Goal: Task Accomplishment & Management: Use online tool/utility

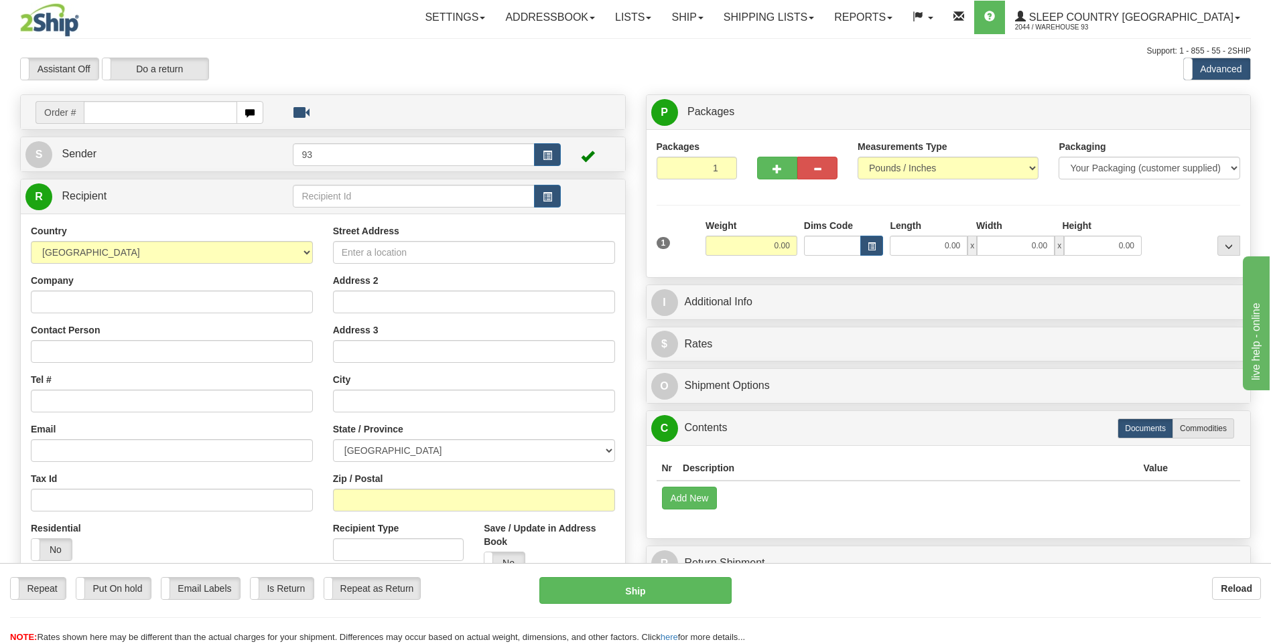
click at [1021, 592] on div "Reload" at bounding box center [1006, 588] width 509 height 23
click at [155, 113] on input "text" at bounding box center [160, 112] width 153 height 23
type input "9007I074836"
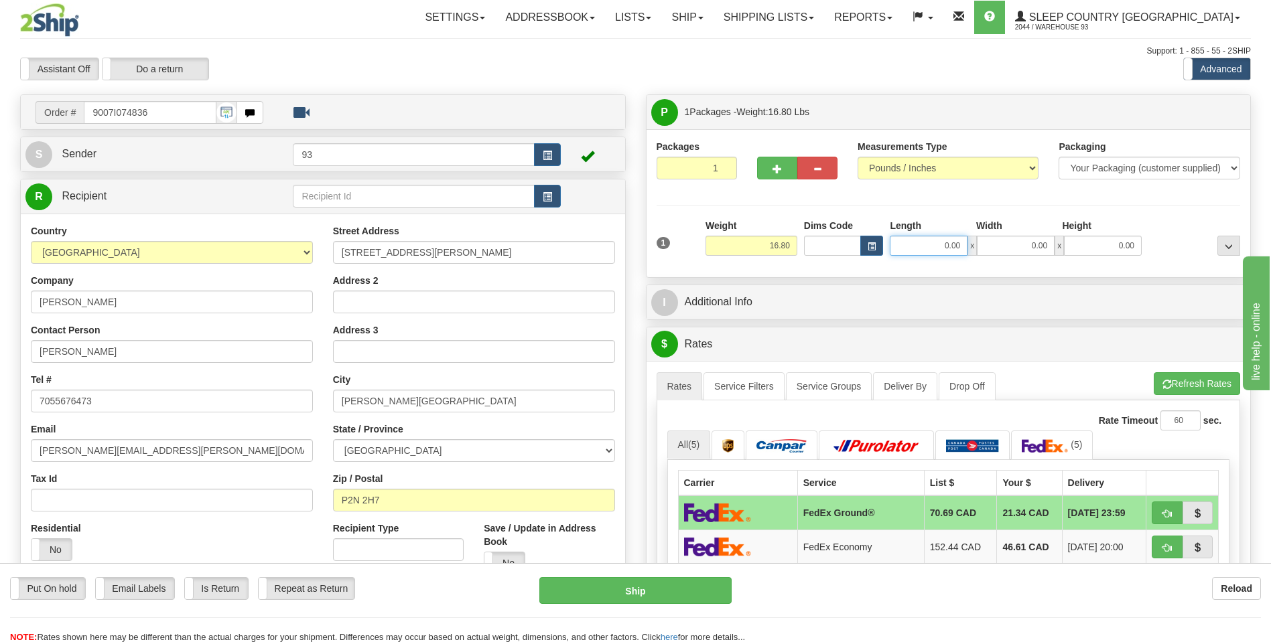
click at [918, 242] on input "0.00" at bounding box center [929, 246] width 78 height 20
type input "20.00"
click at [1011, 249] on input "0.00" at bounding box center [1016, 246] width 78 height 20
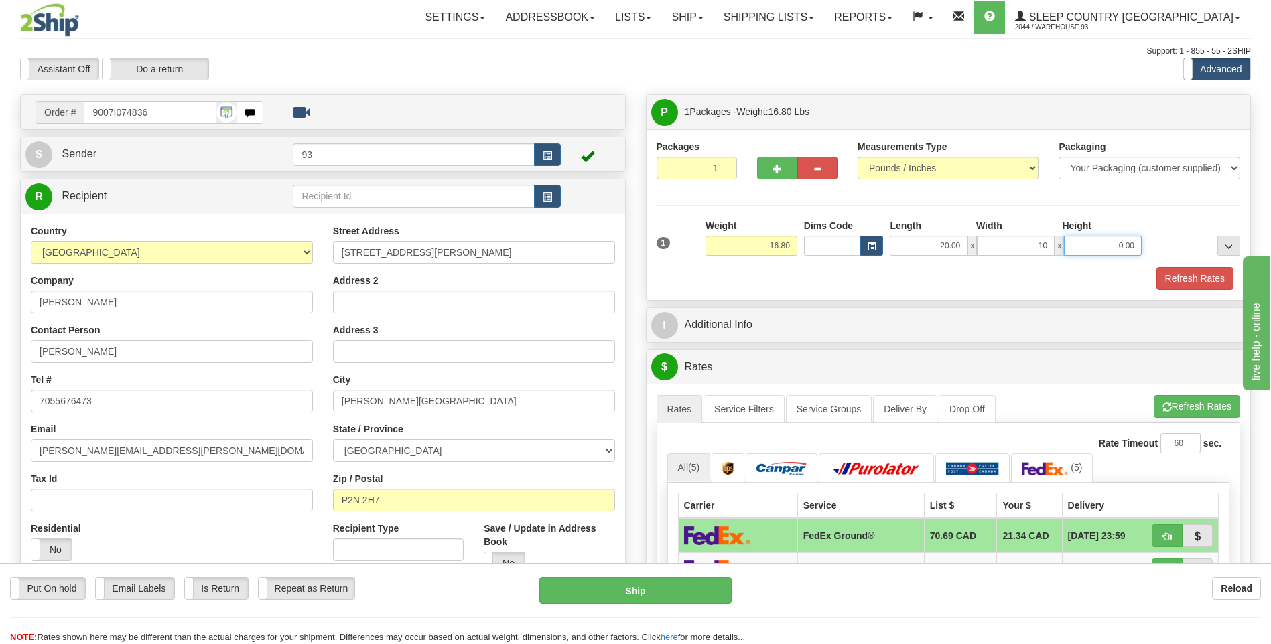
type input "10.00"
click at [1099, 244] on input "0.00" at bounding box center [1103, 246] width 78 height 20
type input "14.00"
click at [1210, 281] on button "Refresh Rates" at bounding box center [1194, 278] width 77 height 23
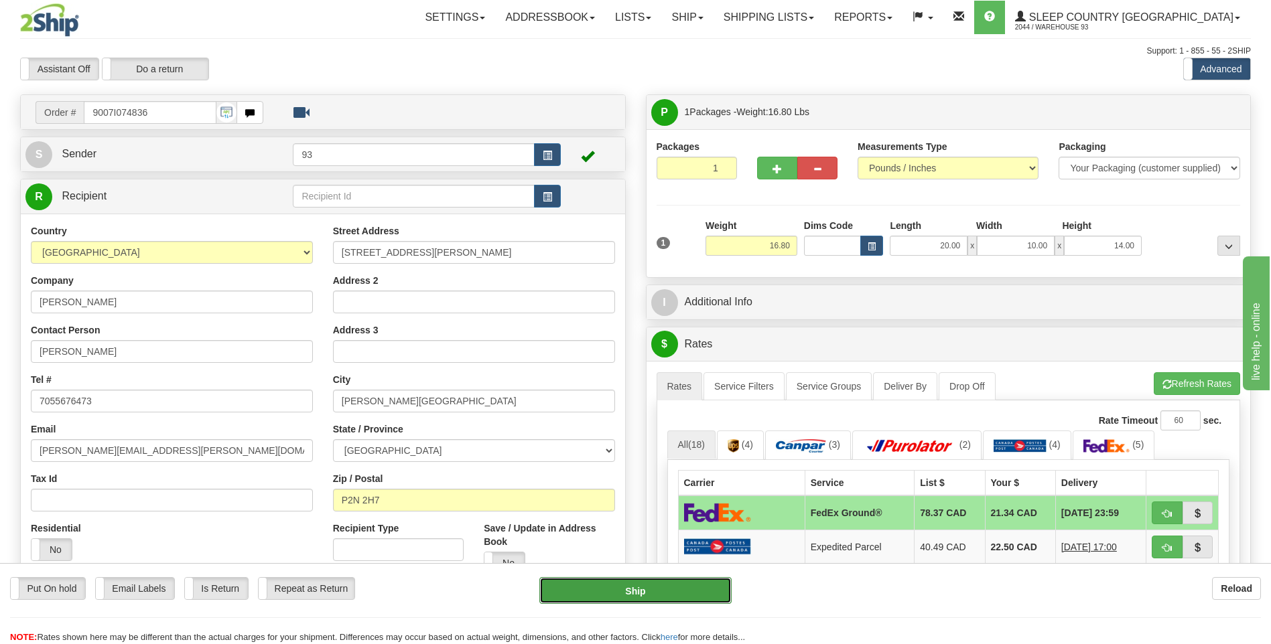
click at [701, 594] on button "Ship" at bounding box center [635, 590] width 192 height 27
type input "92"
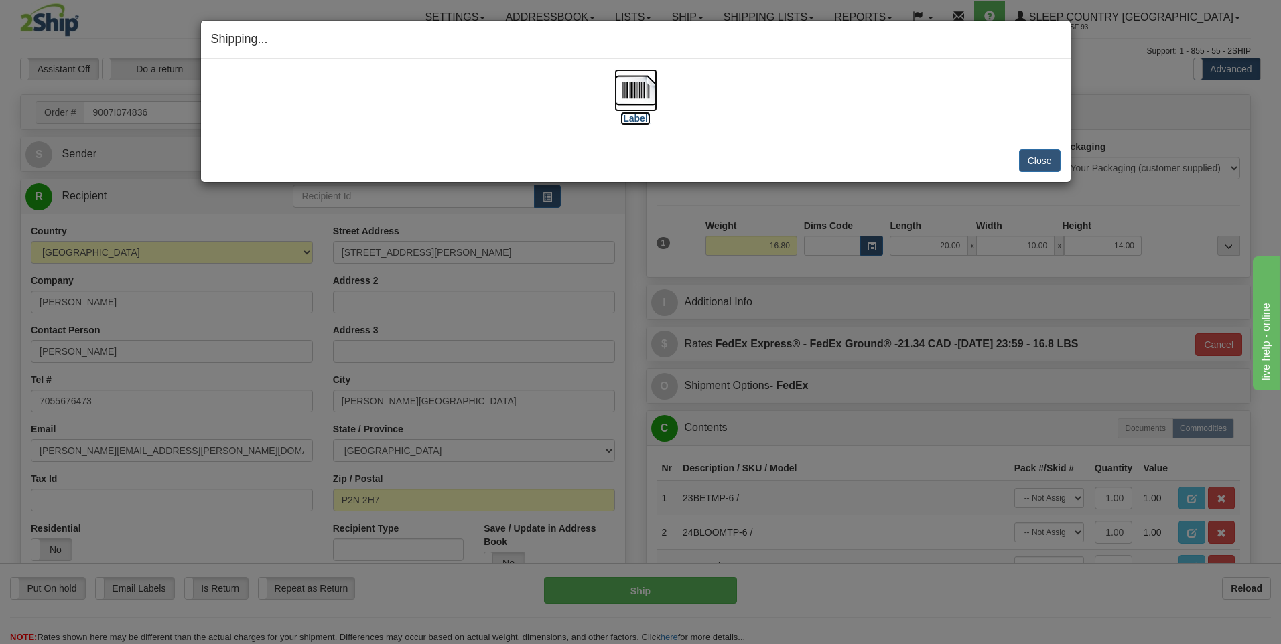
click at [630, 91] on img at bounding box center [635, 90] width 43 height 43
click at [1038, 156] on button "Close" at bounding box center [1040, 160] width 42 height 23
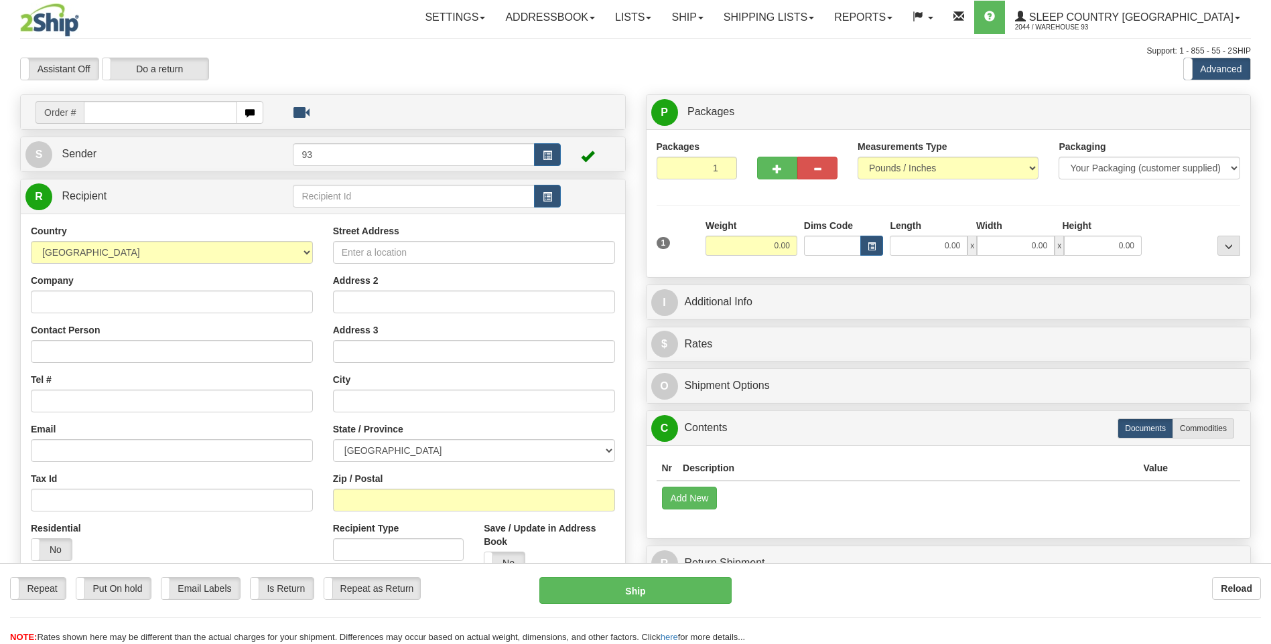
click at [115, 114] on input "text" at bounding box center [160, 112] width 153 height 23
type input "9000I074424"
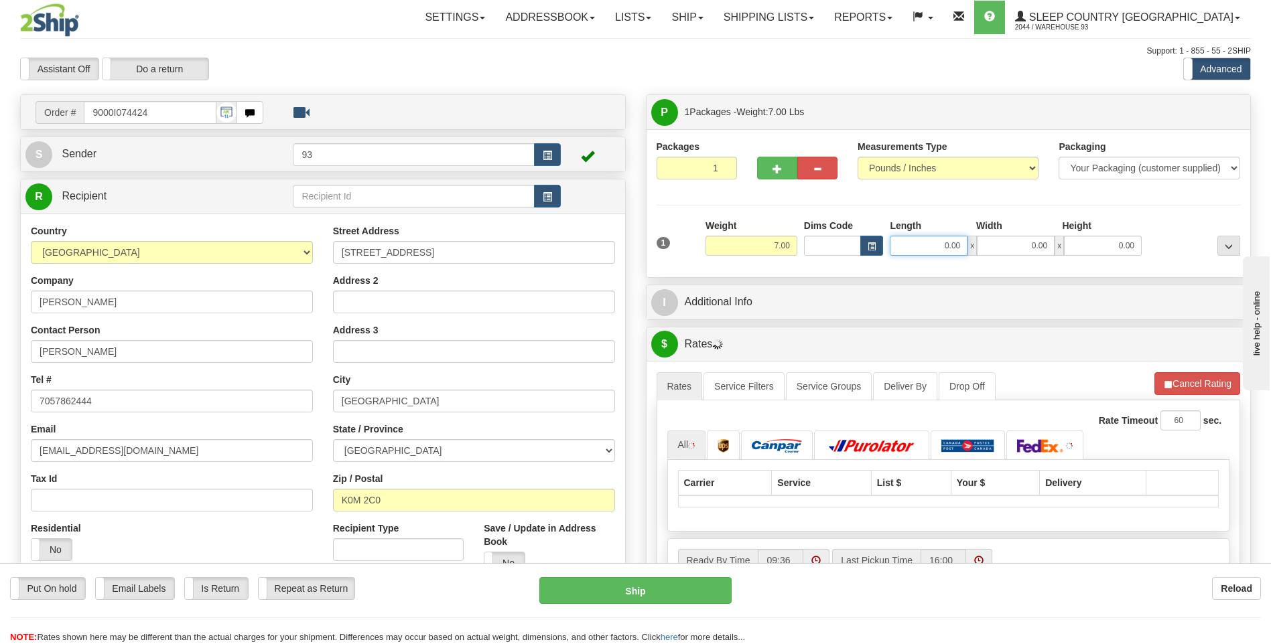
click at [923, 245] on input "0.00" at bounding box center [929, 246] width 78 height 20
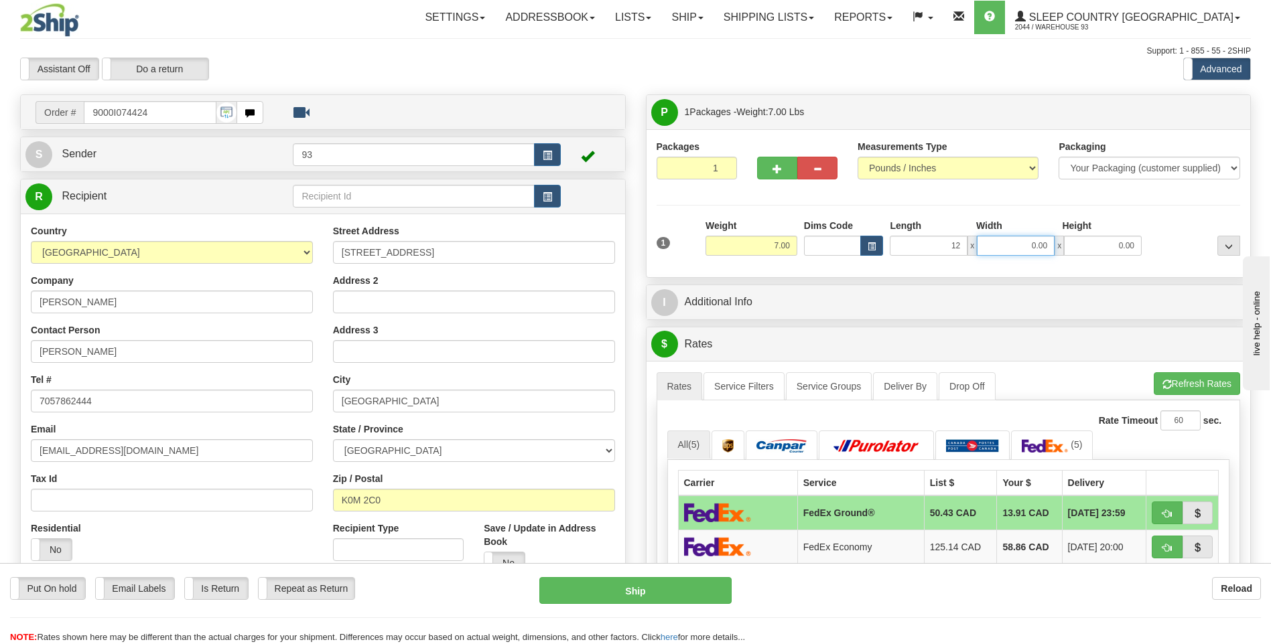
type input "12.00"
click at [1020, 243] on input "0.00" at bounding box center [1016, 246] width 78 height 20
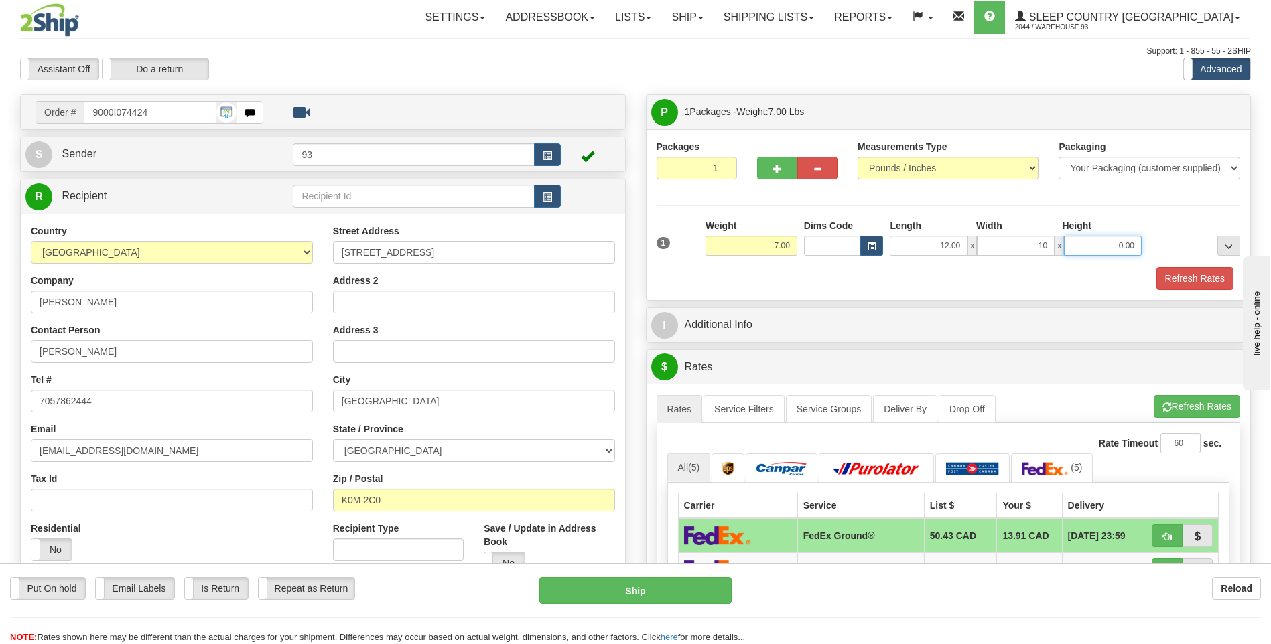
type input "10.00"
click at [1117, 249] on input "0.00" at bounding box center [1103, 246] width 78 height 20
type input "4.00"
click at [1196, 287] on button "Refresh Rates" at bounding box center [1194, 278] width 77 height 23
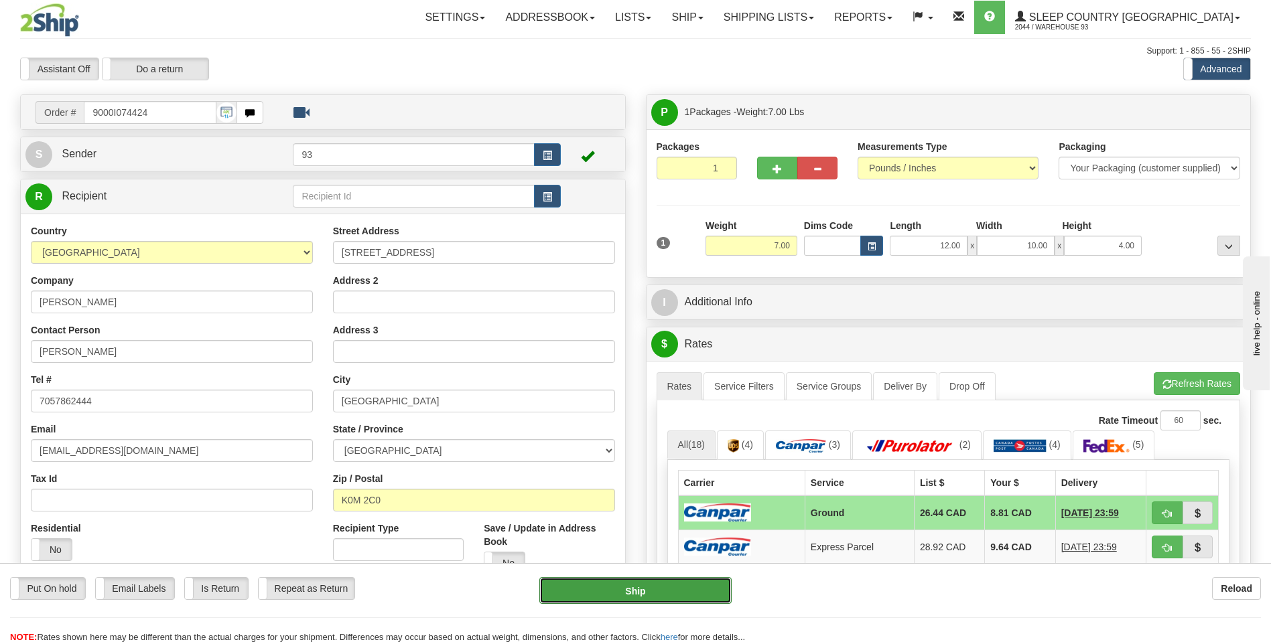
click at [670, 587] on button "Ship" at bounding box center [635, 590] width 192 height 27
type input "1"
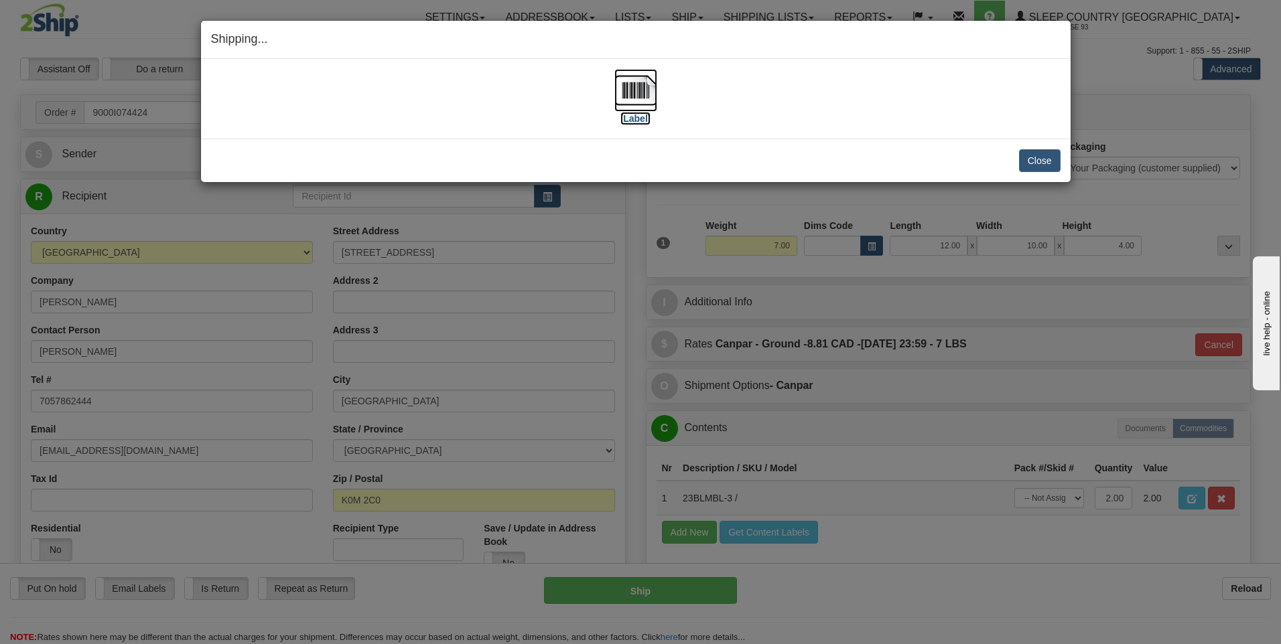
click at [644, 93] on img at bounding box center [635, 90] width 43 height 43
click at [1050, 157] on button "Close" at bounding box center [1040, 160] width 42 height 23
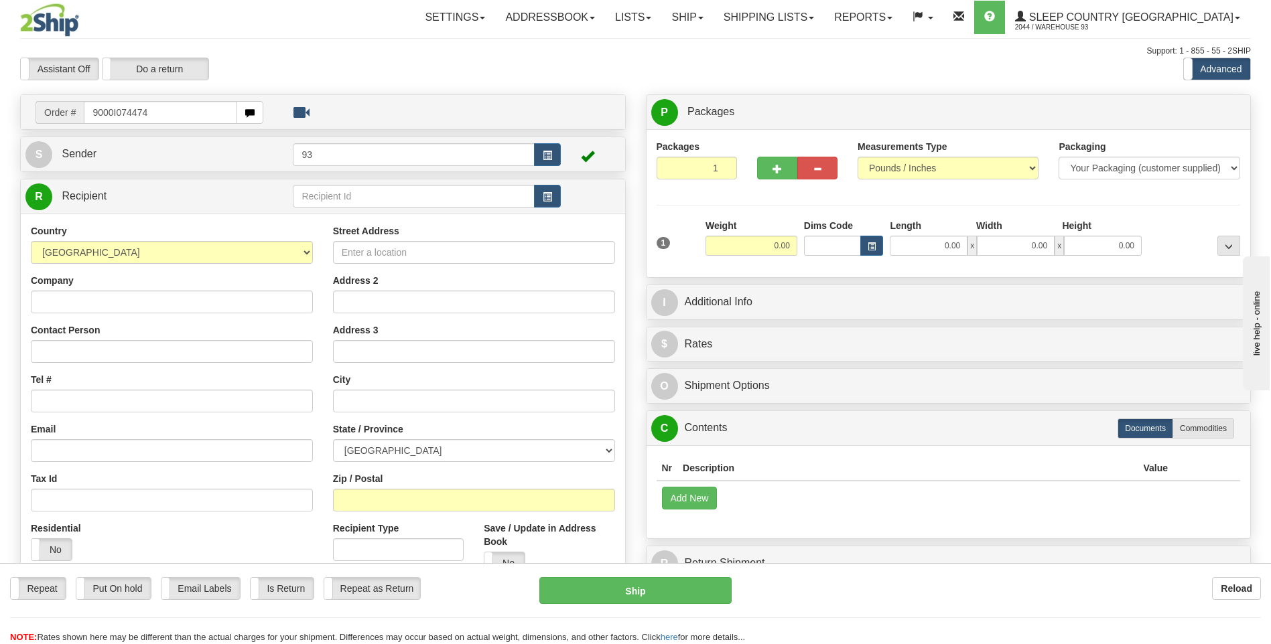
type input "9000I074474"
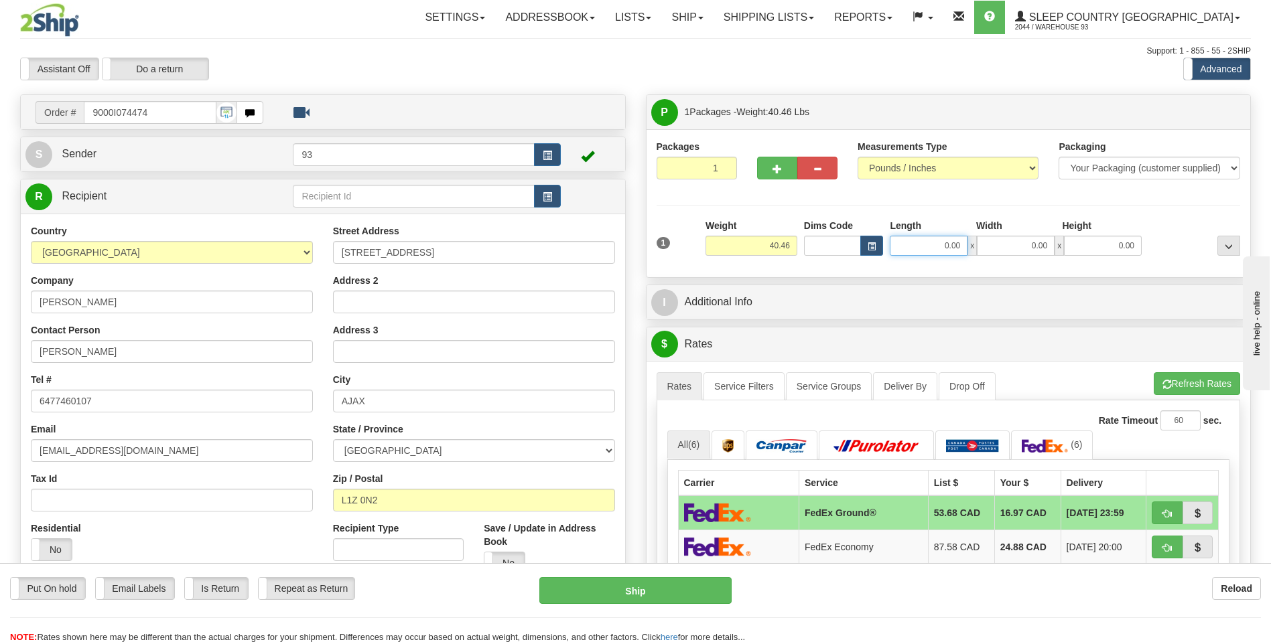
click at [943, 248] on input "0.00" at bounding box center [929, 246] width 78 height 20
type input "40.00"
click at [1008, 243] on input "0.00" at bounding box center [1016, 246] width 78 height 20
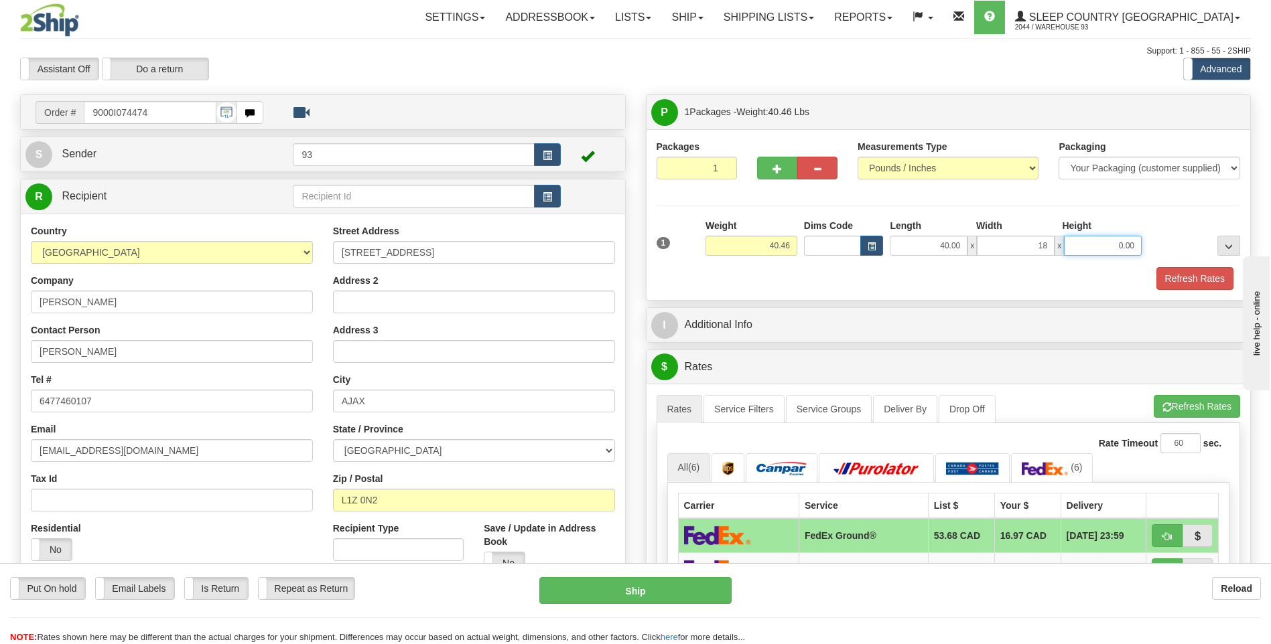
type input "18.00"
click at [1096, 249] on input "0.00" at bounding box center [1103, 246] width 78 height 20
type input "18.00"
click at [1178, 269] on button "Refresh Rates" at bounding box center [1194, 278] width 77 height 23
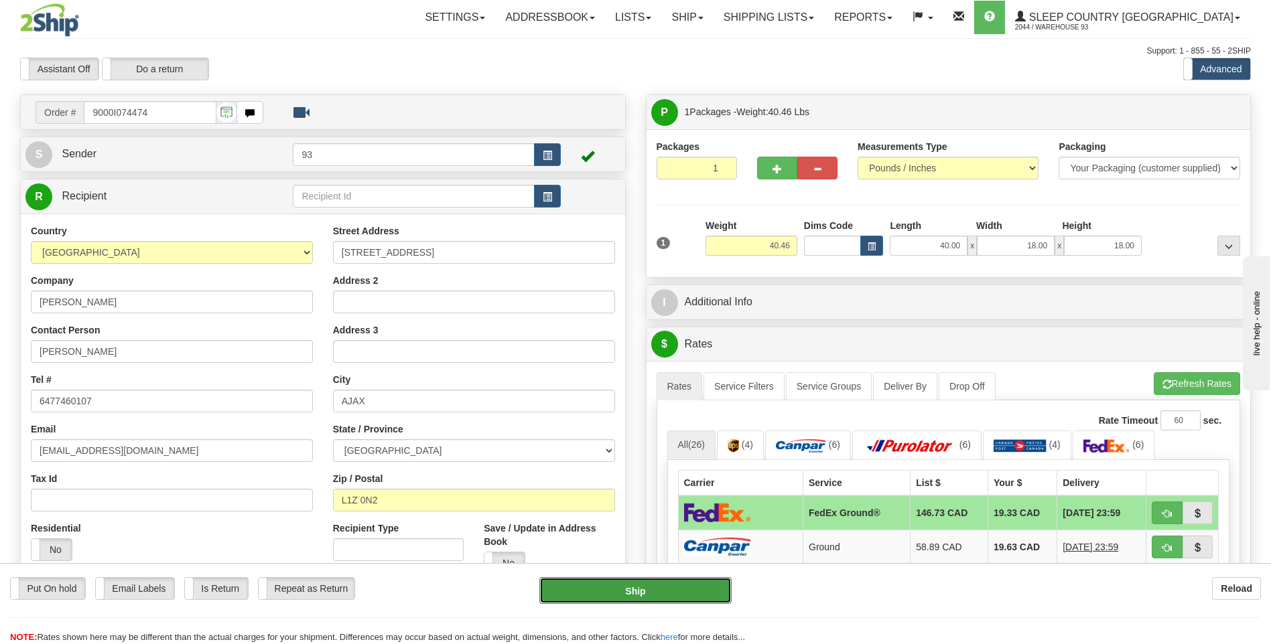
click at [644, 585] on button "Ship" at bounding box center [635, 590] width 192 height 27
type input "92"
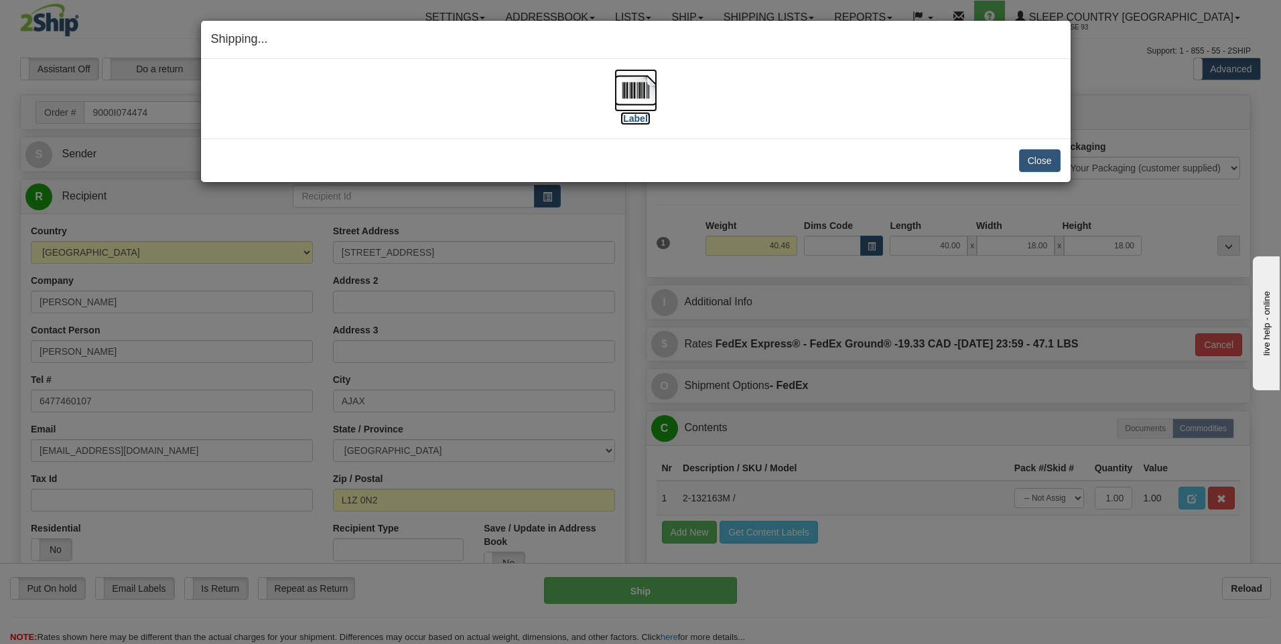
click at [624, 91] on img at bounding box center [635, 90] width 43 height 43
click at [1040, 158] on button "Close" at bounding box center [1040, 160] width 42 height 23
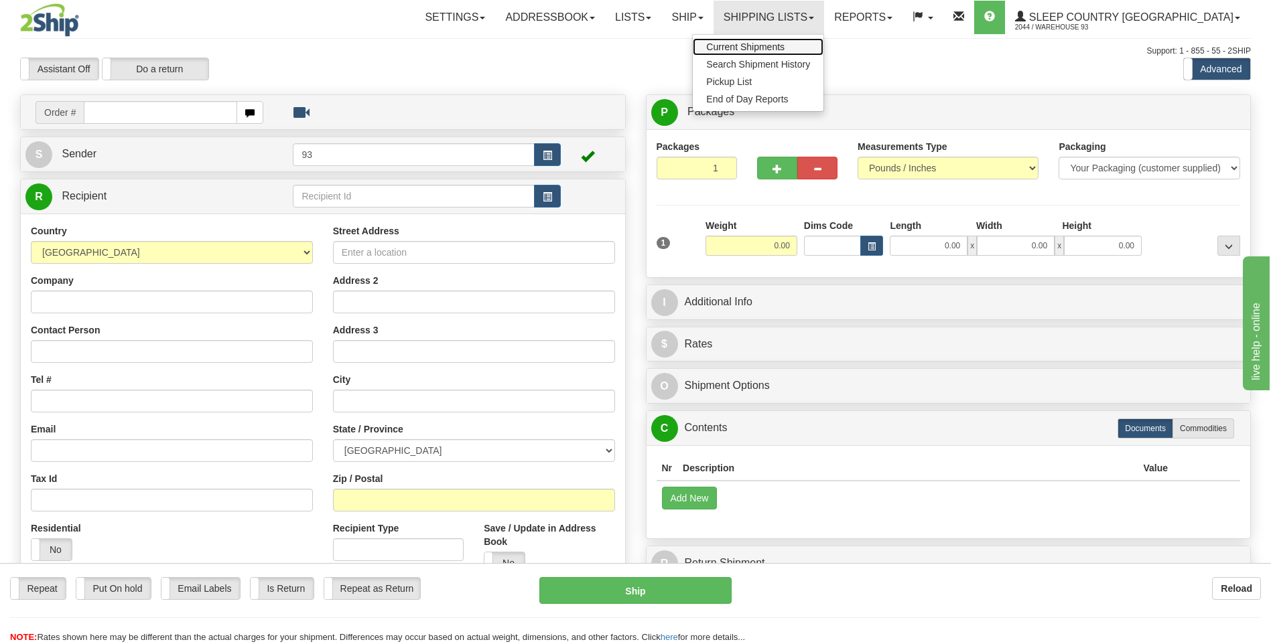
click at [772, 44] on span "Current Shipments" at bounding box center [745, 47] width 78 height 11
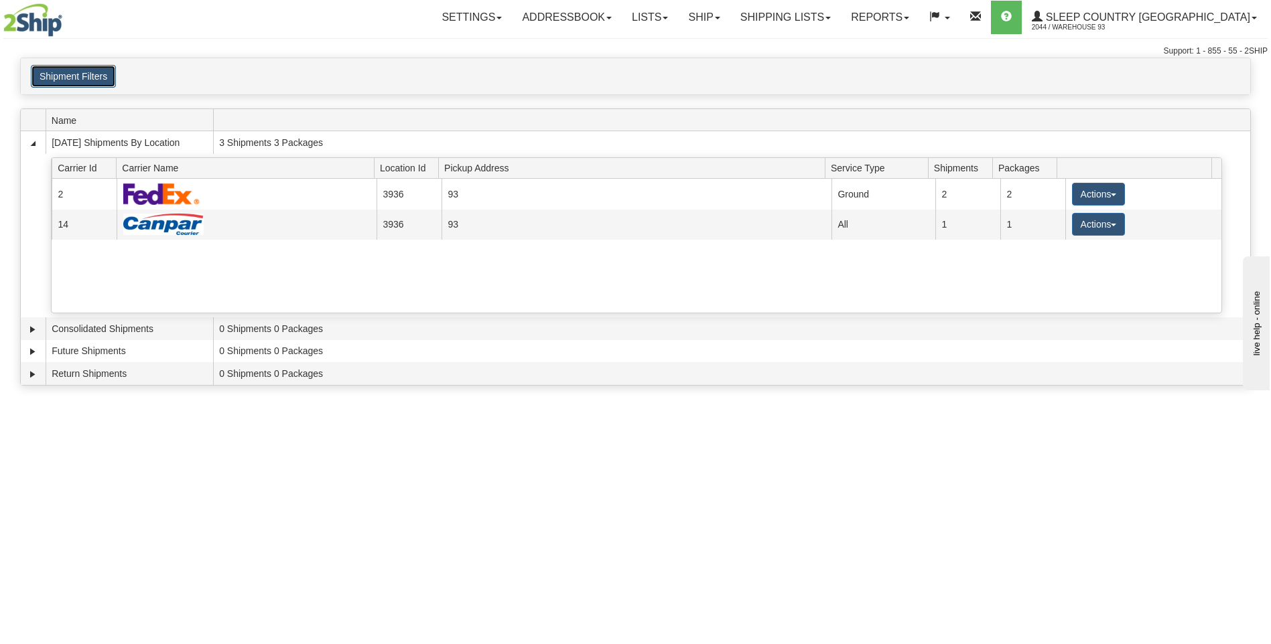
click at [75, 83] on button "Shipment Filters" at bounding box center [73, 76] width 85 height 23
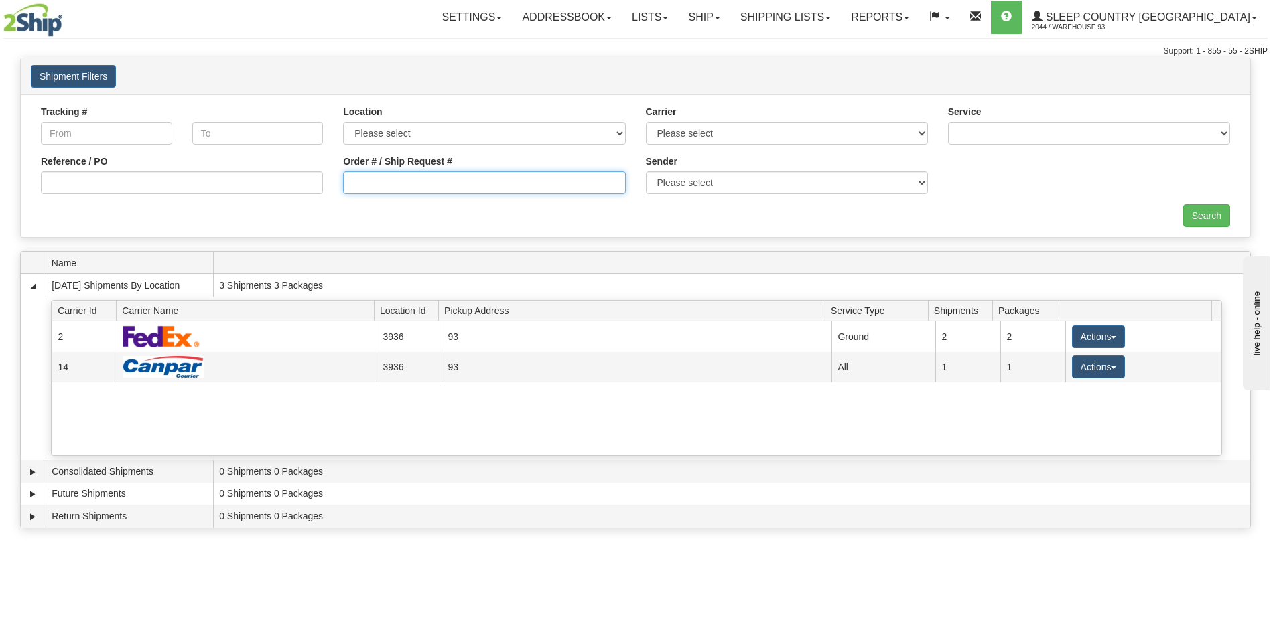
click at [372, 186] on input "Order # / Ship Request #" at bounding box center [484, 183] width 282 height 23
type input "9000I074474"
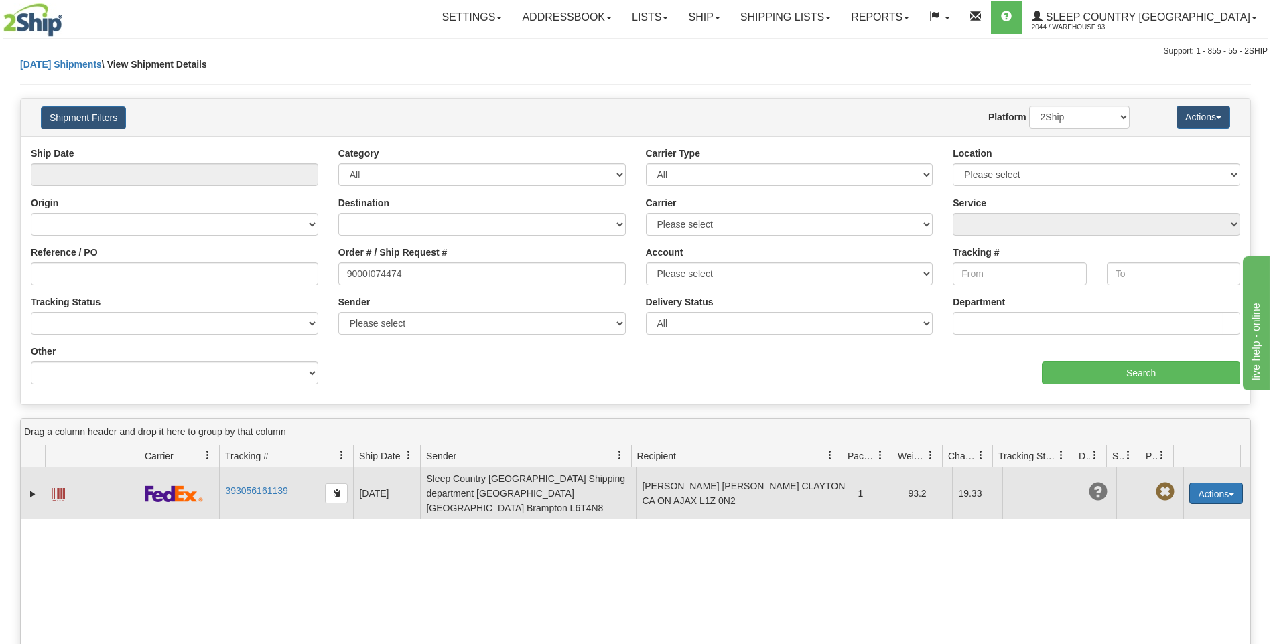
click at [1217, 486] on button "Actions" at bounding box center [1216, 493] width 54 height 21
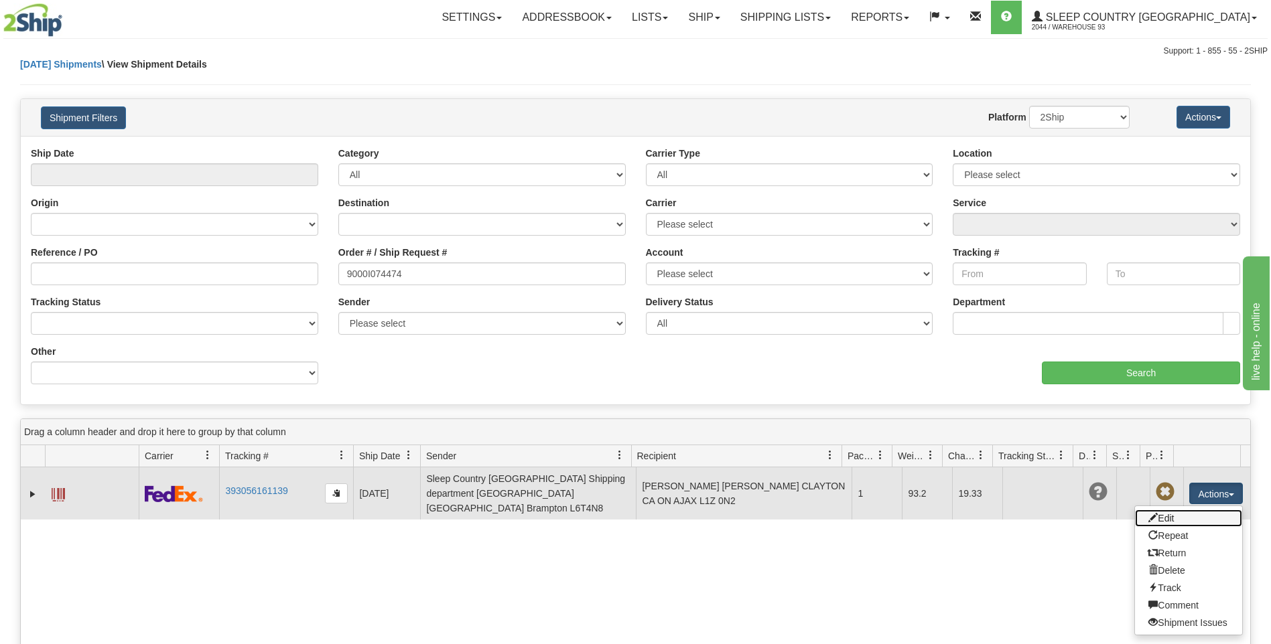
click at [1176, 515] on link "Edit" at bounding box center [1188, 518] width 107 height 17
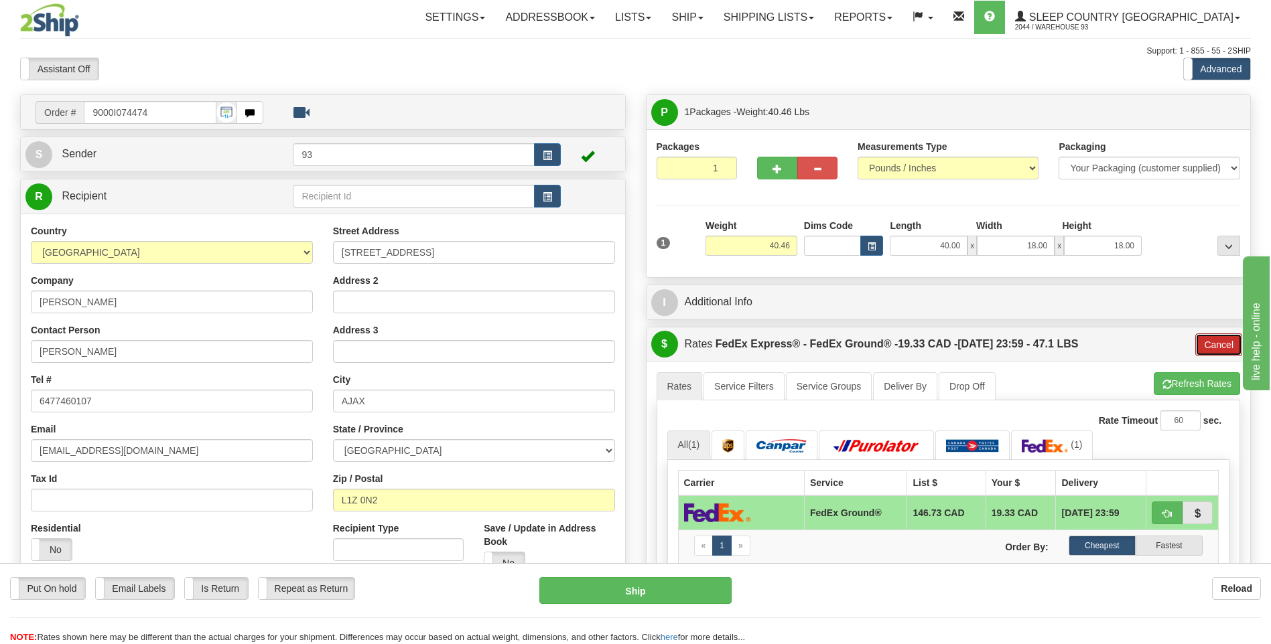
click at [1219, 344] on button "Cancel" at bounding box center [1218, 345] width 47 height 23
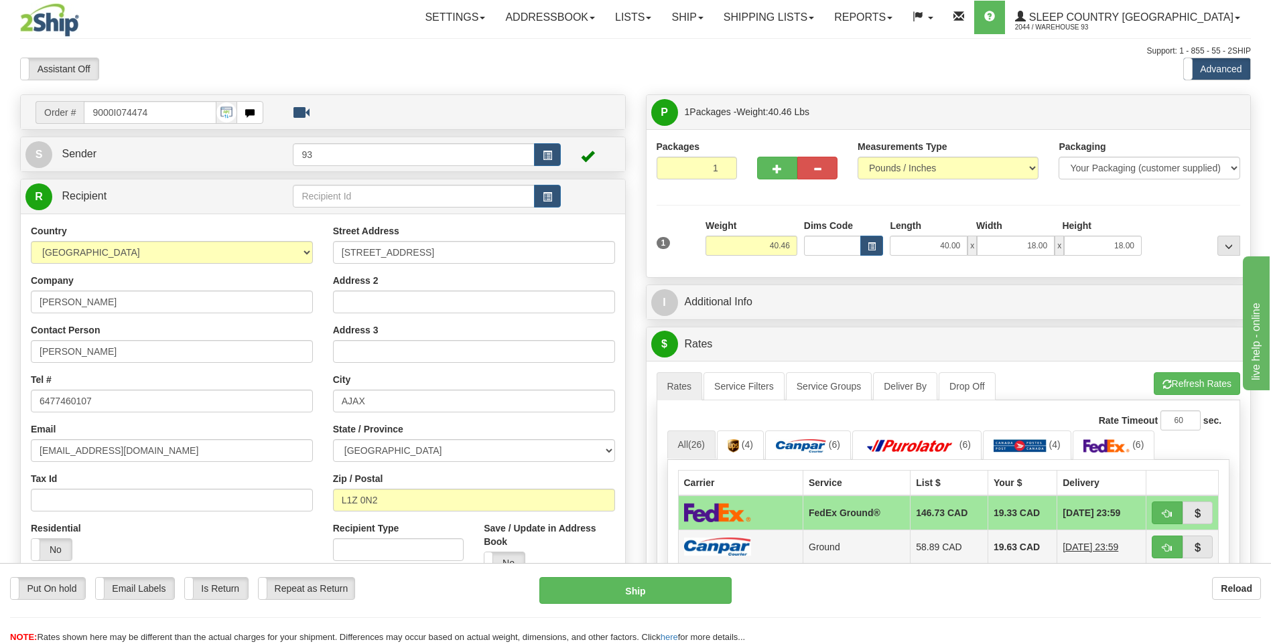
click at [750, 550] on img at bounding box center [717, 547] width 67 height 18
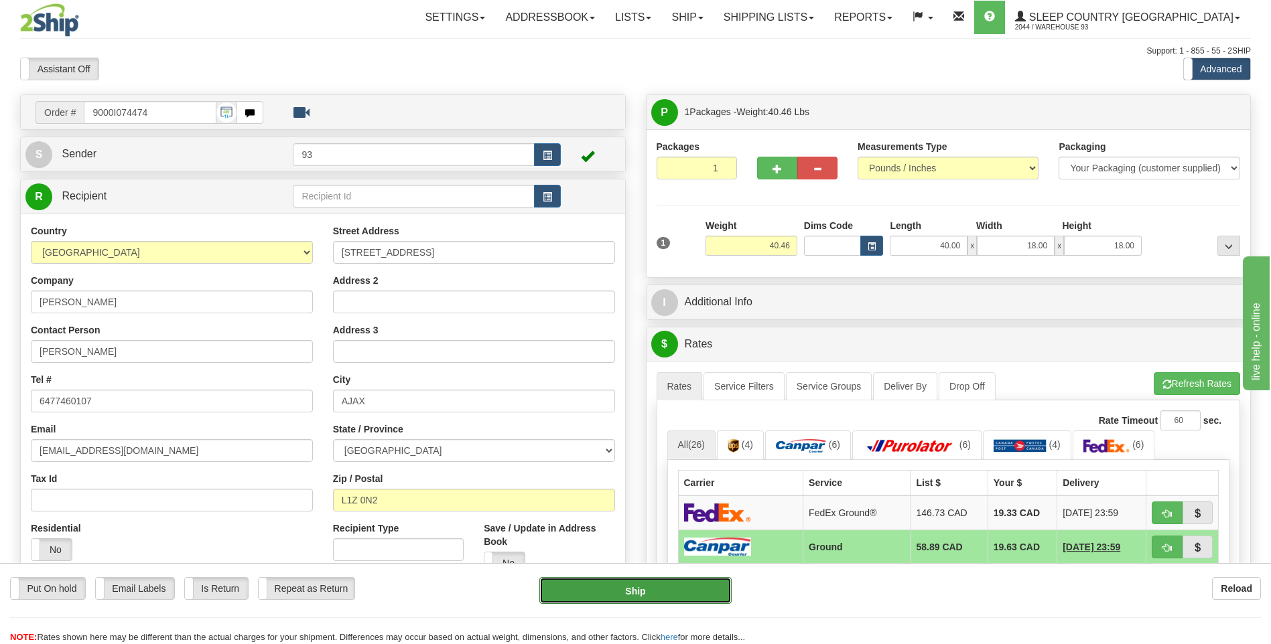
click at [712, 597] on button "Ship" at bounding box center [635, 590] width 192 height 27
type input "1"
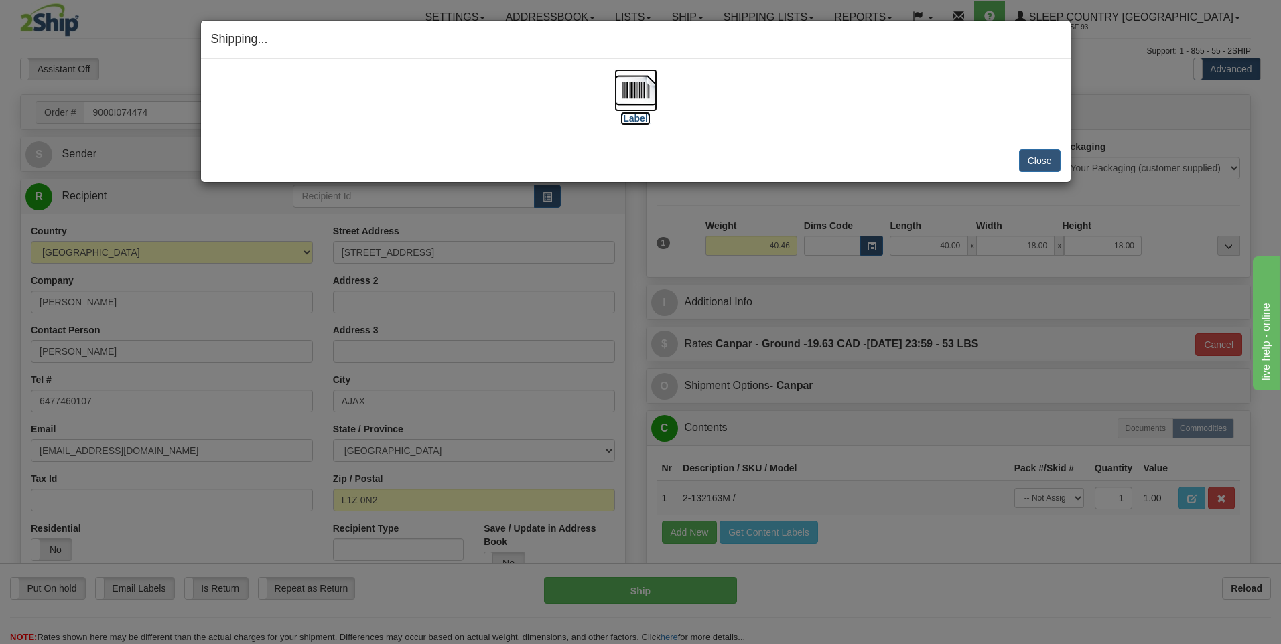
click at [639, 86] on img at bounding box center [635, 90] width 43 height 43
click at [1046, 160] on button "Close" at bounding box center [1040, 160] width 42 height 23
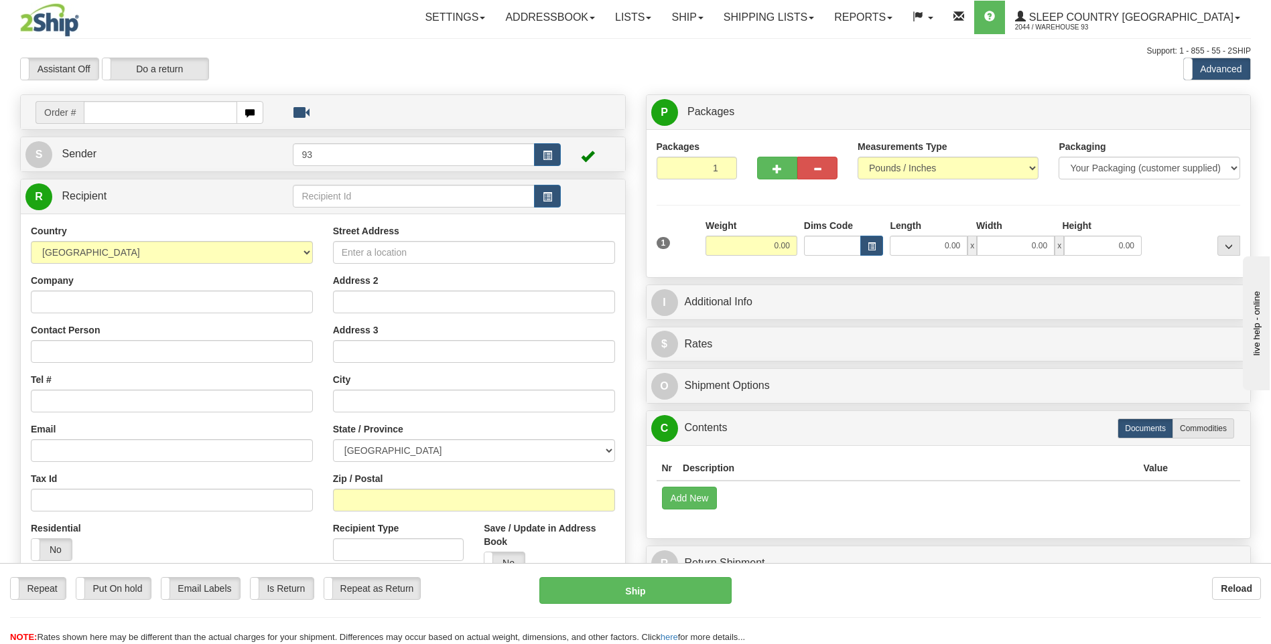
click at [121, 114] on input "text" at bounding box center [160, 112] width 153 height 23
type input "9000I042800"
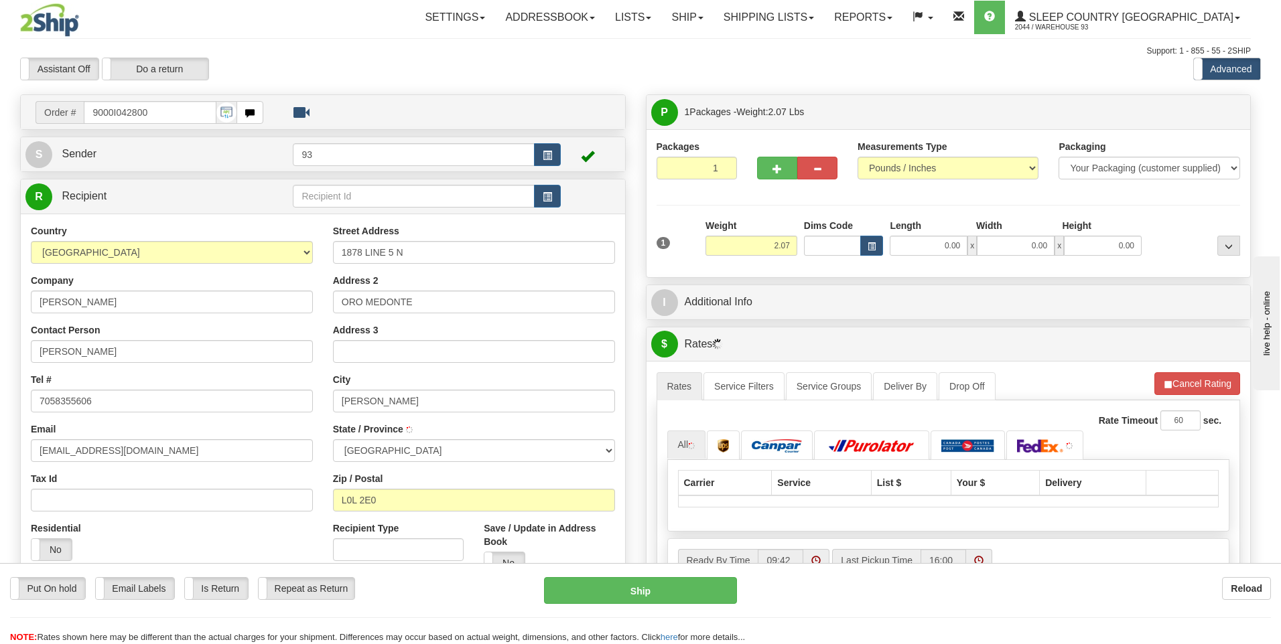
type input "ORO STATION"
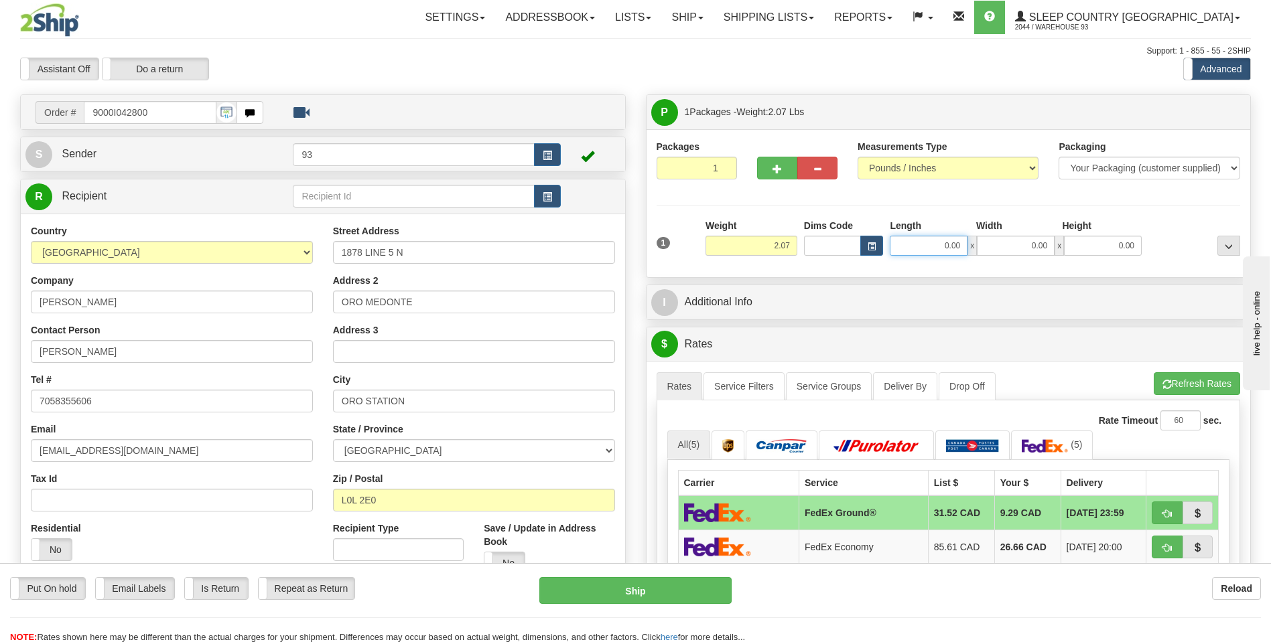
click at [937, 245] on input "0.00" at bounding box center [929, 246] width 78 height 20
type input "12.00"
click at [991, 246] on input "0.00" at bounding box center [1016, 246] width 78 height 20
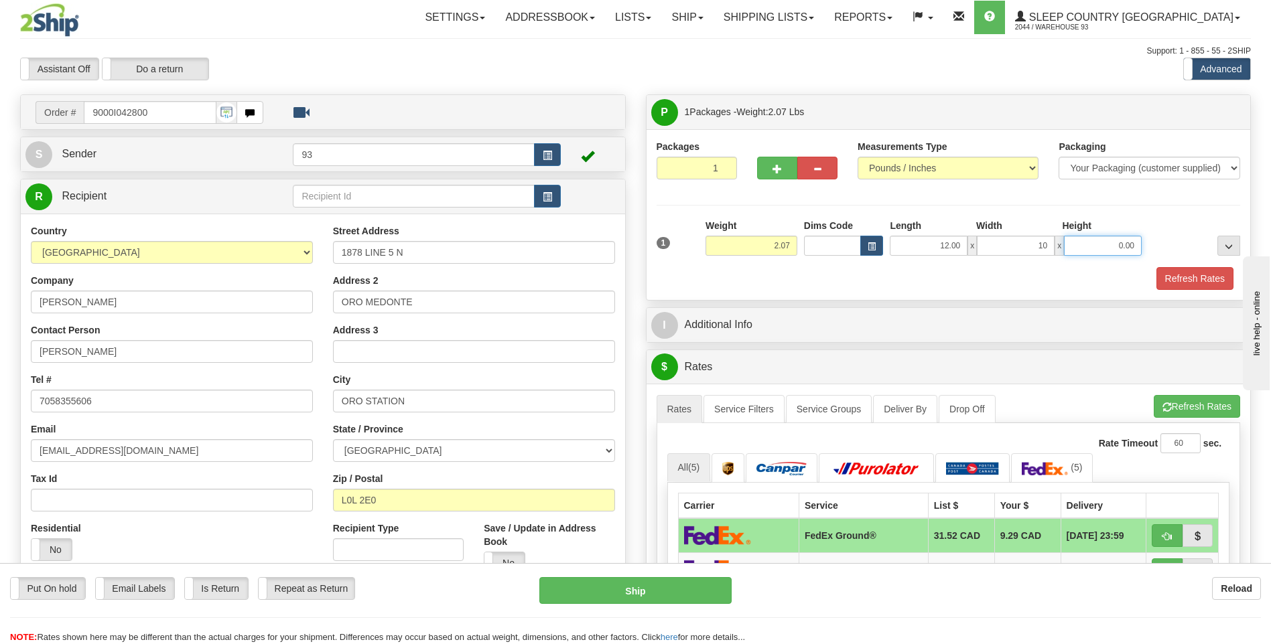
type input "10.00"
click at [1090, 243] on input "0.00" at bounding box center [1103, 246] width 78 height 20
type input "2.00"
click at [1193, 272] on button "Refresh Rates" at bounding box center [1194, 278] width 77 height 23
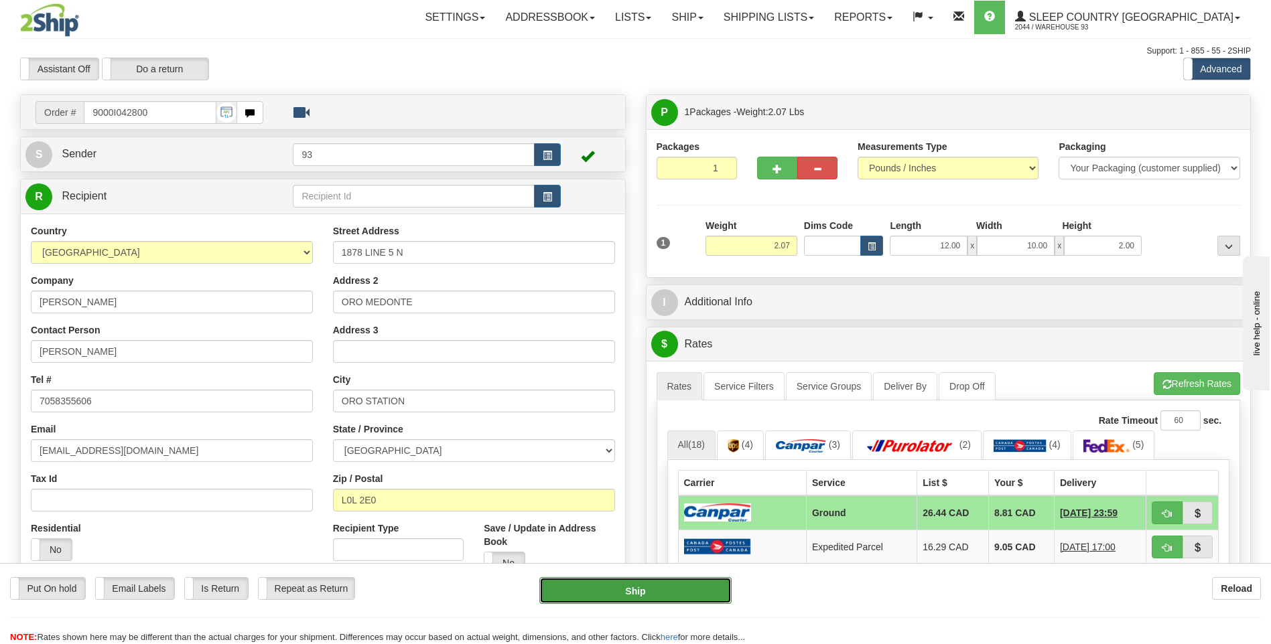
click at [709, 585] on button "Ship" at bounding box center [635, 590] width 192 height 27
type input "1"
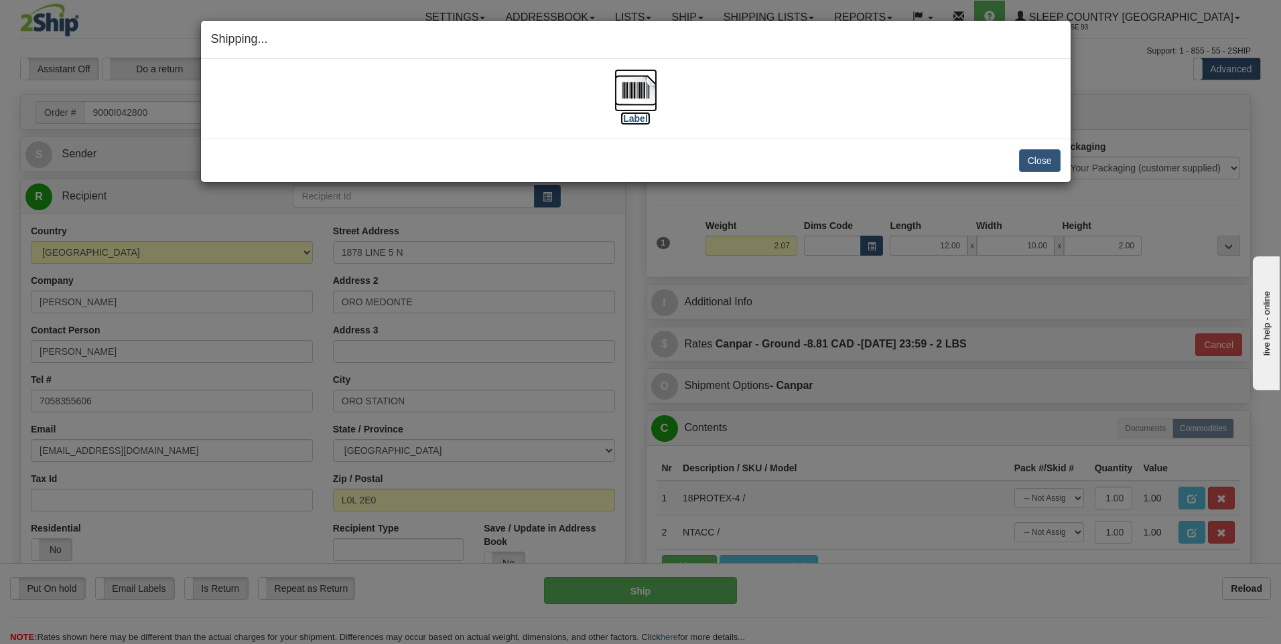
click at [633, 90] on img at bounding box center [635, 90] width 43 height 43
click at [1025, 155] on button "Close" at bounding box center [1040, 160] width 42 height 23
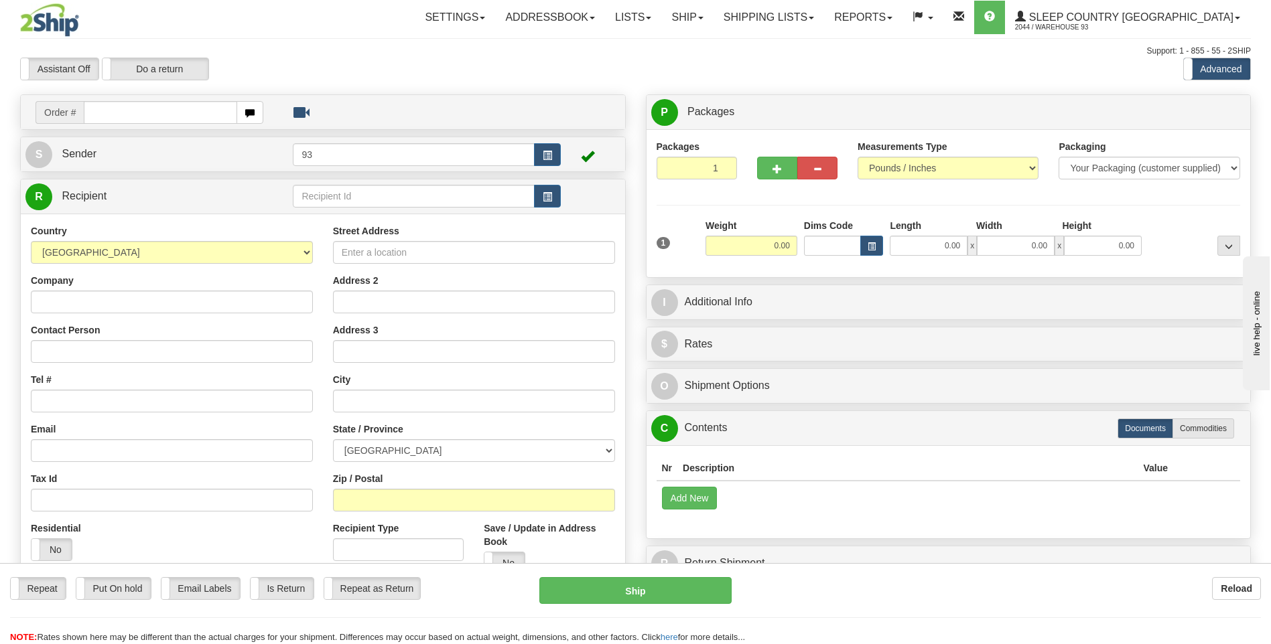
click at [121, 121] on input "text" at bounding box center [160, 112] width 153 height 23
type input "9000I077058"
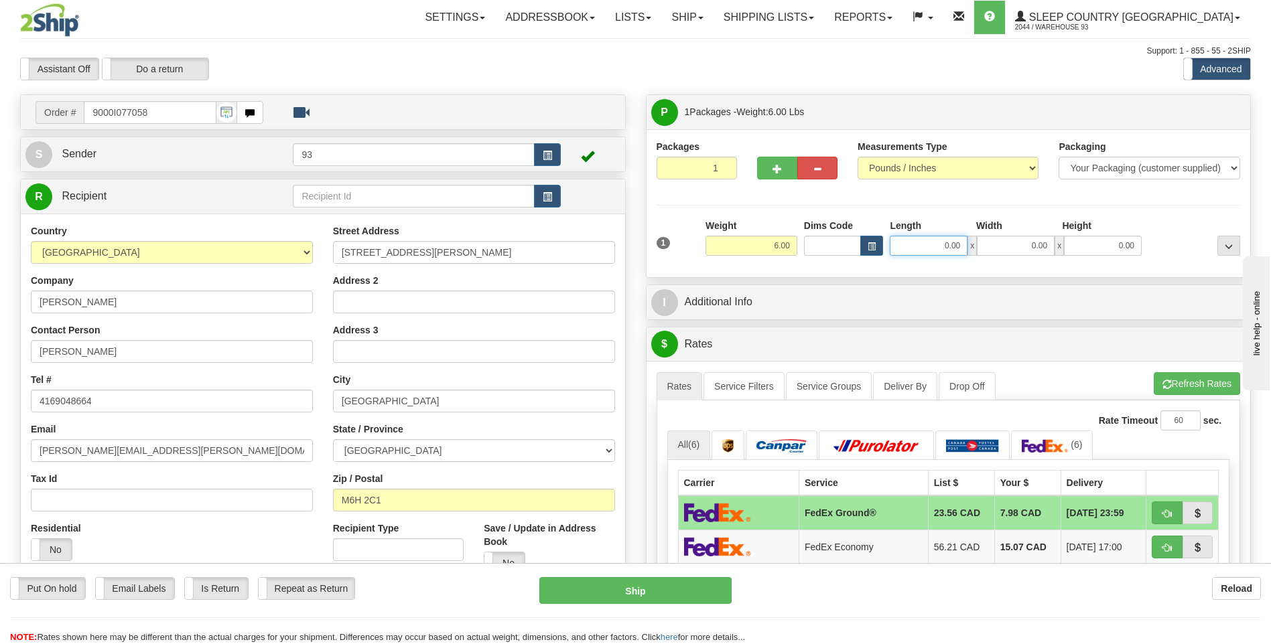
click at [918, 250] on input "0.00" at bounding box center [929, 246] width 78 height 20
type input "16.00"
click at [1012, 245] on input "0.00" at bounding box center [1016, 246] width 78 height 20
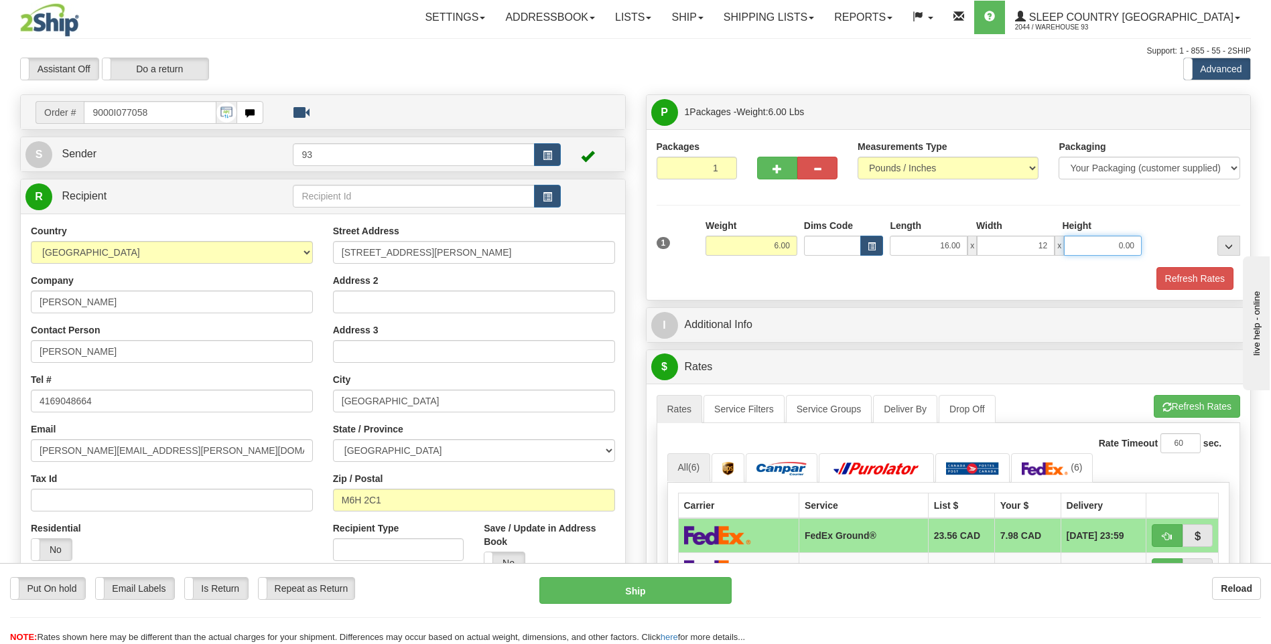
type input "12.00"
click at [1097, 241] on input "0.00" at bounding box center [1103, 246] width 78 height 20
type input "6.00"
click at [1180, 270] on button "Refresh Rates" at bounding box center [1194, 278] width 77 height 23
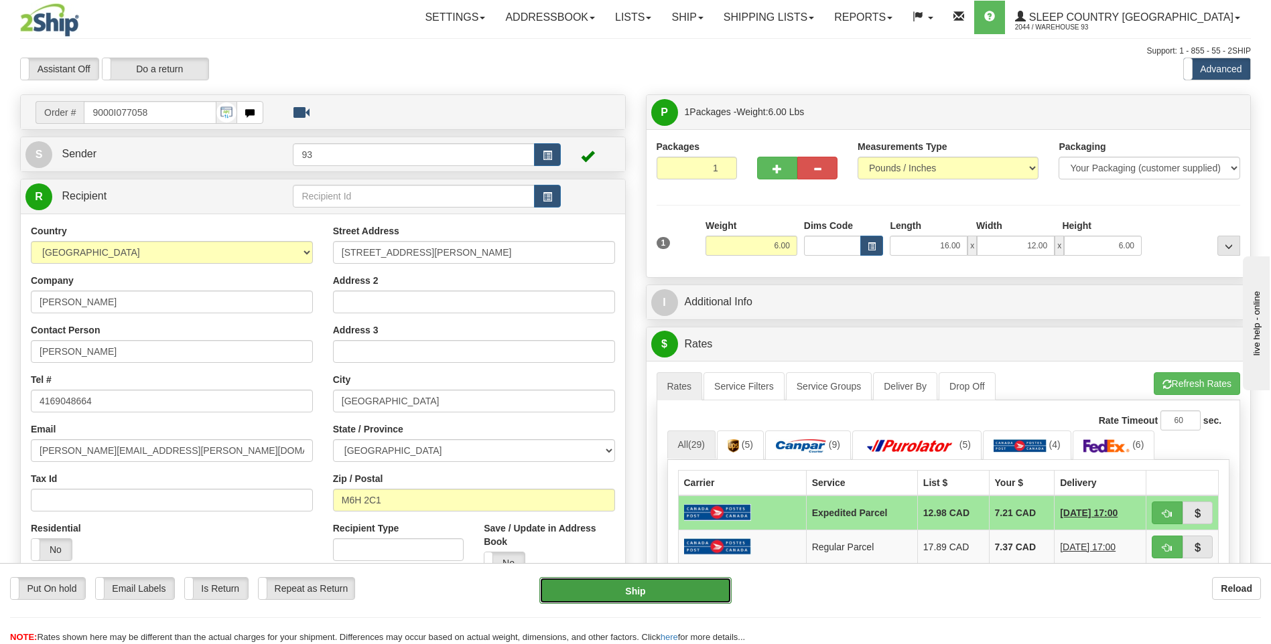
click at [703, 591] on button "Ship" at bounding box center [635, 590] width 192 height 27
type input "DOM.EP"
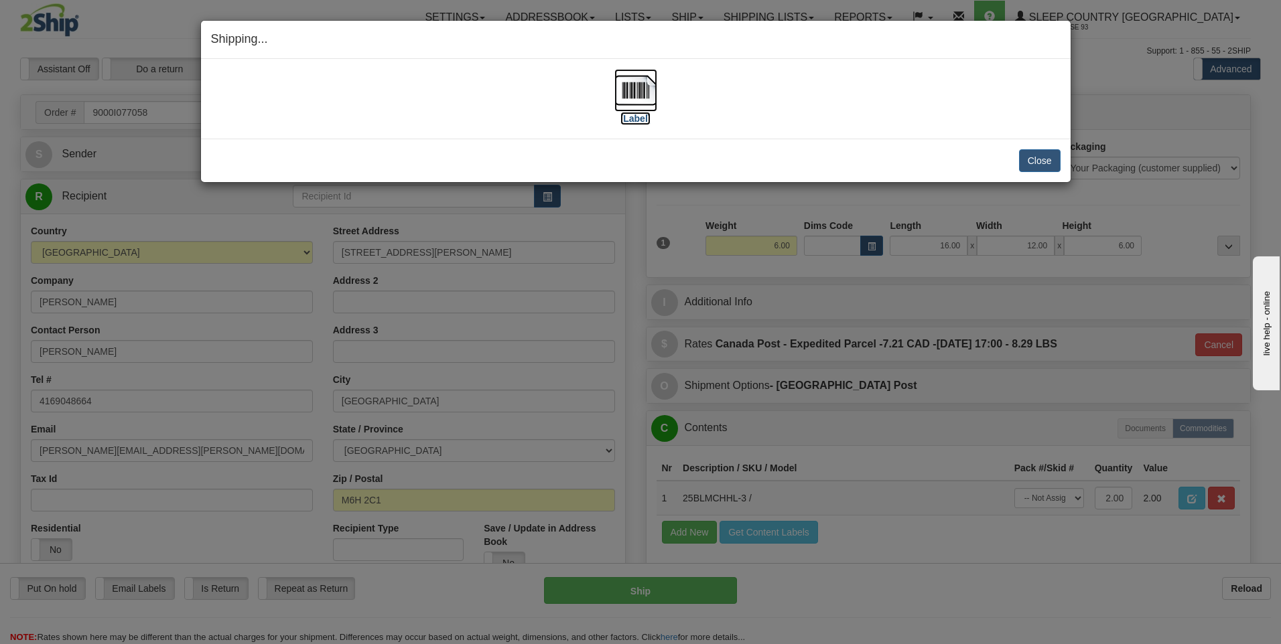
click at [636, 87] on img at bounding box center [635, 90] width 43 height 43
click at [1040, 151] on button "Close" at bounding box center [1040, 160] width 42 height 23
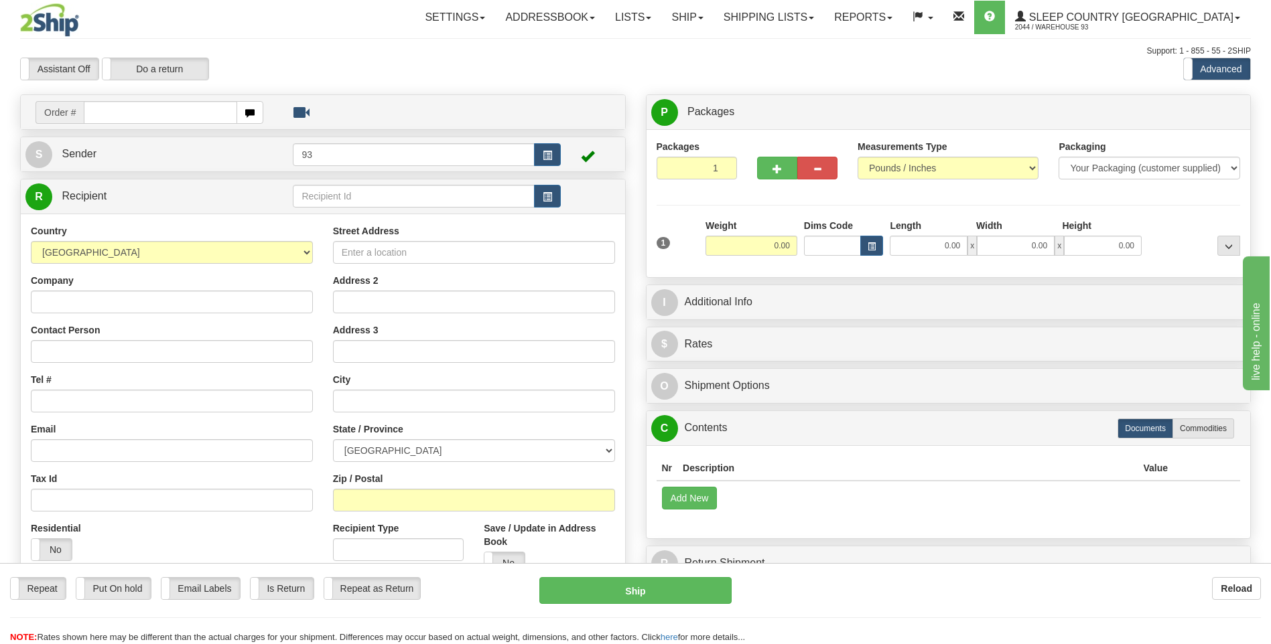
click at [115, 115] on input "text" at bounding box center [160, 112] width 153 height 23
type input "9000I077184"
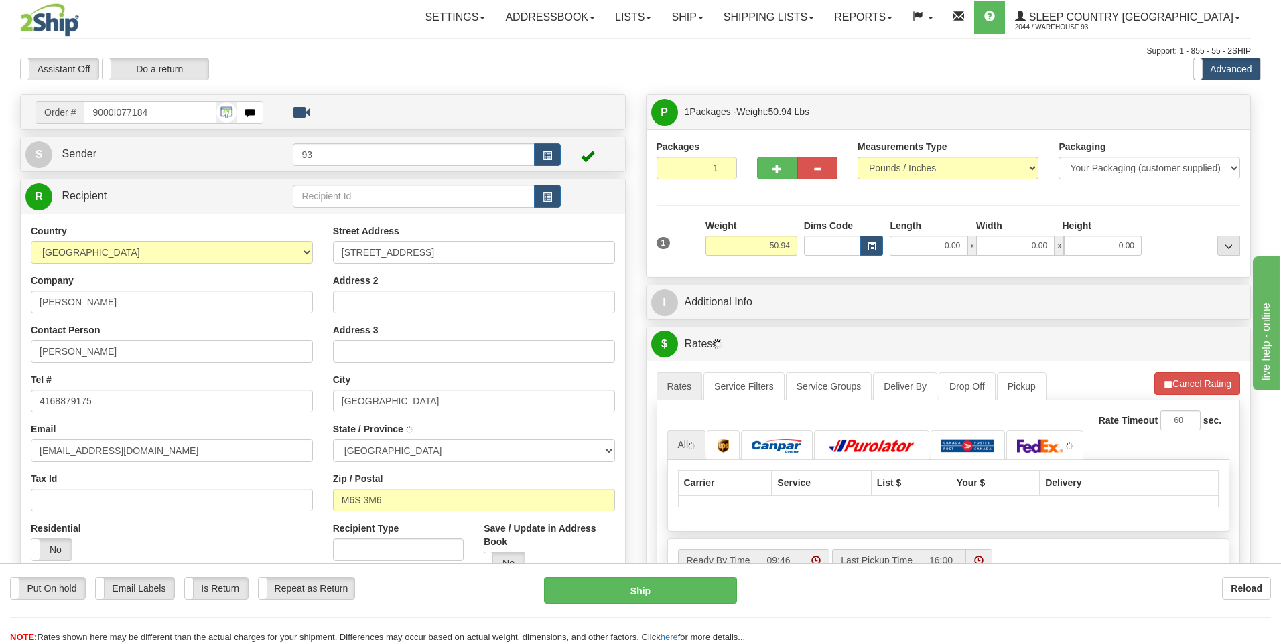
type input "YORK"
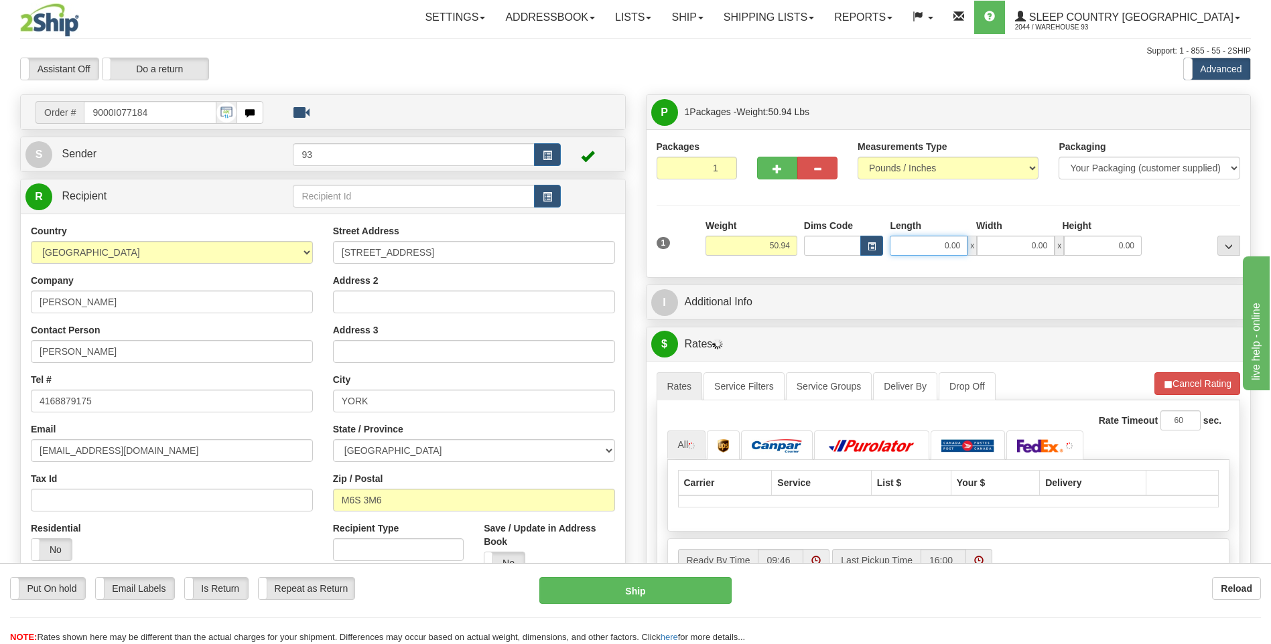
click at [898, 250] on input "0.00" at bounding box center [929, 246] width 78 height 20
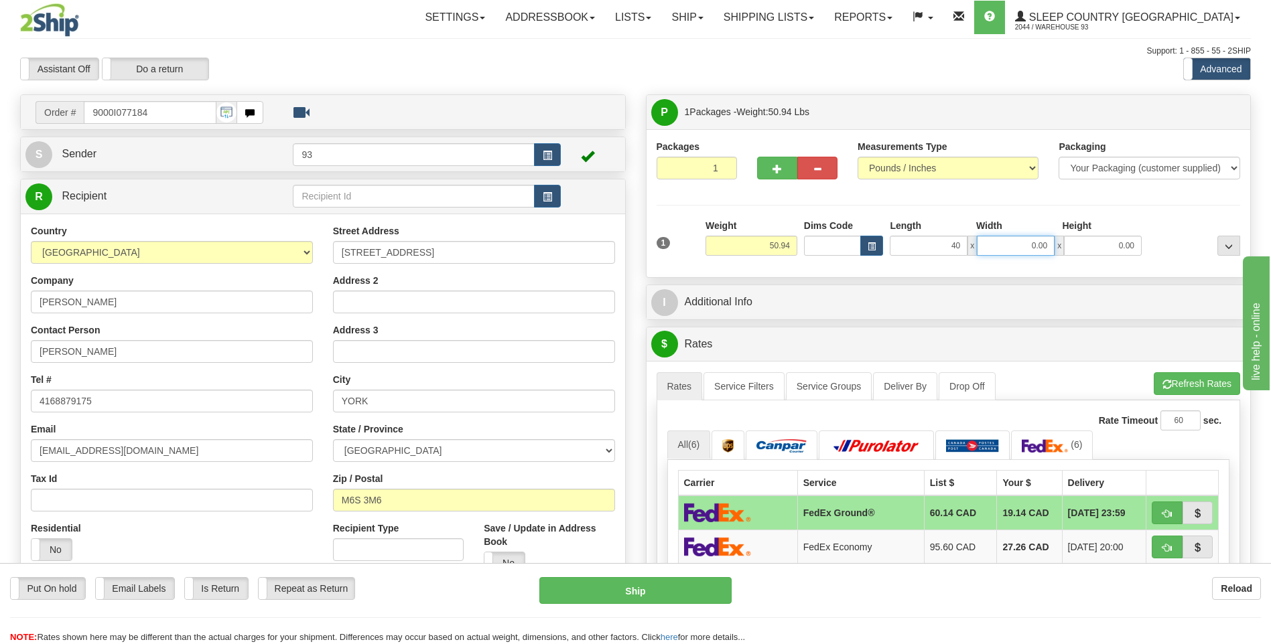
type input "40.00"
click at [994, 245] on input "0.00" at bounding box center [1016, 246] width 78 height 20
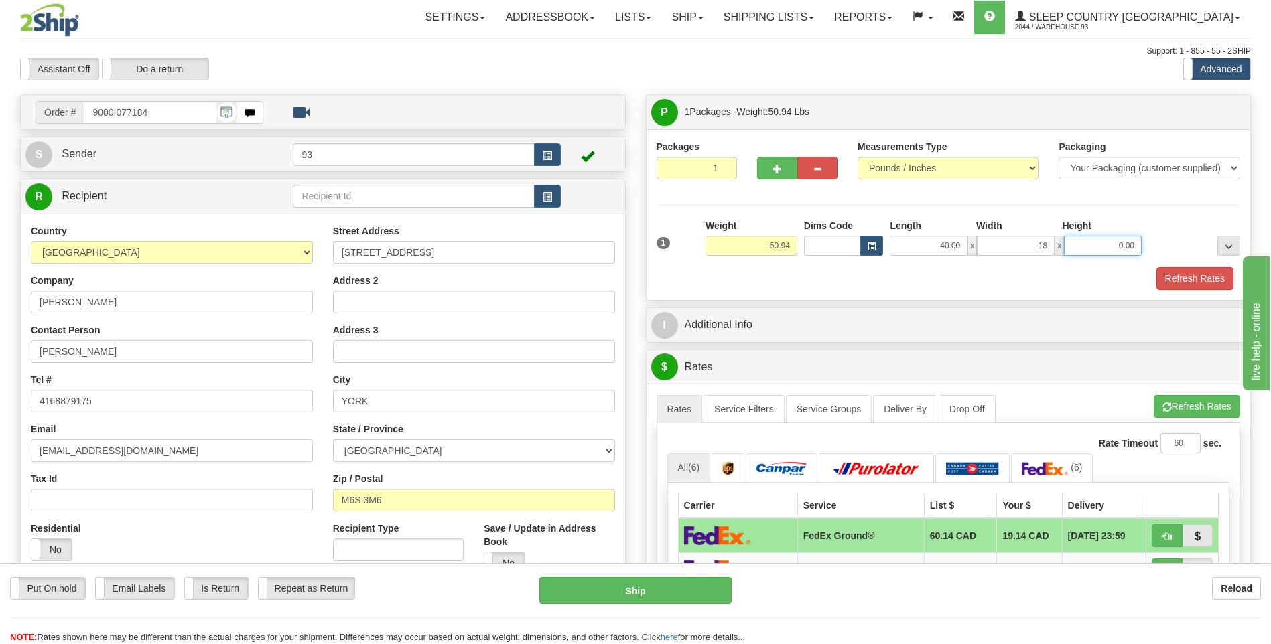
type input "18.00"
click at [1081, 248] on input "0.00" at bounding box center [1103, 246] width 78 height 20
type input "18.00"
click at [1214, 273] on button "Refresh Rates" at bounding box center [1194, 278] width 77 height 23
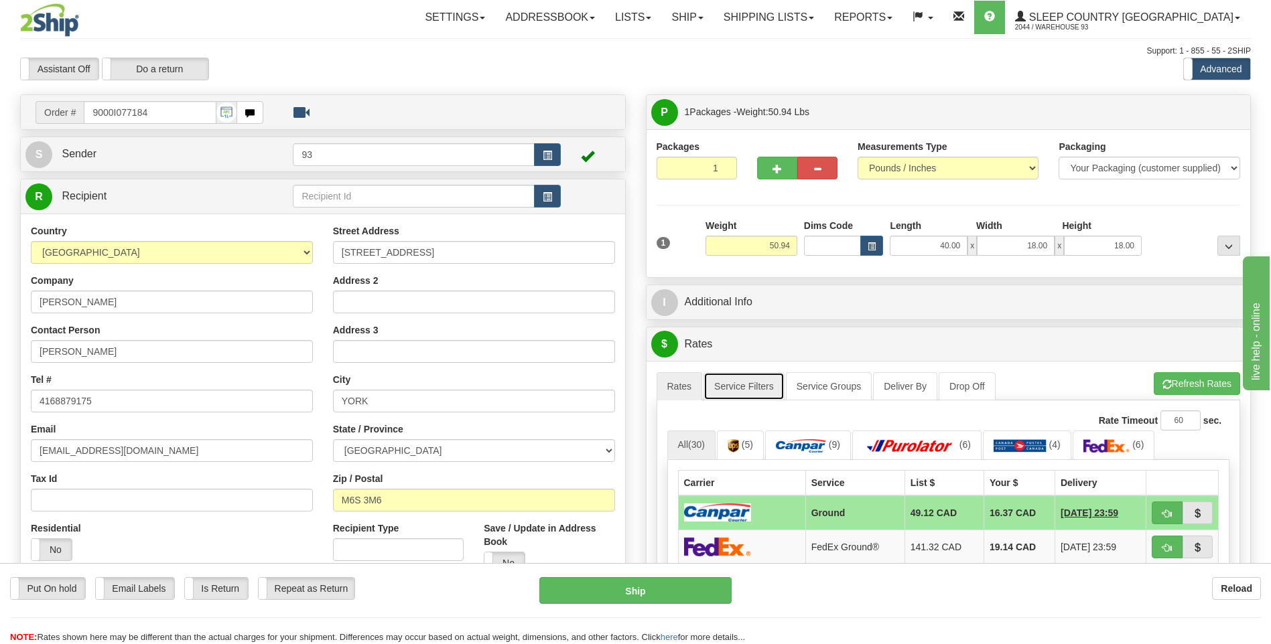
click at [755, 386] on link "Service Filters" at bounding box center [743, 386] width 81 height 28
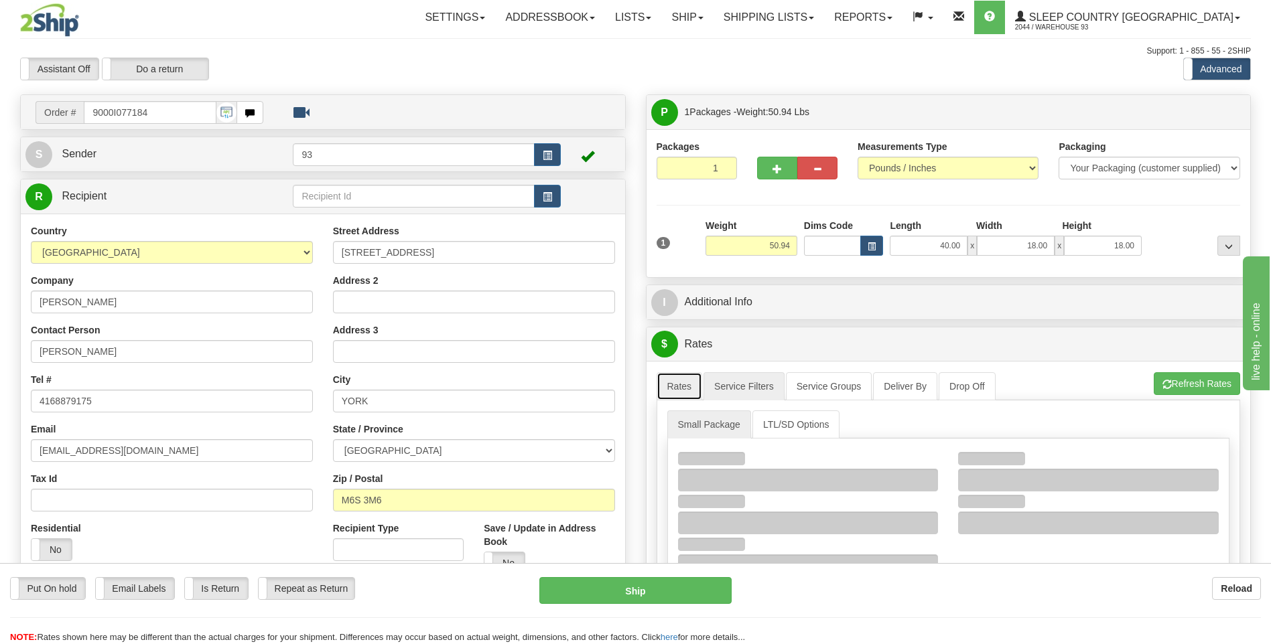
click at [689, 385] on link "Rates" at bounding box center [680, 386] width 46 height 28
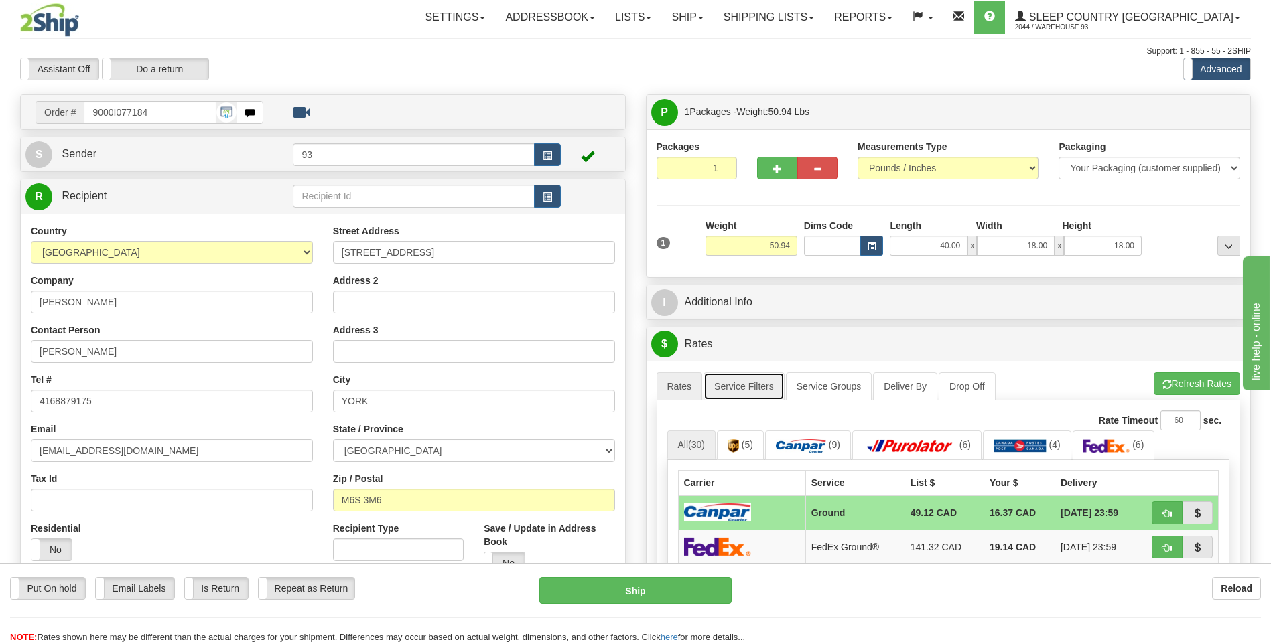
click at [744, 383] on link "Service Filters" at bounding box center [743, 386] width 81 height 28
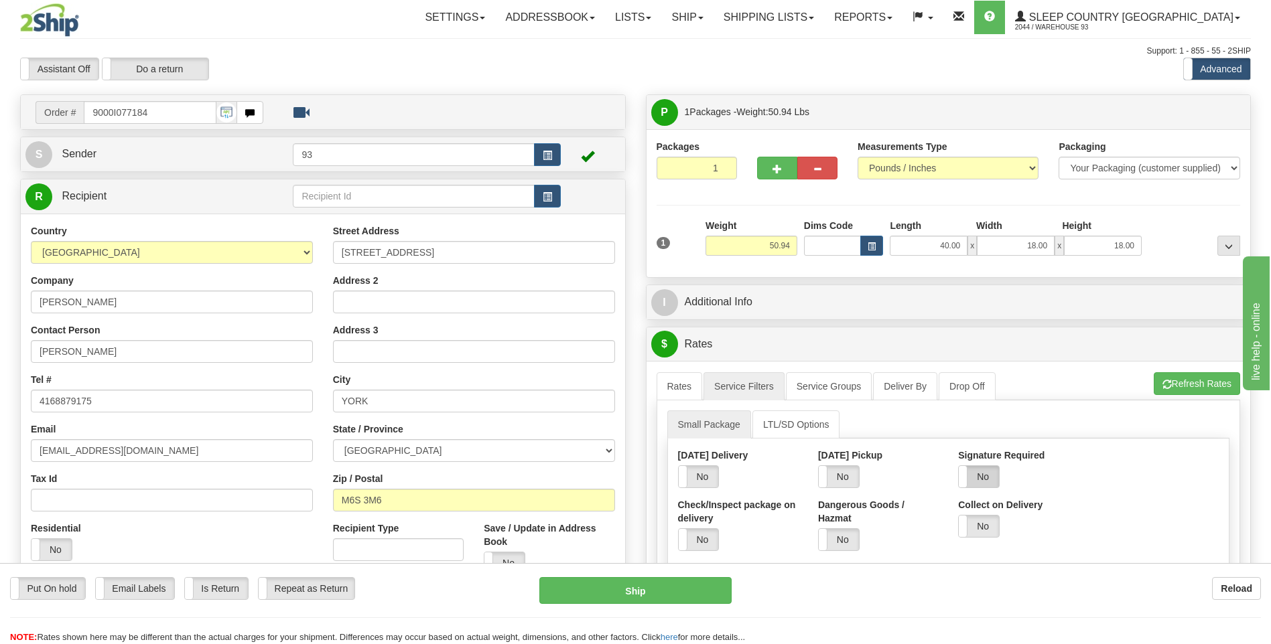
click at [987, 472] on label "No" at bounding box center [979, 476] width 40 height 21
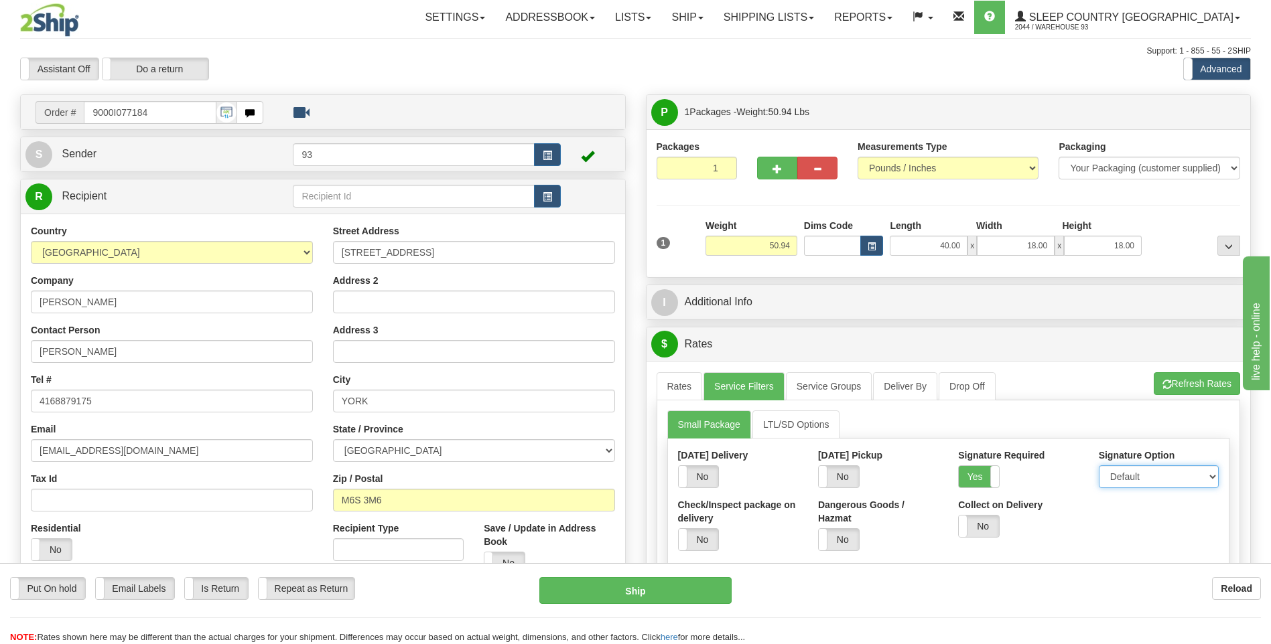
click at [1129, 473] on select "Default Adult Direct Indirect No Signature Required" at bounding box center [1159, 477] width 120 height 23
select select "1"
click at [1099, 466] on select "Default Adult Direct Indirect No Signature Required" at bounding box center [1159, 477] width 120 height 23
click at [686, 380] on link "Rates" at bounding box center [680, 386] width 46 height 28
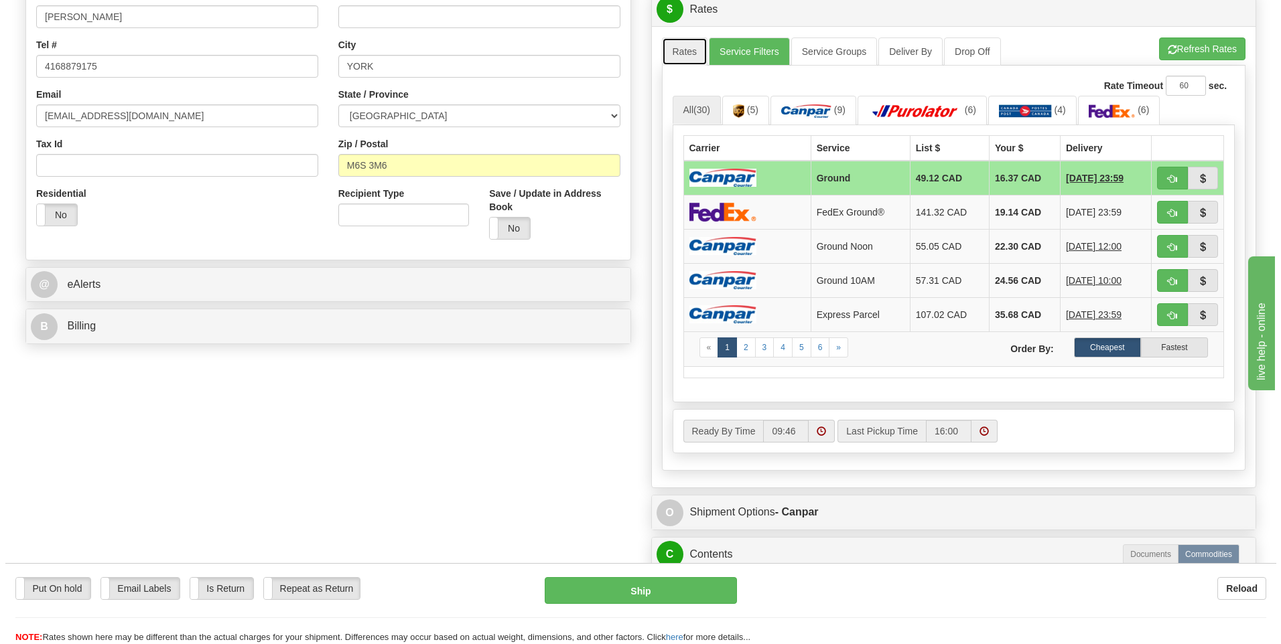
scroll to position [603, 0]
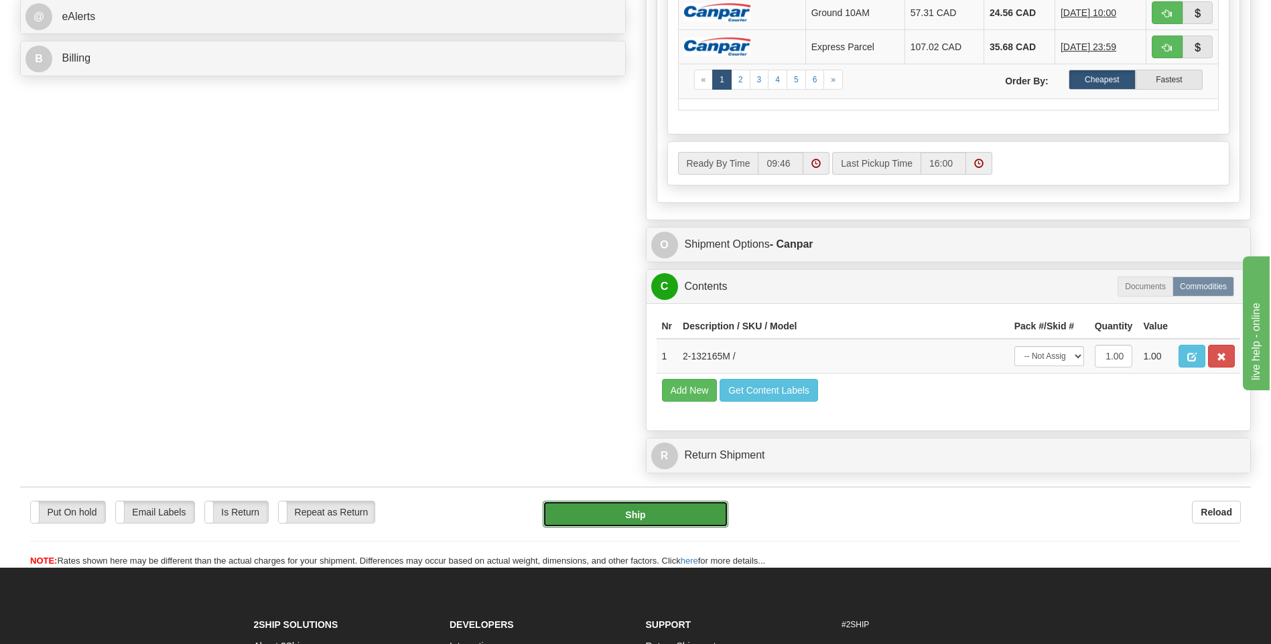
click at [692, 517] on button "Ship" at bounding box center [635, 514] width 185 height 27
type input "1"
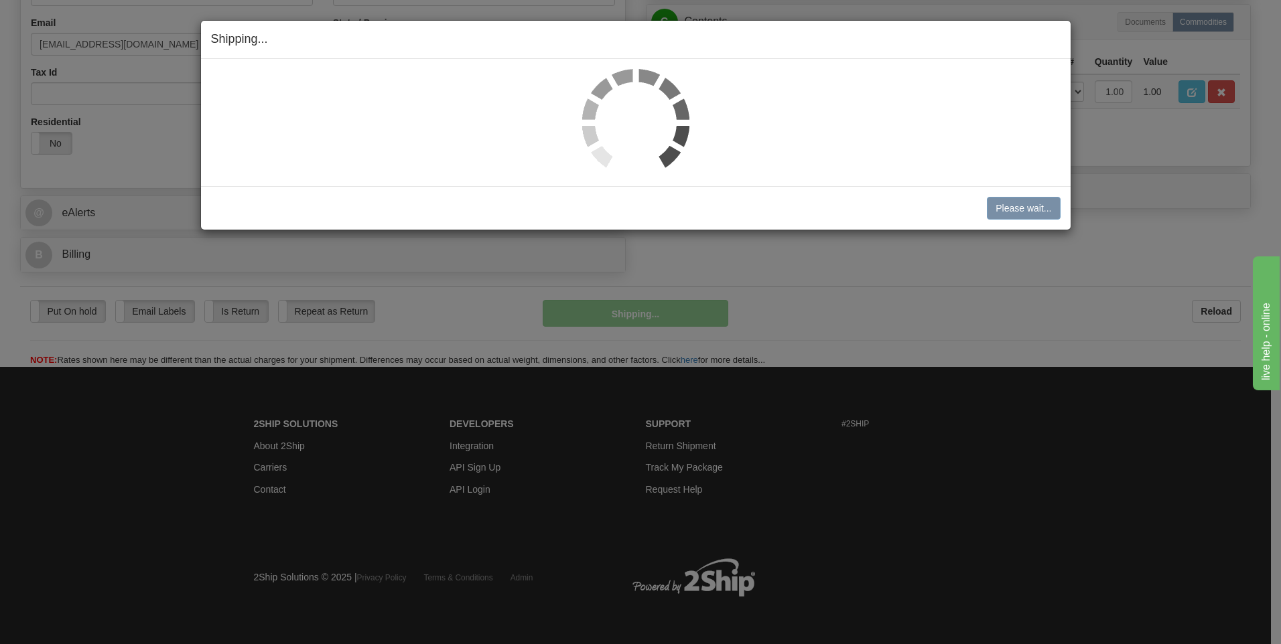
scroll to position [407, 0]
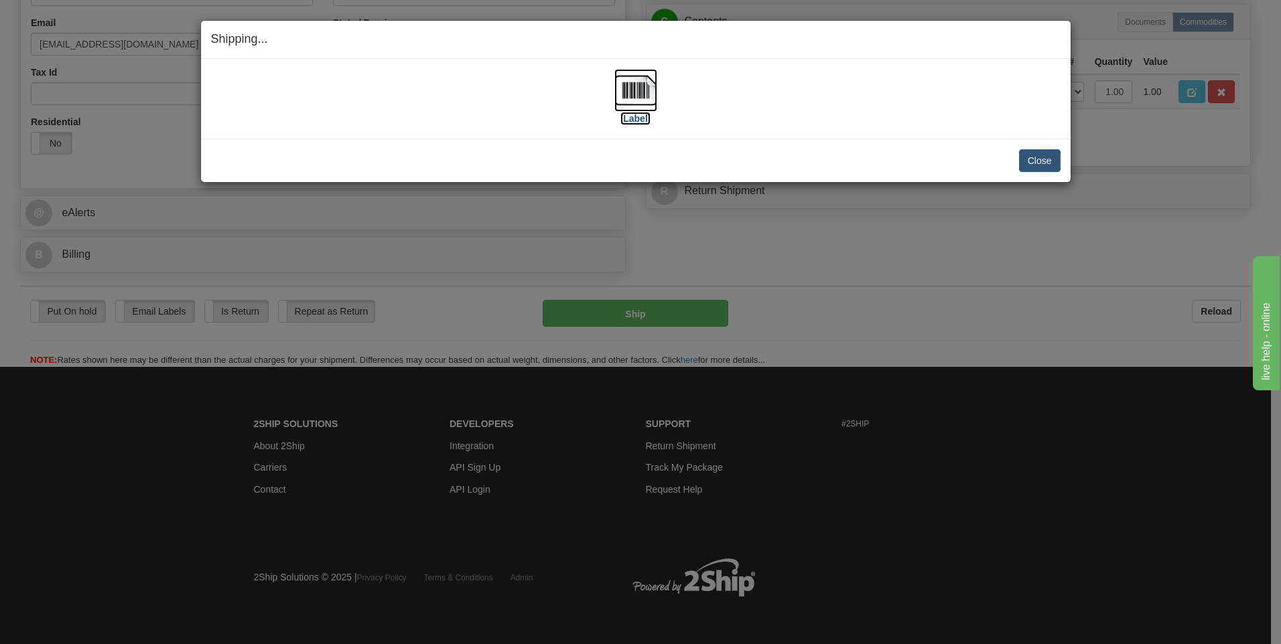
click at [631, 90] on img at bounding box center [635, 90] width 43 height 43
click at [1028, 159] on button "Close" at bounding box center [1040, 160] width 42 height 23
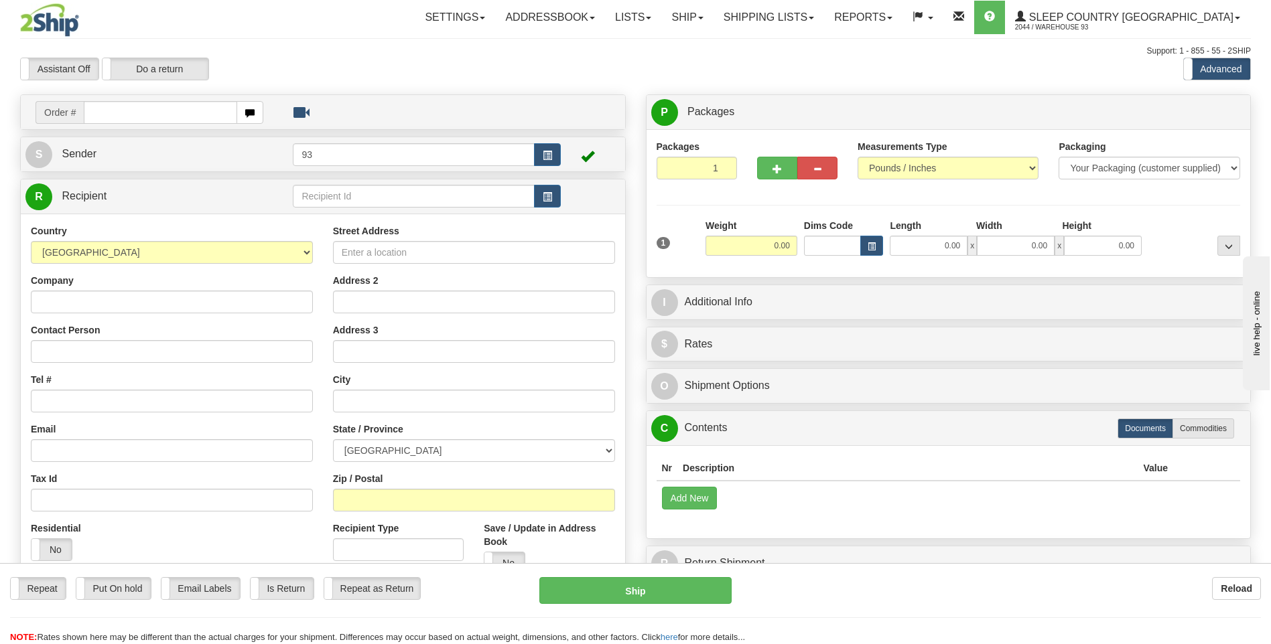
click at [147, 117] on input "text" at bounding box center [160, 112] width 153 height 23
type input "9000I077271"
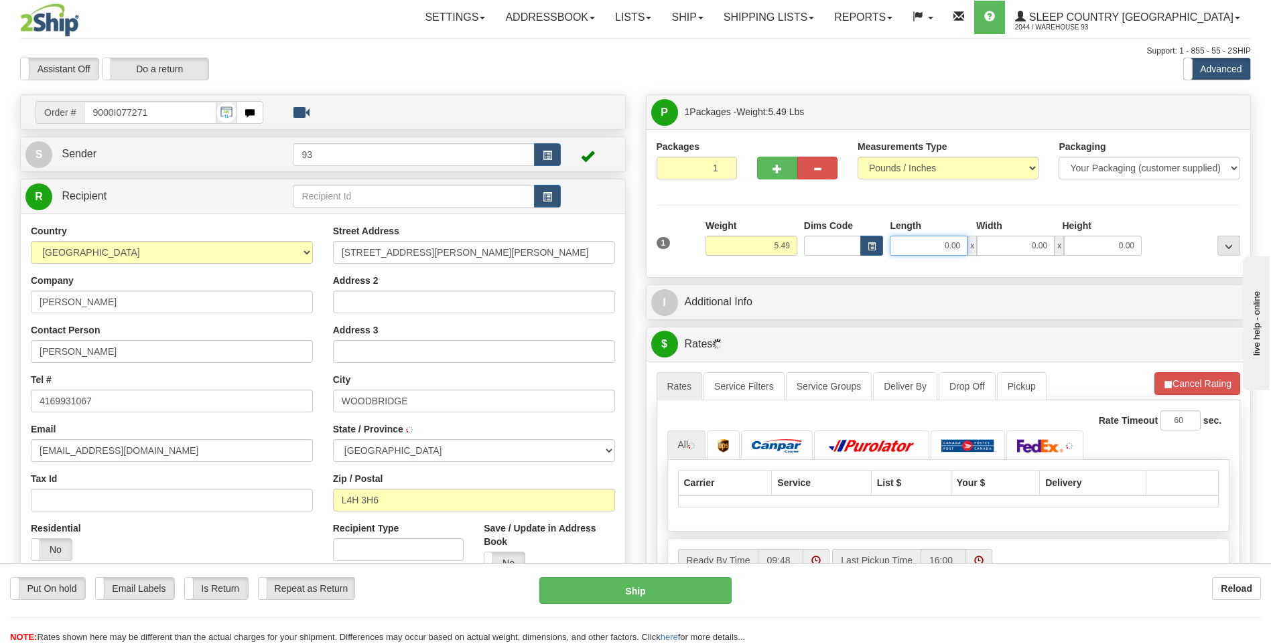
click at [920, 248] on input "0.00" at bounding box center [929, 246] width 78 height 20
type input "18.00"
click at [1009, 241] on input "0.00" at bounding box center [1016, 246] width 78 height 20
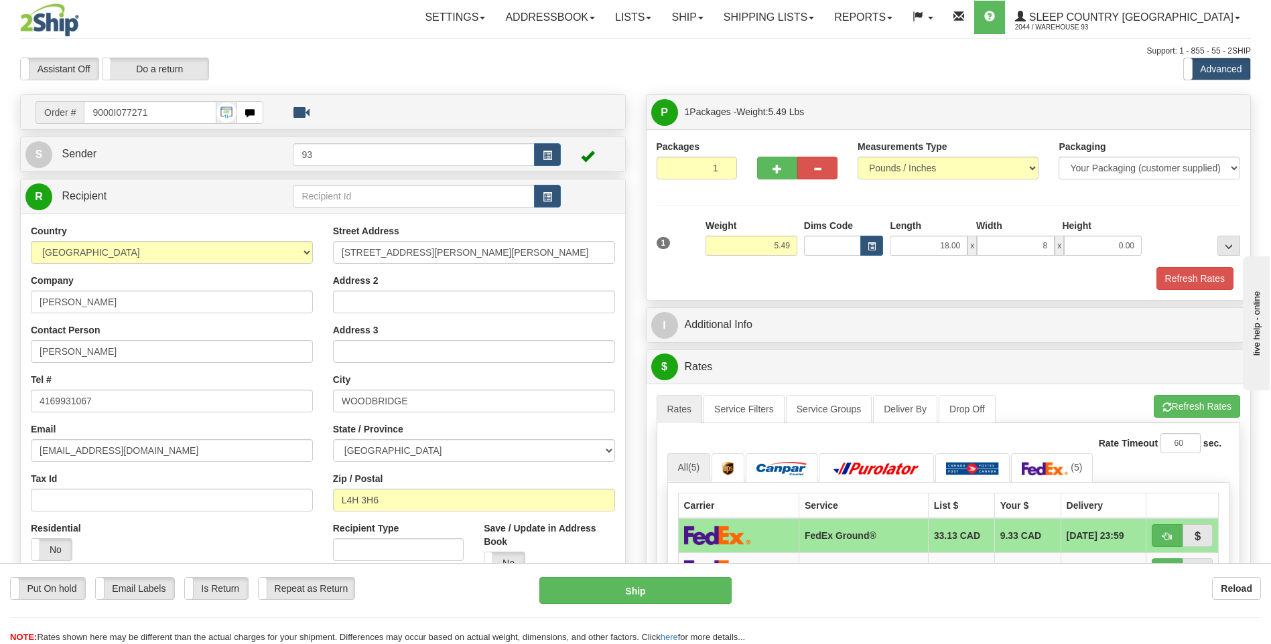
type input "8.00"
click at [1147, 245] on div at bounding box center [1194, 237] width 98 height 37
click at [1103, 251] on input "0.00" at bounding box center [1103, 246] width 78 height 20
type input "8.00"
click at [1203, 279] on button "Refresh Rates" at bounding box center [1194, 278] width 77 height 23
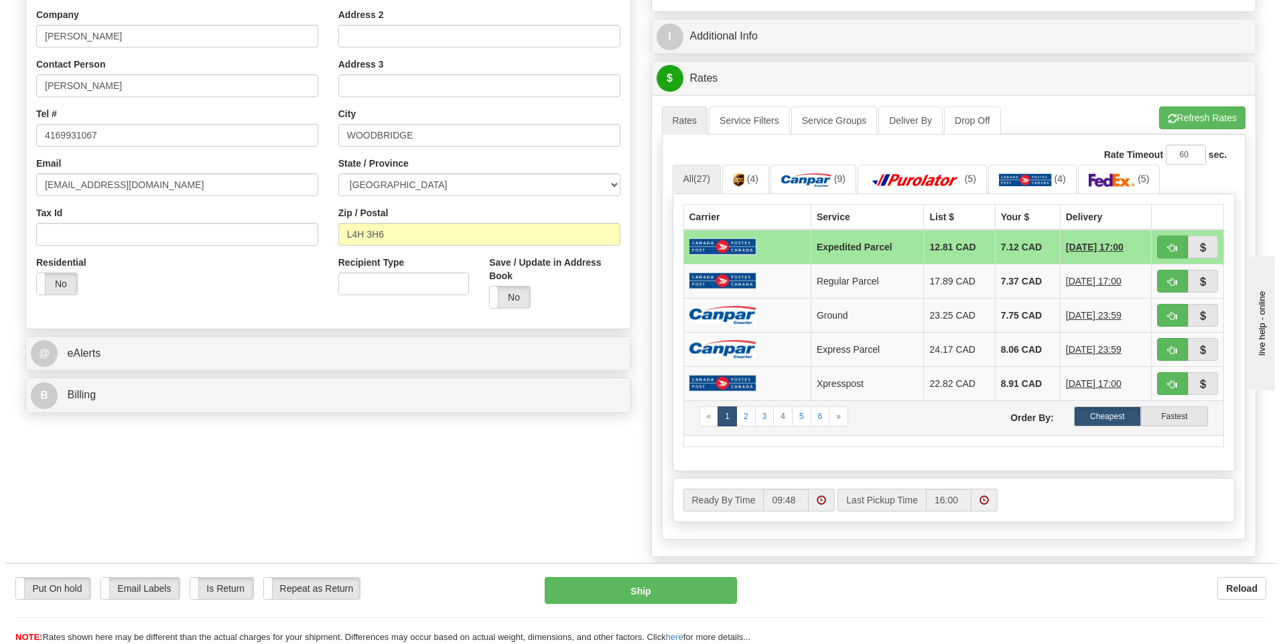
scroll to position [268, 0]
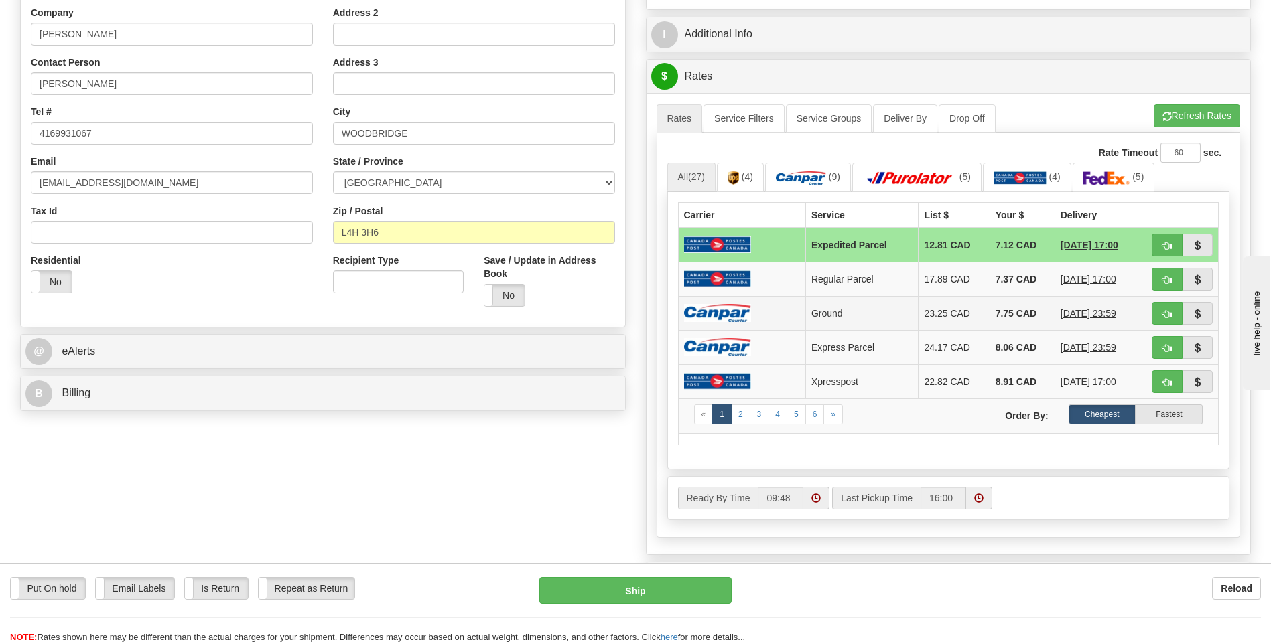
click at [717, 301] on td at bounding box center [741, 313] width 127 height 34
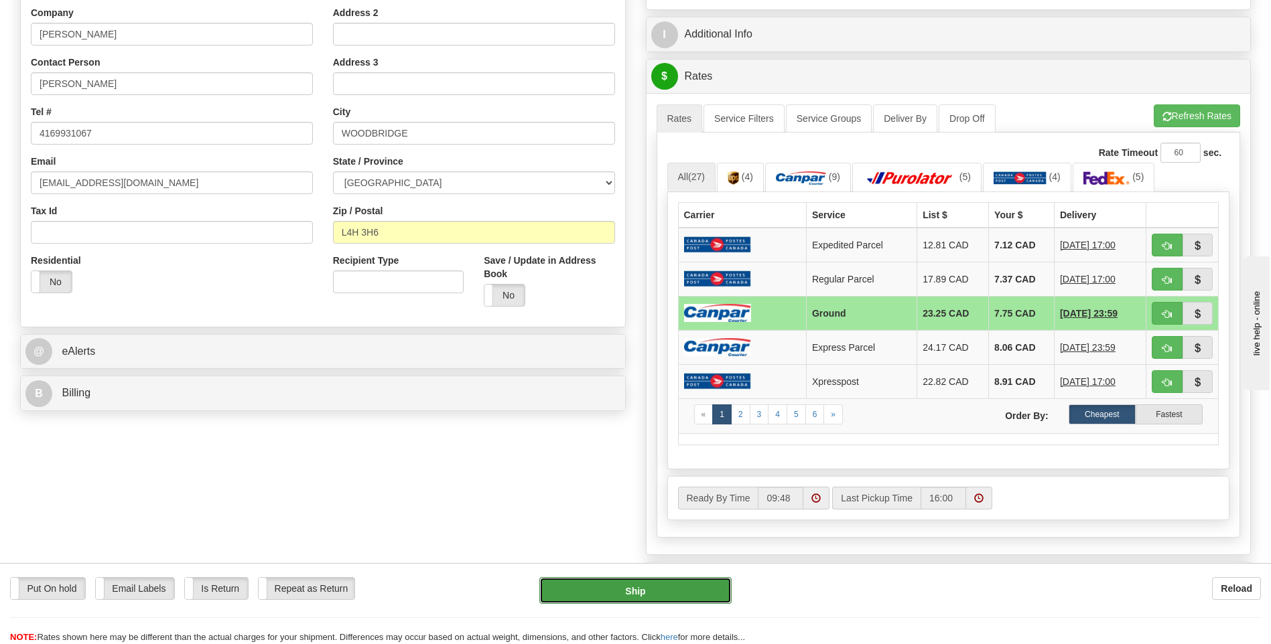
click at [664, 585] on button "Ship" at bounding box center [635, 590] width 192 height 27
type input "1"
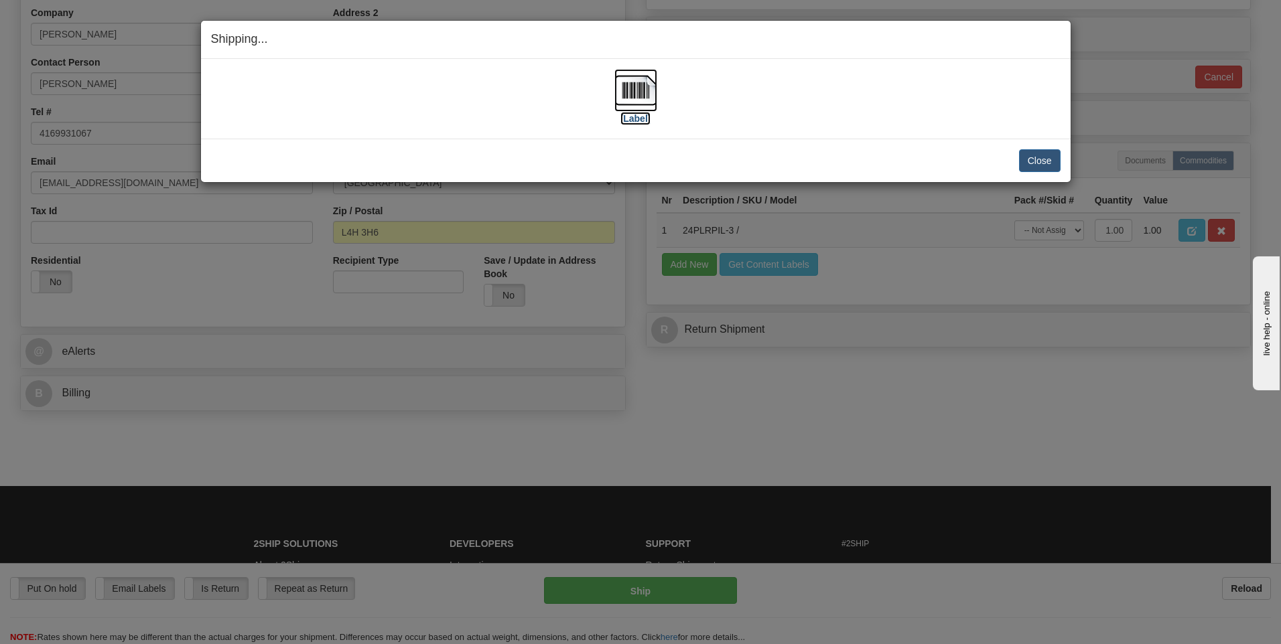
click at [628, 91] on img at bounding box center [635, 90] width 43 height 43
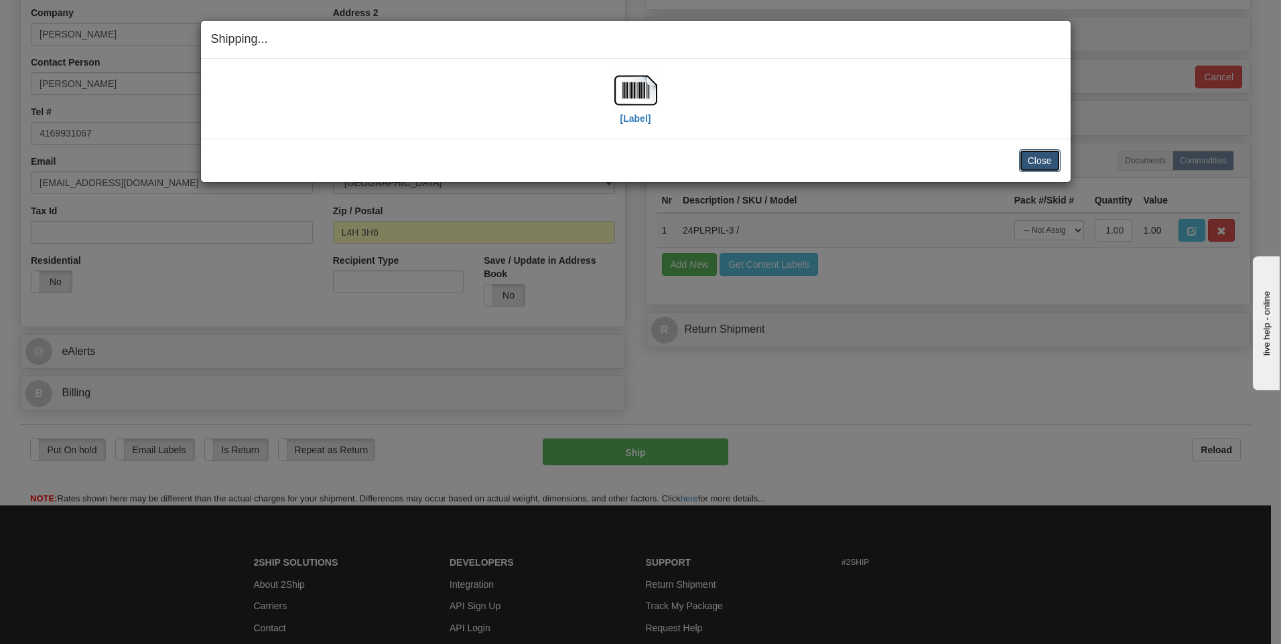
click at [1033, 159] on button "Close" at bounding box center [1040, 160] width 42 height 23
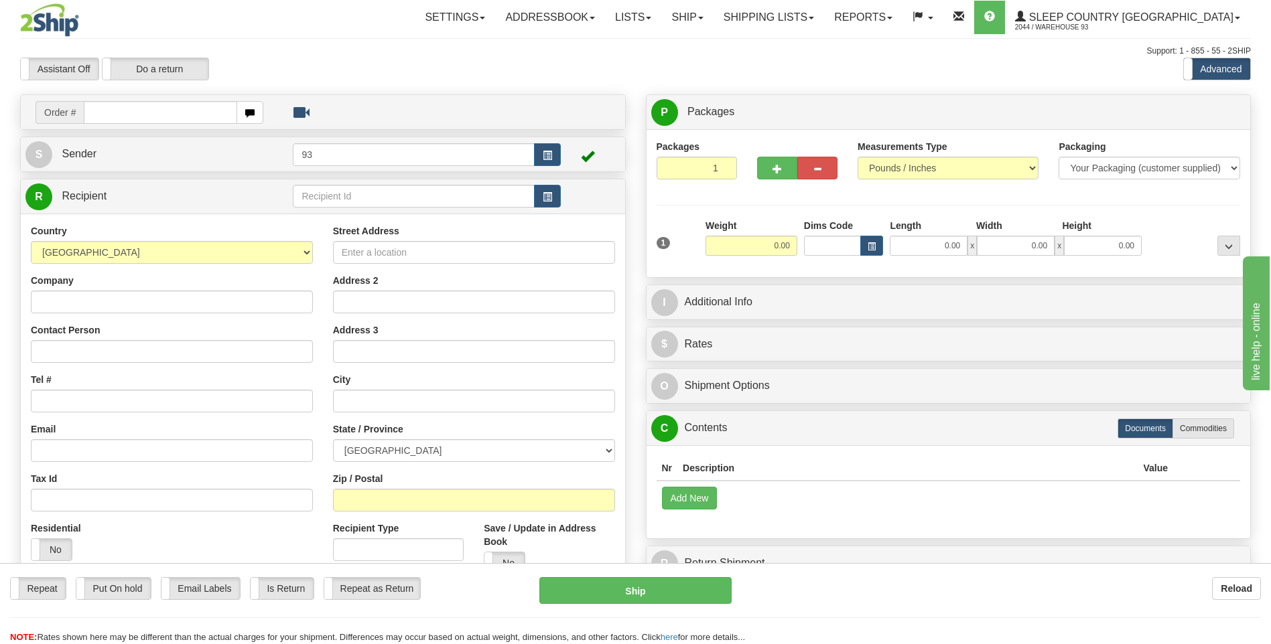
click at [153, 115] on input "text" at bounding box center [160, 112] width 153 height 23
type input "9000I077328"
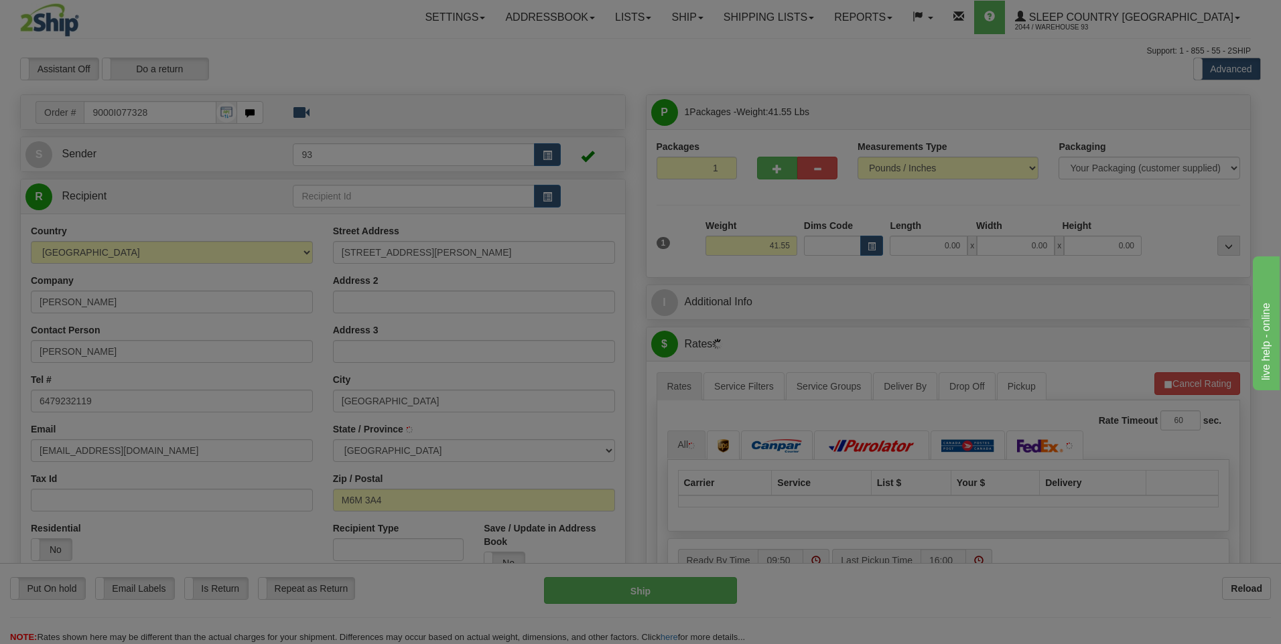
type input "[GEOGRAPHIC_DATA]"
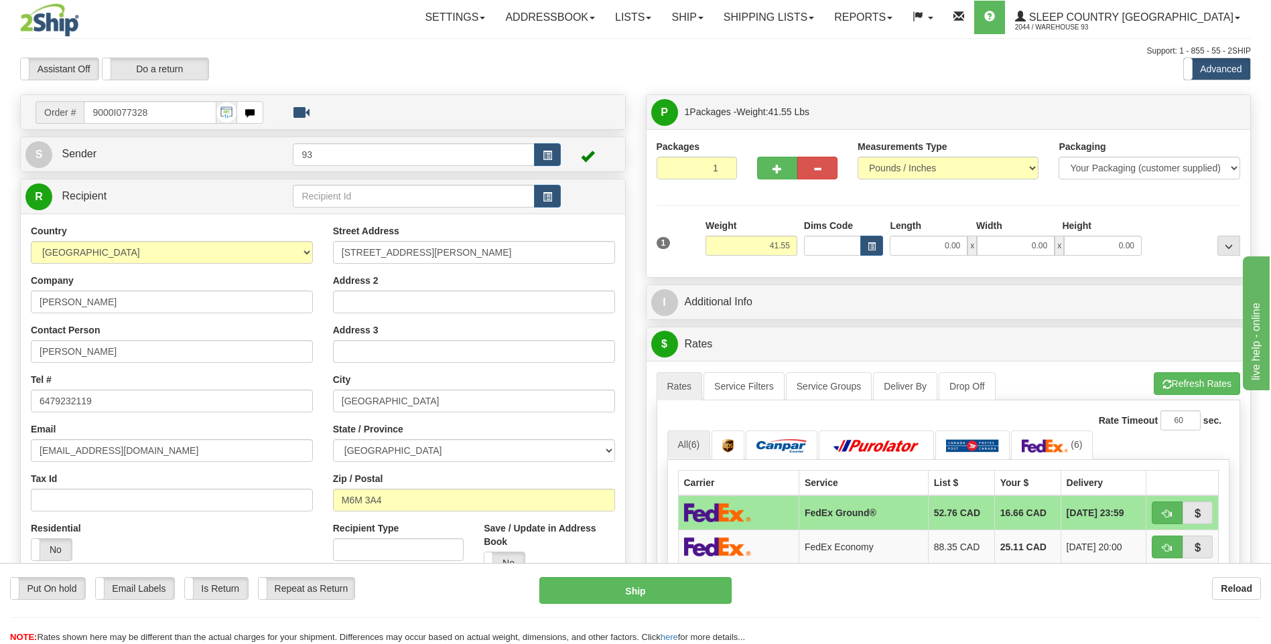
drag, startPoint x: 885, startPoint y: 238, endPoint x: 894, endPoint y: 241, distance: 9.1
click at [885, 238] on div "Dims Code" at bounding box center [844, 237] width 86 height 37
click at [905, 241] on input "0.00" at bounding box center [929, 246] width 78 height 20
type input "40.00"
click at [1007, 242] on input "0.00" at bounding box center [1016, 246] width 78 height 20
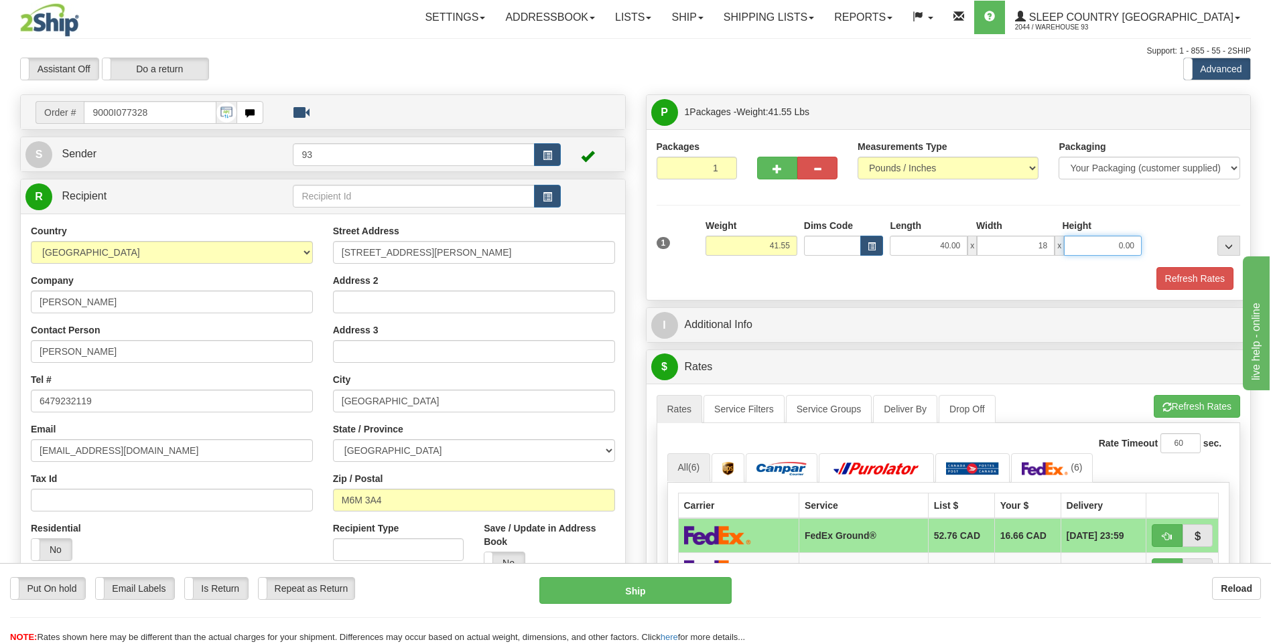
type input "18.00"
click at [1083, 244] on input "0.00" at bounding box center [1103, 246] width 78 height 20
type input "18.00"
click at [1184, 280] on button "Refresh Rates" at bounding box center [1194, 278] width 77 height 23
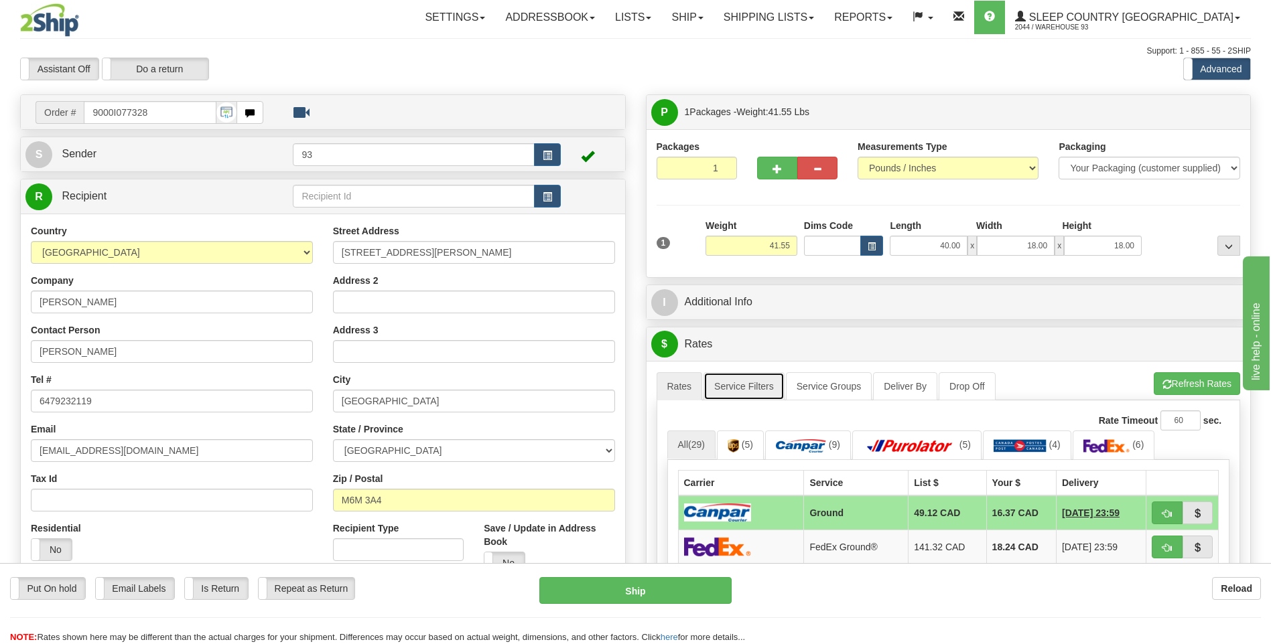
click at [753, 379] on link "Service Filters" at bounding box center [743, 386] width 81 height 28
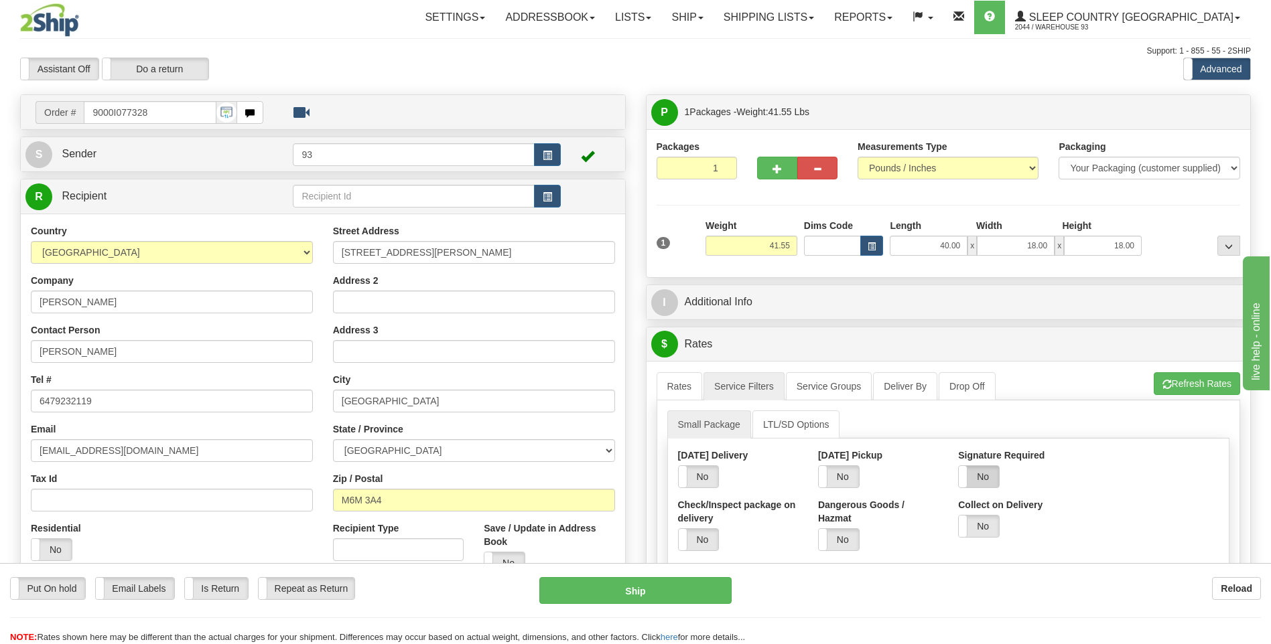
click at [986, 470] on label "No" at bounding box center [979, 476] width 40 height 21
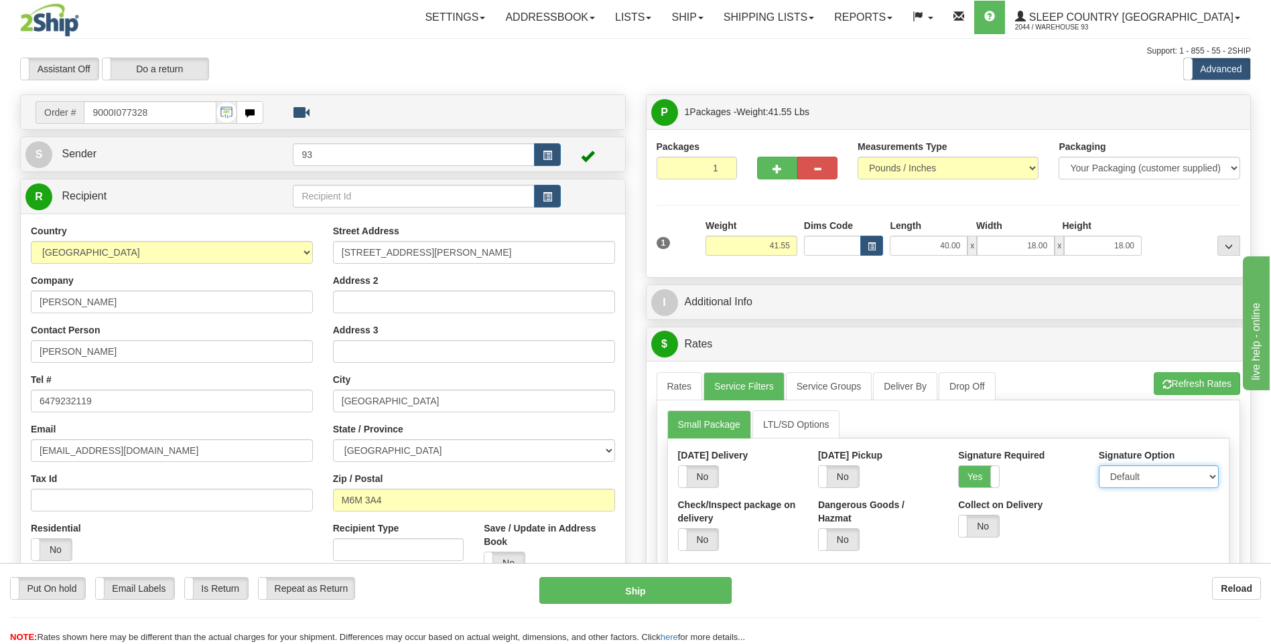
click at [1123, 480] on select "Default Adult Direct Indirect No Signature Required" at bounding box center [1159, 477] width 120 height 23
select select "1"
click at [1099, 466] on select "Default Adult Direct Indirect No Signature Required" at bounding box center [1159, 477] width 120 height 23
click at [677, 382] on link "Rates" at bounding box center [680, 386] width 46 height 28
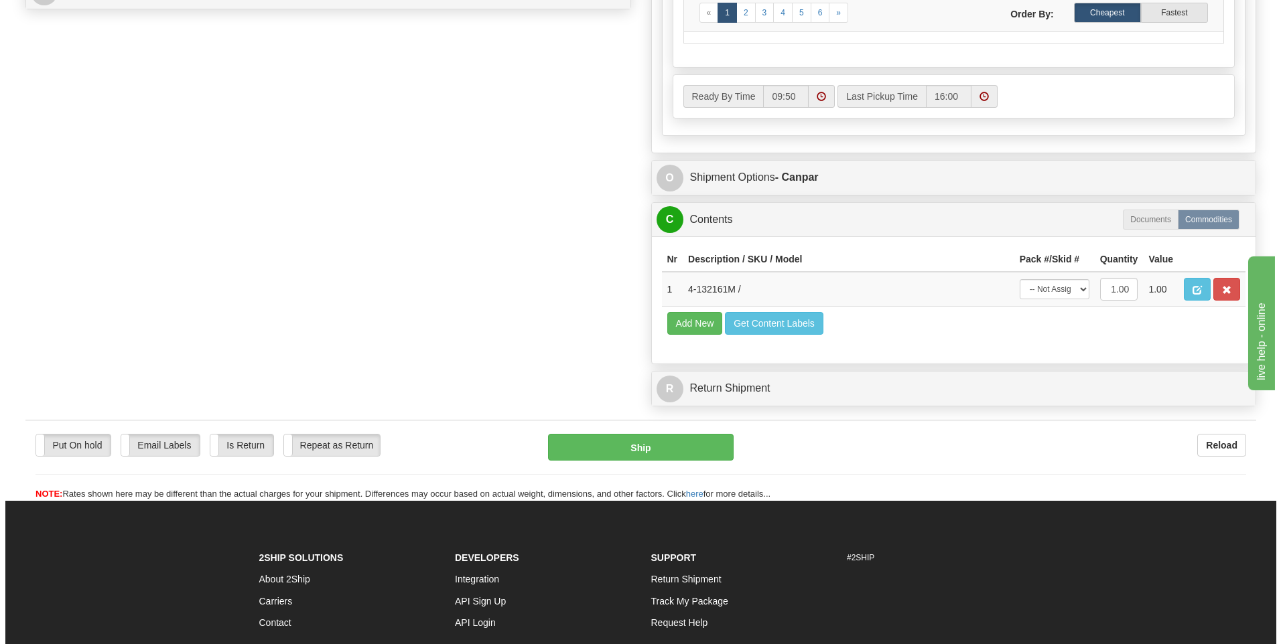
scroll to position [402, 0]
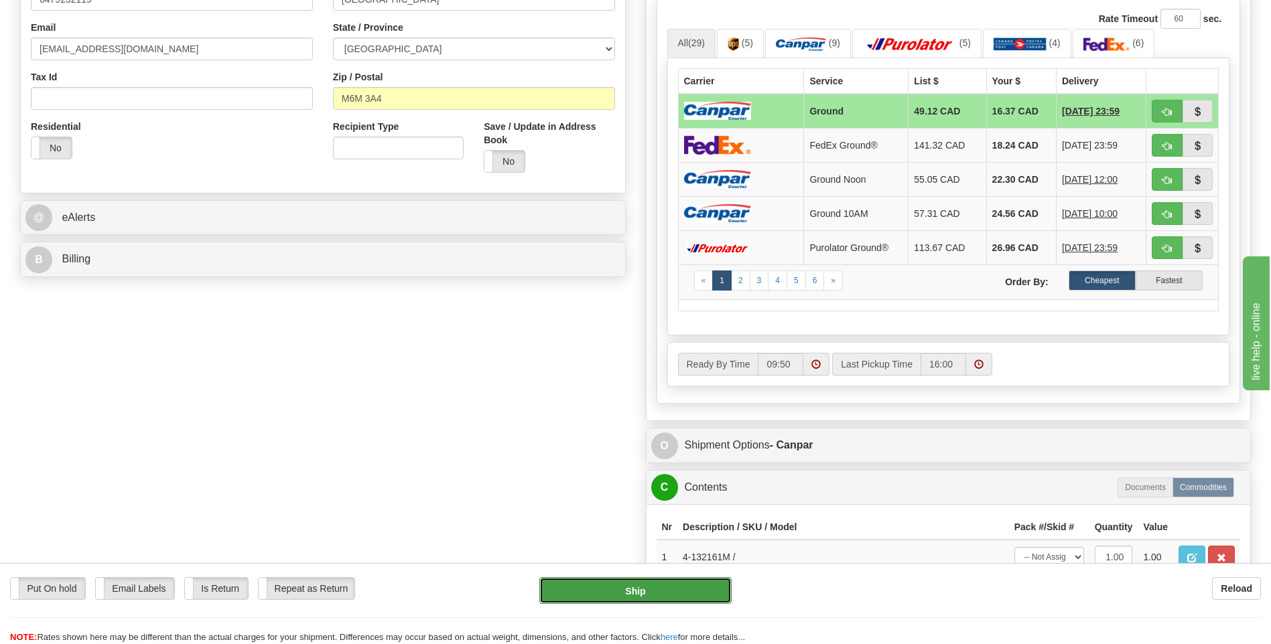
click at [681, 592] on button "Ship" at bounding box center [635, 590] width 192 height 27
type input "1"
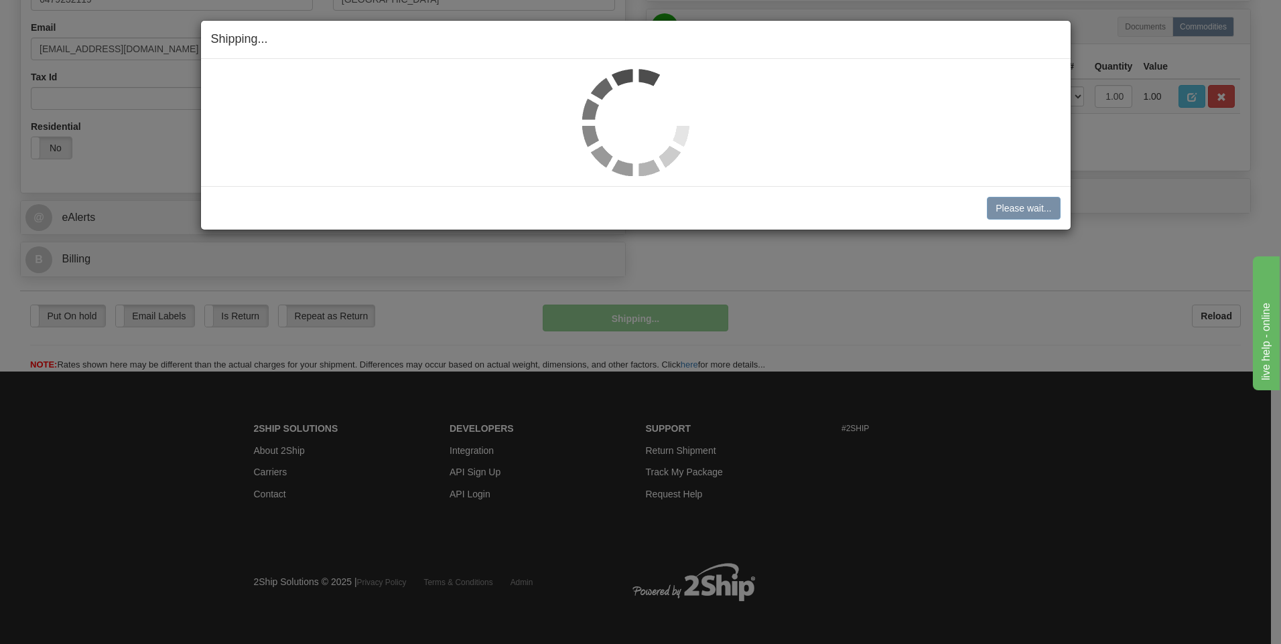
scroll to position [388, 0]
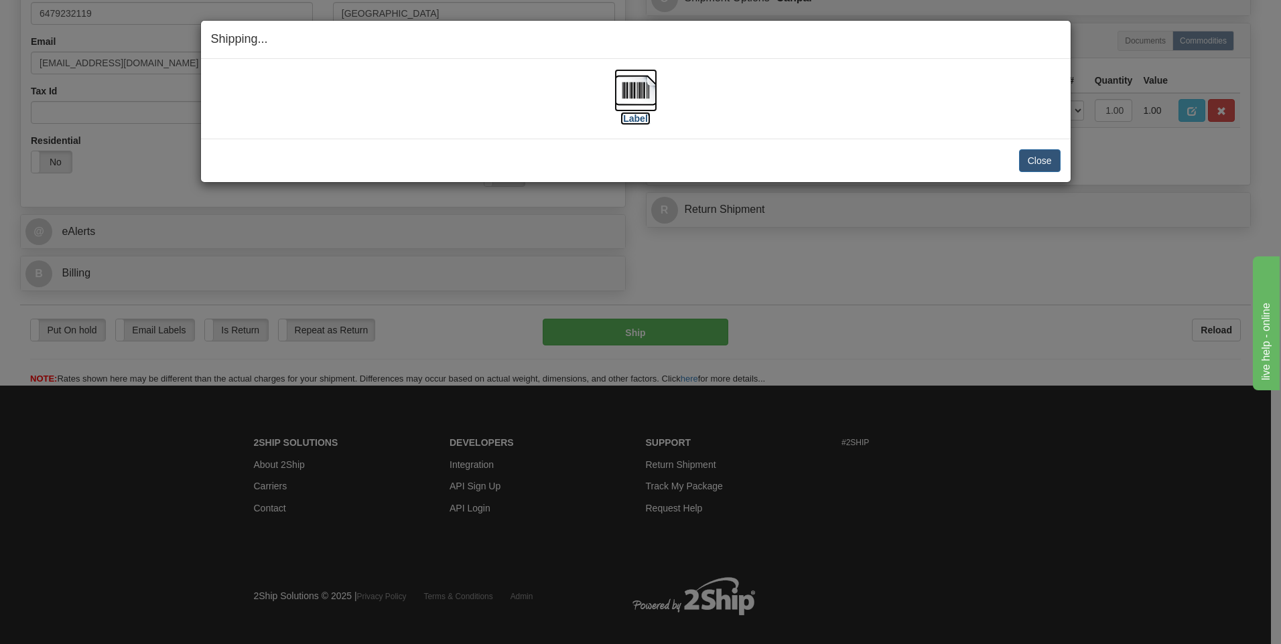
click at [640, 79] on img at bounding box center [635, 90] width 43 height 43
click at [1043, 160] on button "Close" at bounding box center [1040, 160] width 42 height 23
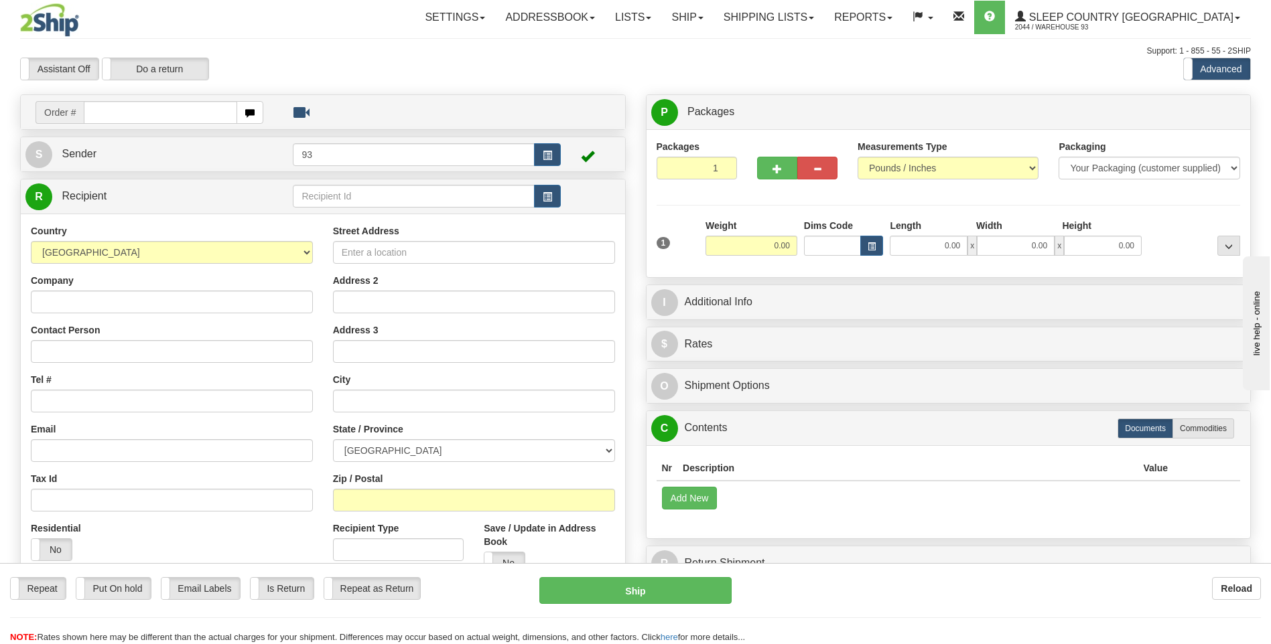
click at [127, 105] on input "text" at bounding box center [160, 112] width 153 height 23
type input "9000I077343"
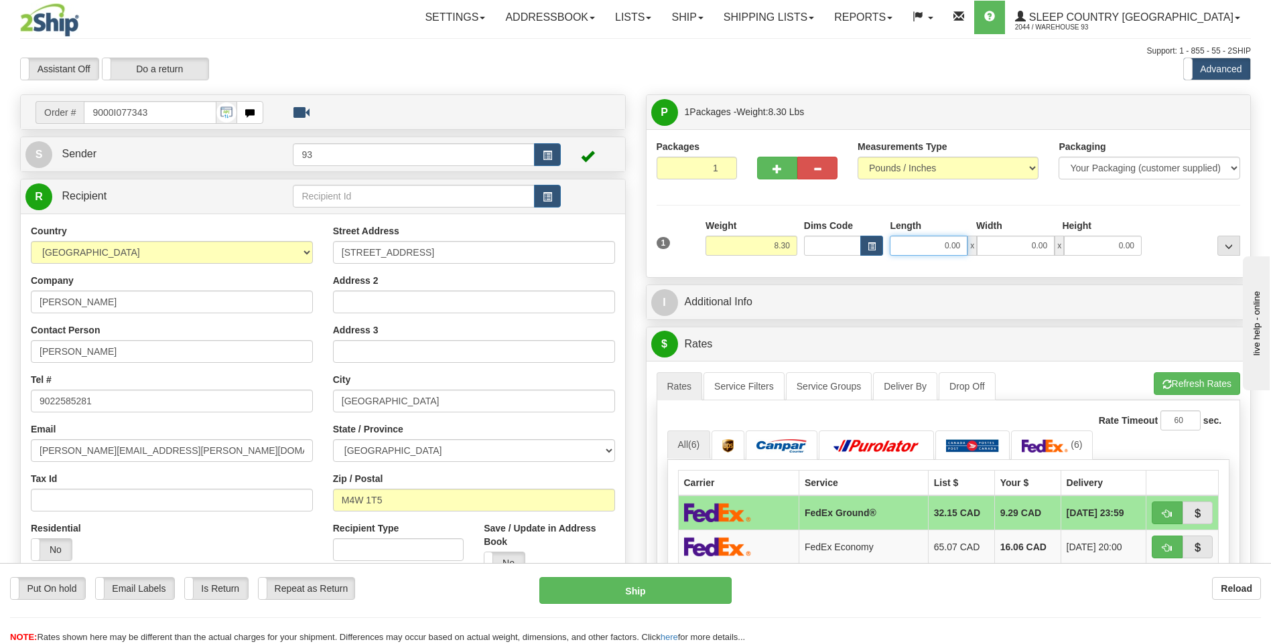
click at [910, 251] on input "0.00" at bounding box center [929, 246] width 78 height 20
type input "22.00"
click at [1012, 249] on input "0.00" at bounding box center [1016, 246] width 78 height 20
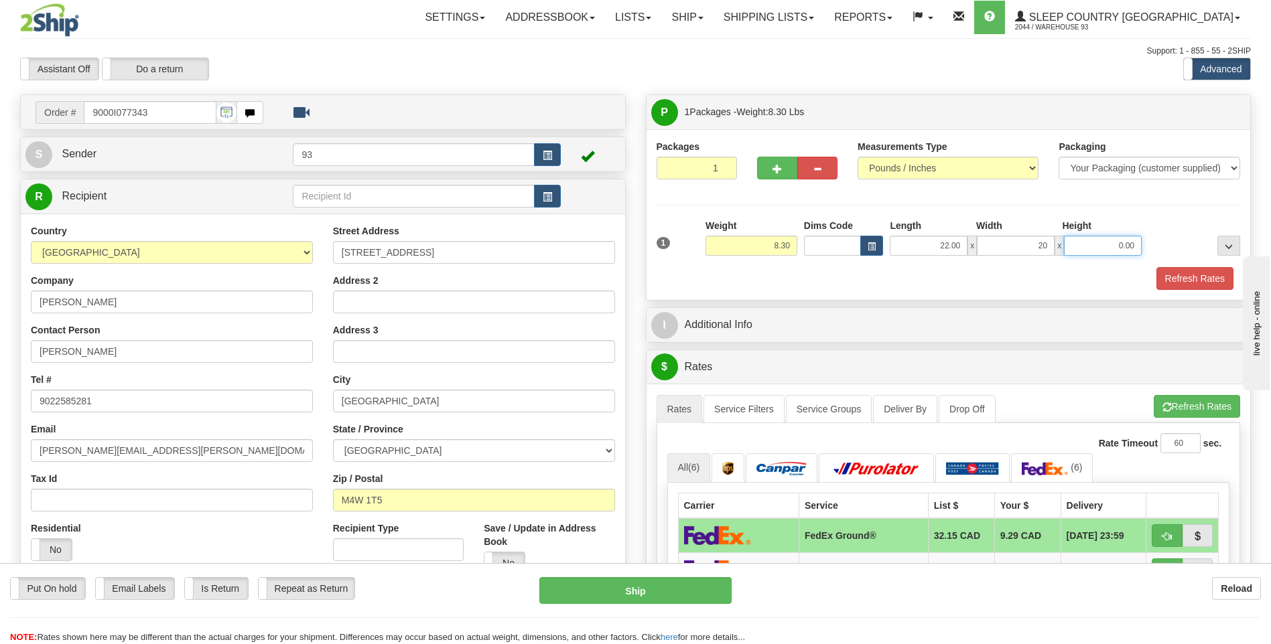
type input "20.00"
click at [1117, 252] on input "0.00" at bounding box center [1103, 246] width 78 height 20
type input "10.00"
click at [1207, 281] on button "Refresh Rates" at bounding box center [1194, 278] width 77 height 23
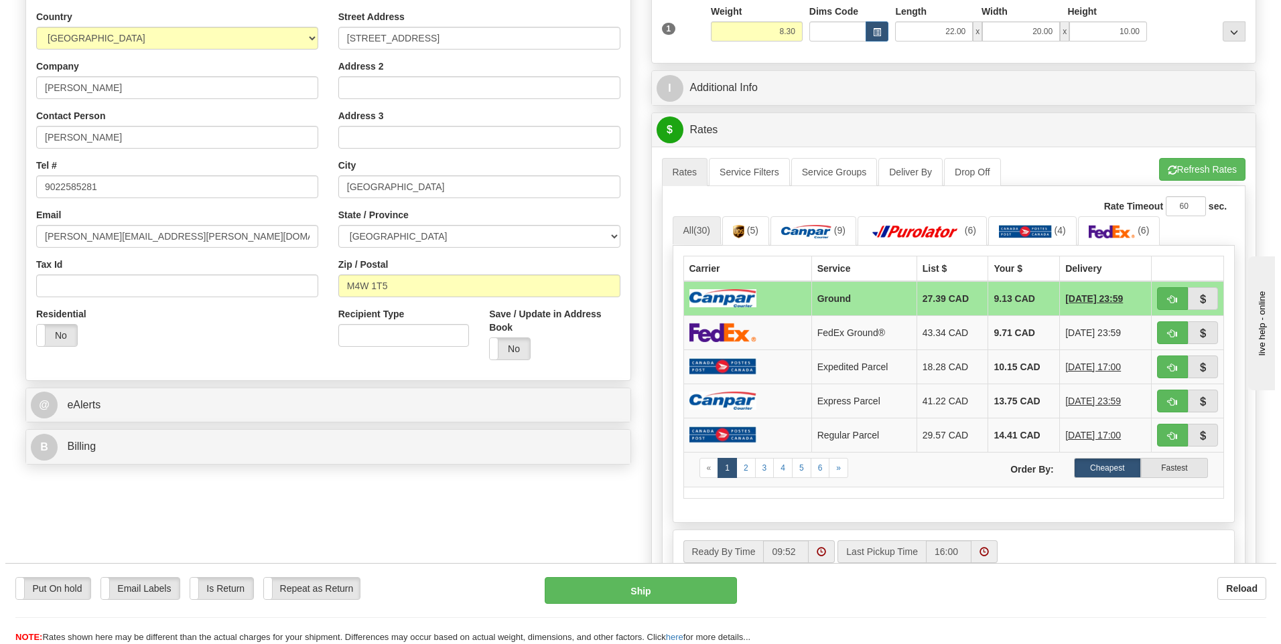
scroll to position [134, 0]
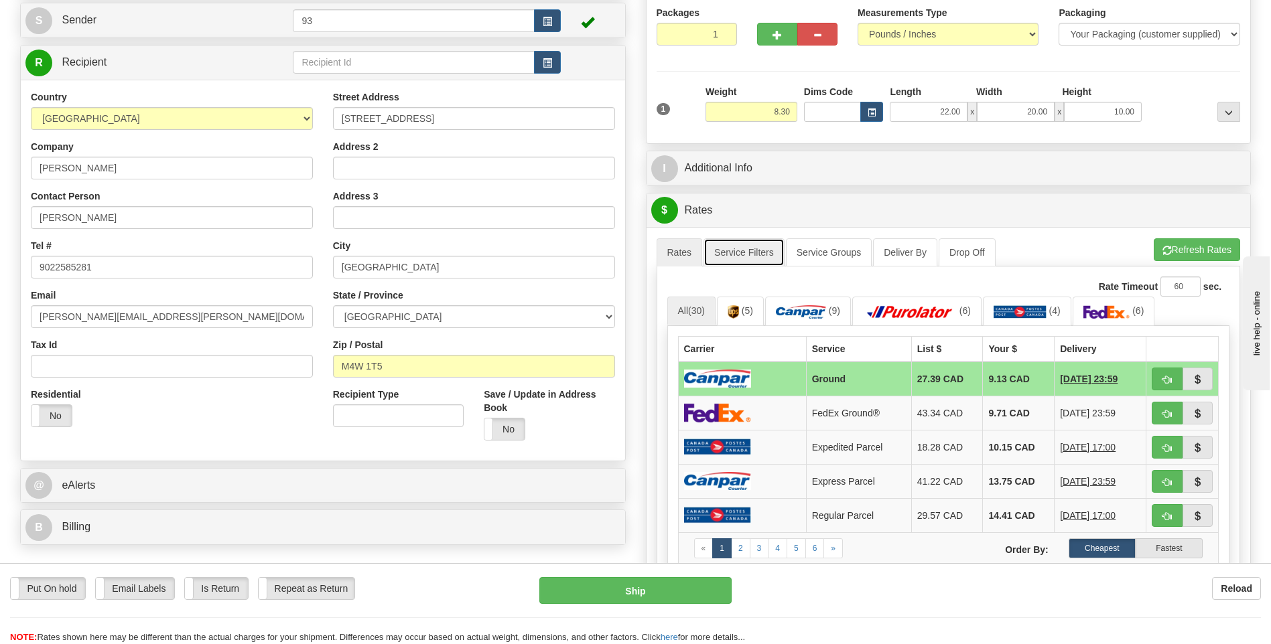
click at [746, 263] on link "Service Filters" at bounding box center [743, 252] width 81 height 28
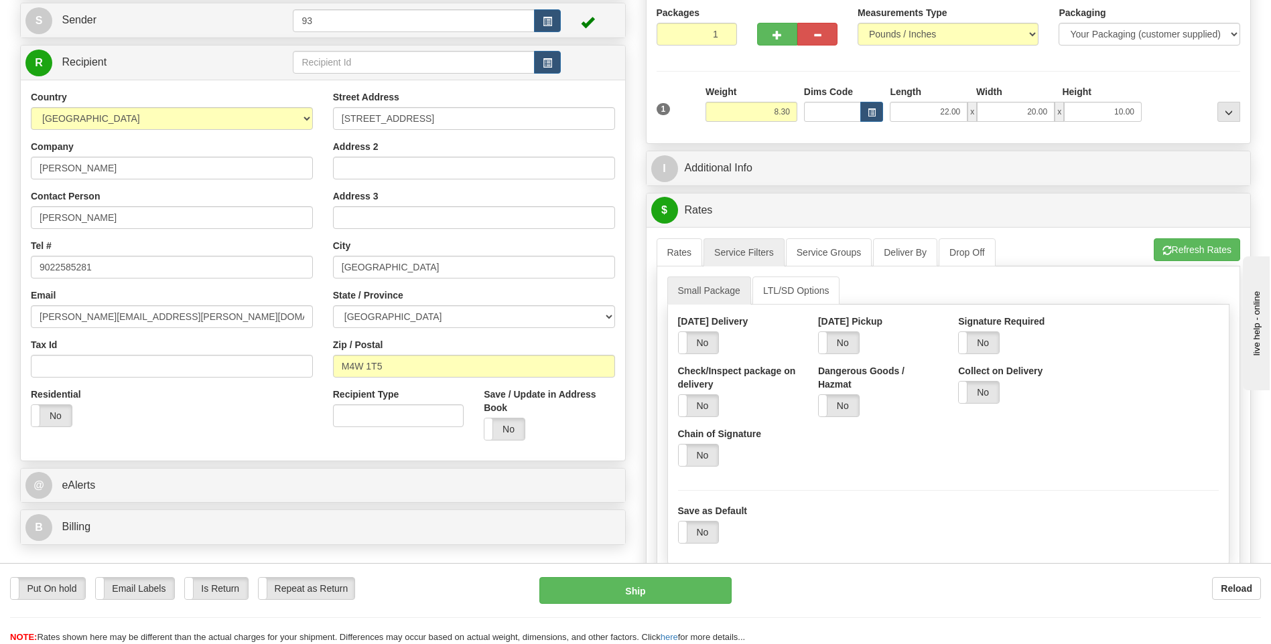
click at [987, 330] on div "Signature Required Yes No" at bounding box center [1018, 335] width 120 height 40
click at [981, 351] on label "No" at bounding box center [979, 342] width 40 height 21
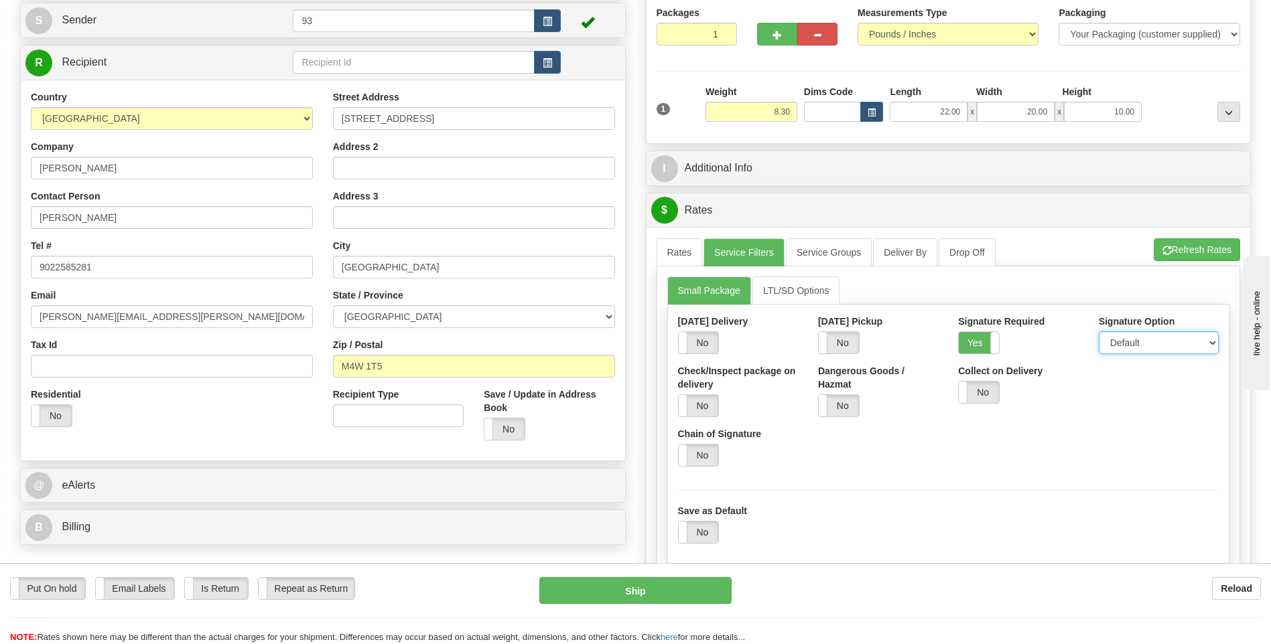
click at [1121, 348] on select "Default Adult Direct Indirect No Signature Required" at bounding box center [1159, 343] width 120 height 23
select select "1"
click at [1099, 332] on select "Default Adult Direct Indirect No Signature Required" at bounding box center [1159, 343] width 120 height 23
click at [675, 245] on link "Rates" at bounding box center [680, 252] width 46 height 28
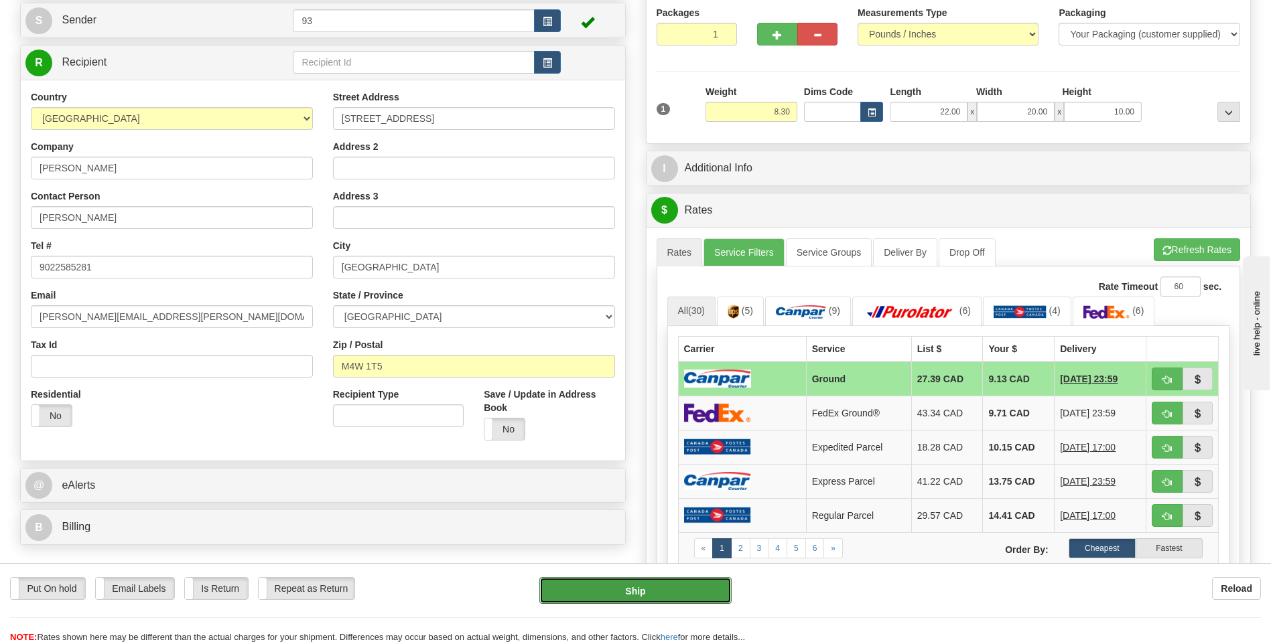
click at [655, 599] on button "Ship" at bounding box center [635, 590] width 192 height 27
type input "1"
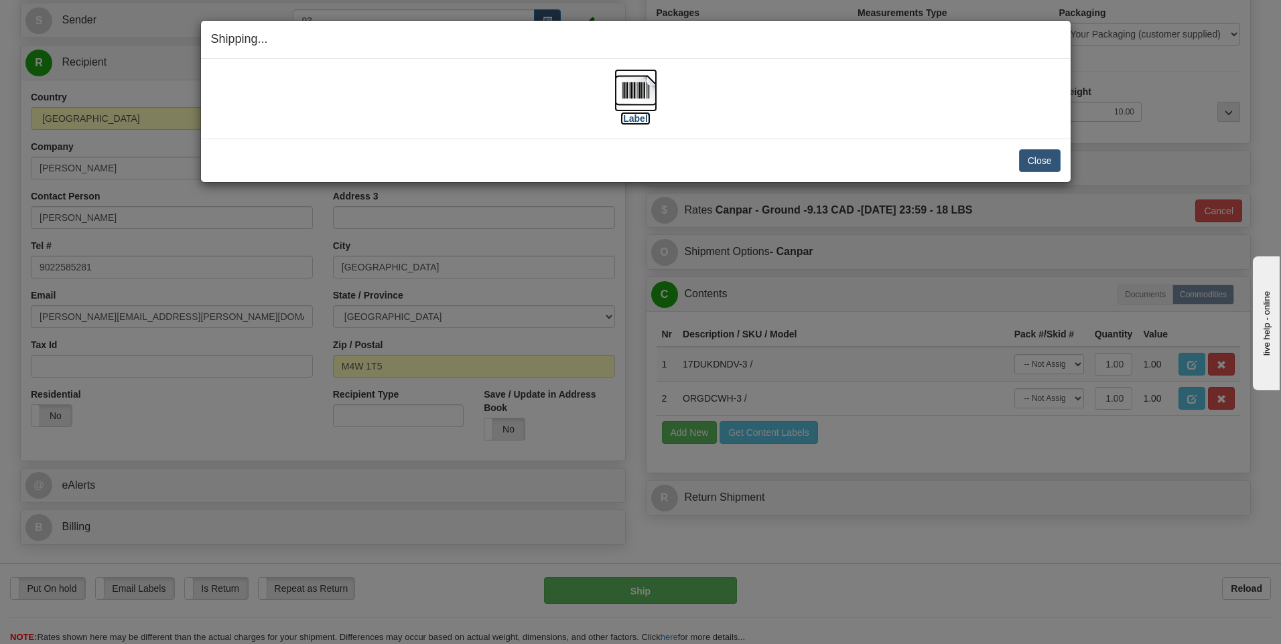
click at [641, 92] on img at bounding box center [635, 90] width 43 height 43
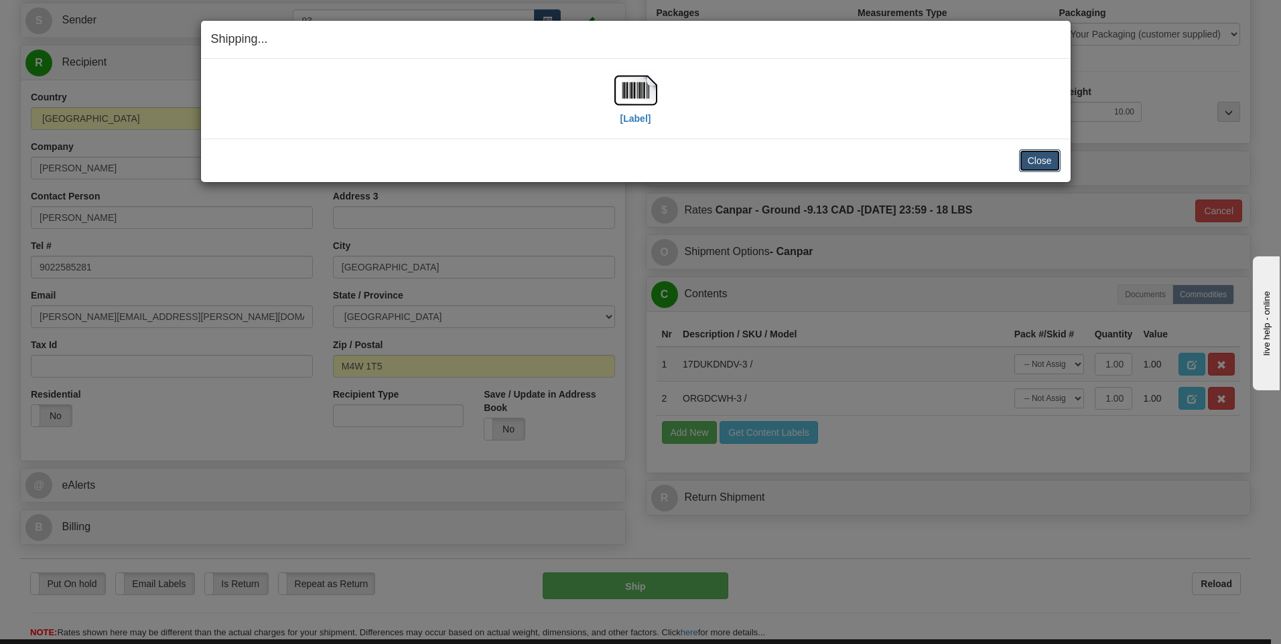
click at [1047, 161] on button "Close" at bounding box center [1040, 160] width 42 height 23
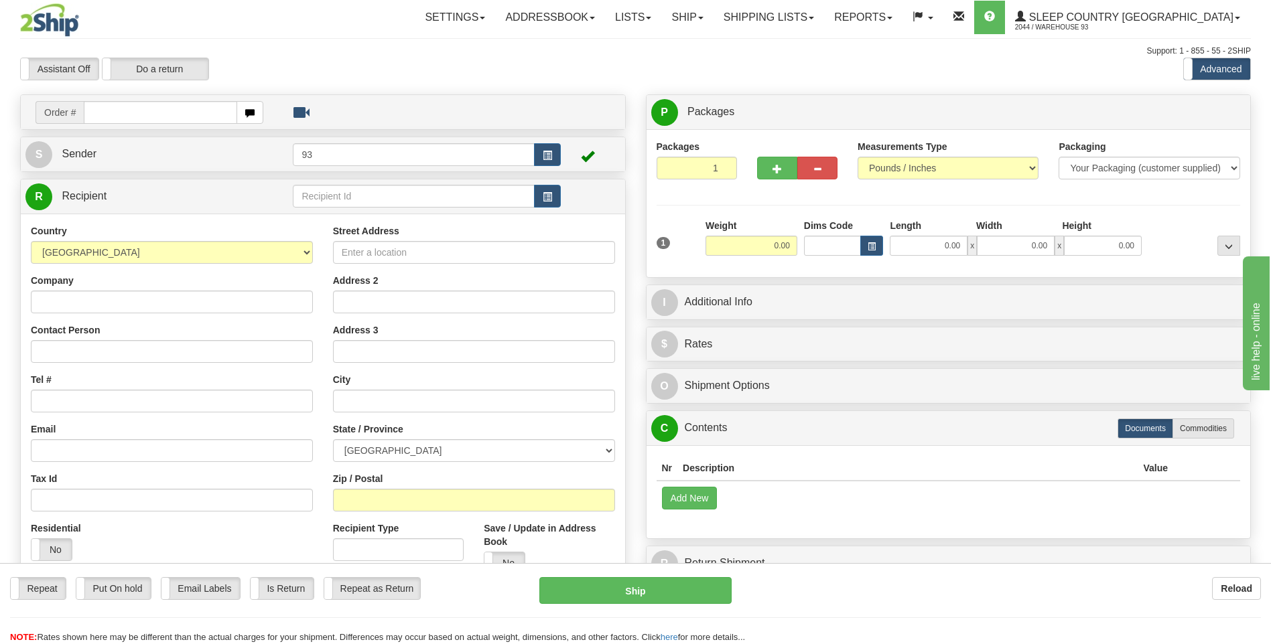
click at [148, 112] on input "text" at bounding box center [160, 112] width 153 height 23
type input "9000I077386"
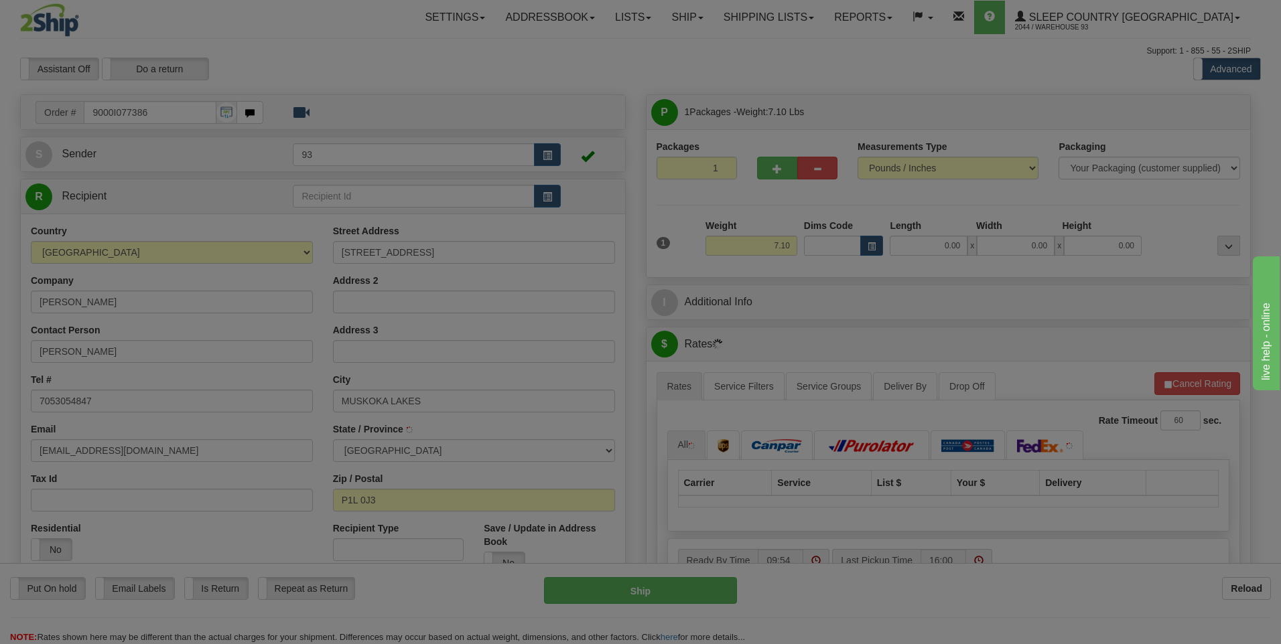
type input "BRACEBRIDGE"
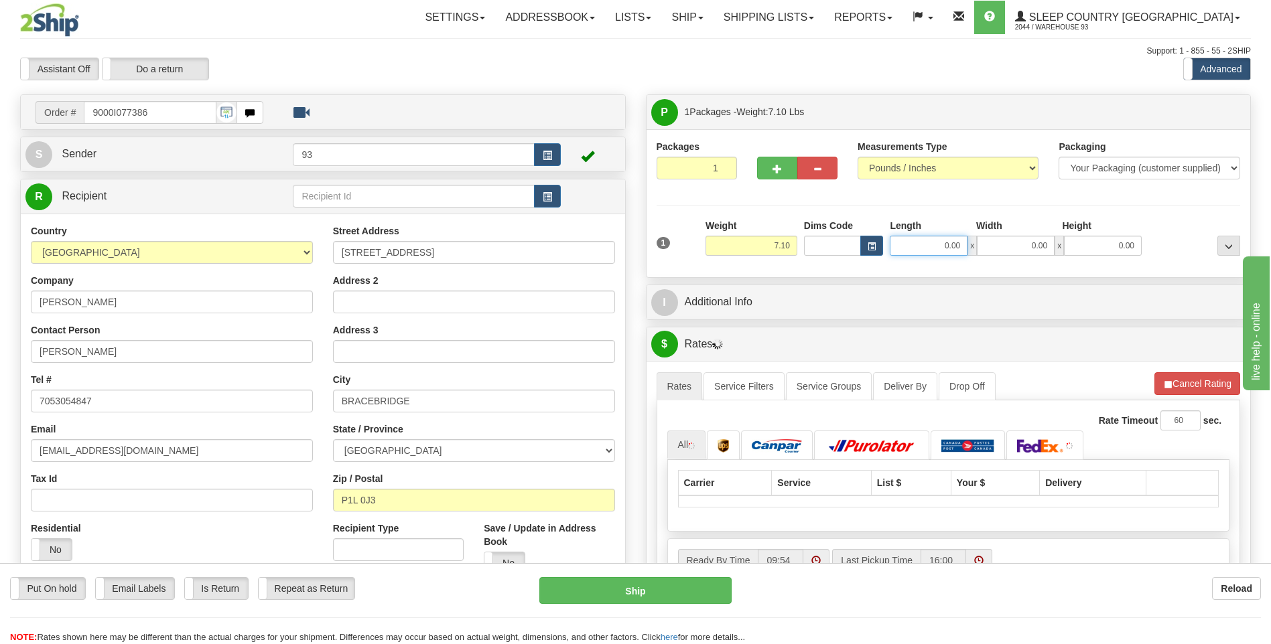
click at [902, 247] on input "0.00" at bounding box center [929, 246] width 78 height 20
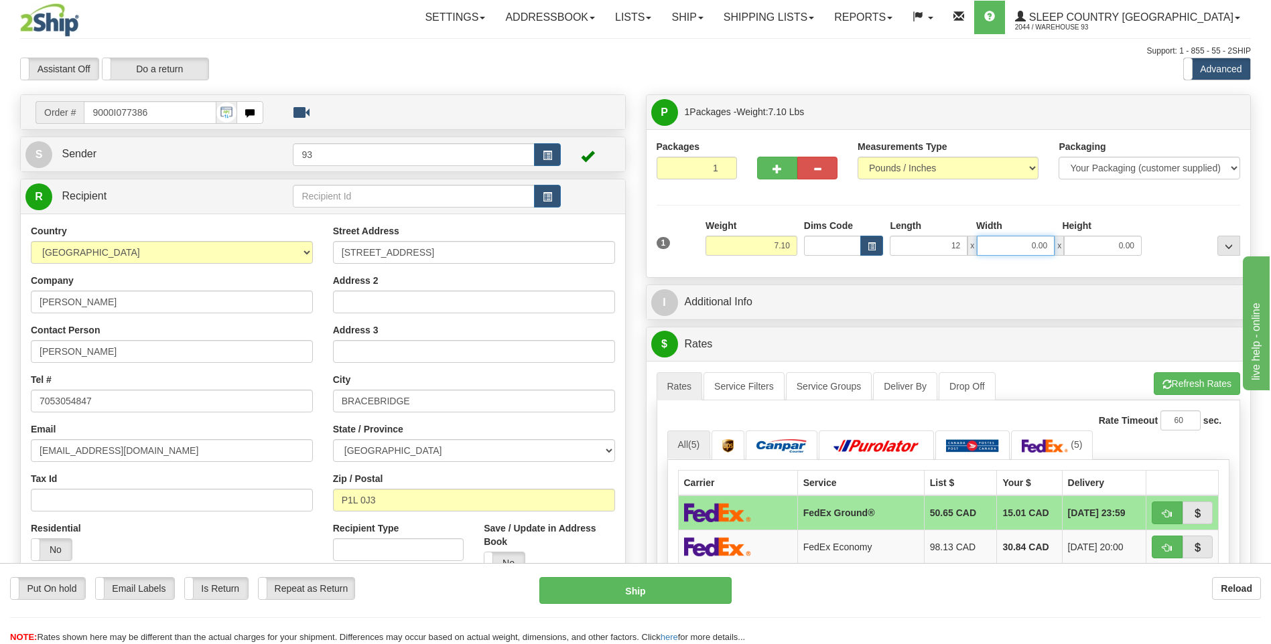
type input "12.00"
click at [1002, 243] on input "0.00" at bounding box center [1016, 246] width 78 height 20
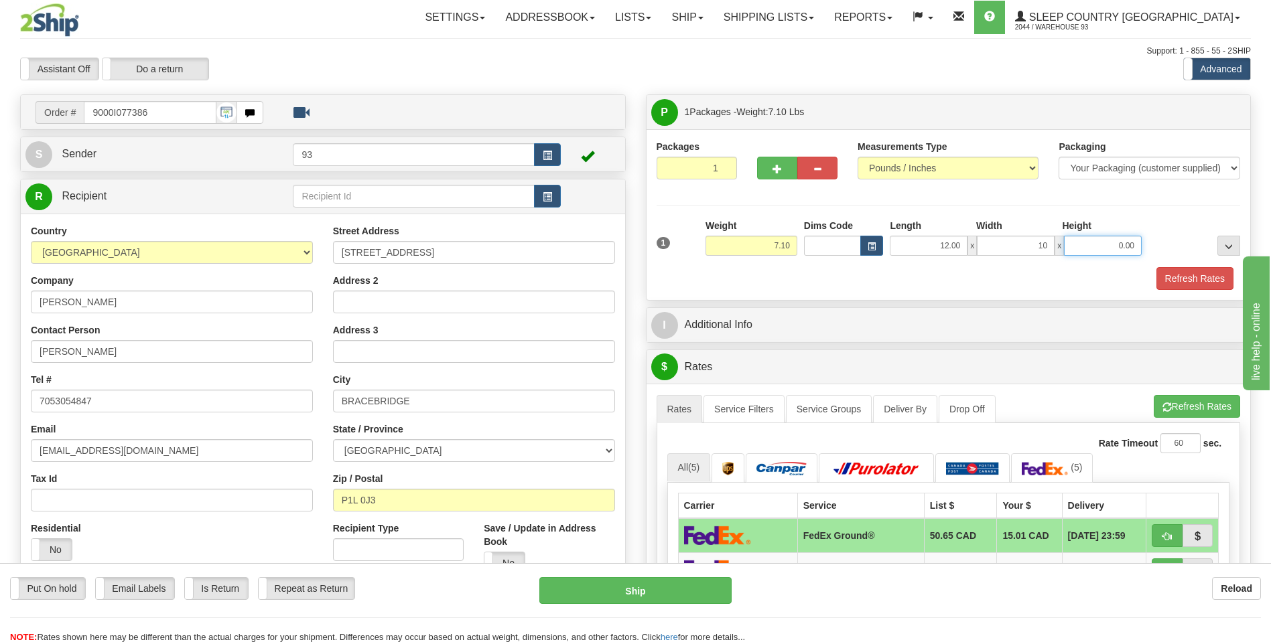
type input "10.00"
click at [1136, 236] on input "0.00" at bounding box center [1103, 246] width 78 height 20
type input "3.00"
click at [1192, 278] on button "Refresh Rates" at bounding box center [1194, 278] width 77 height 23
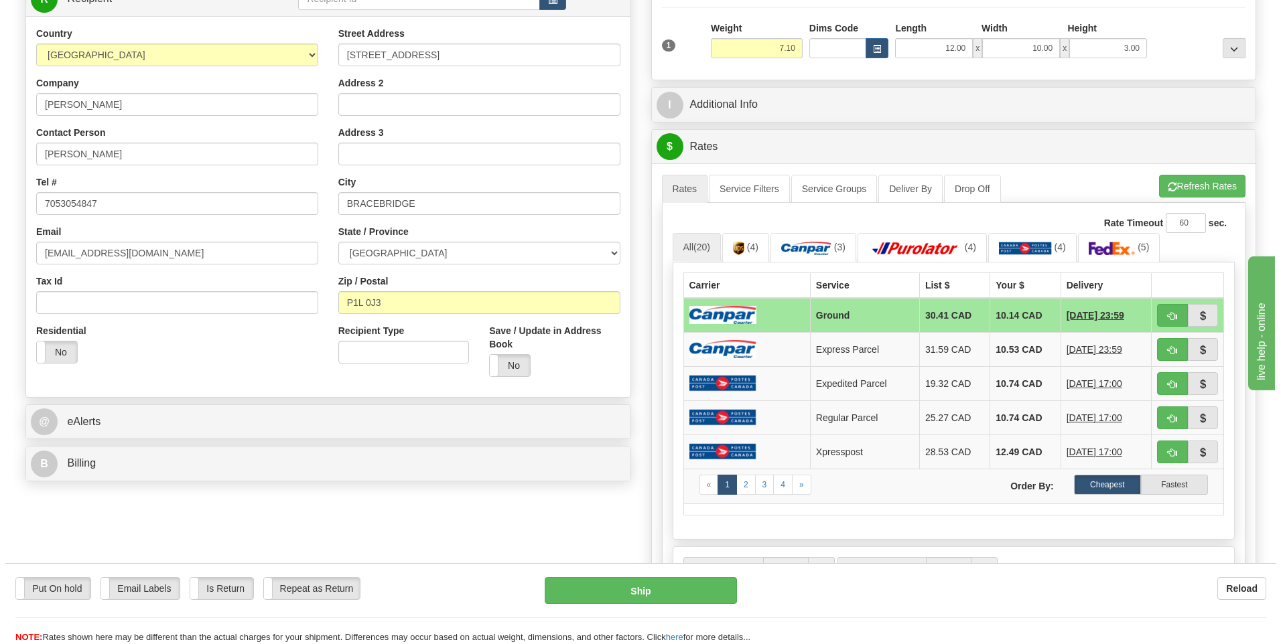
scroll to position [201, 0]
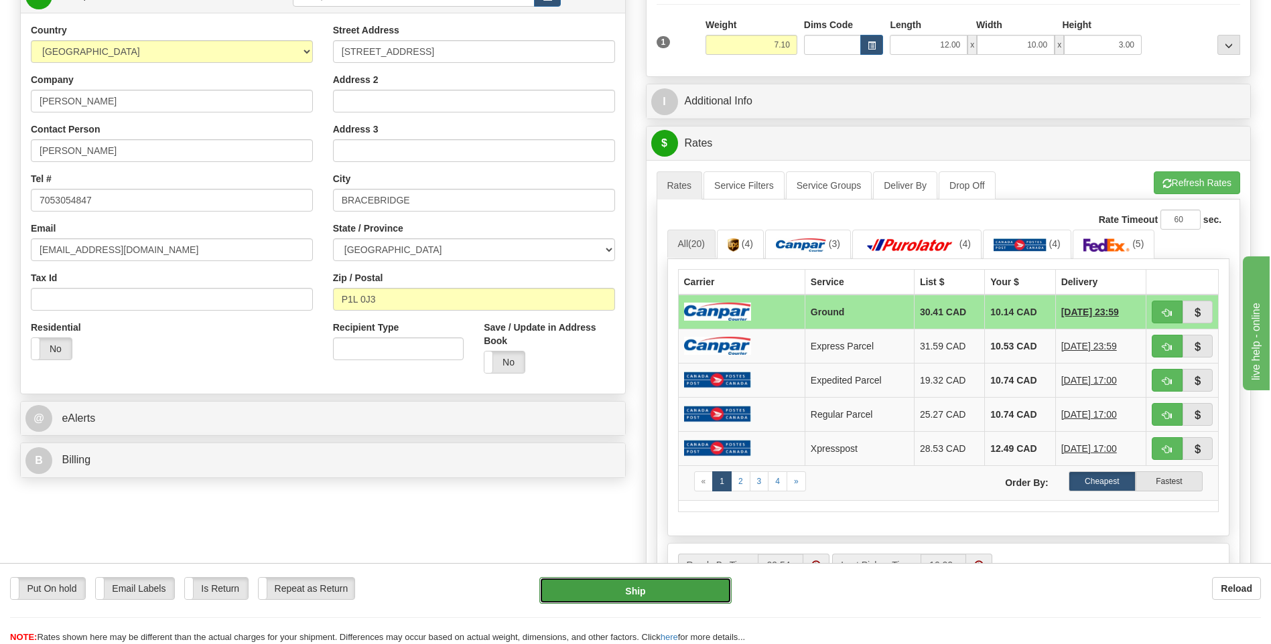
click at [670, 584] on button "Ship" at bounding box center [635, 590] width 192 height 27
type input "1"
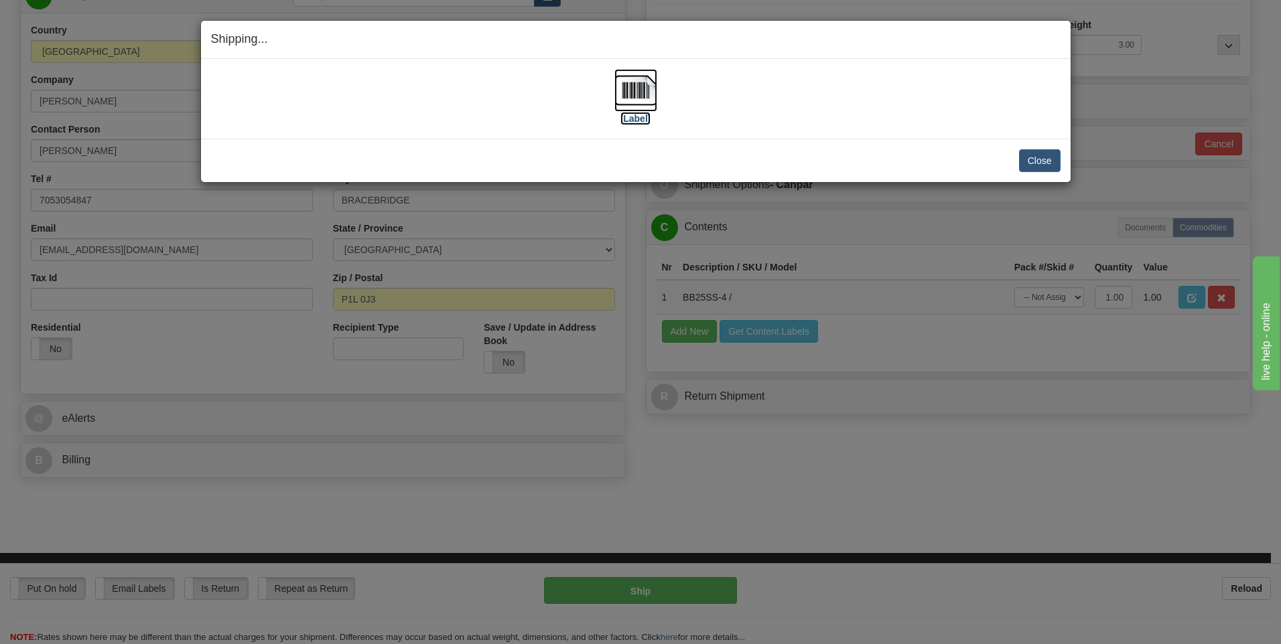
click at [640, 99] on img at bounding box center [635, 90] width 43 height 43
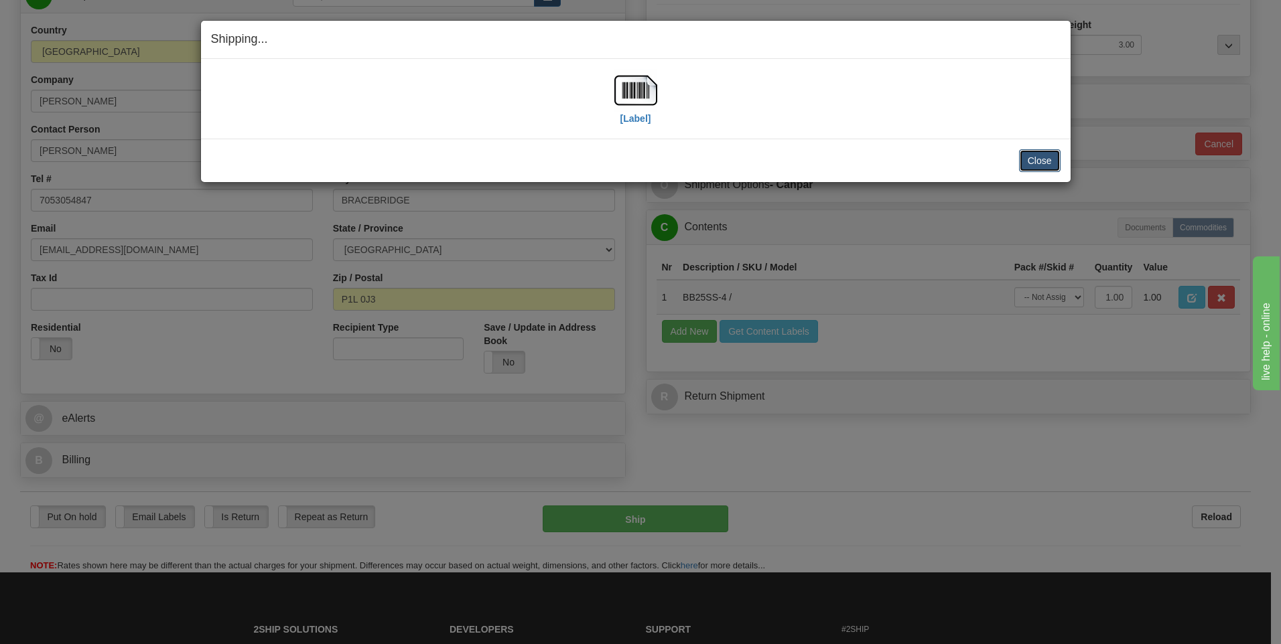
click at [1044, 167] on button "Close" at bounding box center [1040, 160] width 42 height 23
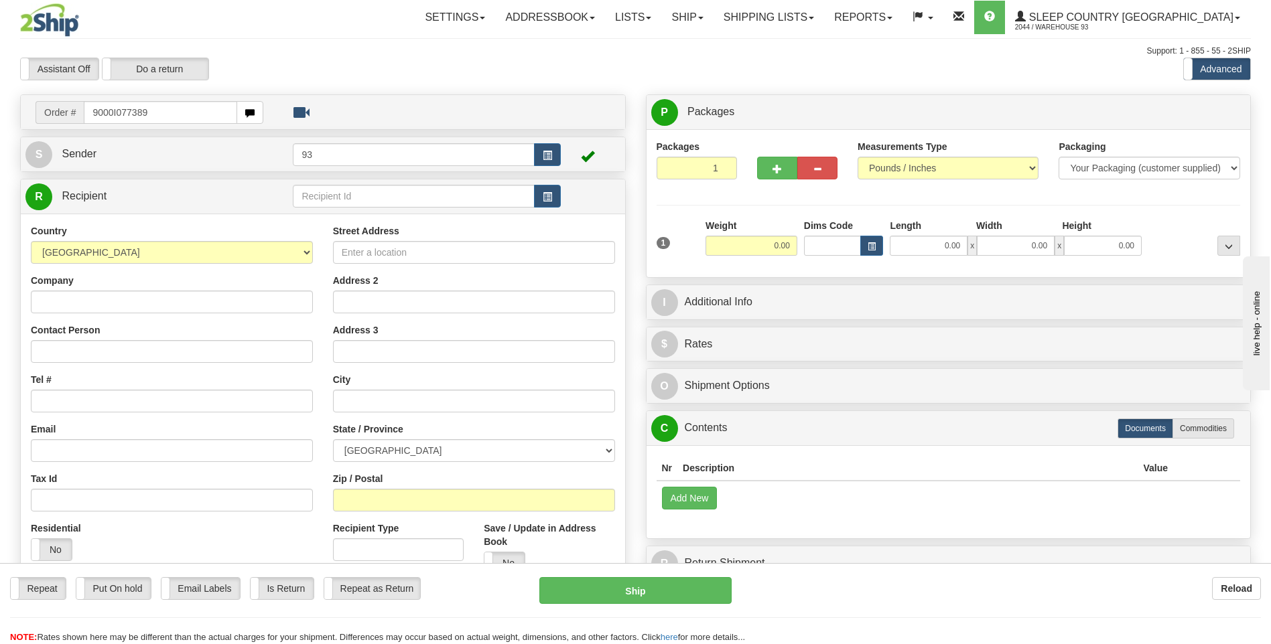
type input "9000I077389"
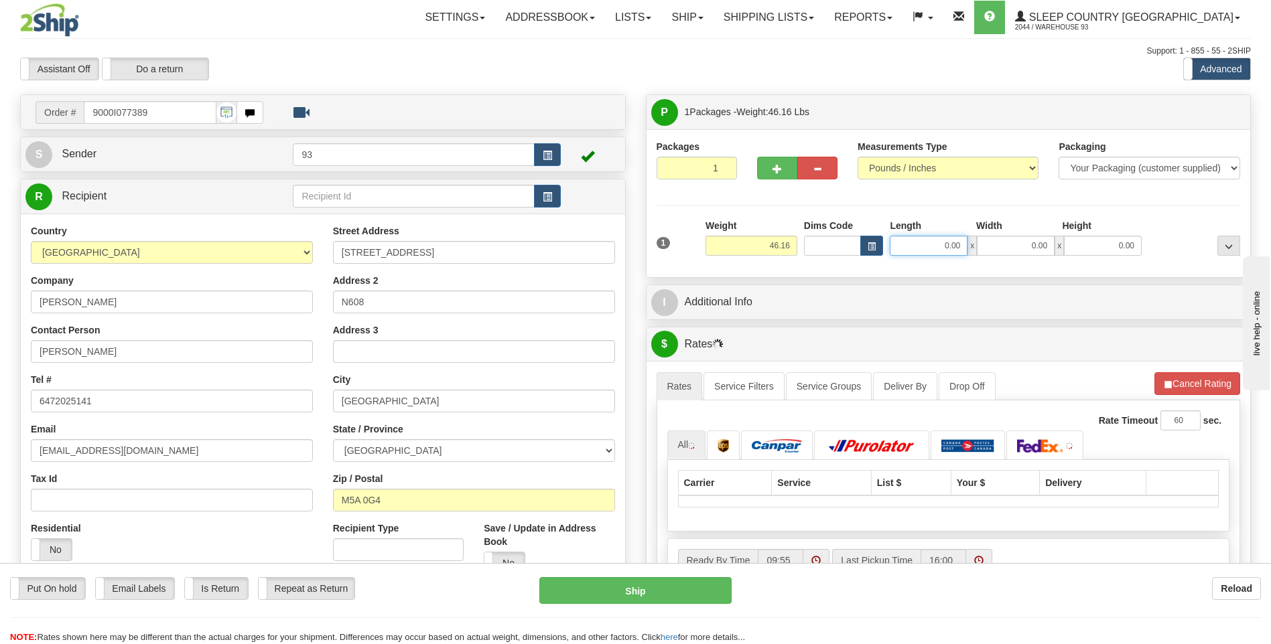
click at [918, 245] on input "0.00" at bounding box center [929, 246] width 78 height 20
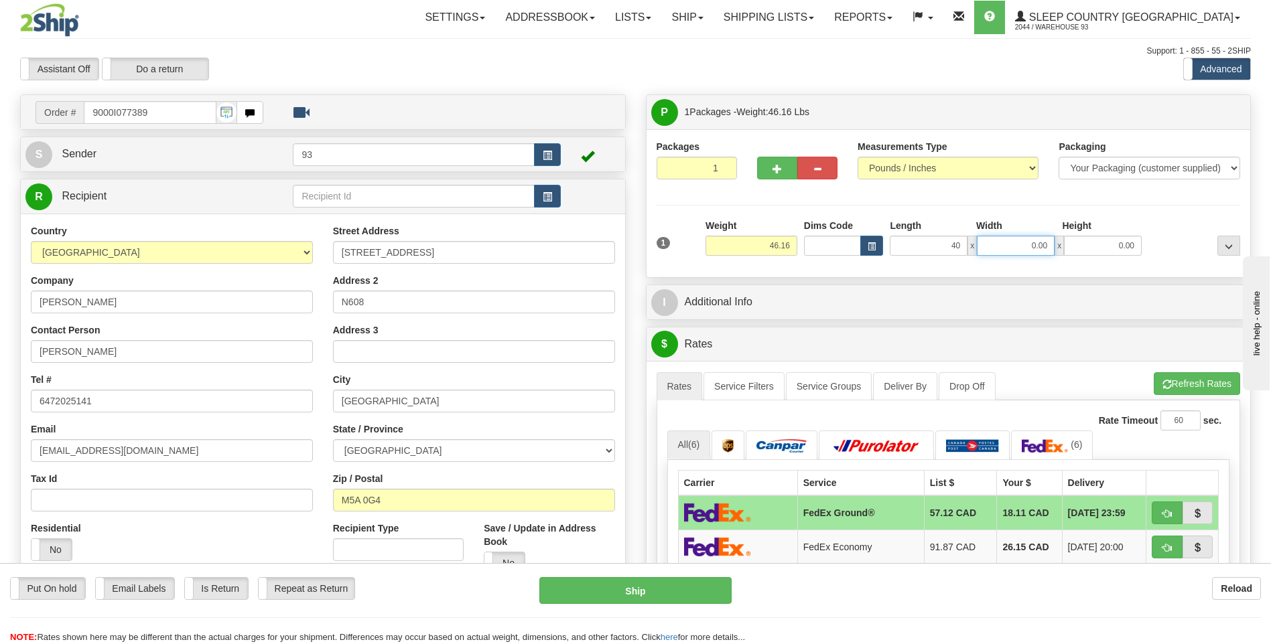
type input "40.00"
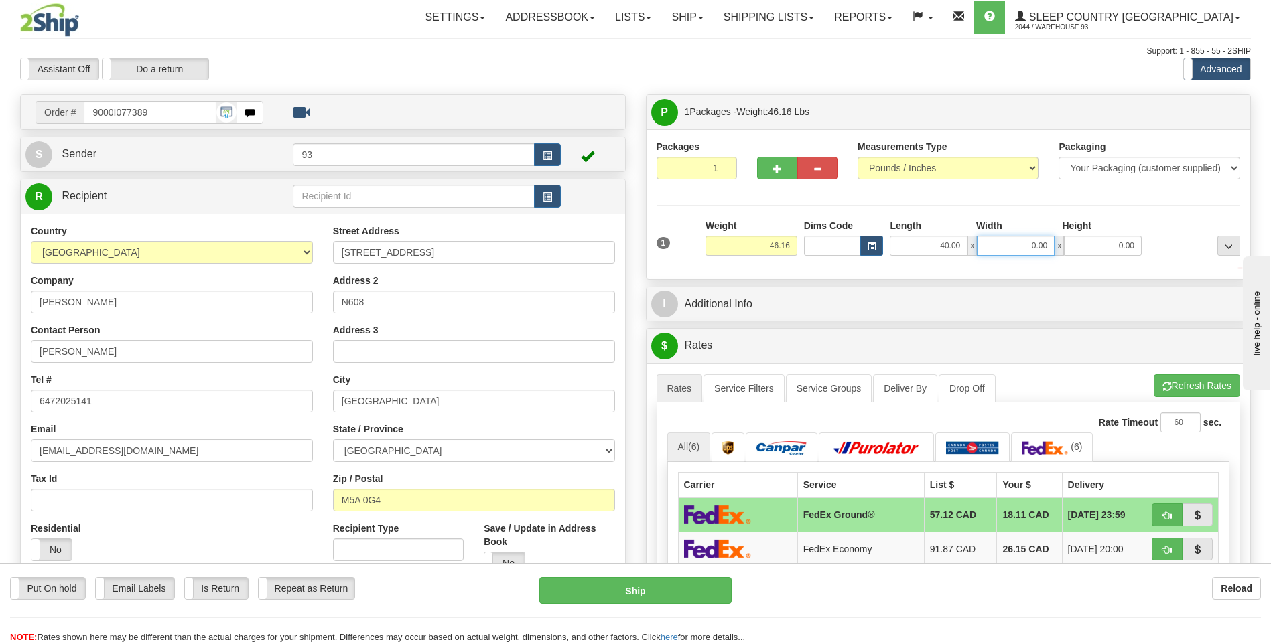
click at [1020, 243] on input "0.00" at bounding box center [1016, 246] width 78 height 20
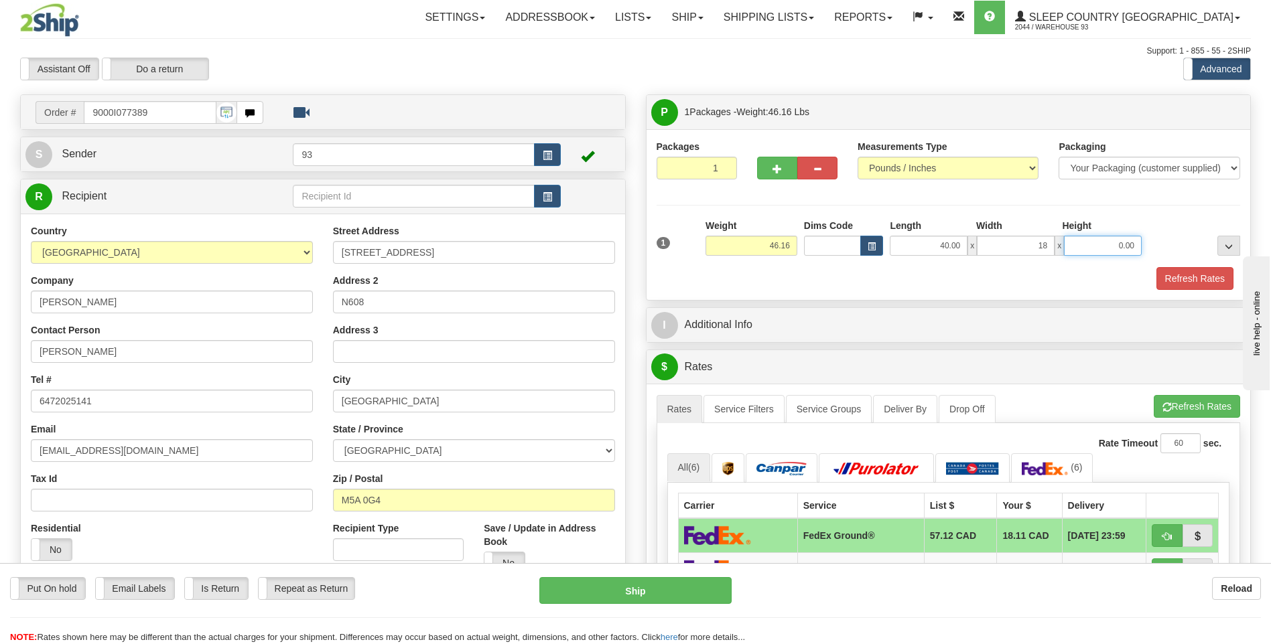
type input "18.00"
click at [1077, 247] on input "0.00" at bounding box center [1103, 246] width 78 height 20
type input "18.00"
click at [1184, 276] on button "Refresh Rates" at bounding box center [1194, 278] width 77 height 23
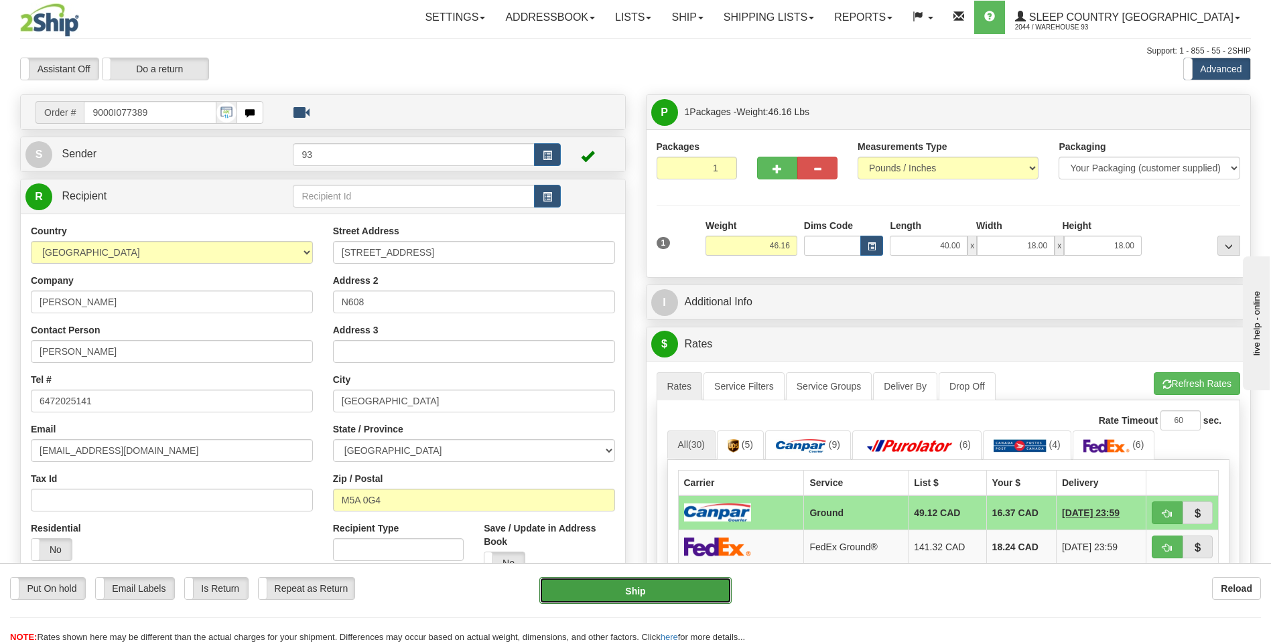
click at [660, 600] on button "Ship" at bounding box center [635, 590] width 192 height 27
type input "1"
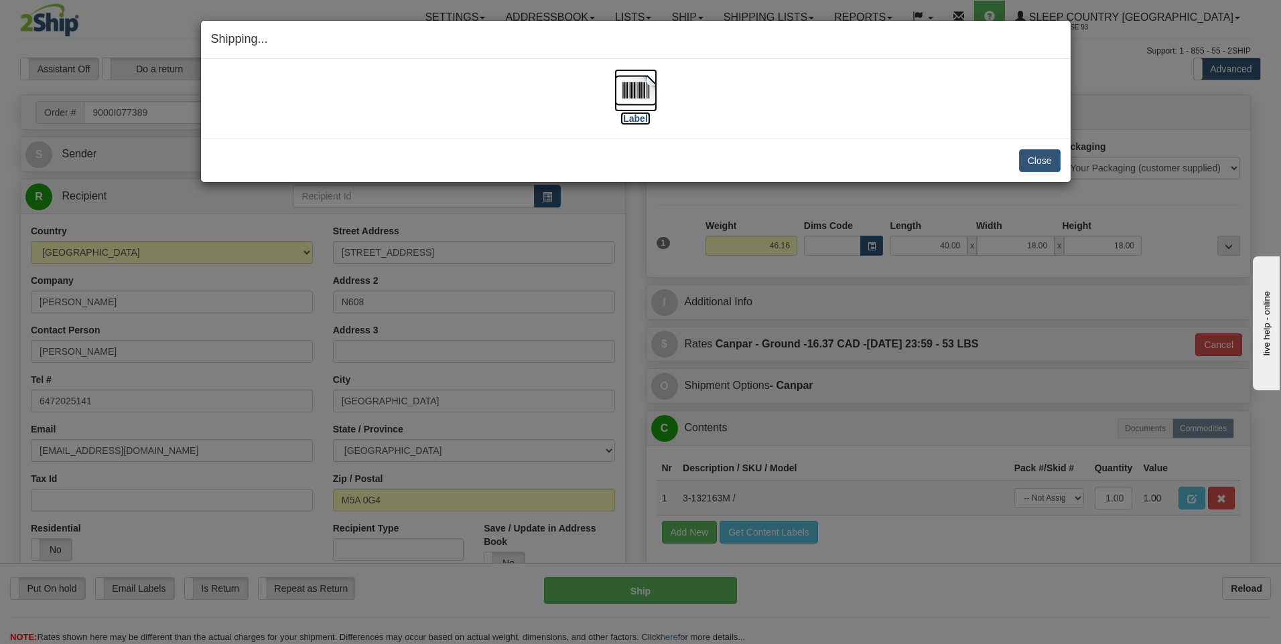
click at [632, 88] on img at bounding box center [635, 90] width 43 height 43
click at [1055, 163] on button "Close" at bounding box center [1040, 160] width 42 height 23
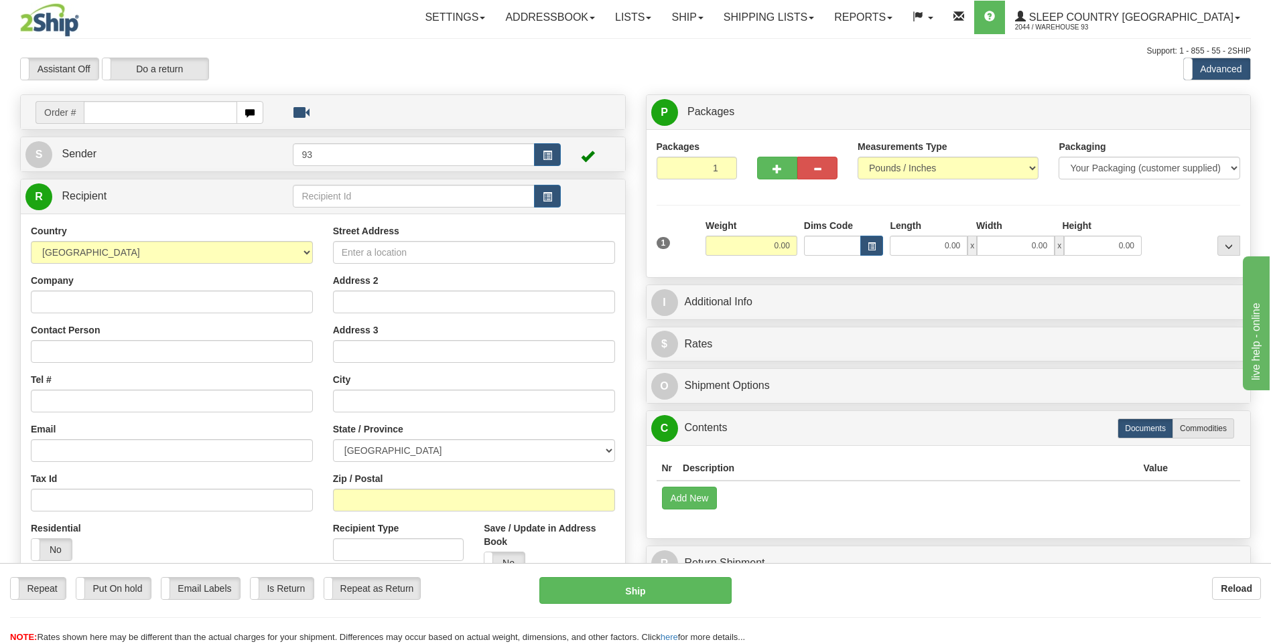
click at [107, 116] on input "text" at bounding box center [160, 112] width 153 height 23
type input "9000I077398"
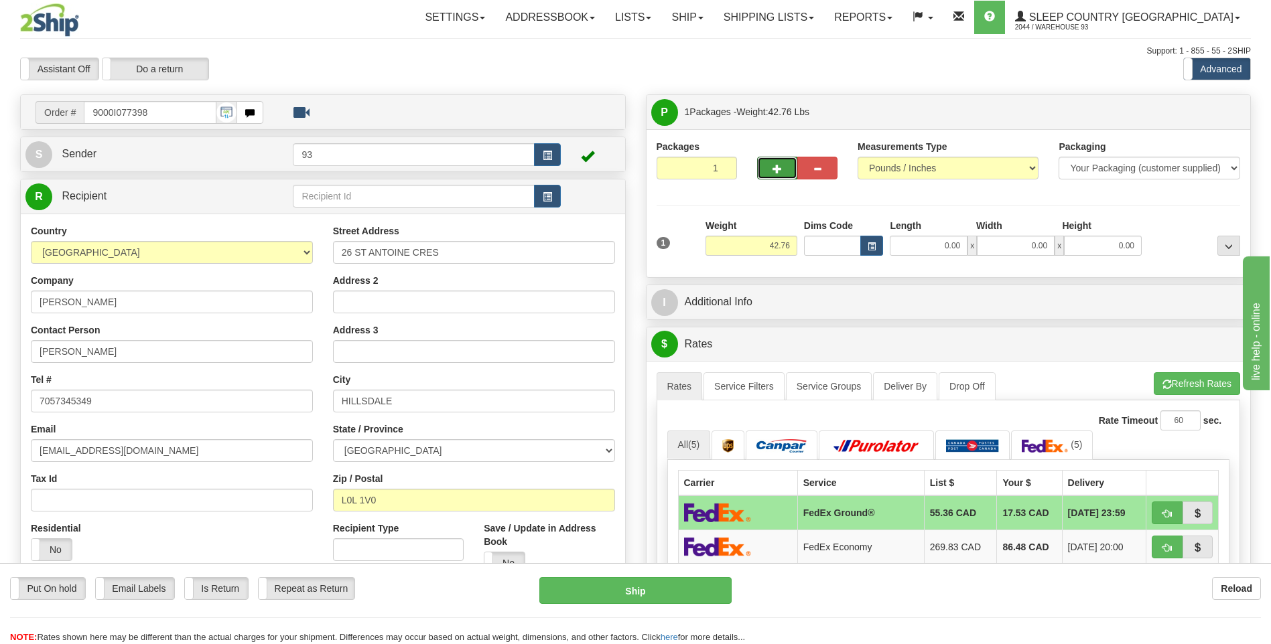
click at [781, 166] on span "button" at bounding box center [776, 169] width 9 height 9
type input "2"
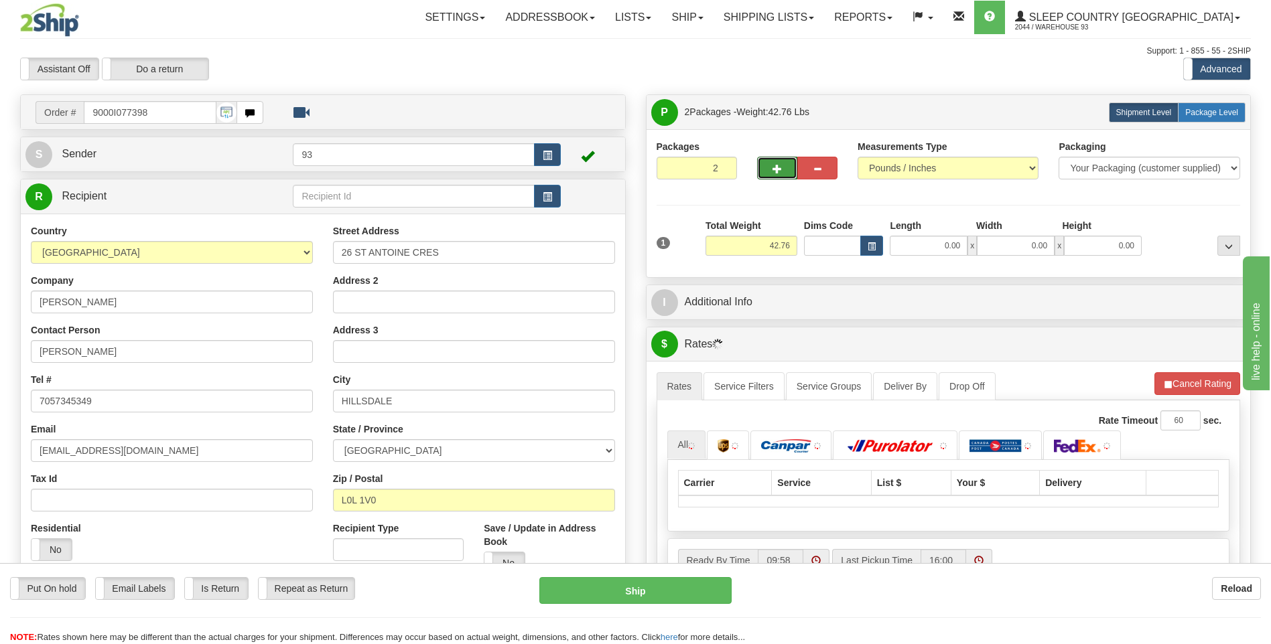
click at [1215, 111] on span "Package Level" at bounding box center [1211, 112] width 53 height 9
radio input "true"
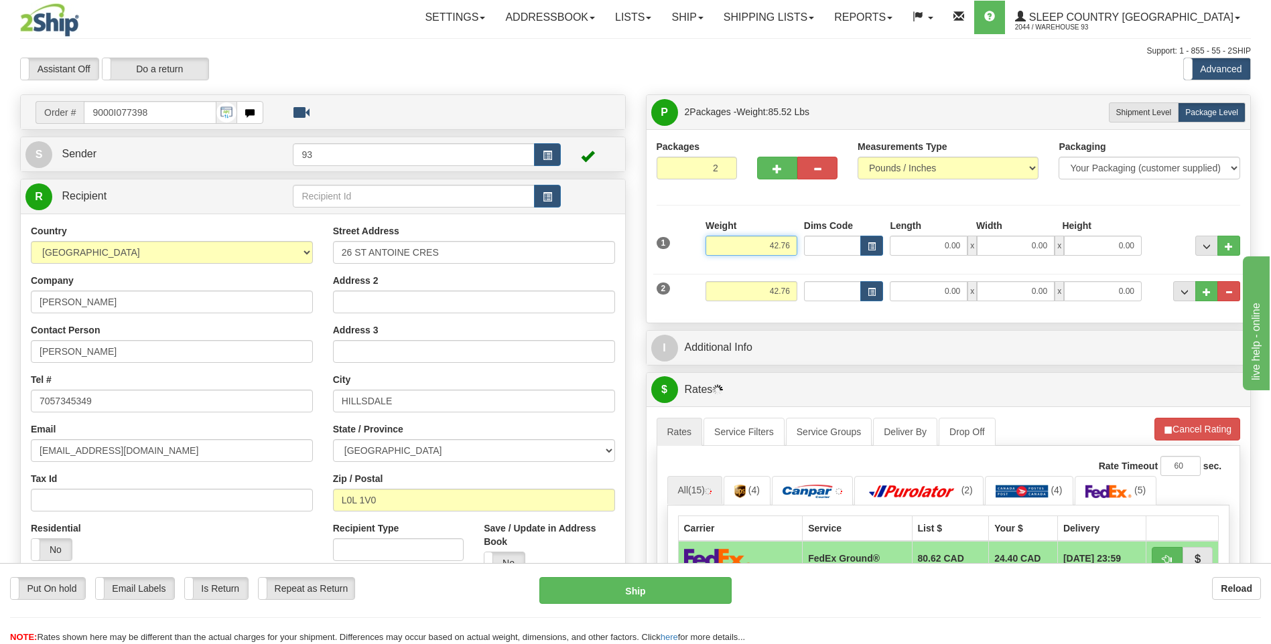
click at [796, 241] on input "42.76" at bounding box center [751, 246] width 92 height 20
type input "4"
type input "37.00"
drag, startPoint x: 961, startPoint y: 240, endPoint x: 948, endPoint y: 248, distance: 15.1
click at [949, 248] on input "0.00" at bounding box center [929, 246] width 78 height 20
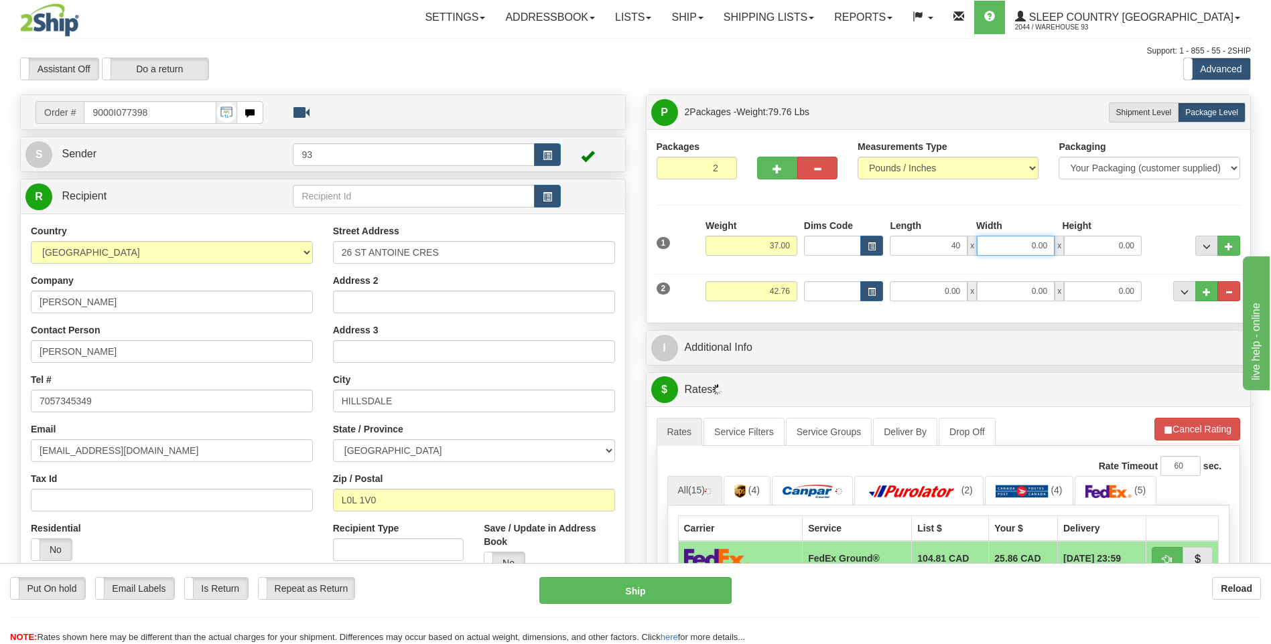
type input "40.00"
click at [1016, 246] on input "0.00" at bounding box center [1016, 246] width 78 height 20
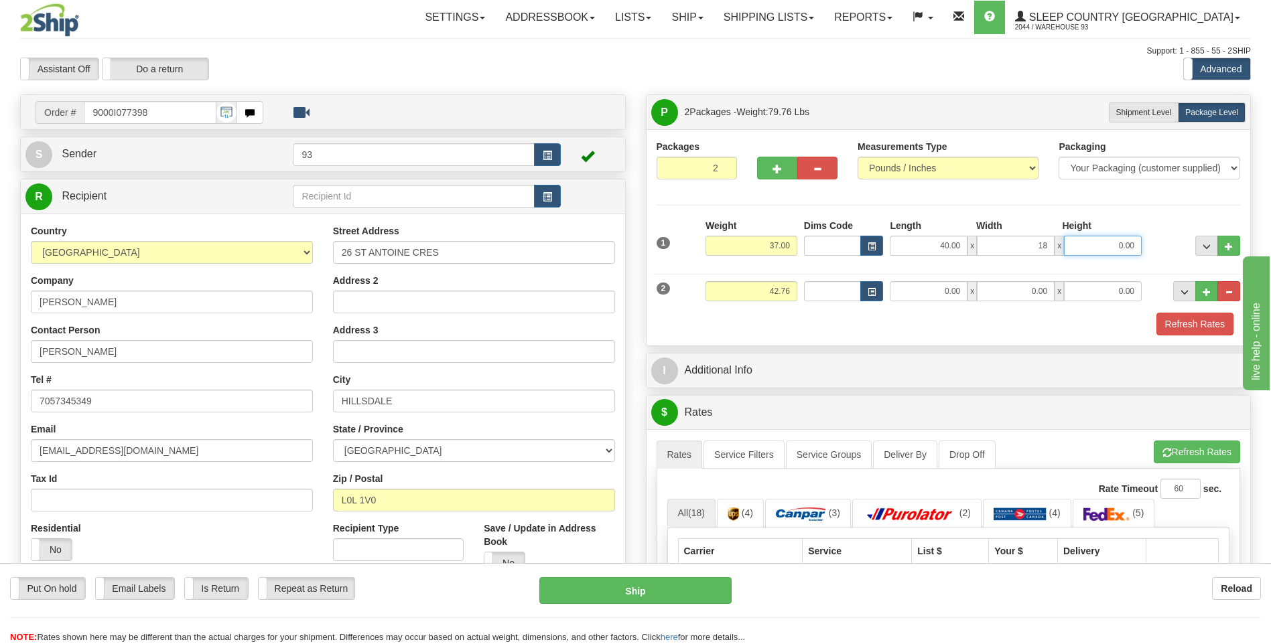
type input "18.00"
click at [1090, 245] on input "0.00" at bounding box center [1103, 246] width 78 height 20
type input "18.00"
click at [795, 289] on input "42.76" at bounding box center [751, 291] width 92 height 20
type input "4"
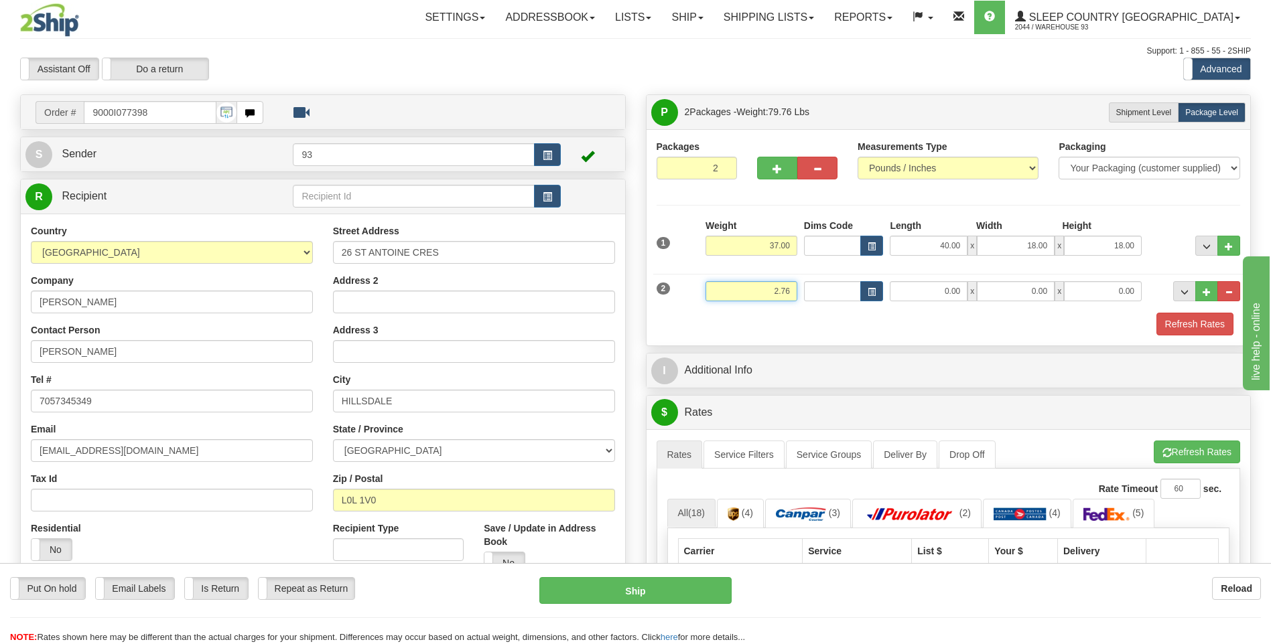
type input "2.76"
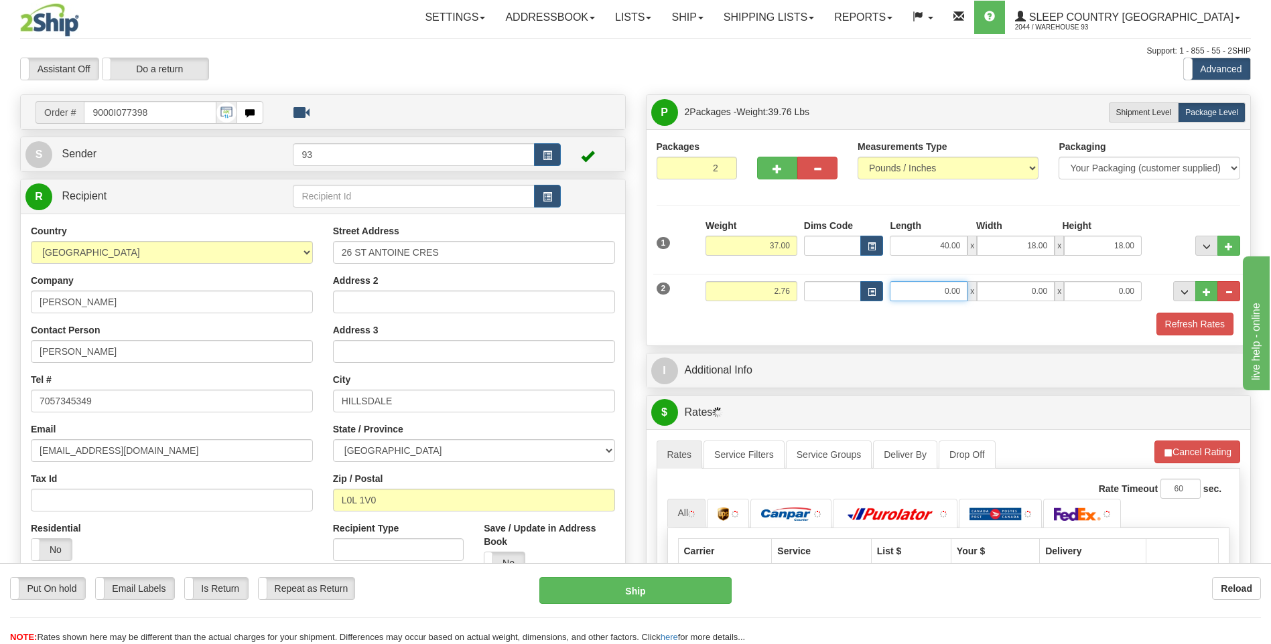
click at [937, 285] on input "0.00" at bounding box center [929, 291] width 78 height 20
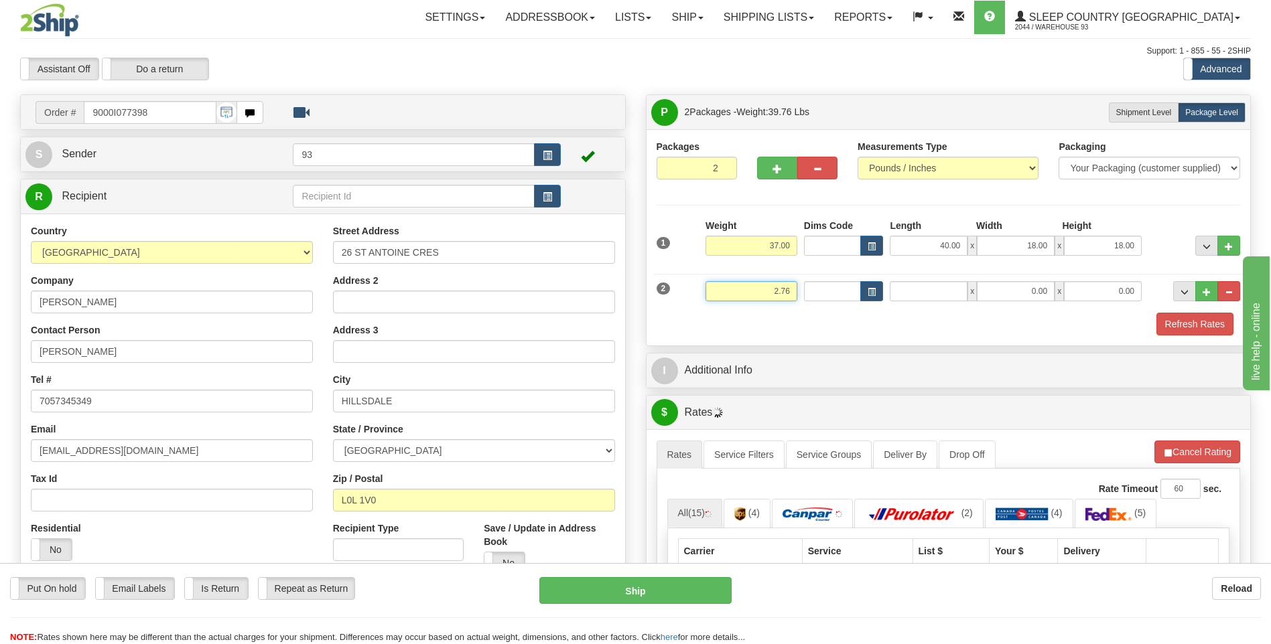
type input "0.00"
click at [778, 291] on input "2.76" at bounding box center [751, 291] width 92 height 20
type input "4.76"
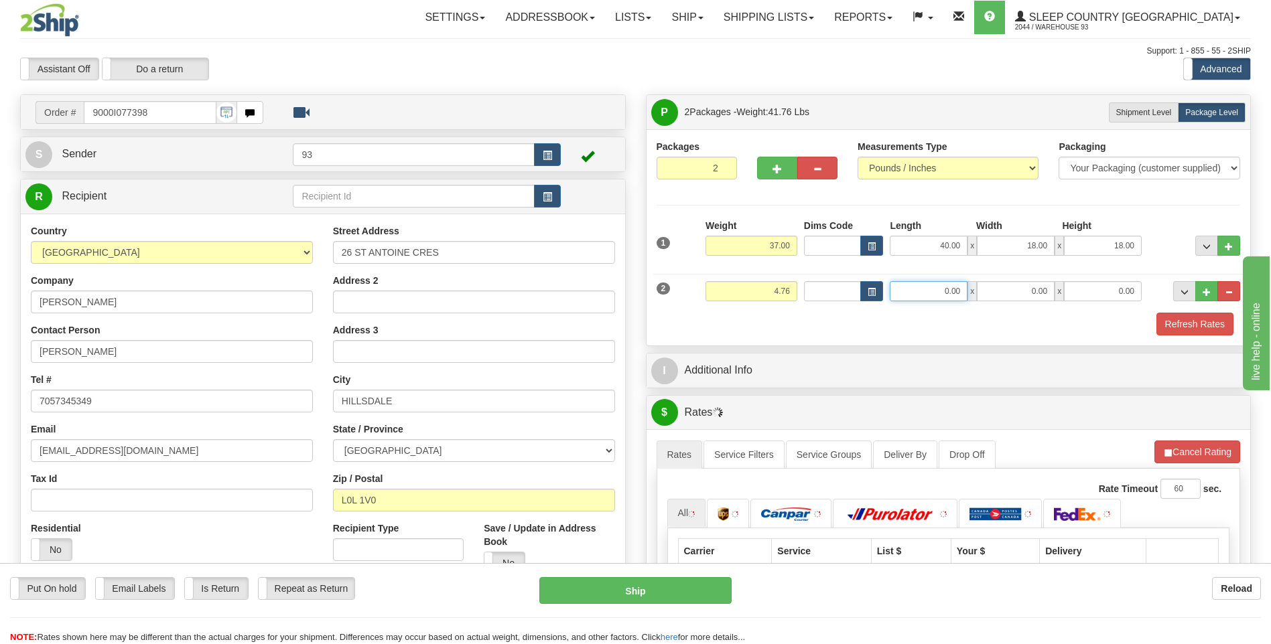
click at [945, 295] on input "0.00" at bounding box center [929, 291] width 78 height 20
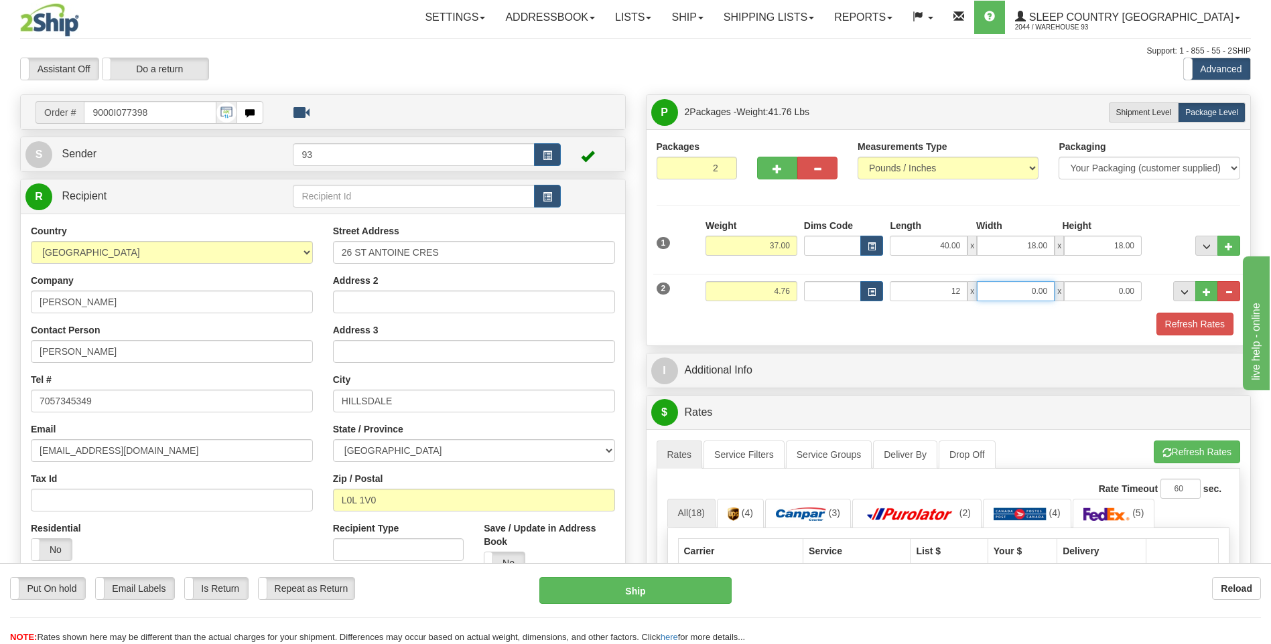
type input "12.00"
click at [991, 289] on input "0.00" at bounding box center [1016, 291] width 78 height 20
type input "10.00"
click at [1109, 286] on input "0.00" at bounding box center [1103, 291] width 78 height 20
type input "10.00"
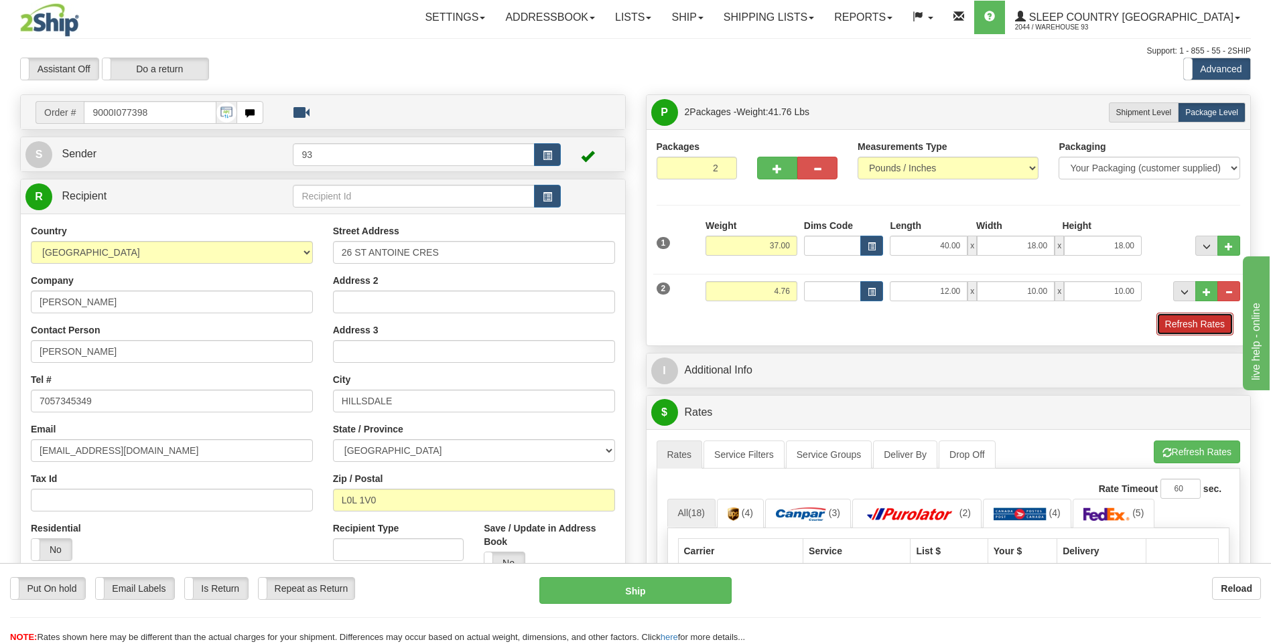
click at [1207, 323] on button "Refresh Rates" at bounding box center [1194, 324] width 77 height 23
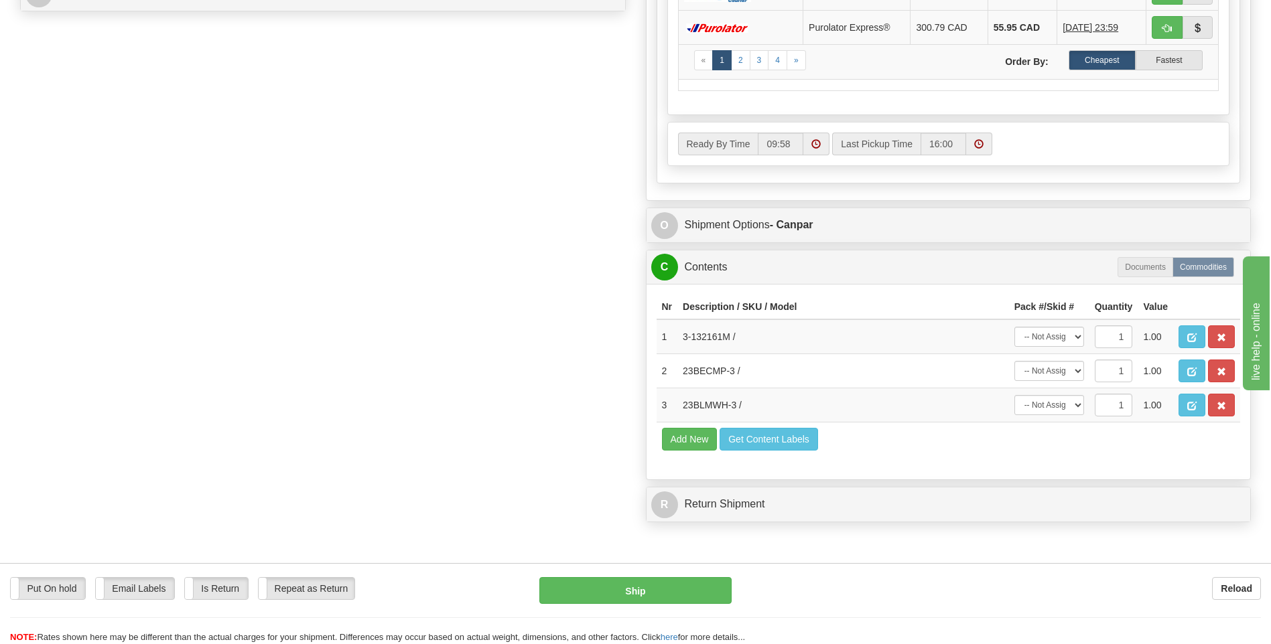
scroll to position [670, 0]
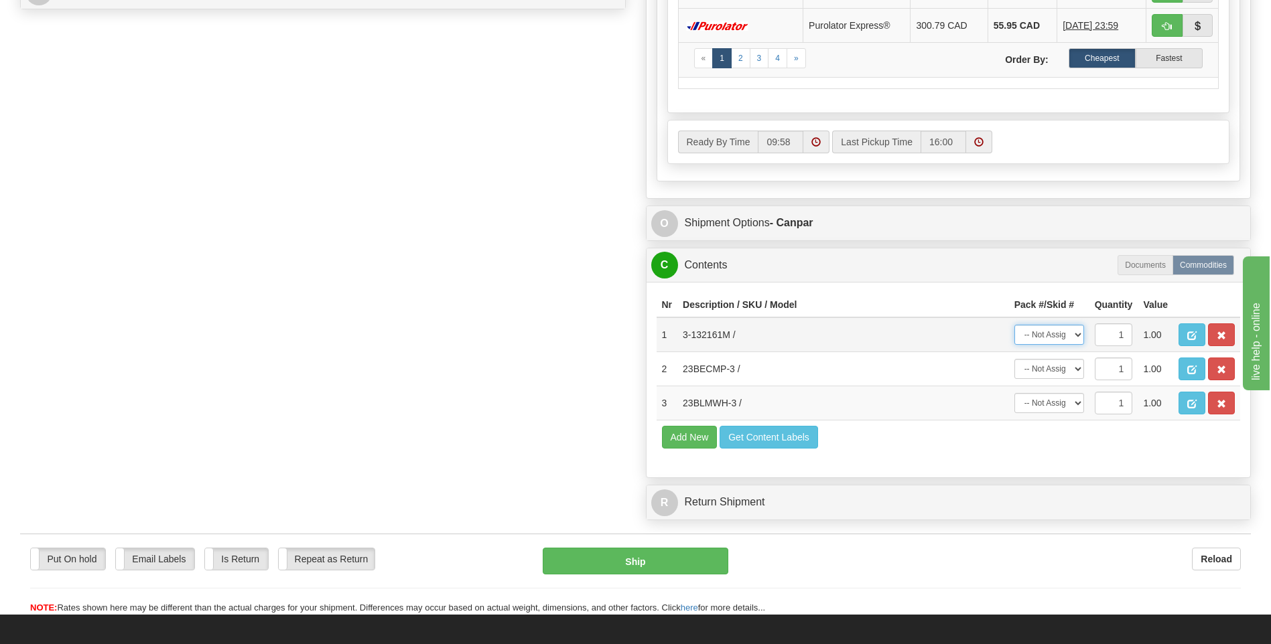
click at [1046, 336] on select "-- Not Assigned -- Package 1 Package 2" at bounding box center [1049, 335] width 70 height 20
select select "0"
click at [1014, 325] on select "-- Not Assigned -- Package 1 Package 2" at bounding box center [1049, 335] width 70 height 20
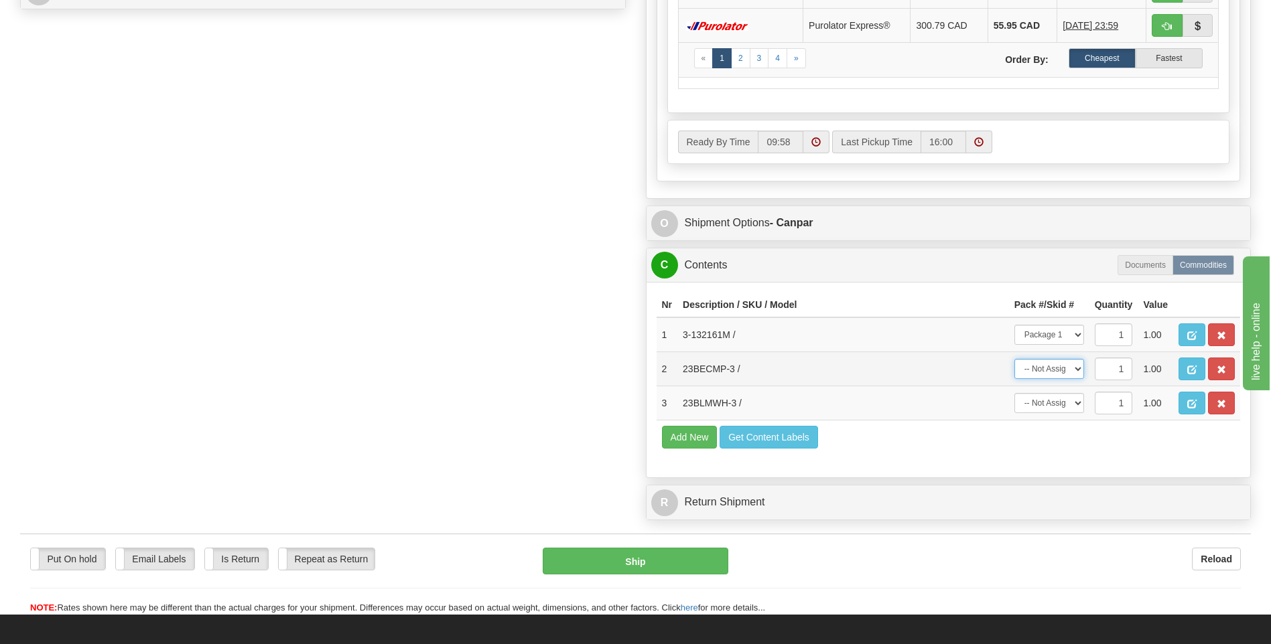
click at [1046, 373] on select "-- Not Assigned -- Package 1 Package 2" at bounding box center [1049, 369] width 70 height 20
select select "1"
click at [1014, 359] on select "-- Not Assigned -- Package 1 Package 2" at bounding box center [1049, 369] width 70 height 20
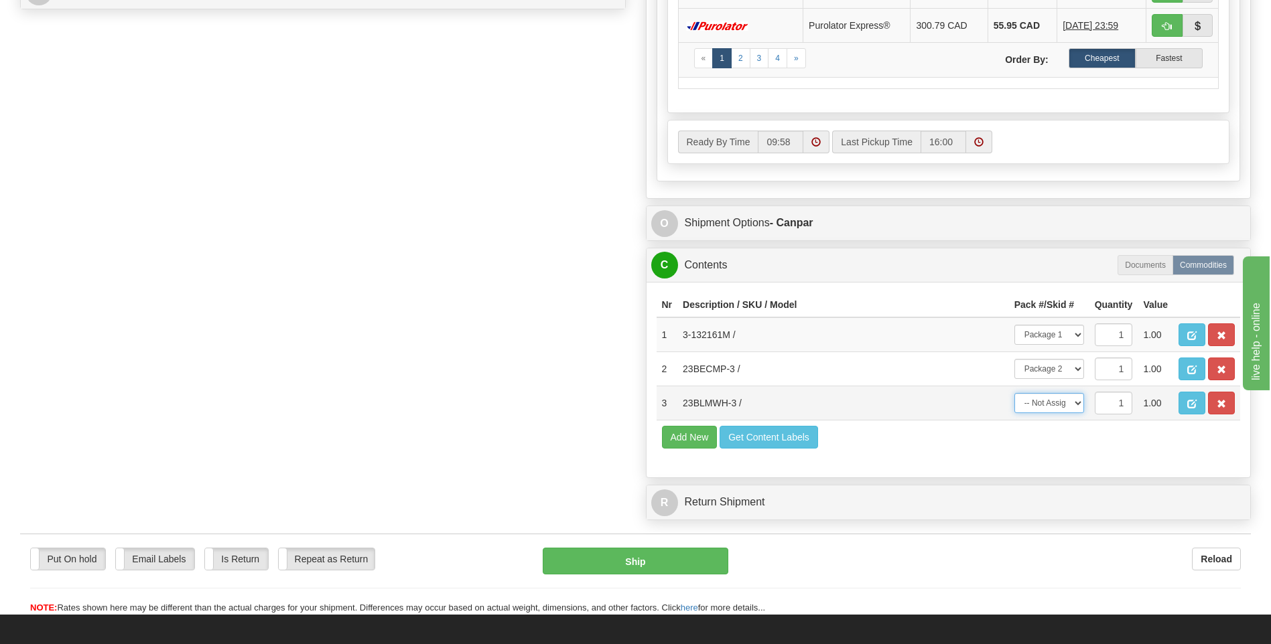
click at [1050, 399] on select "-- Not Assigned -- Package 1 Package 2" at bounding box center [1049, 403] width 70 height 20
select select "1"
click at [1014, 393] on select "-- Not Assigned -- Package 1 Package 2" at bounding box center [1049, 403] width 70 height 20
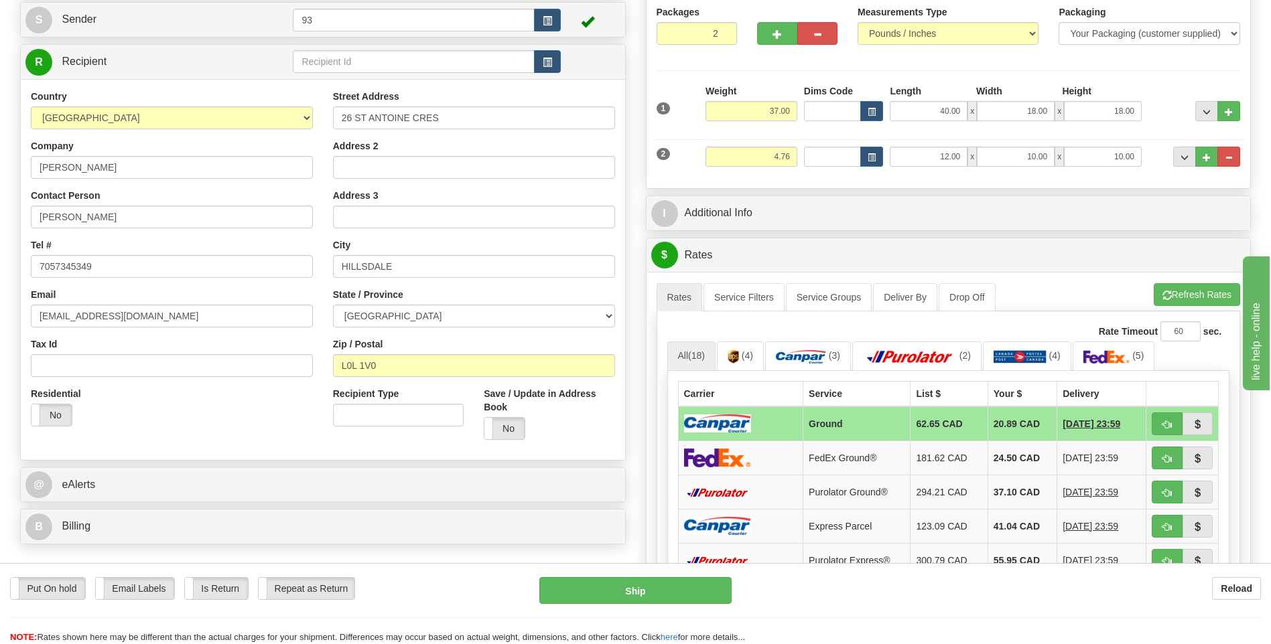
scroll to position [134, 0]
click at [748, 304] on link "Service Filters" at bounding box center [743, 298] width 81 height 28
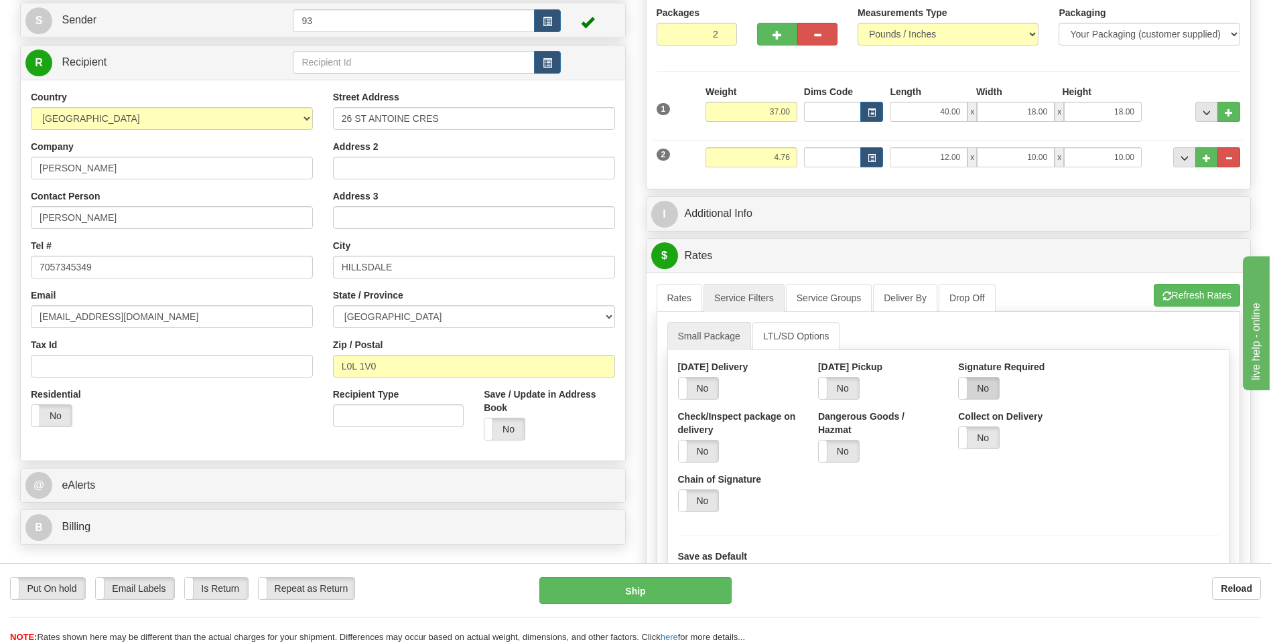
click at [983, 391] on label "No" at bounding box center [979, 388] width 40 height 21
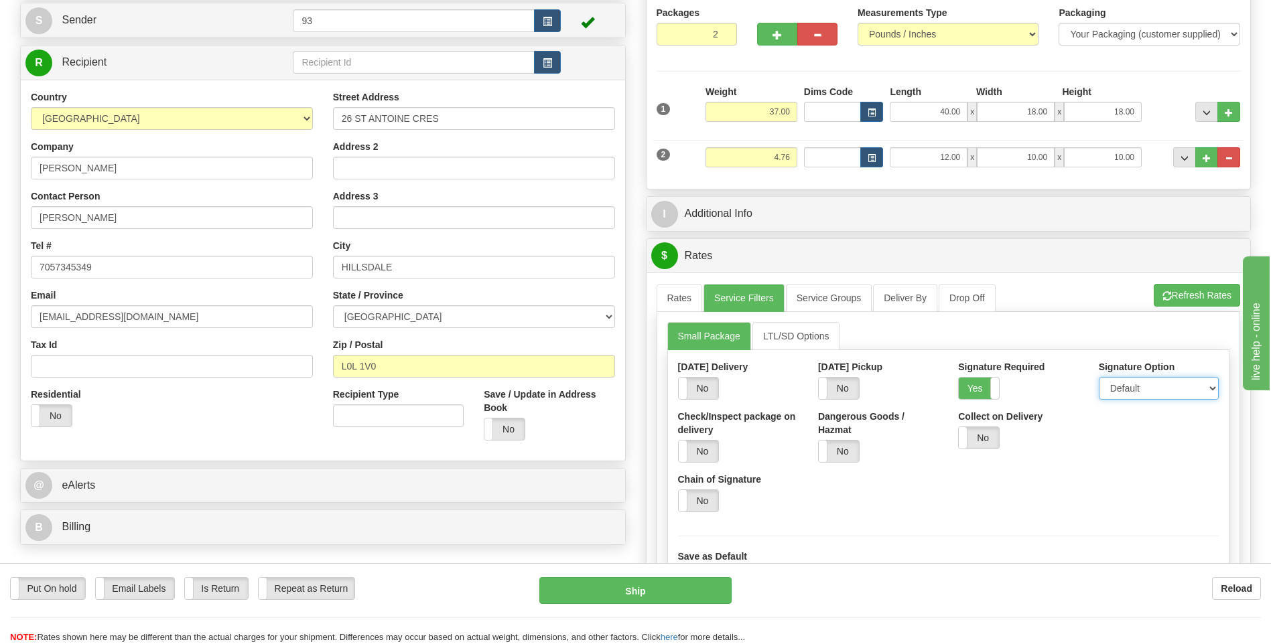
click at [1122, 391] on select "Default Adult Direct Indirect No Signature Required" at bounding box center [1159, 388] width 120 height 23
select select "1"
click at [1099, 377] on select "Default Adult Direct Indirect No Signature Required" at bounding box center [1159, 388] width 120 height 23
click at [669, 302] on link "Rates" at bounding box center [680, 298] width 46 height 28
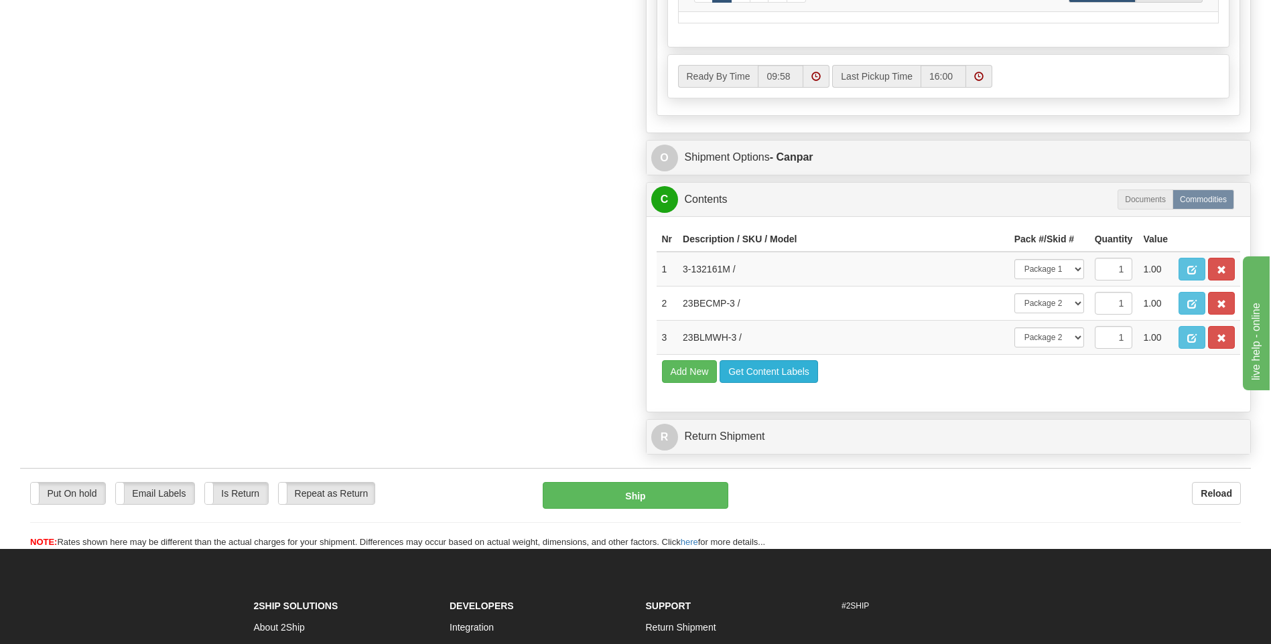
scroll to position [737, 0]
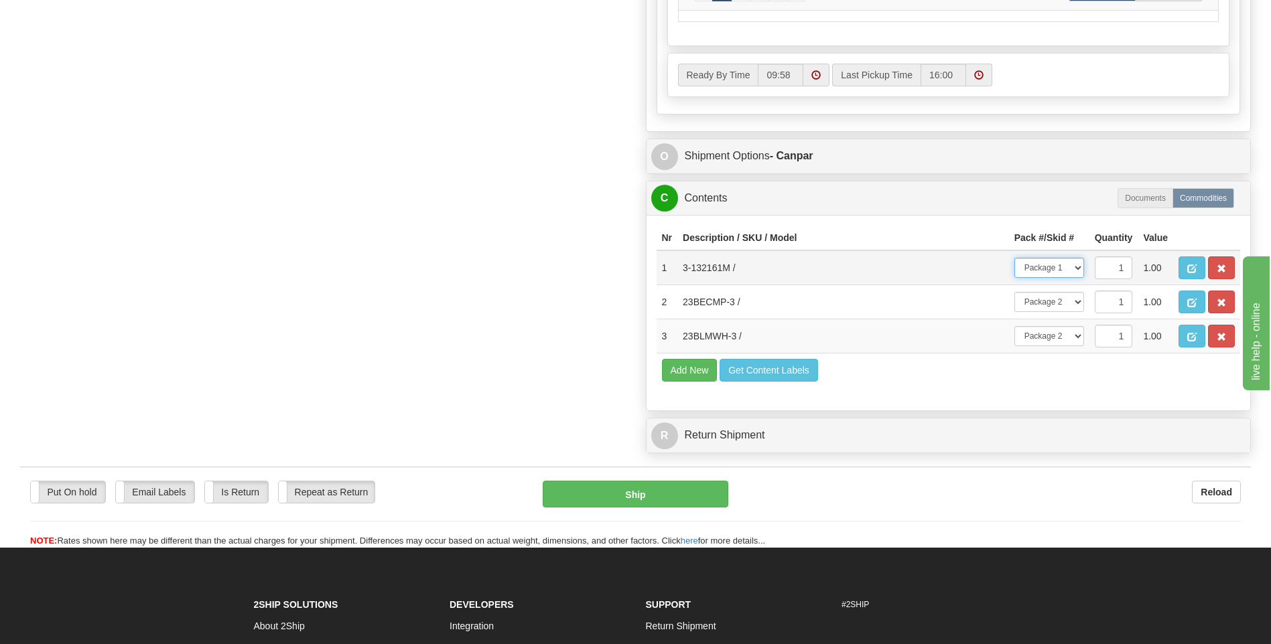
click at [1055, 269] on select "-- Not Assigned -- Package 1 Package 2" at bounding box center [1049, 268] width 70 height 20
click at [1014, 258] on select "-- Not Assigned -- Package 1 Package 2" at bounding box center [1049, 268] width 70 height 20
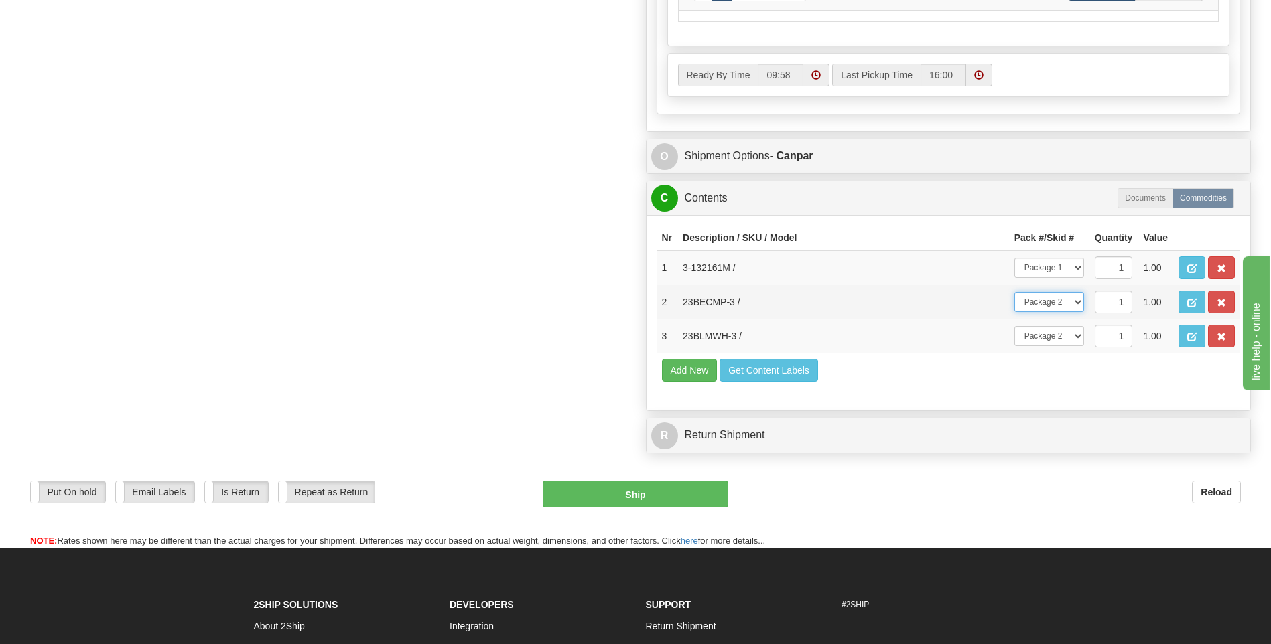
click at [1057, 309] on select "-- Not Assigned -- Package 1 Package 2" at bounding box center [1049, 302] width 70 height 20
click at [1014, 292] on select "-- Not Assigned -- Package 1 Package 2" at bounding box center [1049, 302] width 70 height 20
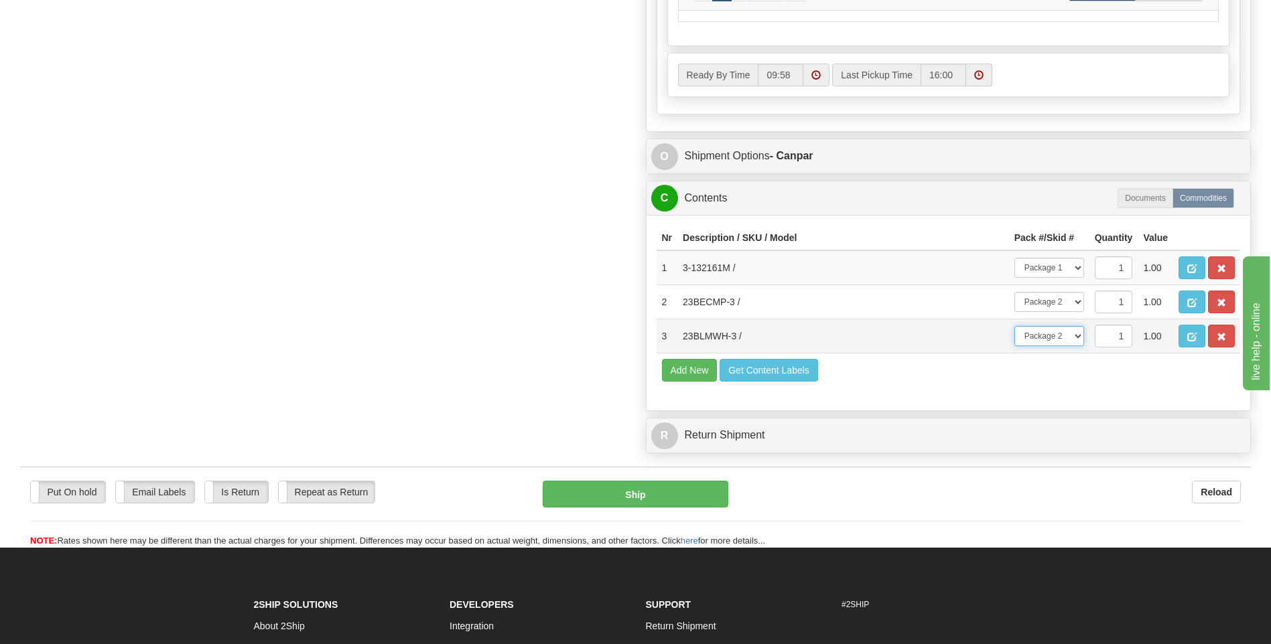
click at [1060, 338] on select "-- Not Assigned -- Package 1 Package 2" at bounding box center [1049, 336] width 70 height 20
click at [1014, 326] on select "-- Not Assigned -- Package 1 Package 2" at bounding box center [1049, 336] width 70 height 20
click at [983, 391] on div "Nr Description / SKU / Model Pack #/Skid # Quantity Value 1 3-132161M / -- Not …" at bounding box center [948, 313] width 604 height 196
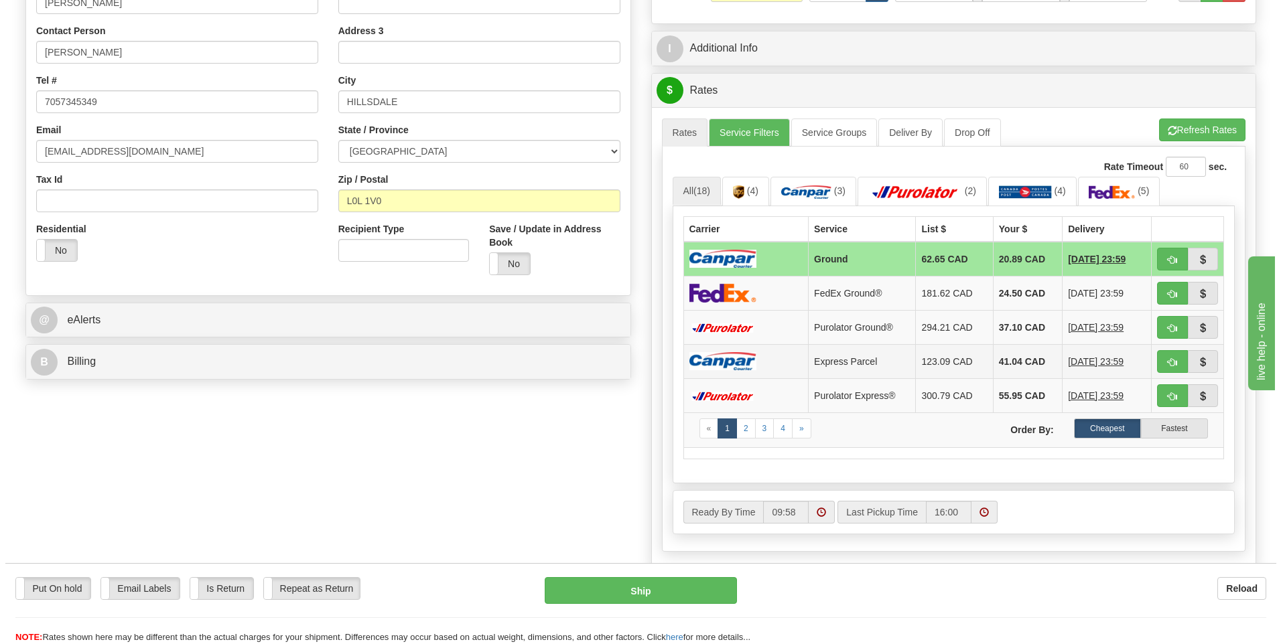
scroll to position [268, 0]
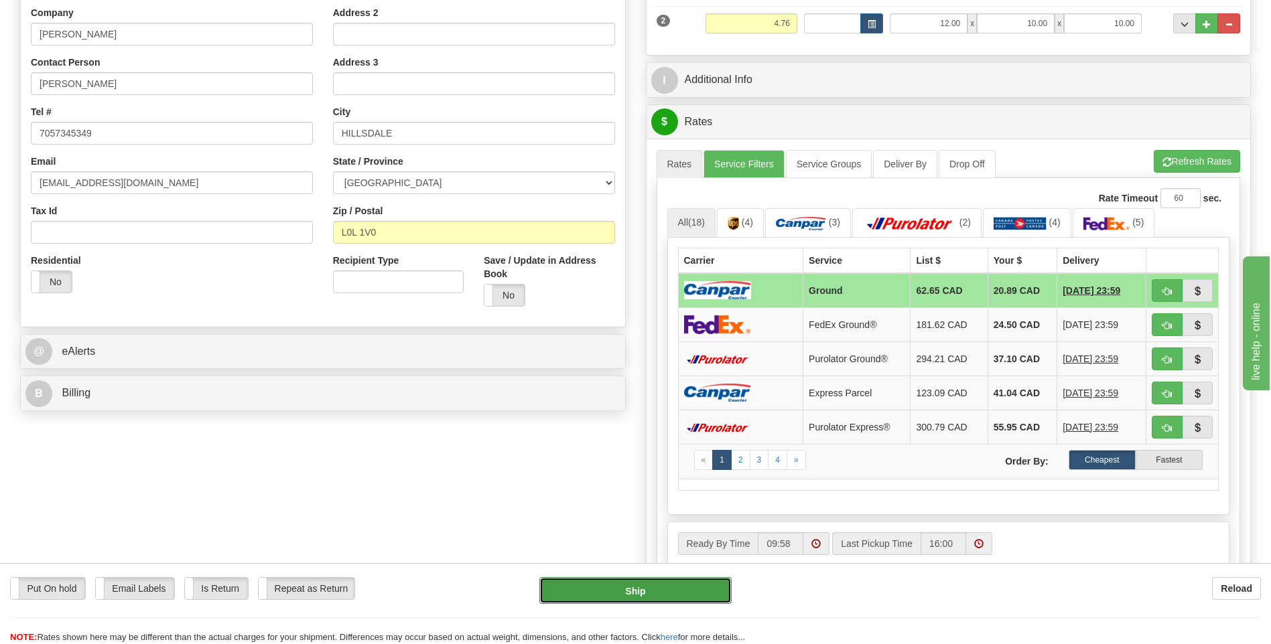
click at [673, 596] on button "Ship" at bounding box center [635, 590] width 192 height 27
type input "1"
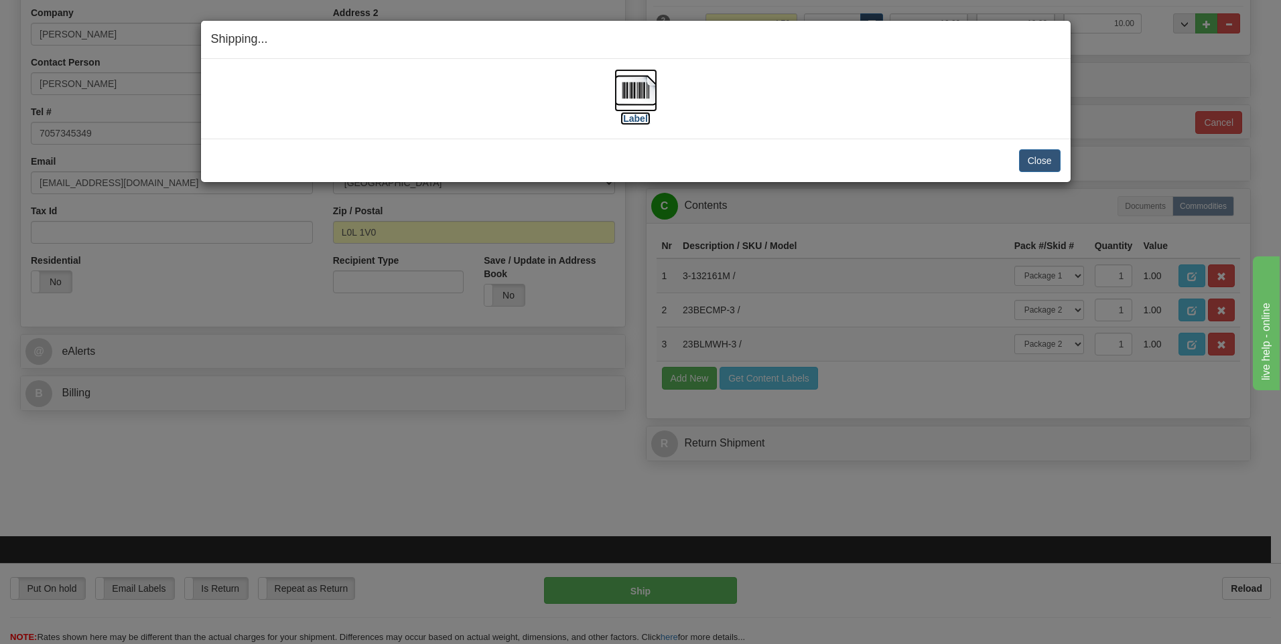
click at [633, 88] on img at bounding box center [635, 90] width 43 height 43
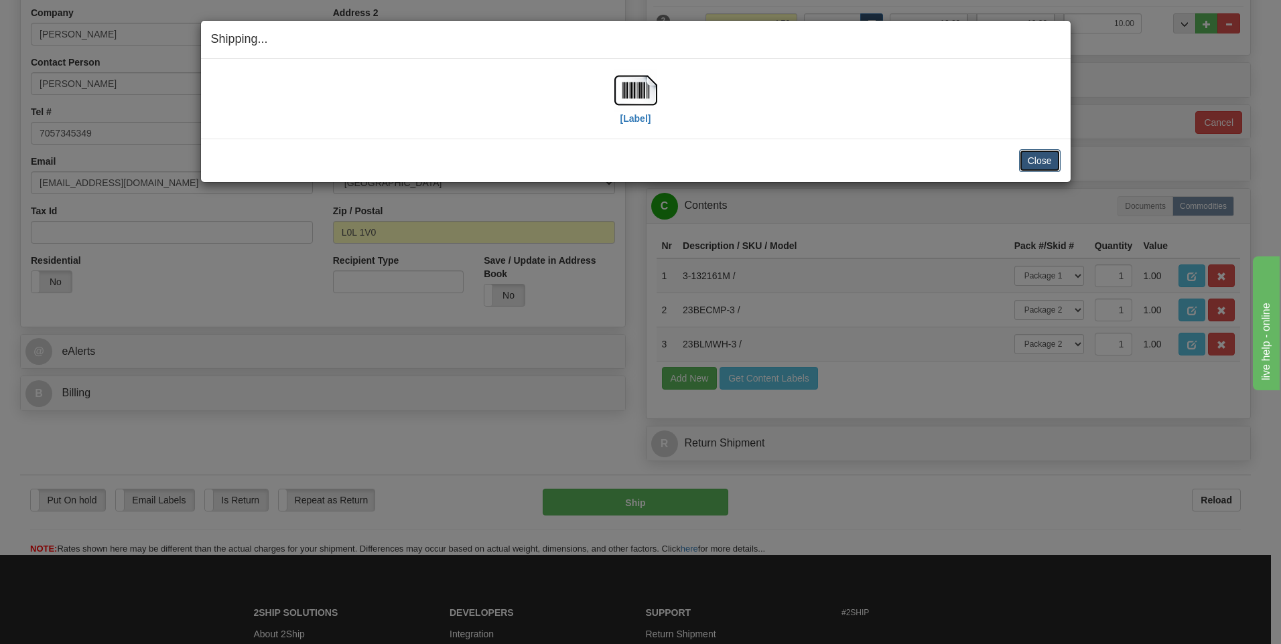
click at [1041, 157] on button "Close" at bounding box center [1040, 160] width 42 height 23
click at [636, 92] on img at bounding box center [635, 90] width 43 height 43
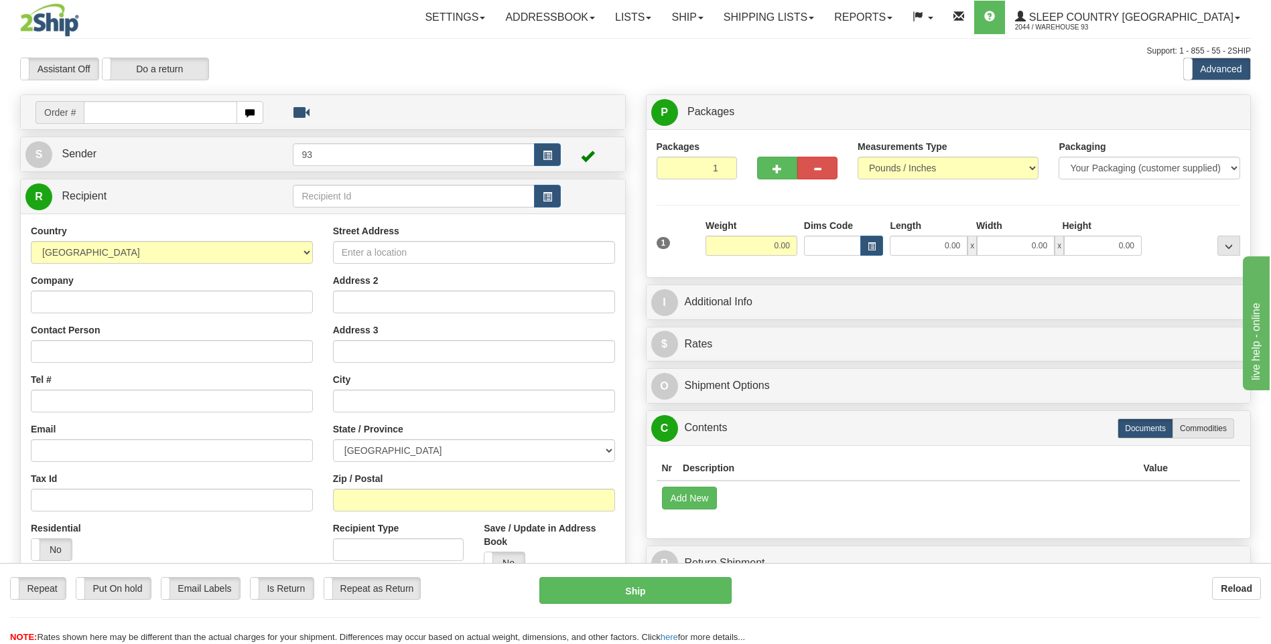
click at [125, 113] on input "text" at bounding box center [160, 112] width 153 height 23
type input "9000i077411"
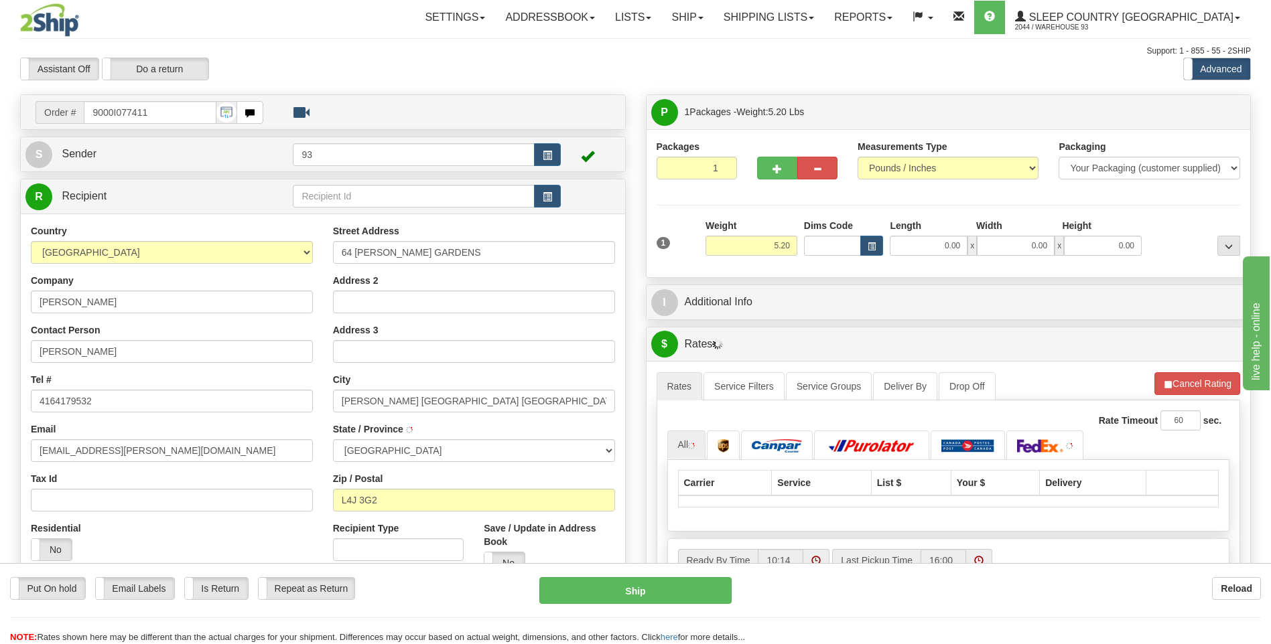
type input "[PERSON_NAME]"
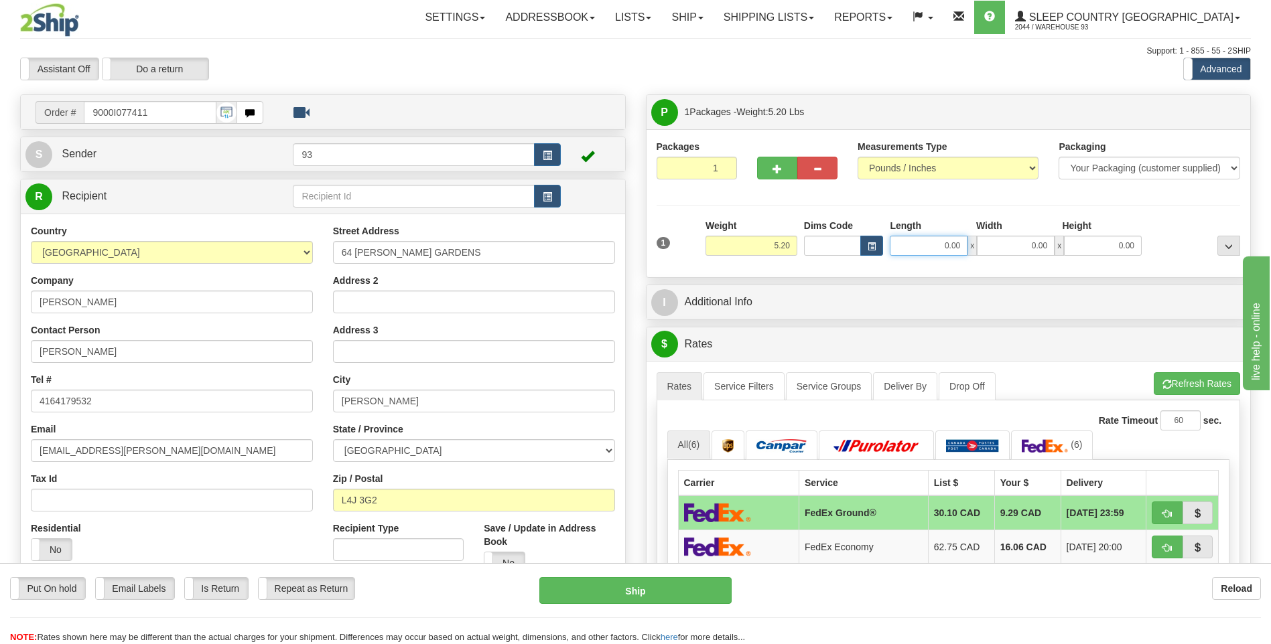
click at [922, 247] on input "0.00" at bounding box center [929, 246] width 78 height 20
type input "26.00"
click at [1019, 248] on input "0.00" at bounding box center [1016, 246] width 78 height 20
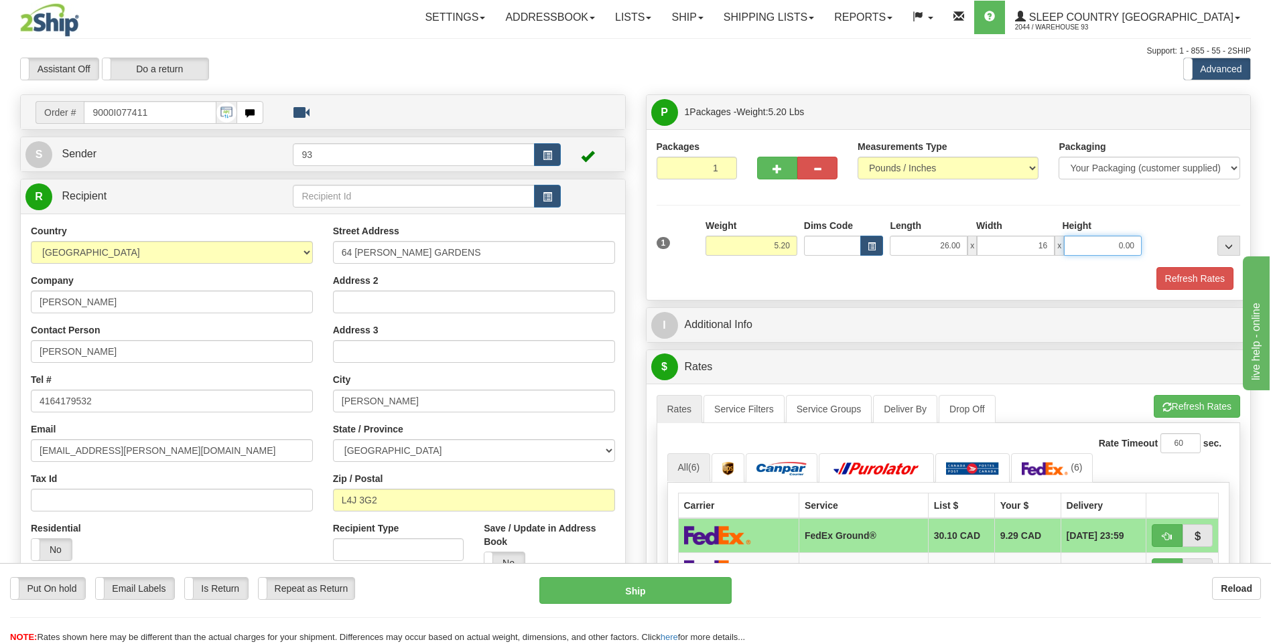
type input "16.00"
click at [1103, 249] on input "0.00" at bounding box center [1103, 246] width 78 height 20
type input "6.00"
click at [1202, 291] on div "Packages 1 1 Measurements Type" at bounding box center [948, 214] width 604 height 171
click at [1199, 271] on button "Refresh Rates" at bounding box center [1194, 278] width 77 height 23
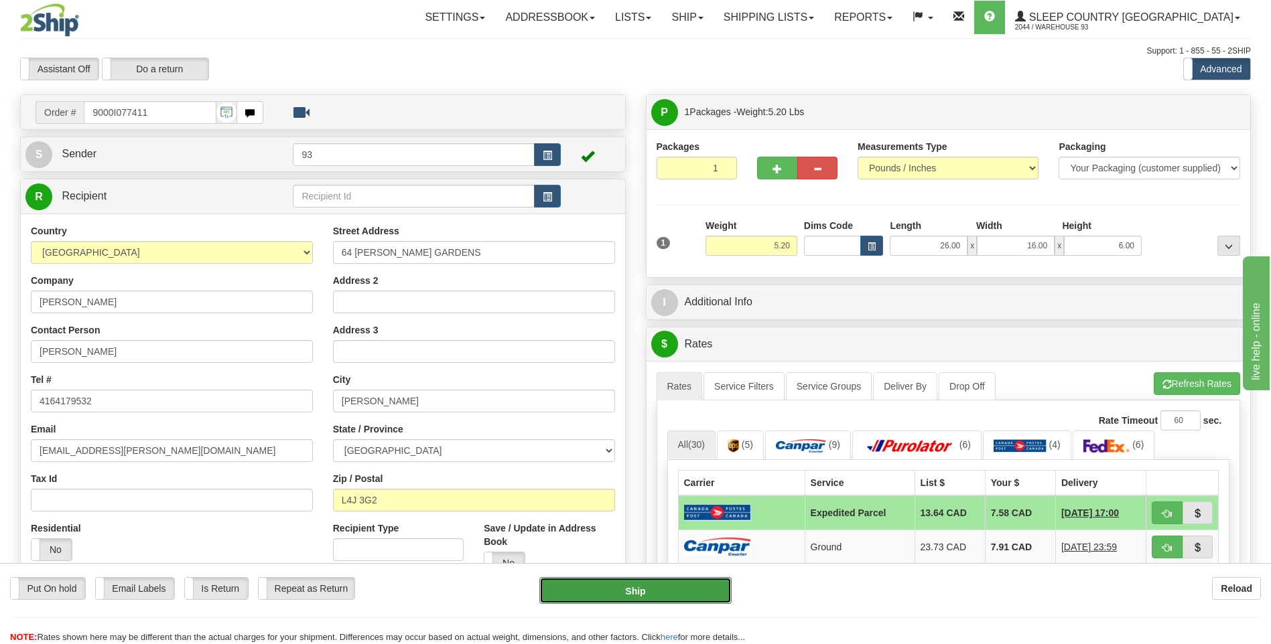
click at [701, 595] on button "Ship" at bounding box center [635, 590] width 192 height 27
type input "DOM.EP"
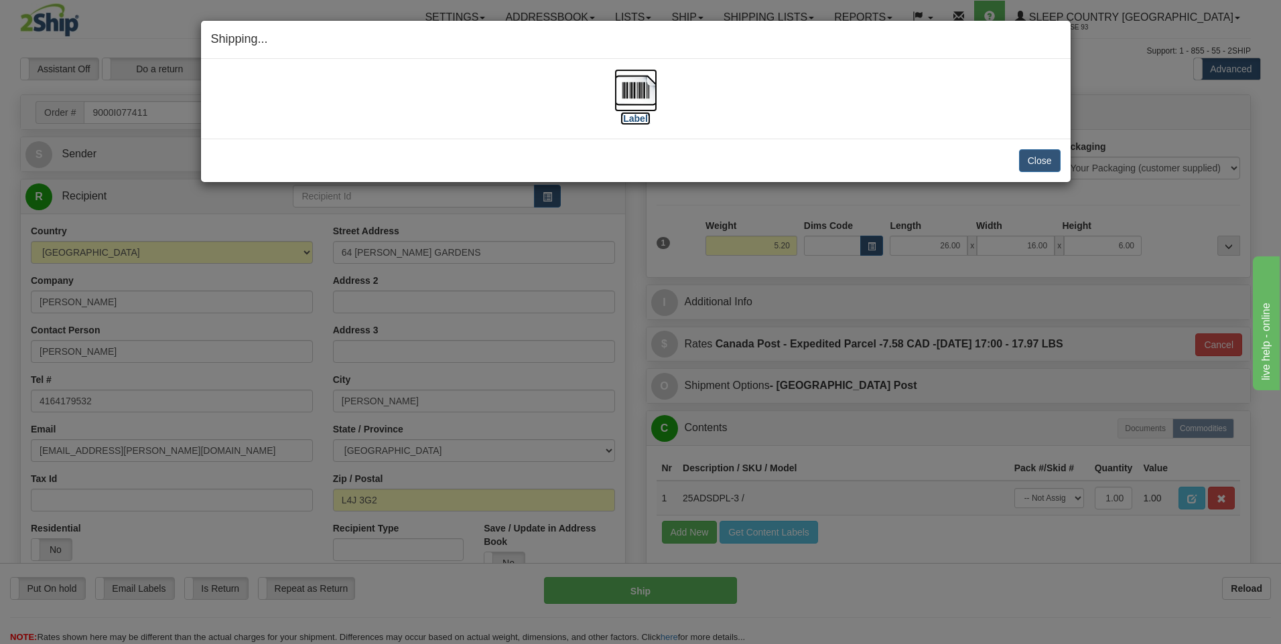
click at [630, 90] on img at bounding box center [635, 90] width 43 height 43
click at [1052, 155] on button "Close" at bounding box center [1040, 160] width 42 height 23
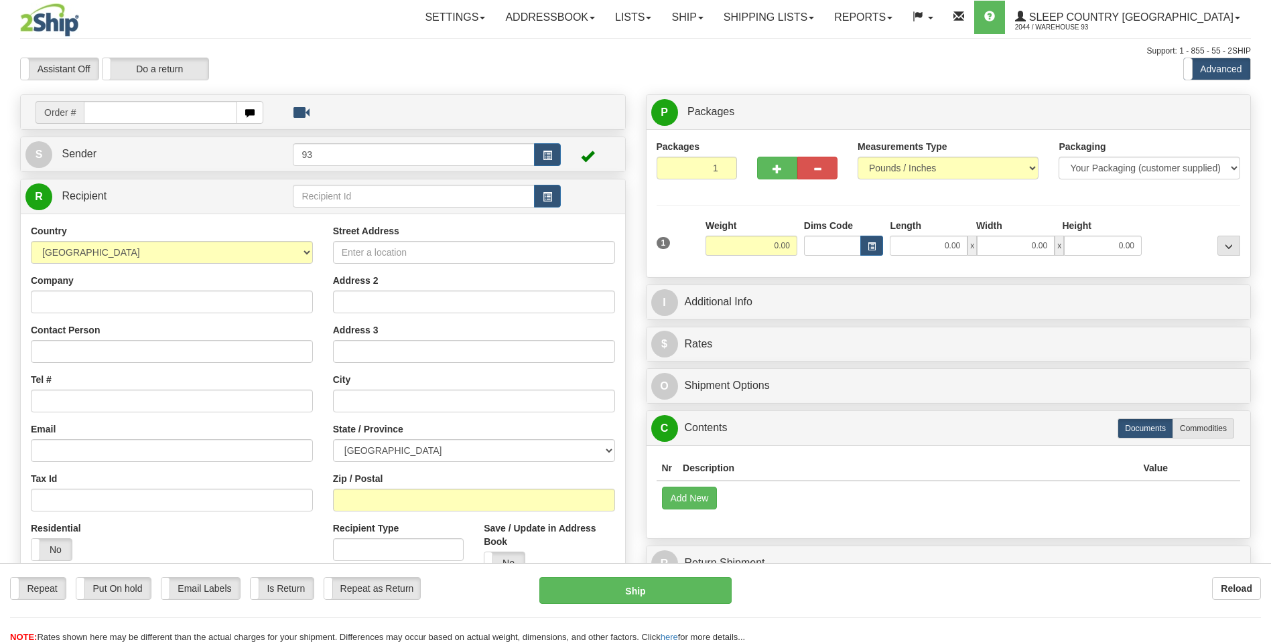
click at [130, 111] on input "text" at bounding box center [160, 112] width 153 height 23
type input "9000i077449"
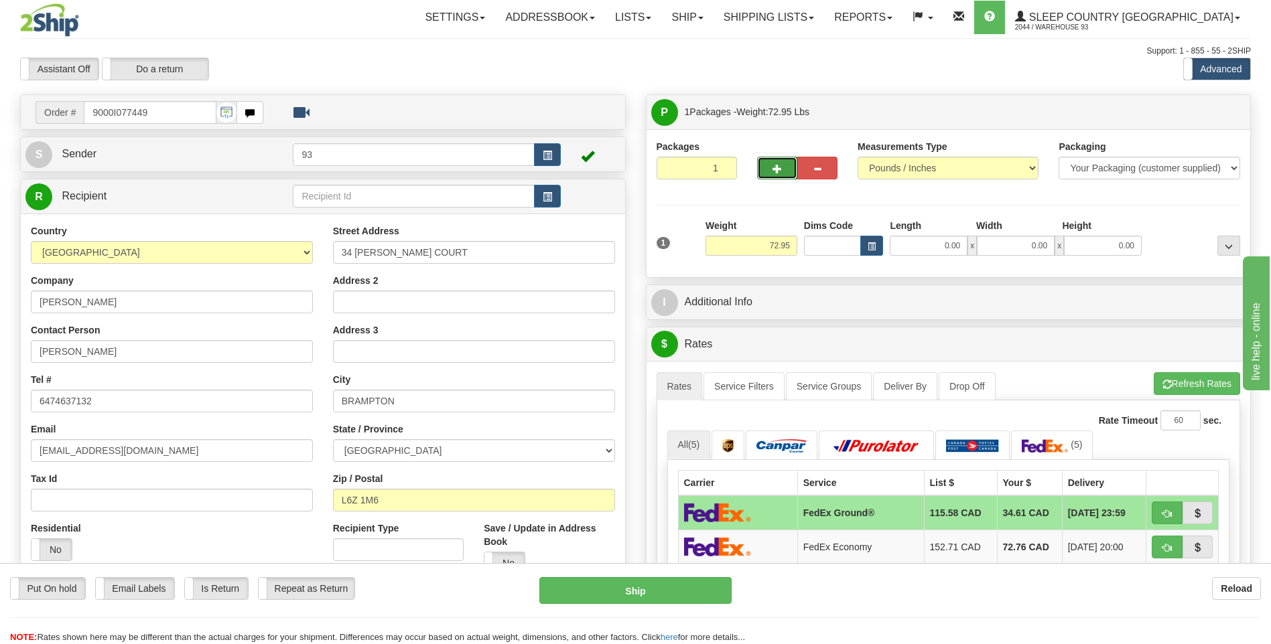
click at [769, 163] on button "button" at bounding box center [777, 168] width 40 height 23
type input "2"
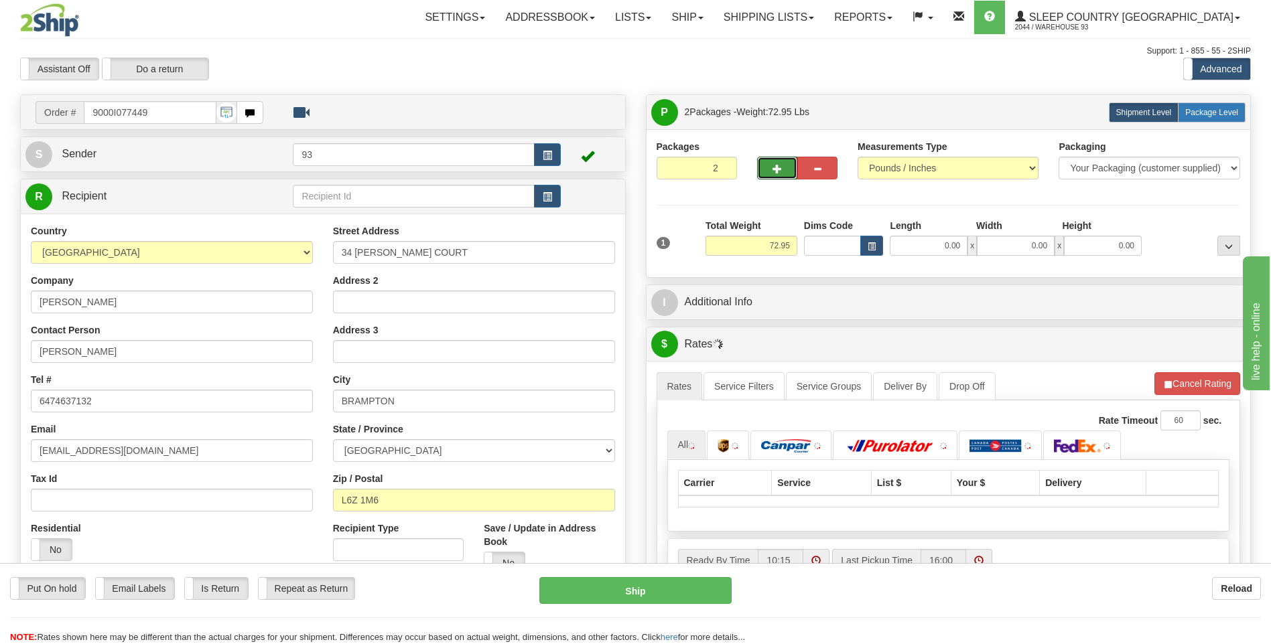
click at [1235, 116] on span "Package Level" at bounding box center [1211, 112] width 53 height 9
radio input "true"
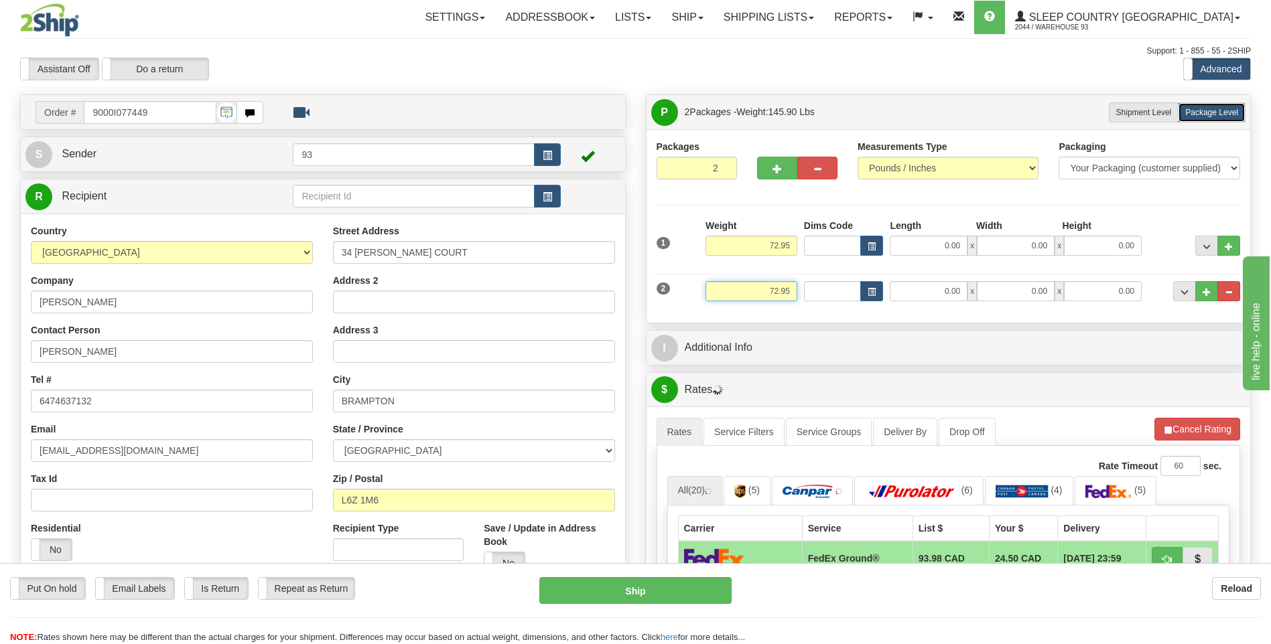
click at [795, 289] on input "72.95" at bounding box center [751, 291] width 92 height 20
type input "7"
type input "26.00"
click at [931, 290] on input "0.00" at bounding box center [929, 291] width 78 height 20
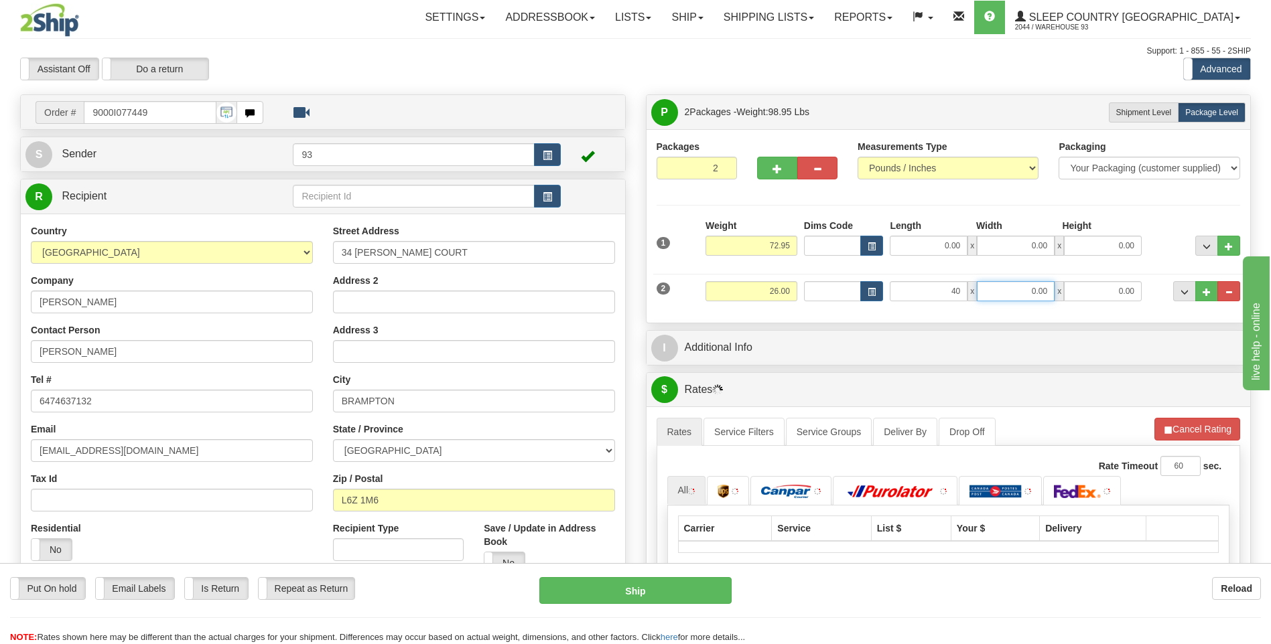
type input "40.00"
click at [1019, 291] on input "0.00" at bounding box center [1016, 291] width 78 height 20
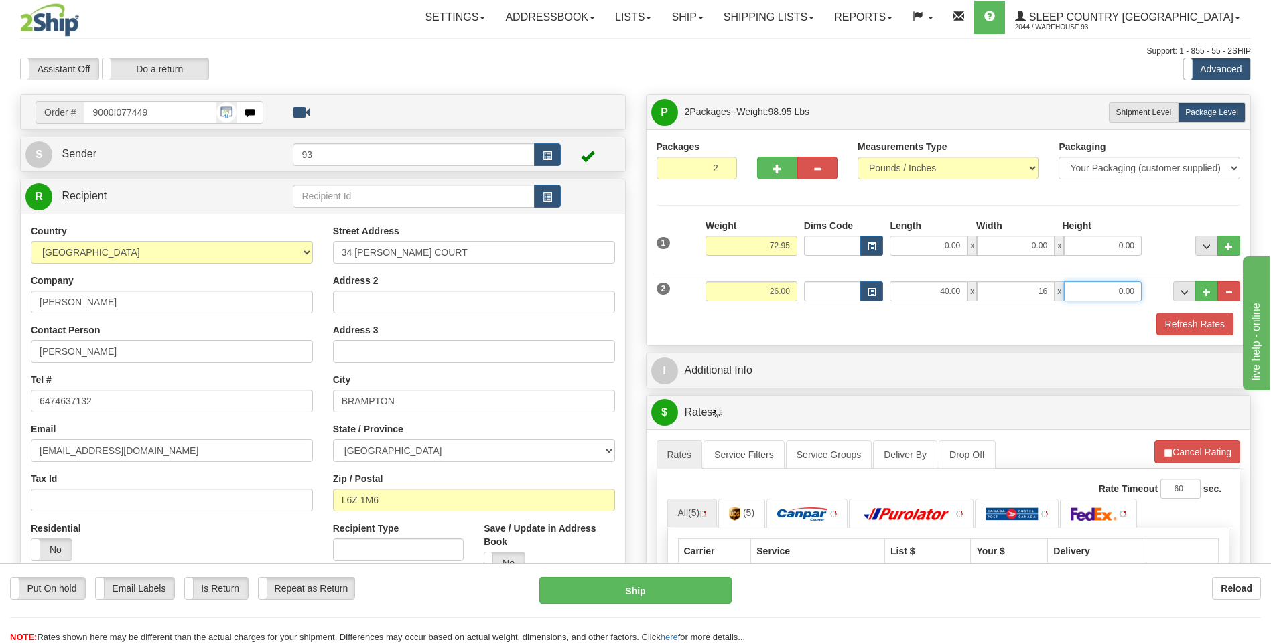
type input "16.00"
click at [1099, 299] on input "0.00" at bounding box center [1103, 291] width 78 height 20
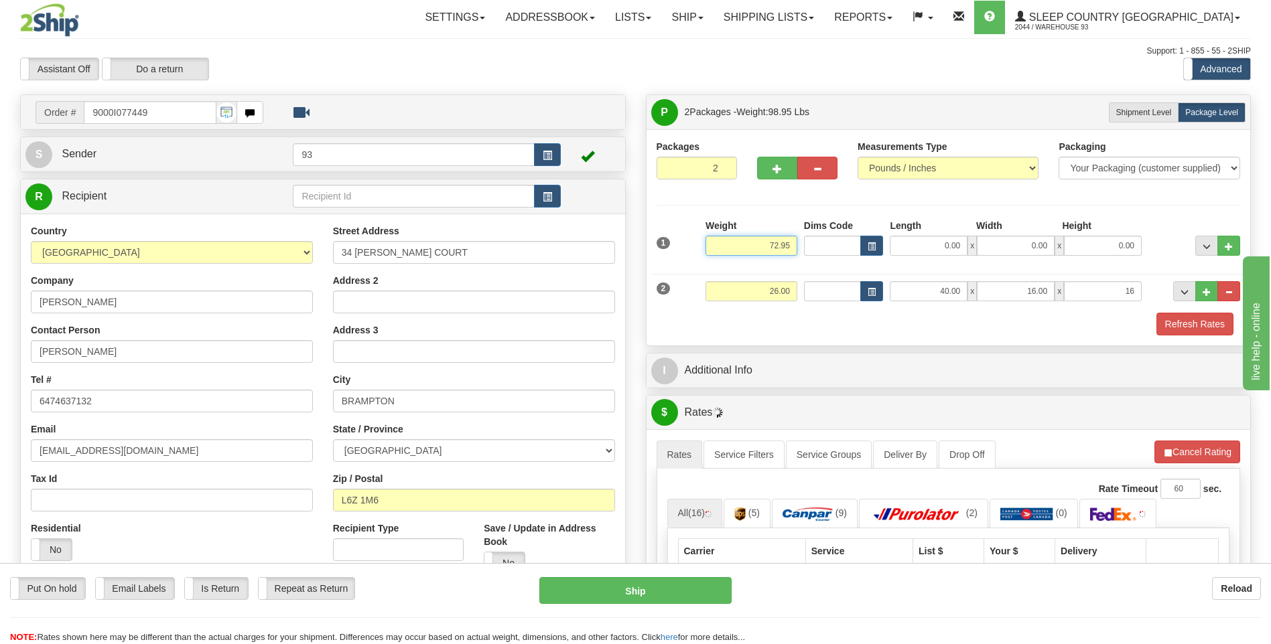
type input "16.00"
click at [792, 250] on input "72.95" at bounding box center [751, 246] width 92 height 20
type input "7"
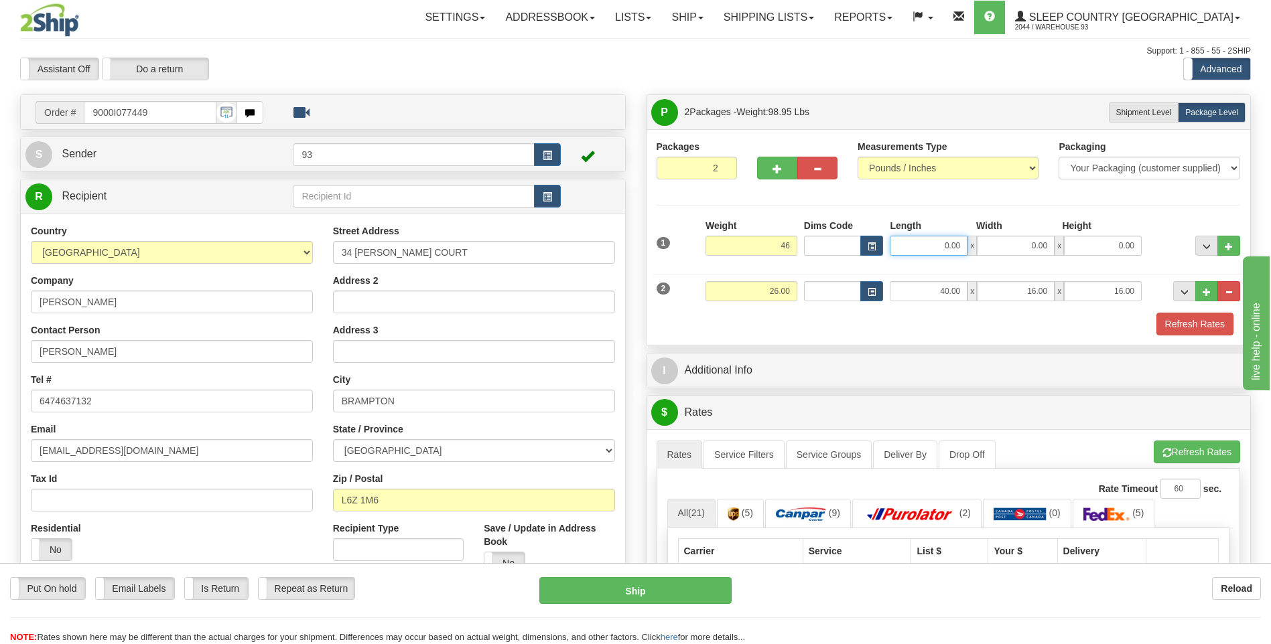
type input "46.00"
click at [913, 242] on input "0.00" at bounding box center [929, 246] width 78 height 20
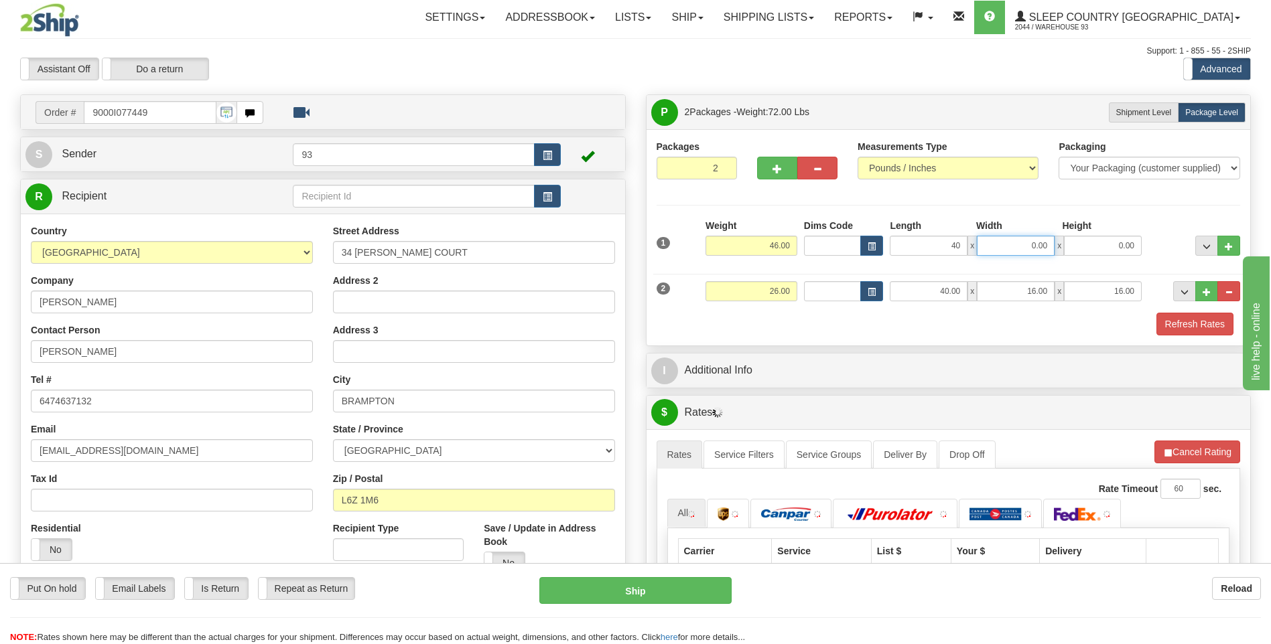
type input "40.00"
click at [1002, 245] on input "0.00" at bounding box center [1016, 246] width 78 height 20
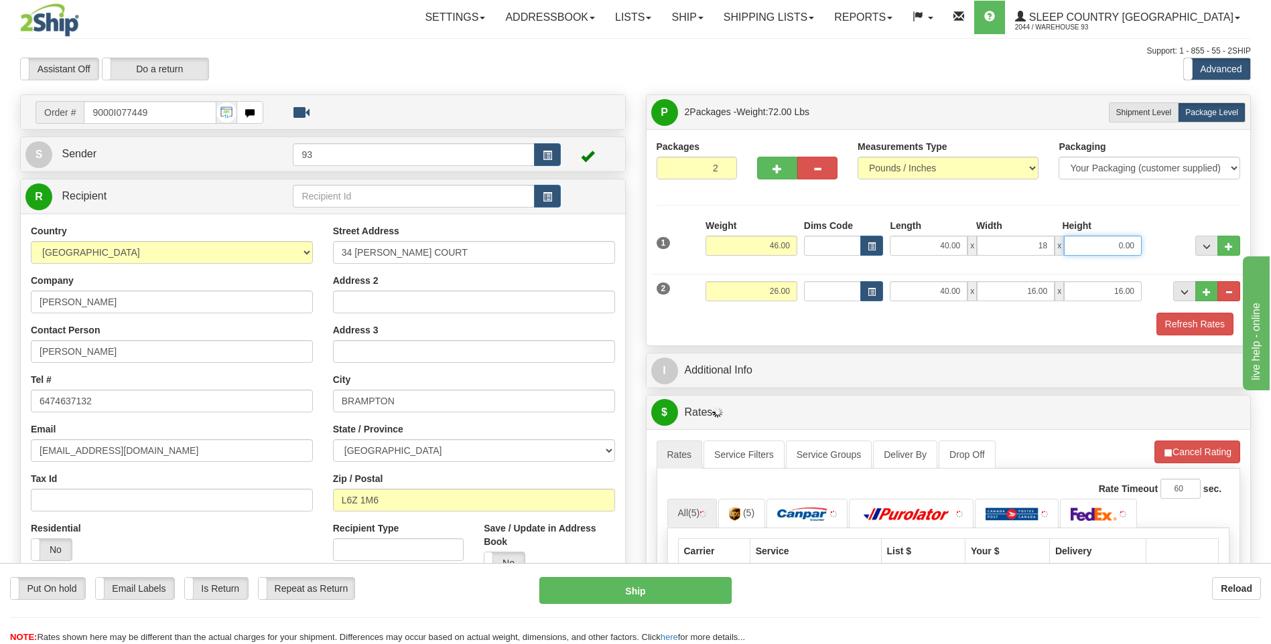
type input "18.00"
click at [1091, 245] on input "0.00" at bounding box center [1103, 246] width 78 height 20
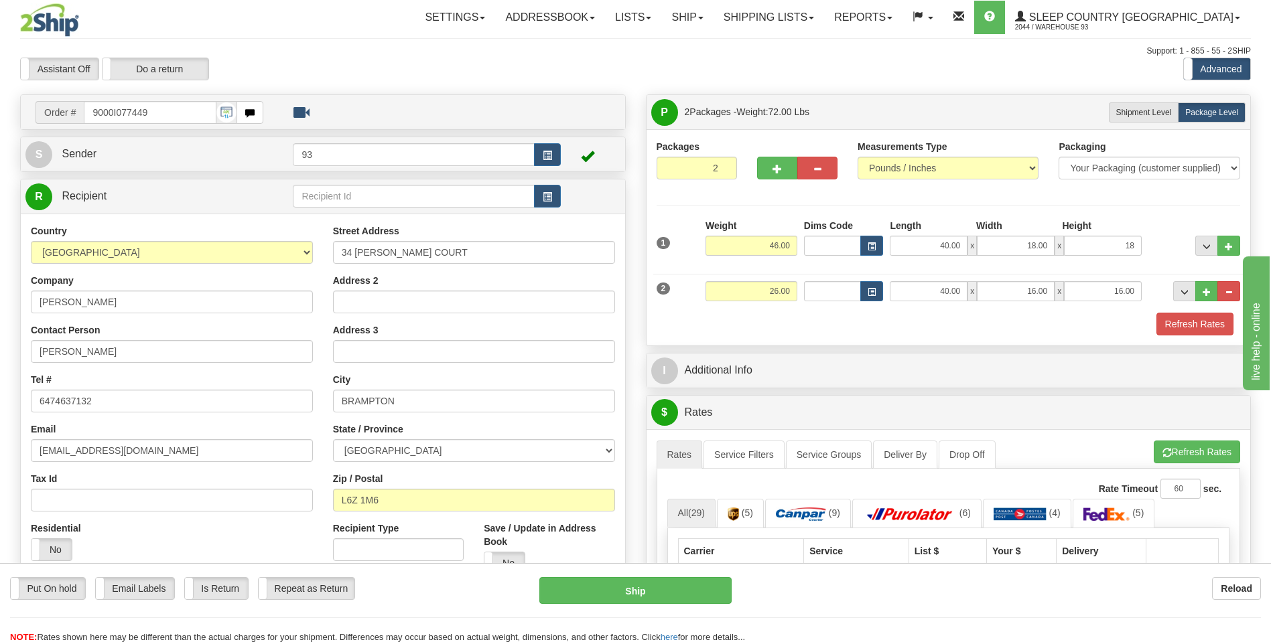
type input "18.00"
click at [1145, 323] on div "Refresh Rates" at bounding box center [948, 324] width 591 height 23
click at [1184, 326] on button "Refresh Rates" at bounding box center [1194, 324] width 77 height 23
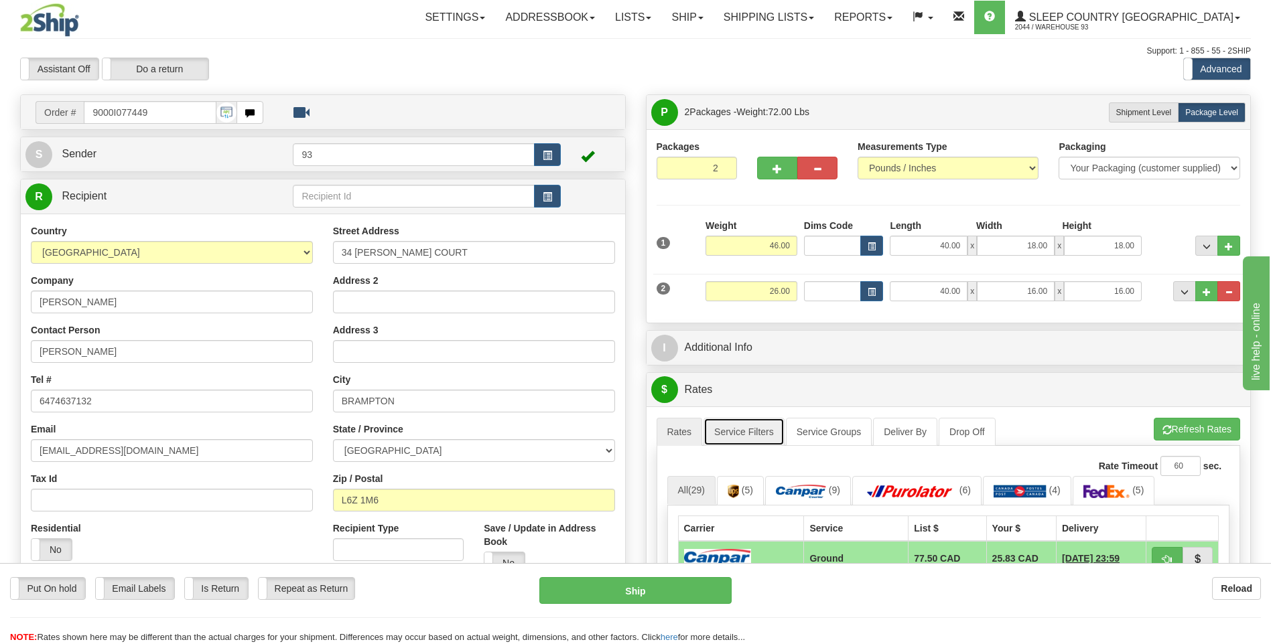
click at [754, 431] on link "Service Filters" at bounding box center [743, 432] width 81 height 28
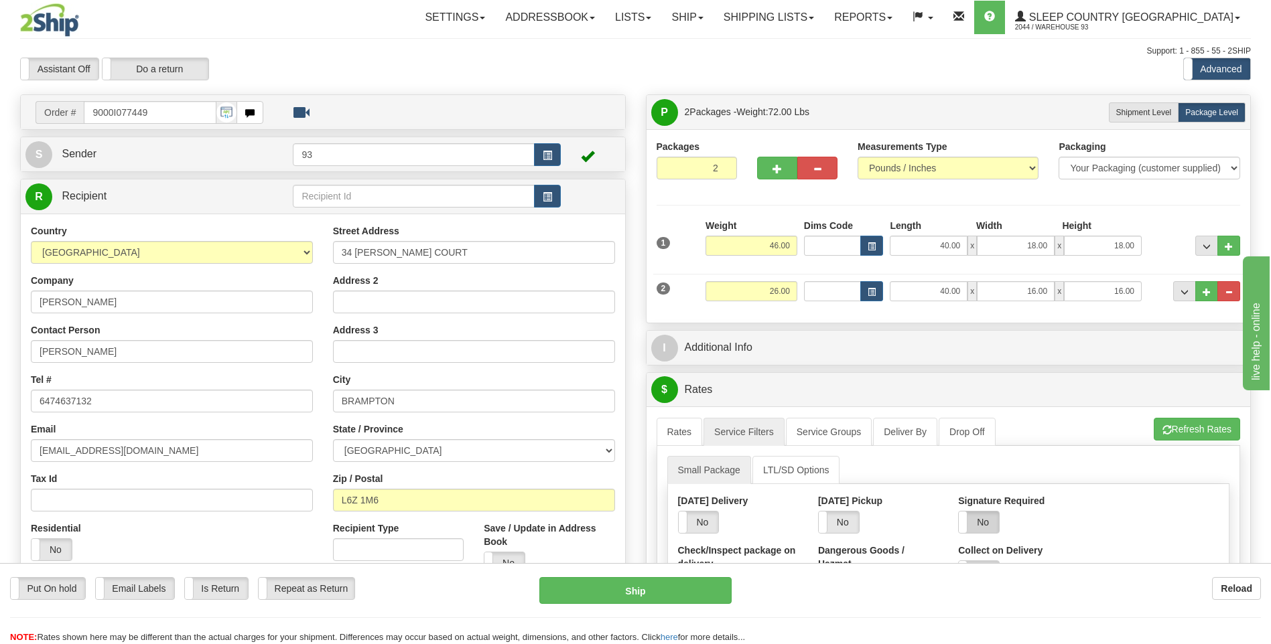
click at [983, 520] on label "No" at bounding box center [979, 522] width 40 height 21
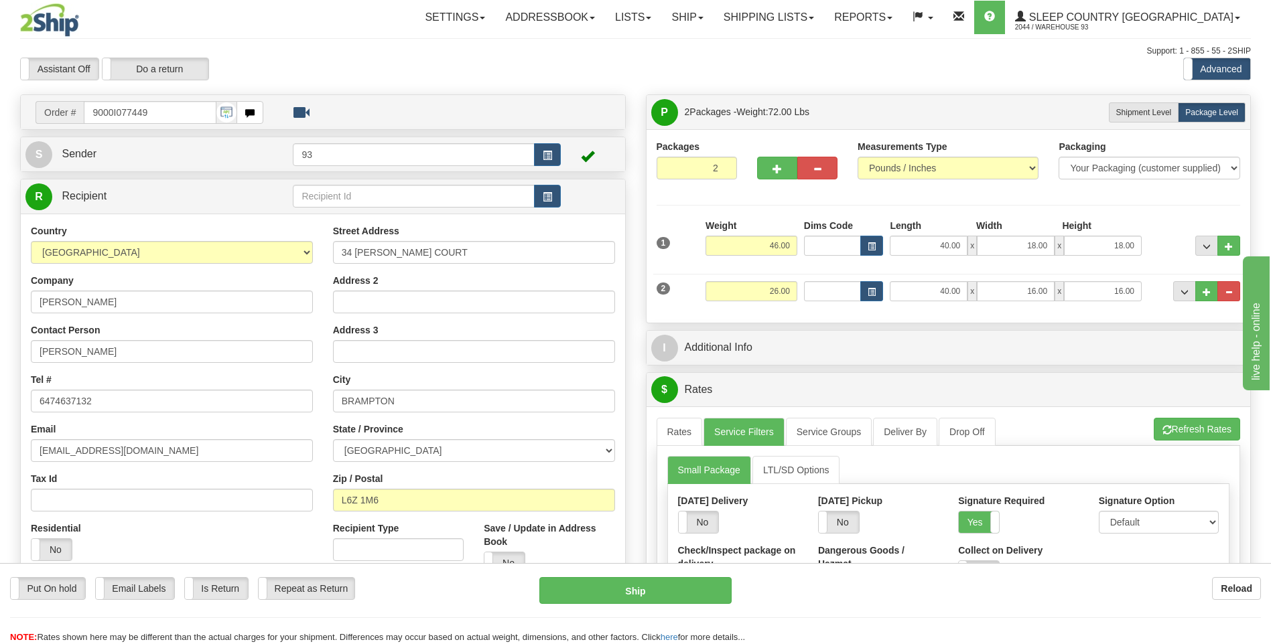
click at [1134, 535] on div "Signature Option Default Adult Direct Indirect No Signature Required" at bounding box center [1159, 519] width 140 height 50
click at [1133, 526] on select "Default Adult Direct Indirect No Signature Required" at bounding box center [1159, 522] width 120 height 23
select select "1"
click at [1099, 511] on select "Default Adult Direct Indirect No Signature Required" at bounding box center [1159, 522] width 120 height 23
click at [680, 427] on link "Rates" at bounding box center [680, 432] width 46 height 28
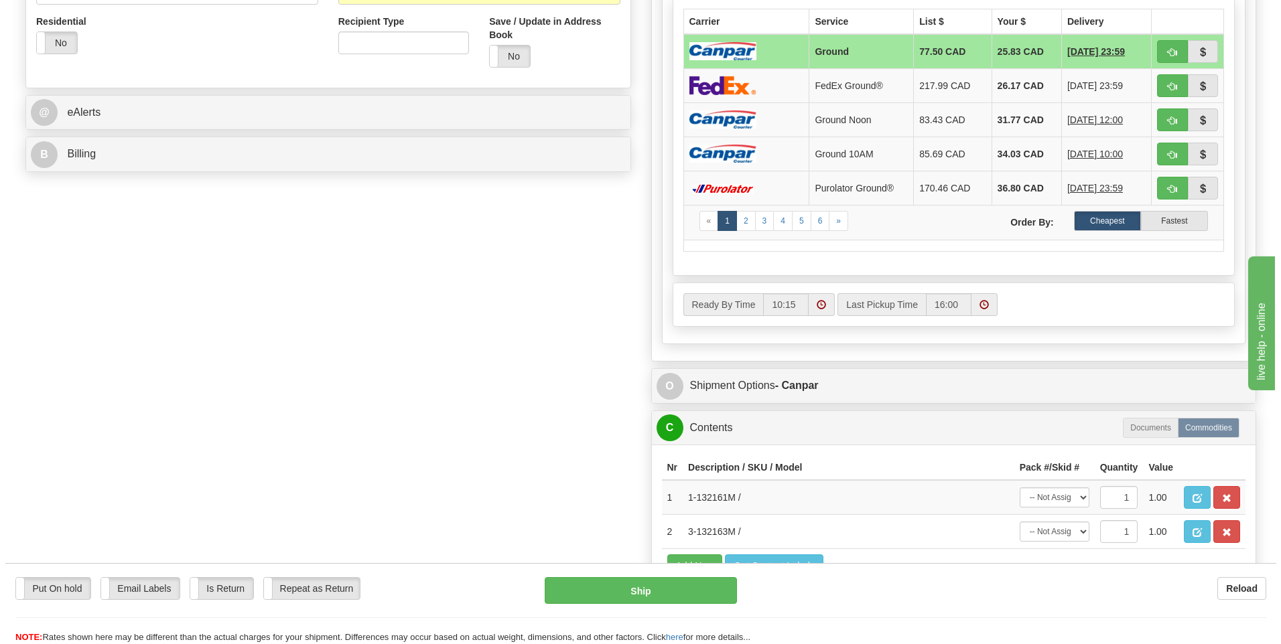
scroll to position [670, 0]
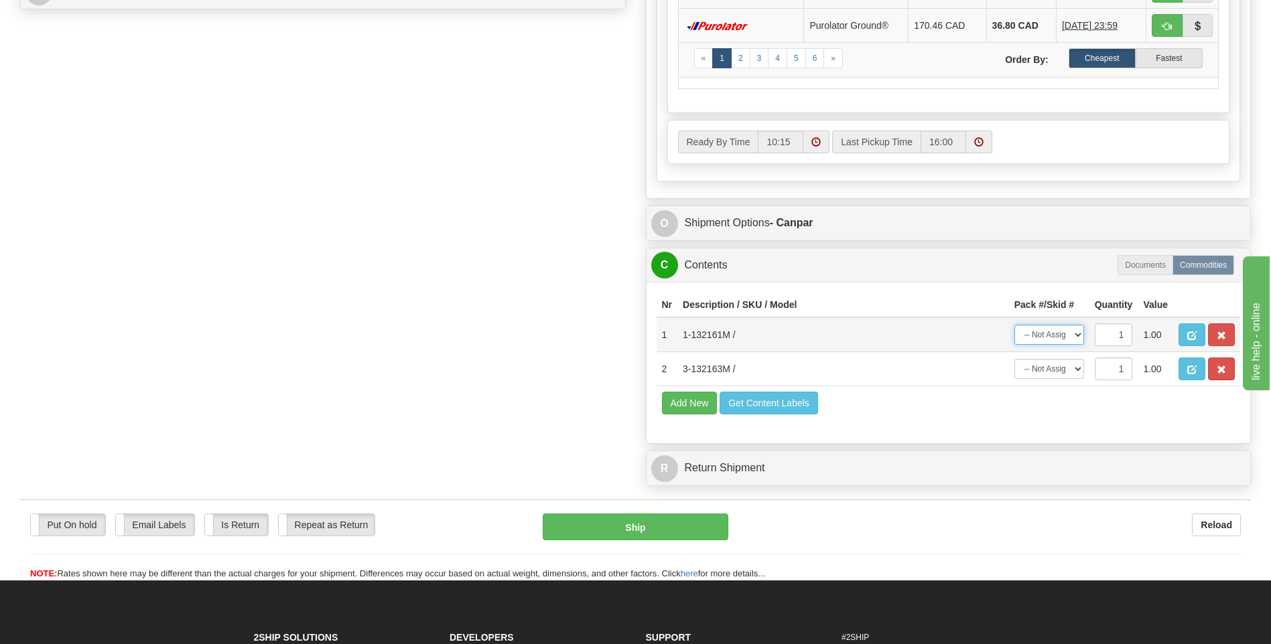
click at [1077, 336] on select "-- Not Assigned -- Package 1 Package 2" at bounding box center [1049, 335] width 70 height 20
select select "1"
click at [1014, 325] on select "-- Not Assigned -- Package 1 Package 2" at bounding box center [1049, 335] width 70 height 20
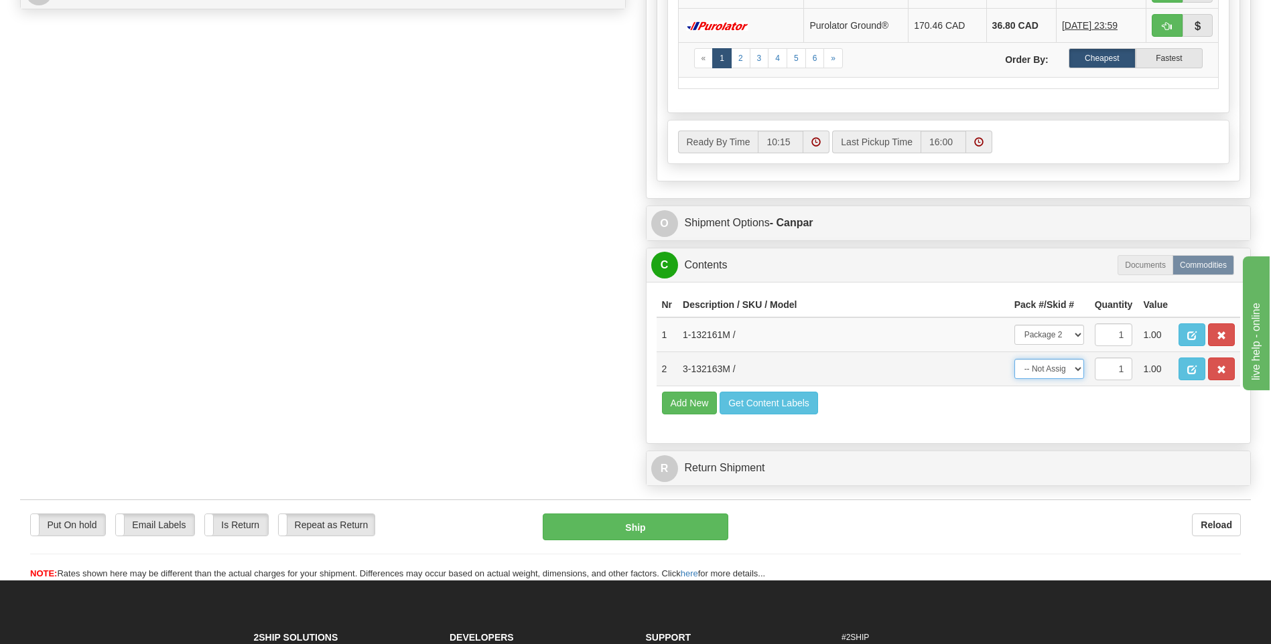
click at [1073, 368] on select "-- Not Assigned -- Package 1 Package 2" at bounding box center [1049, 369] width 70 height 20
select select "0"
click at [1014, 359] on select "-- Not Assigned -- Package 1 Package 2" at bounding box center [1049, 369] width 70 height 20
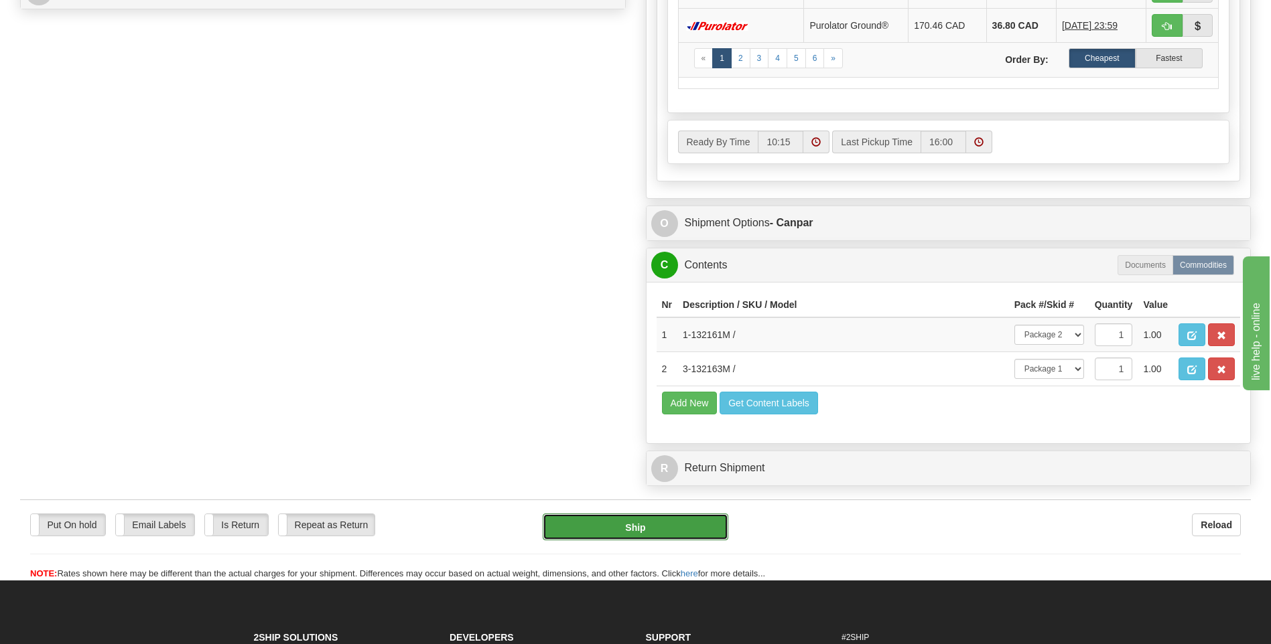
click at [649, 526] on button "Ship" at bounding box center [635, 527] width 185 height 27
type input "1"
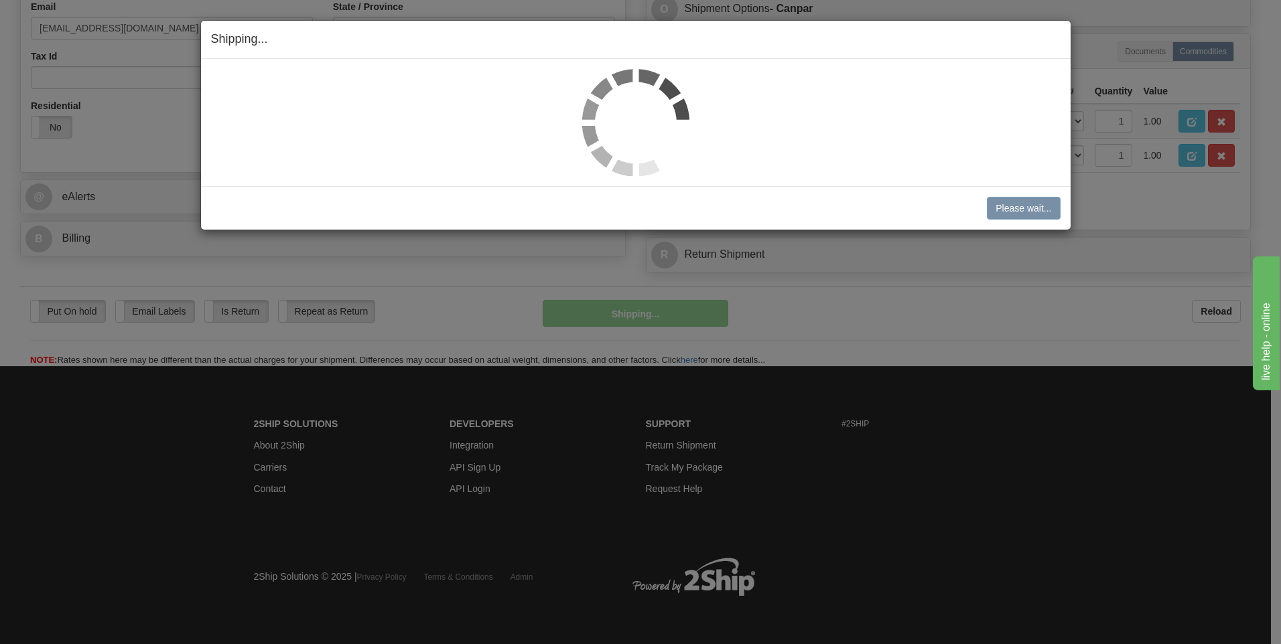
scroll to position [423, 0]
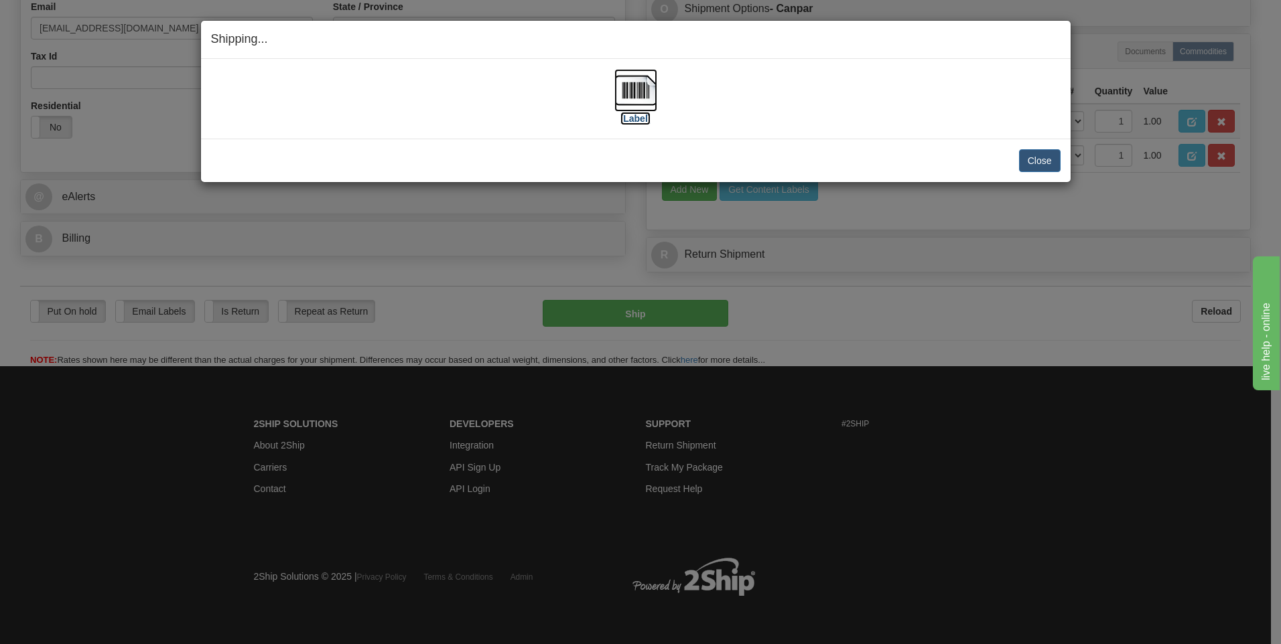
click at [632, 83] on img at bounding box center [635, 90] width 43 height 43
click at [647, 92] on img at bounding box center [635, 90] width 43 height 43
click at [1042, 156] on button "Close" at bounding box center [1040, 160] width 42 height 23
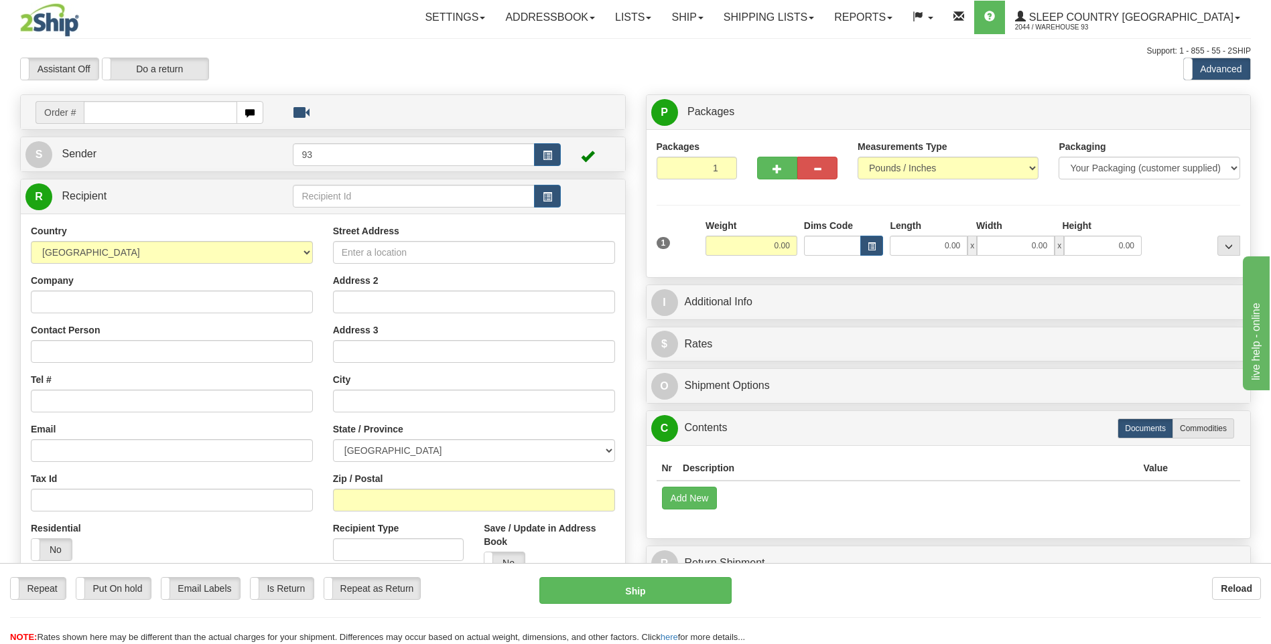
click at [102, 119] on input "text" at bounding box center [160, 112] width 153 height 23
type input "9000i077468"
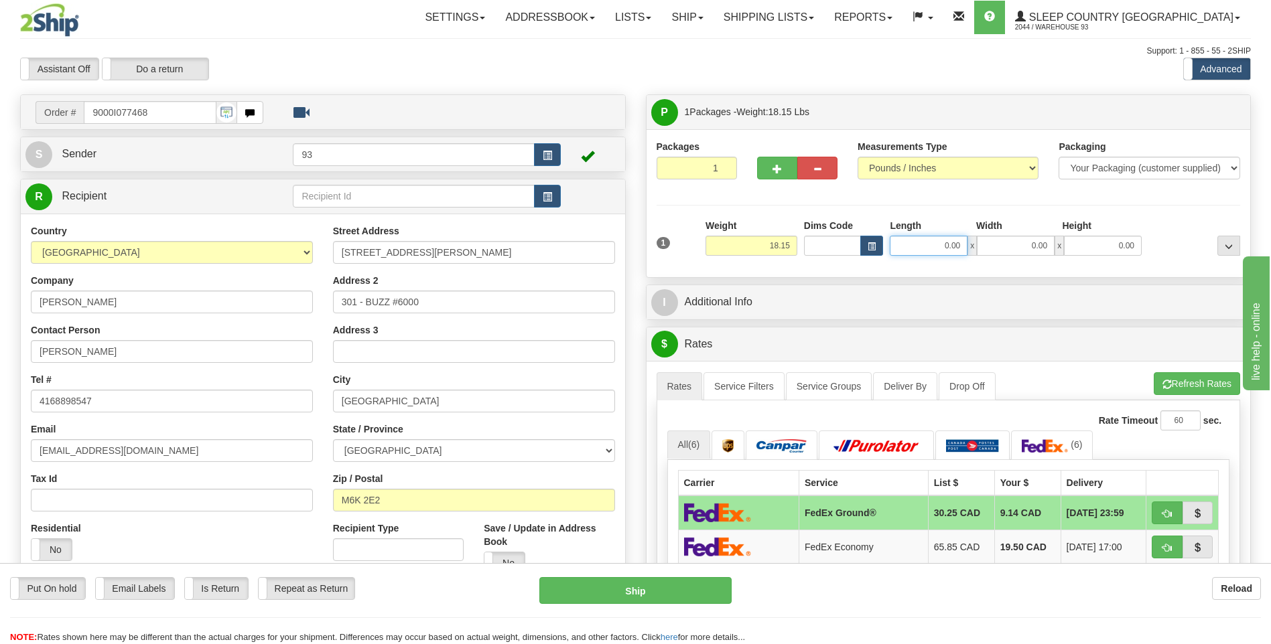
click at [949, 246] on input "0.00" at bounding box center [929, 246] width 78 height 20
type input "20.00"
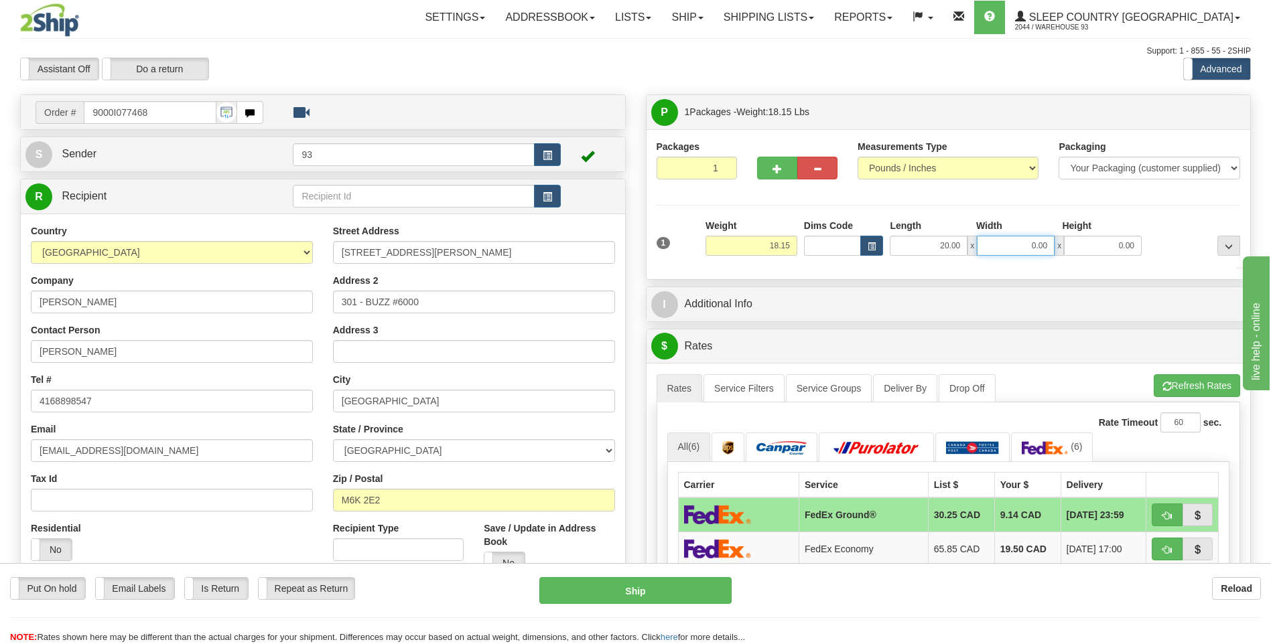
click at [1026, 252] on input "0.00" at bounding box center [1016, 246] width 78 height 20
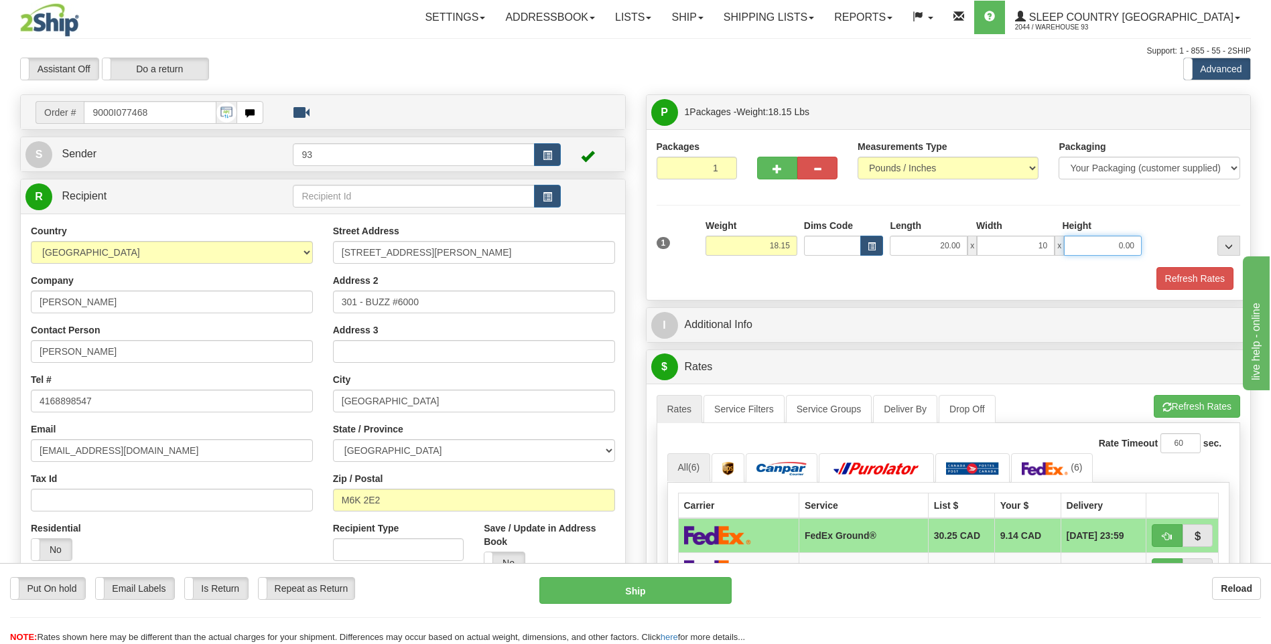
type input "10.00"
click at [1090, 250] on input "0.00" at bounding box center [1103, 246] width 78 height 20
type input "10.00"
click at [1182, 279] on button "Refresh Rates" at bounding box center [1194, 278] width 77 height 23
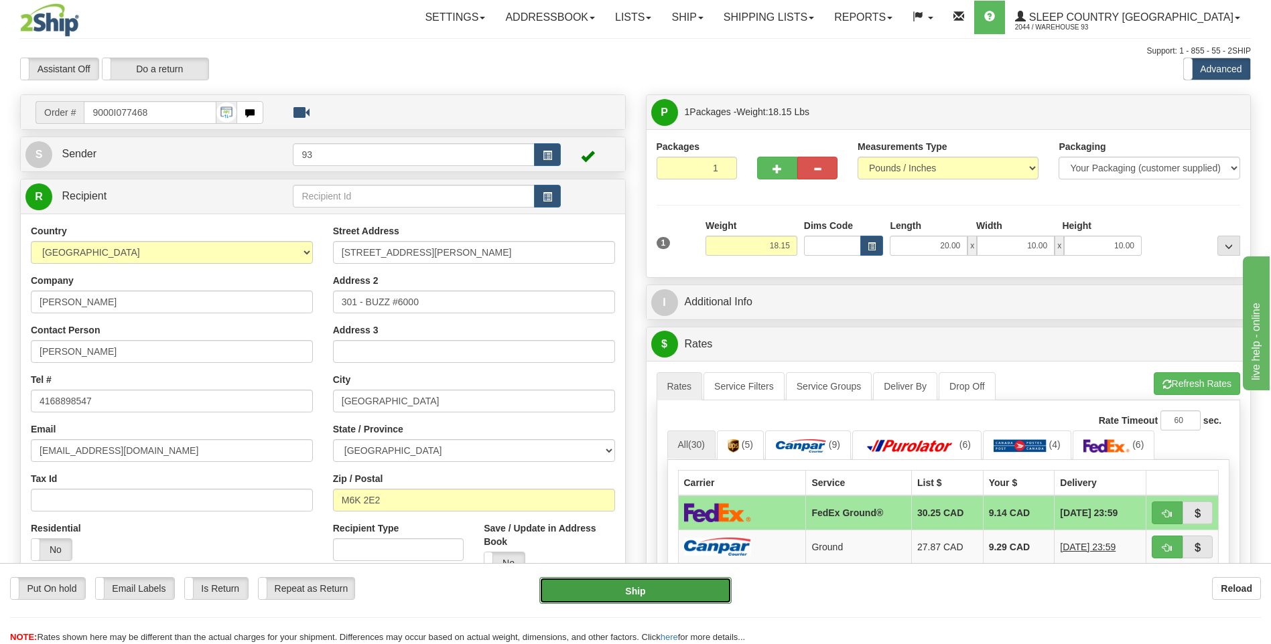
click at [701, 592] on button "Ship" at bounding box center [635, 590] width 192 height 27
type input "92"
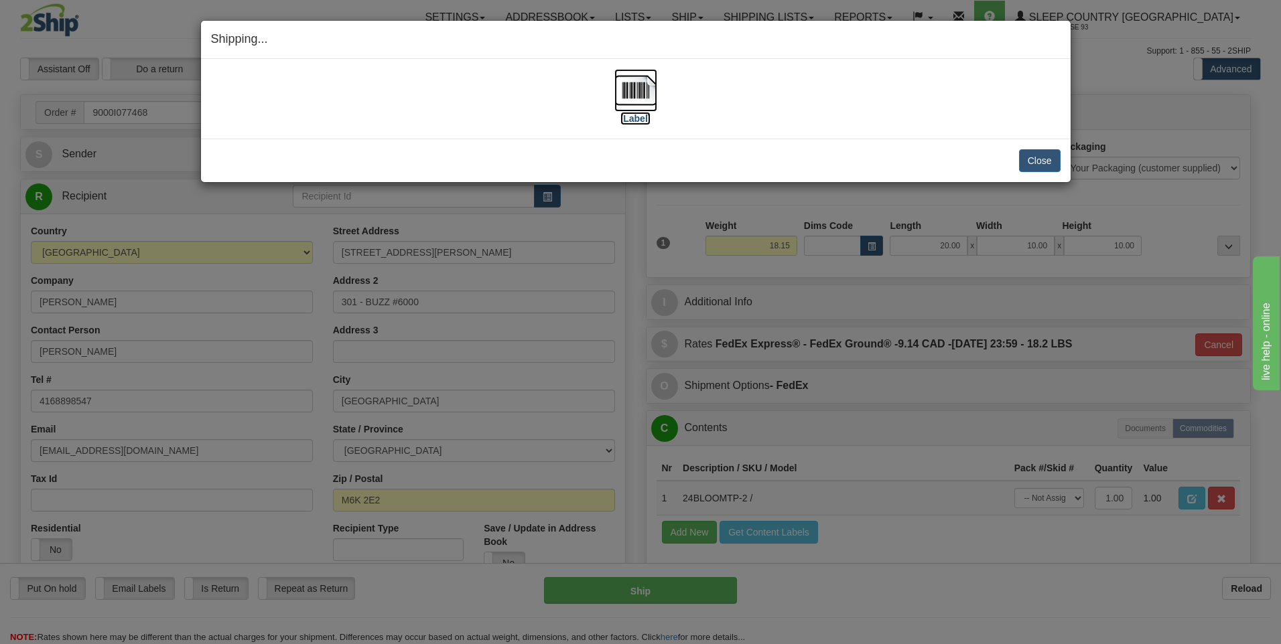
click at [630, 91] on img at bounding box center [635, 90] width 43 height 43
click at [1032, 157] on button "Close" at bounding box center [1040, 160] width 42 height 23
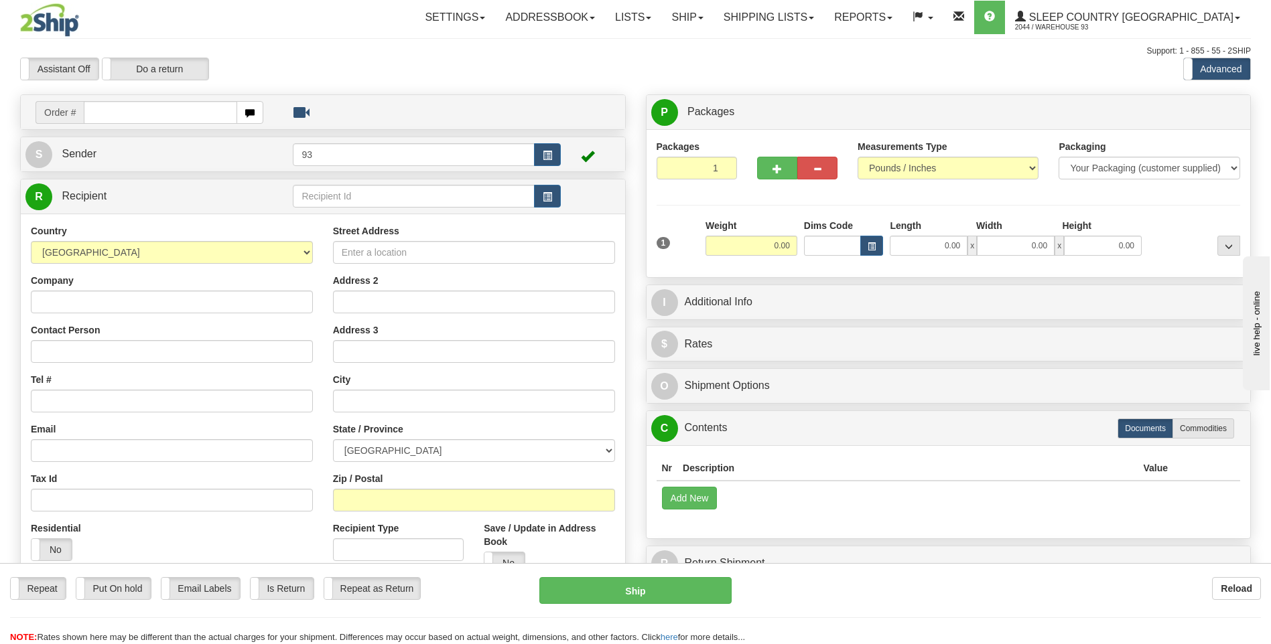
click at [136, 121] on input "text" at bounding box center [160, 112] width 153 height 23
type input "9000I077559"
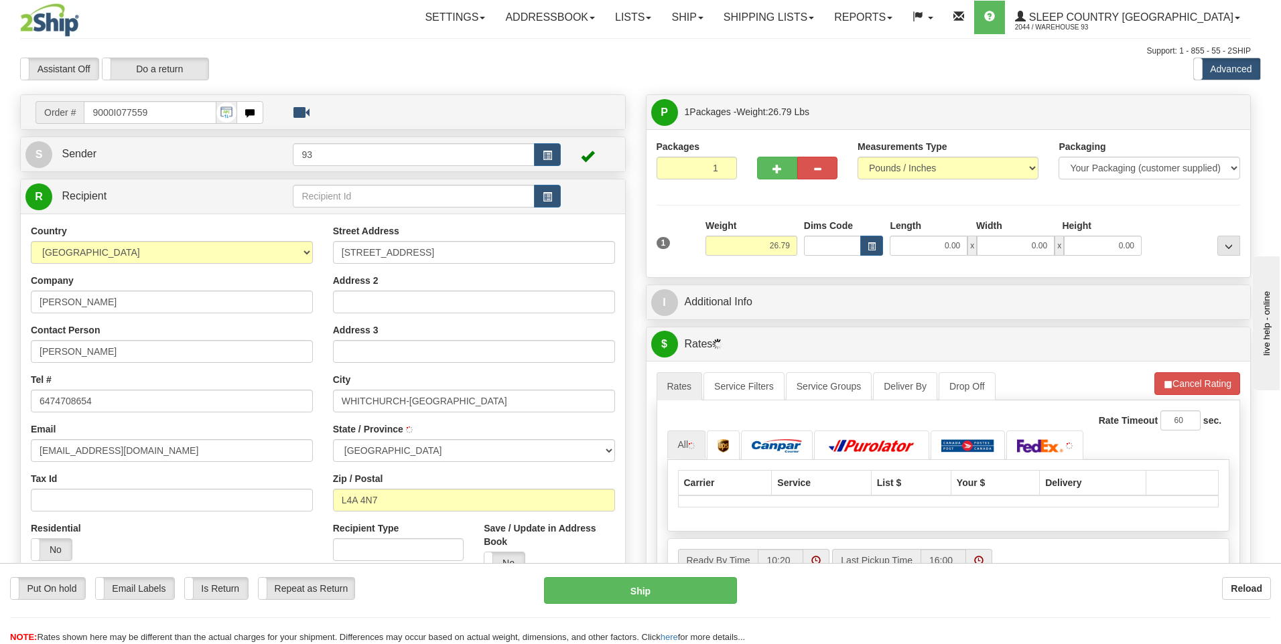
type input "STOUFFVILLE"
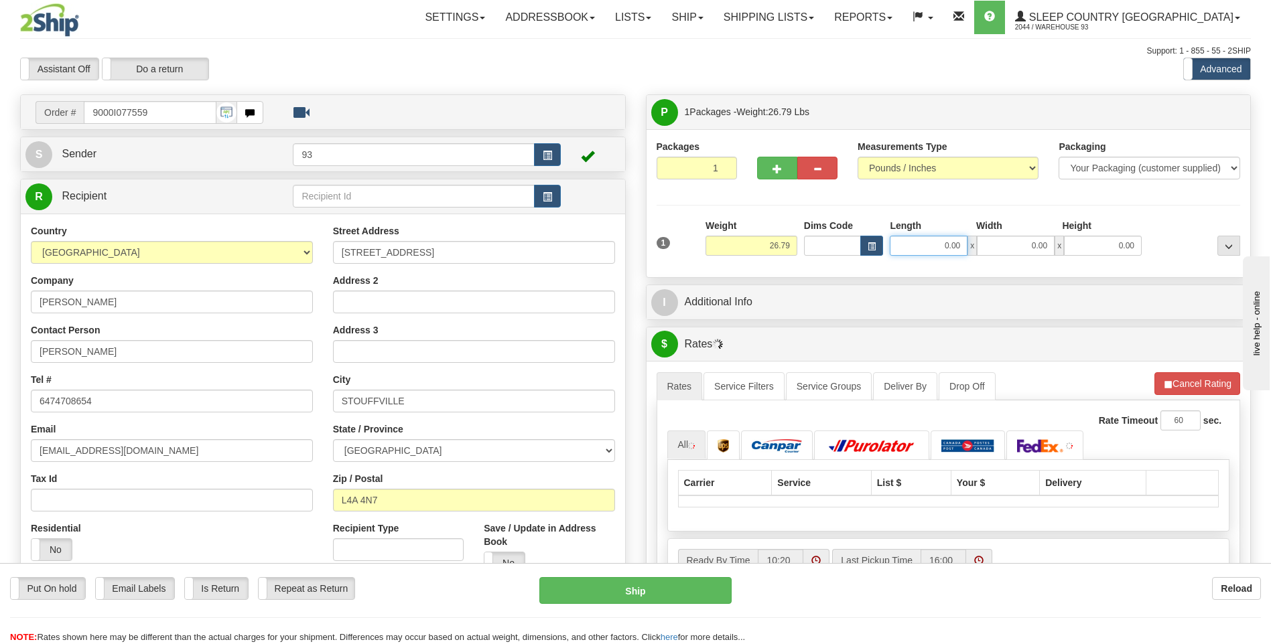
click at [931, 246] on input "0.00" at bounding box center [929, 246] width 78 height 20
type input "40.00"
click at [1041, 251] on input "0.00" at bounding box center [1016, 246] width 78 height 20
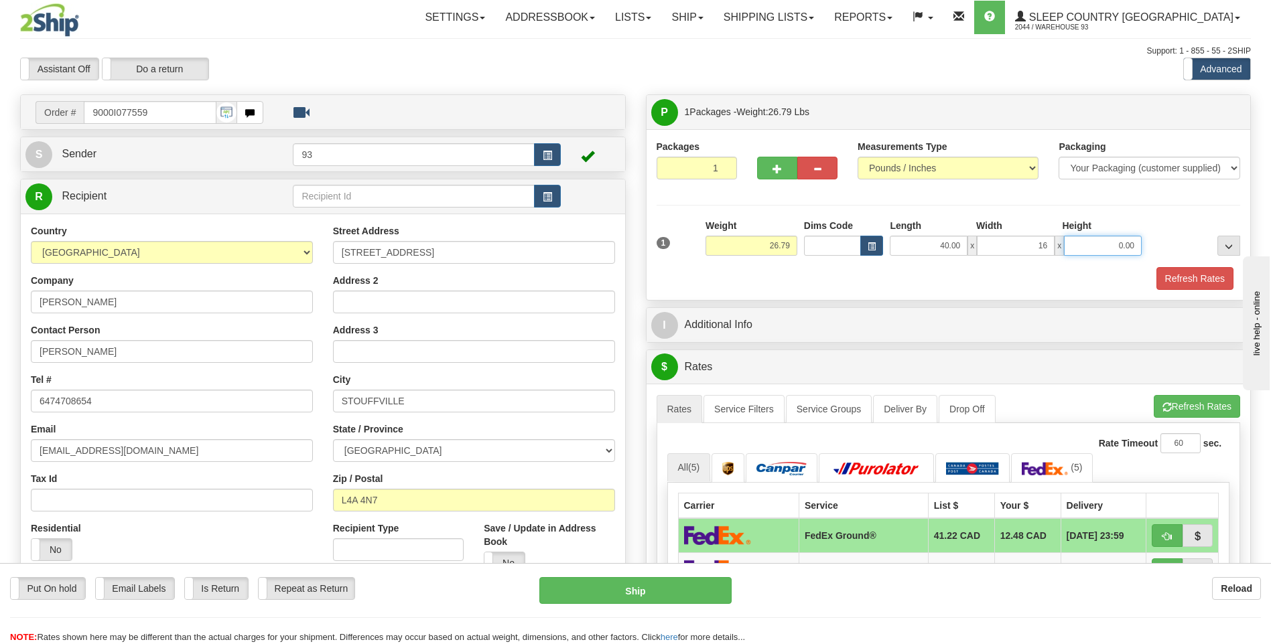
type input "16.00"
click at [1099, 251] on input "0.00" at bounding box center [1103, 246] width 78 height 20
type input "16.00"
click at [1178, 275] on button "Refresh Rates" at bounding box center [1194, 278] width 77 height 23
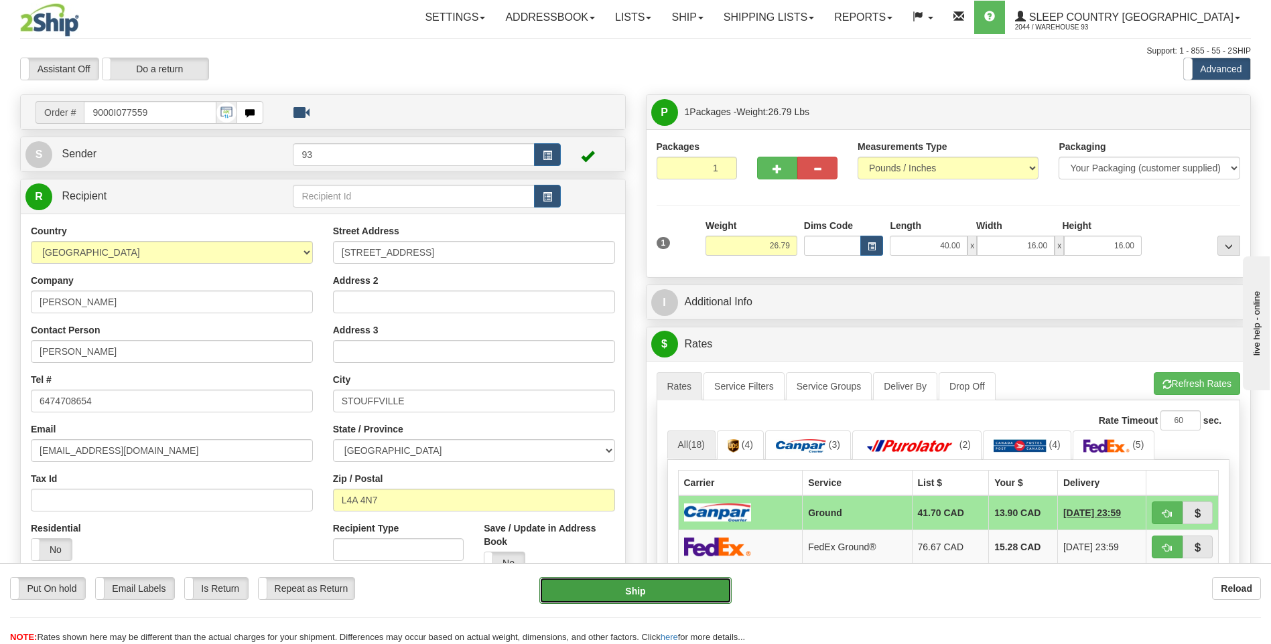
click at [679, 595] on button "Ship" at bounding box center [635, 590] width 192 height 27
type input "1"
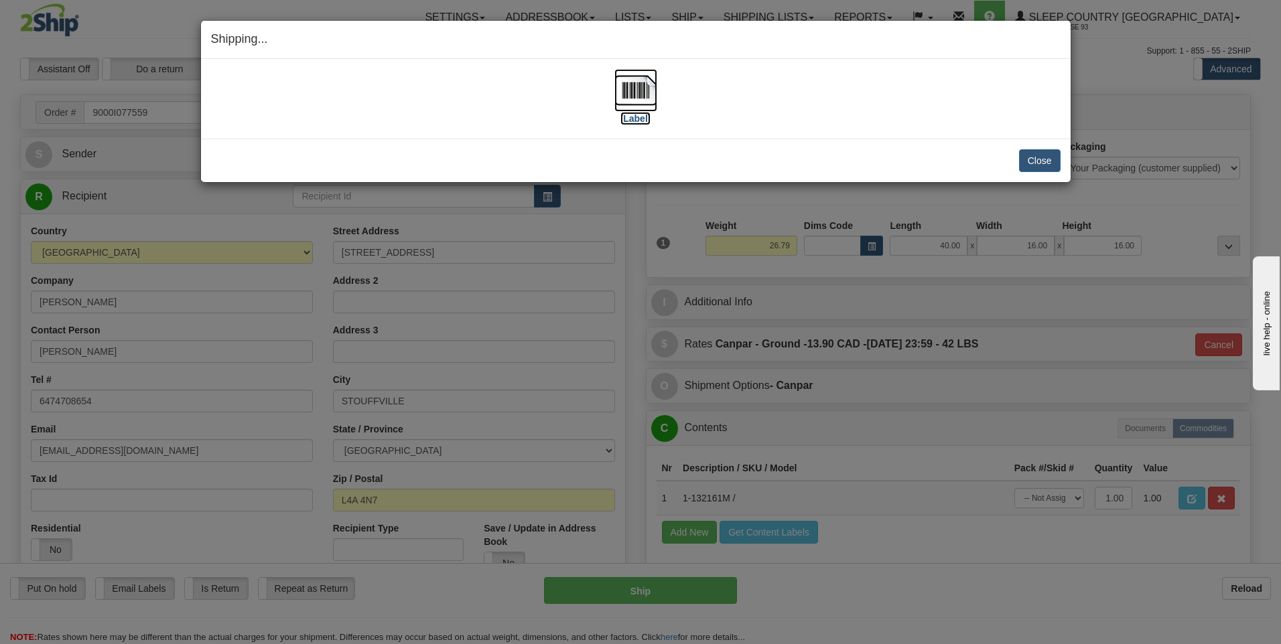
click at [626, 83] on img at bounding box center [635, 90] width 43 height 43
click at [1028, 157] on button "Close" at bounding box center [1040, 160] width 42 height 23
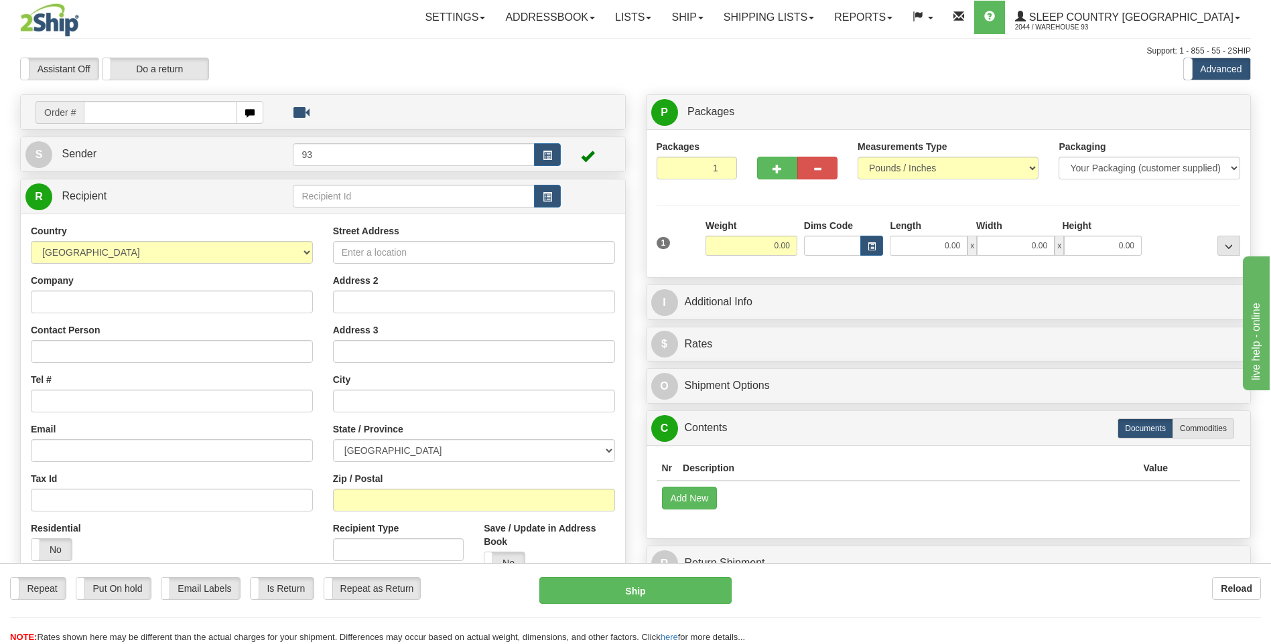
click at [188, 117] on input "text" at bounding box center [160, 112] width 153 height 23
type input "9000I077767"
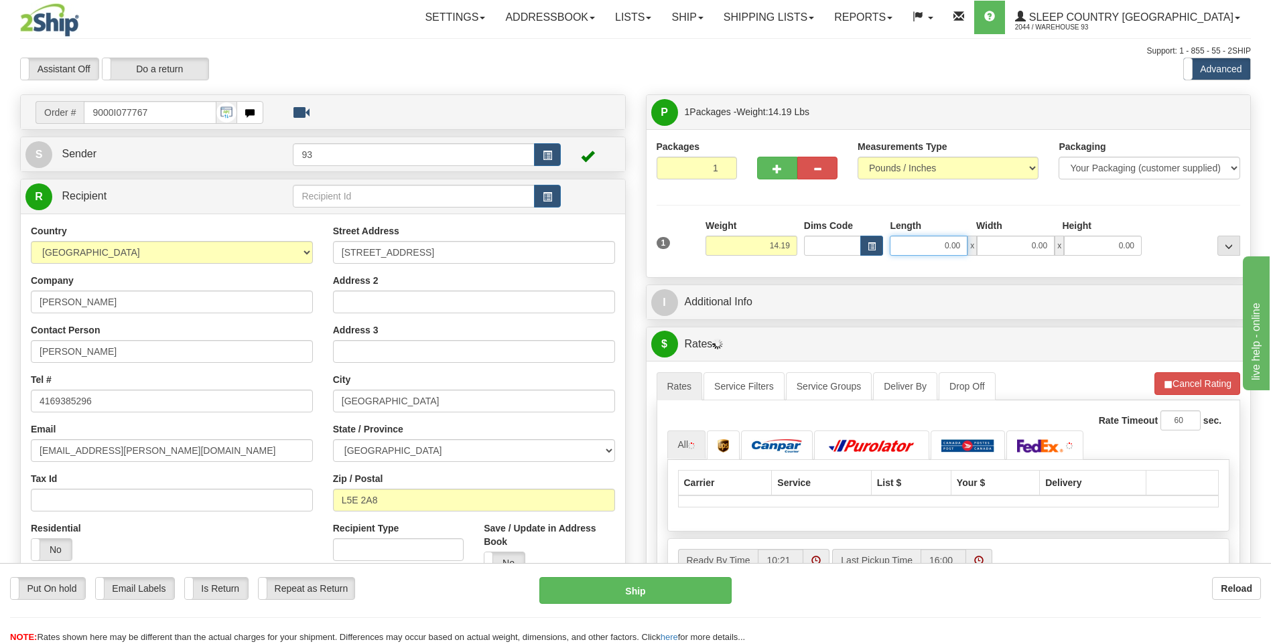
click at [910, 243] on input "0.00" at bounding box center [929, 246] width 78 height 20
type input "24.00"
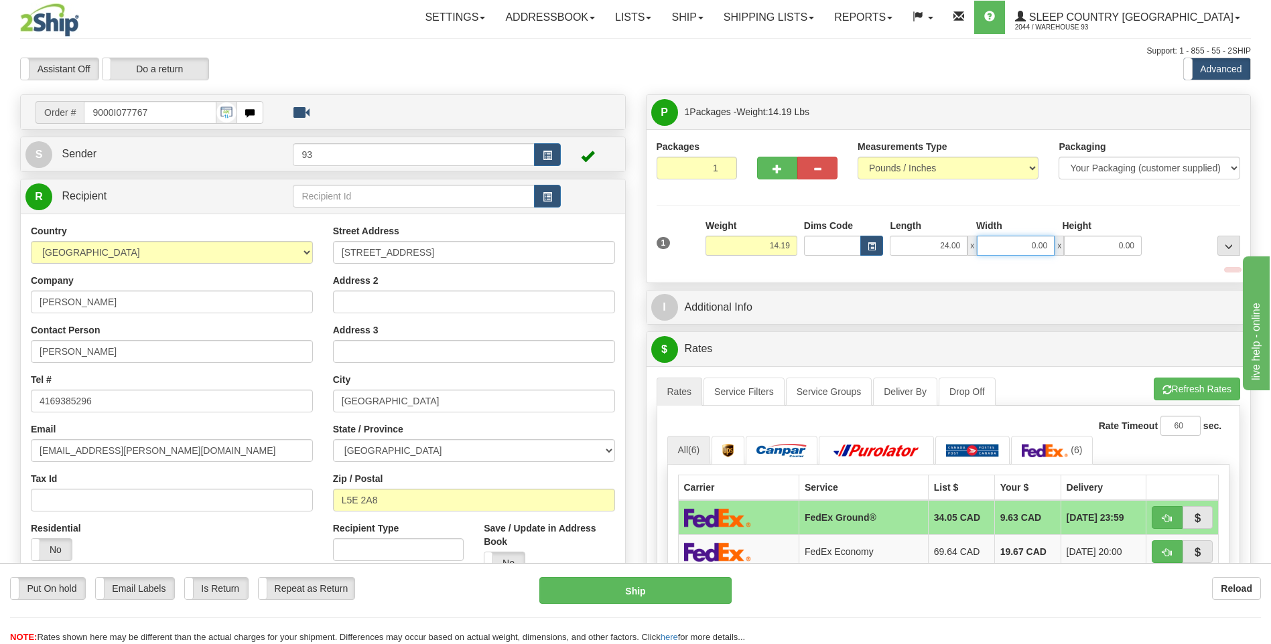
click at [991, 239] on input "0.00" at bounding box center [1016, 246] width 78 height 20
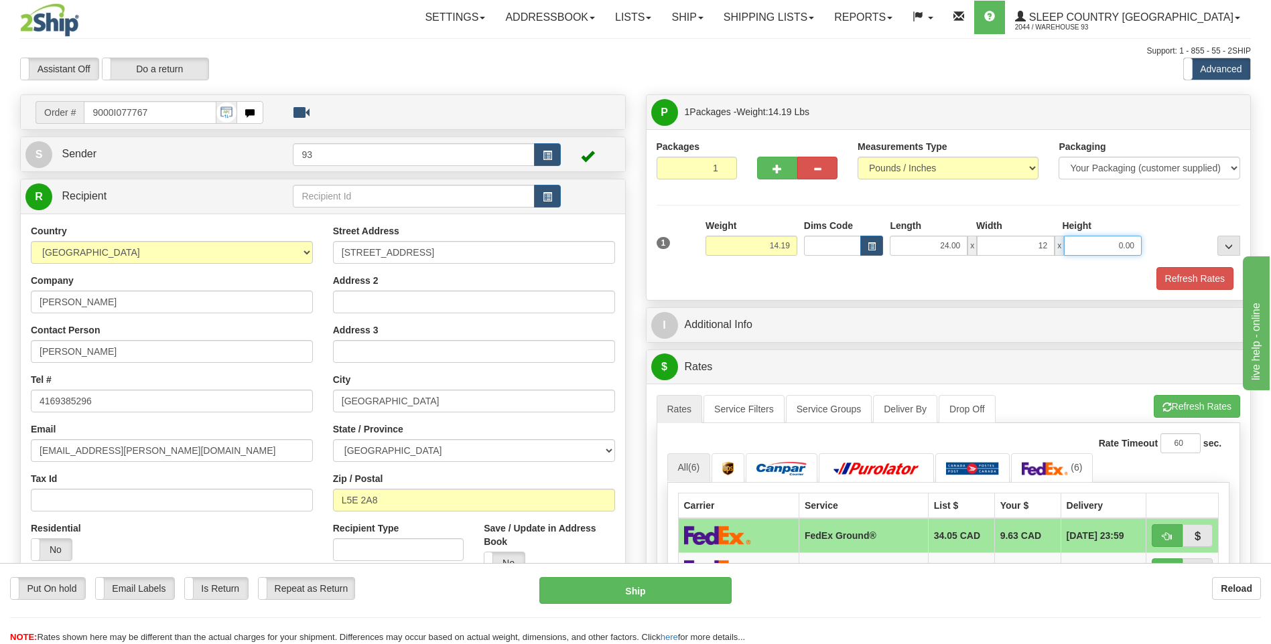
type input "12.00"
click at [1083, 243] on input "0.00" at bounding box center [1103, 246] width 78 height 20
type input "8.00"
click at [1196, 281] on button "Refresh Rates" at bounding box center [1194, 278] width 77 height 23
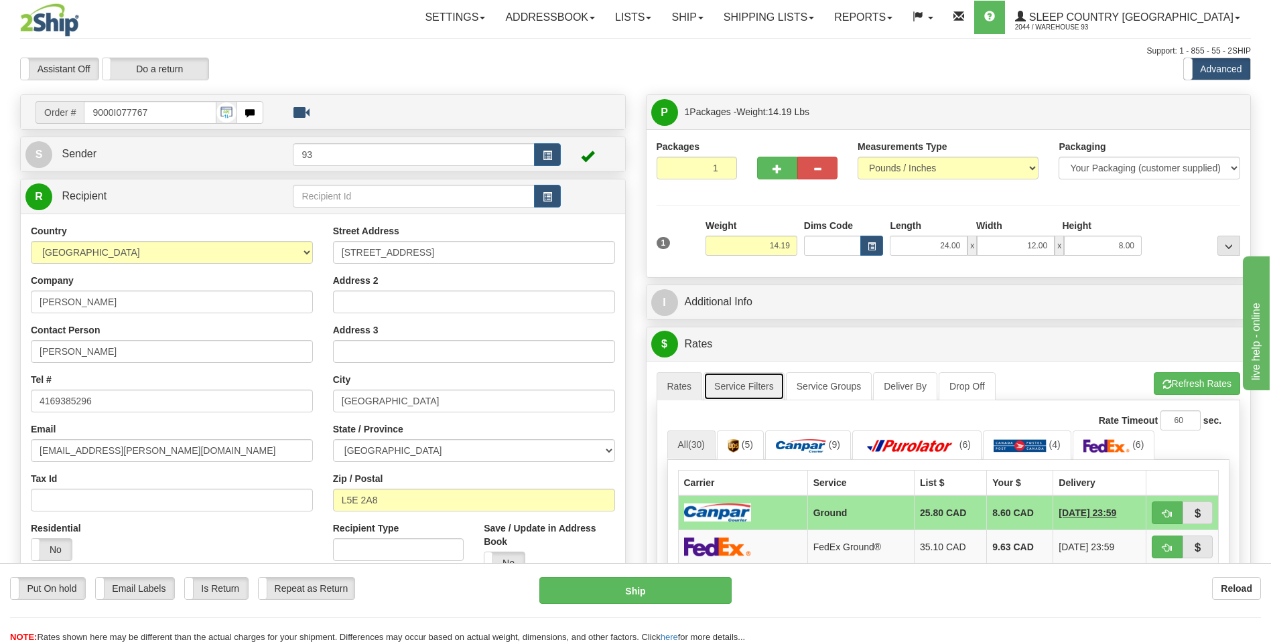
click at [720, 385] on link "Service Filters" at bounding box center [743, 386] width 81 height 28
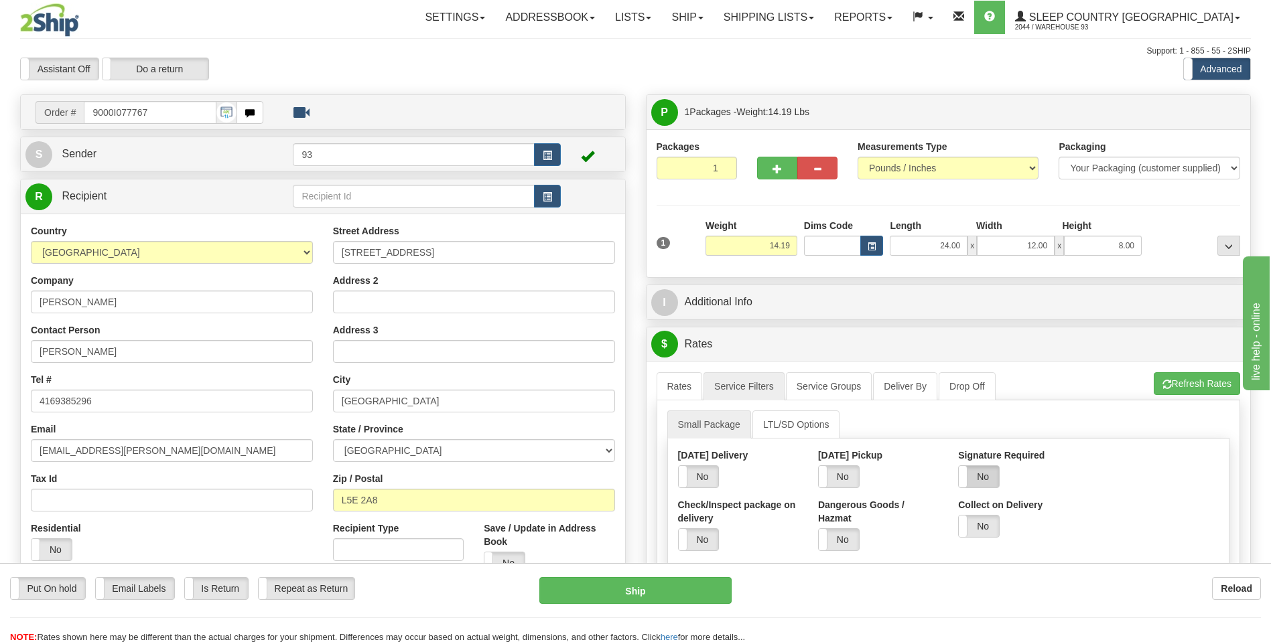
click at [979, 472] on label "No" at bounding box center [979, 476] width 40 height 21
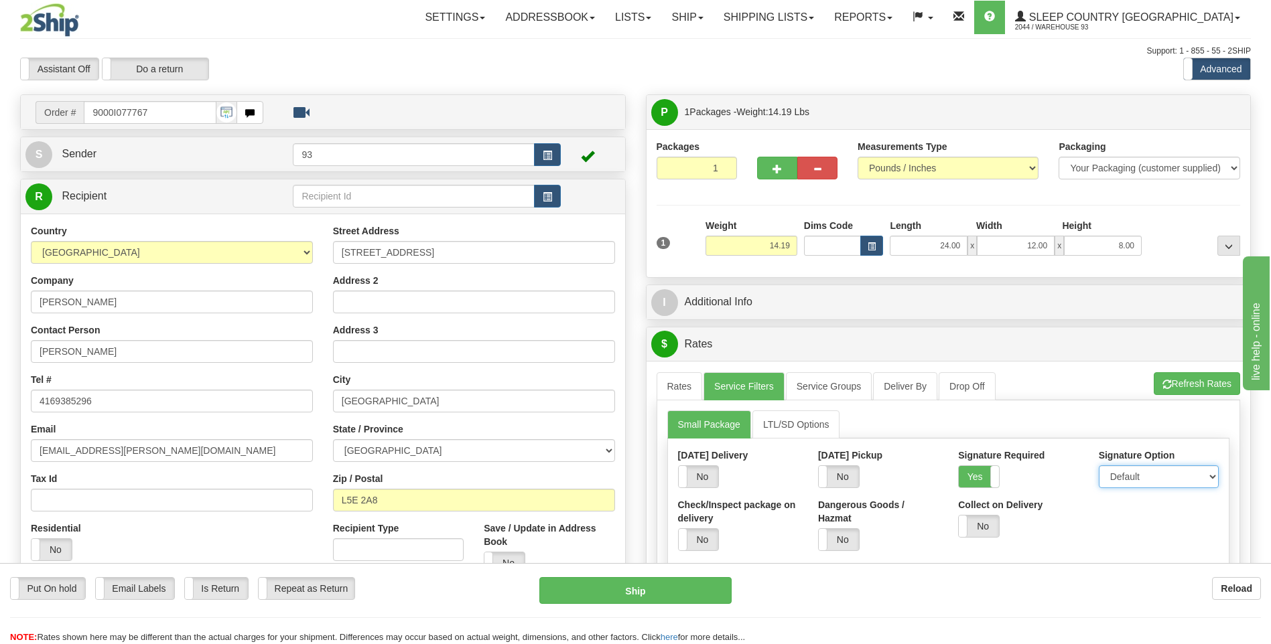
click at [1114, 478] on select "Default Adult Direct Indirect No Signature Required" at bounding box center [1159, 477] width 120 height 23
select select "1"
click at [1099, 466] on select "Default Adult Direct Indirect No Signature Required" at bounding box center [1159, 477] width 120 height 23
click at [681, 391] on link "Rates" at bounding box center [680, 386] width 46 height 28
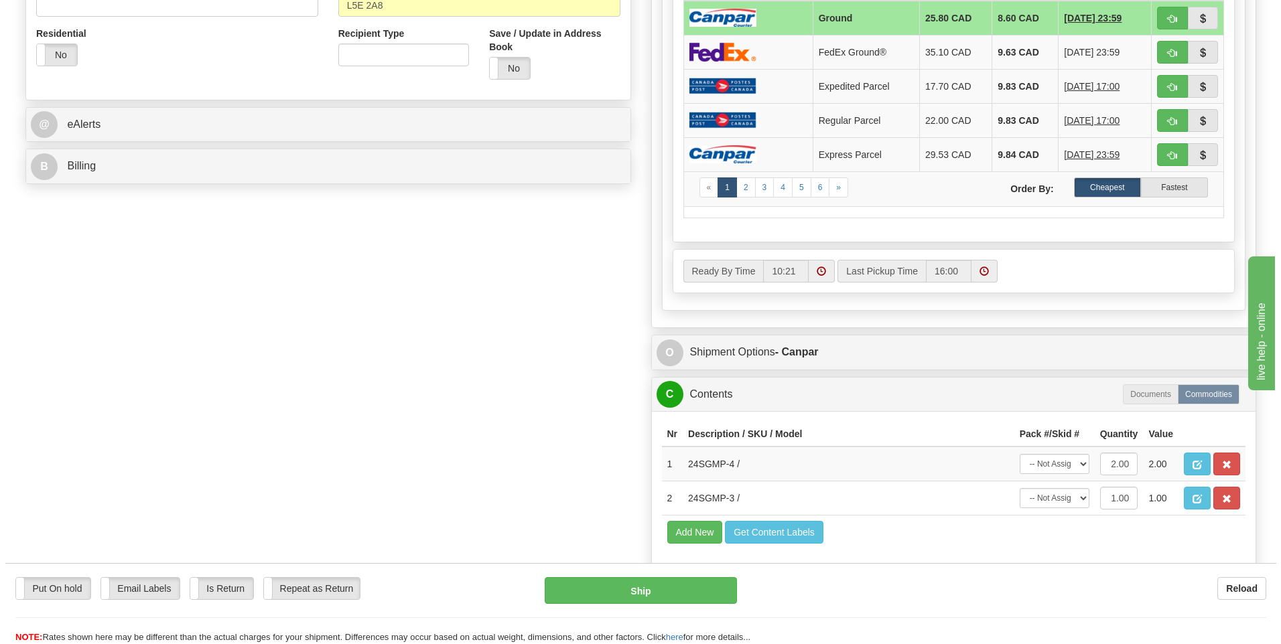
scroll to position [670, 0]
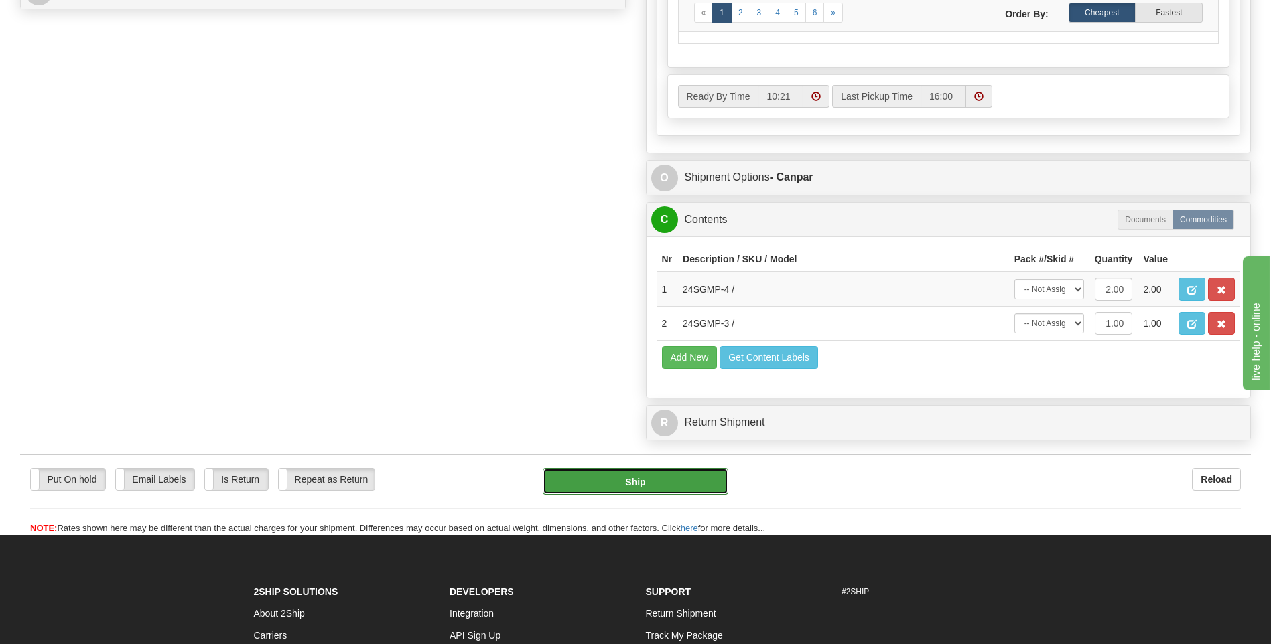
click at [701, 482] on button "Ship" at bounding box center [635, 481] width 185 height 27
type input "1"
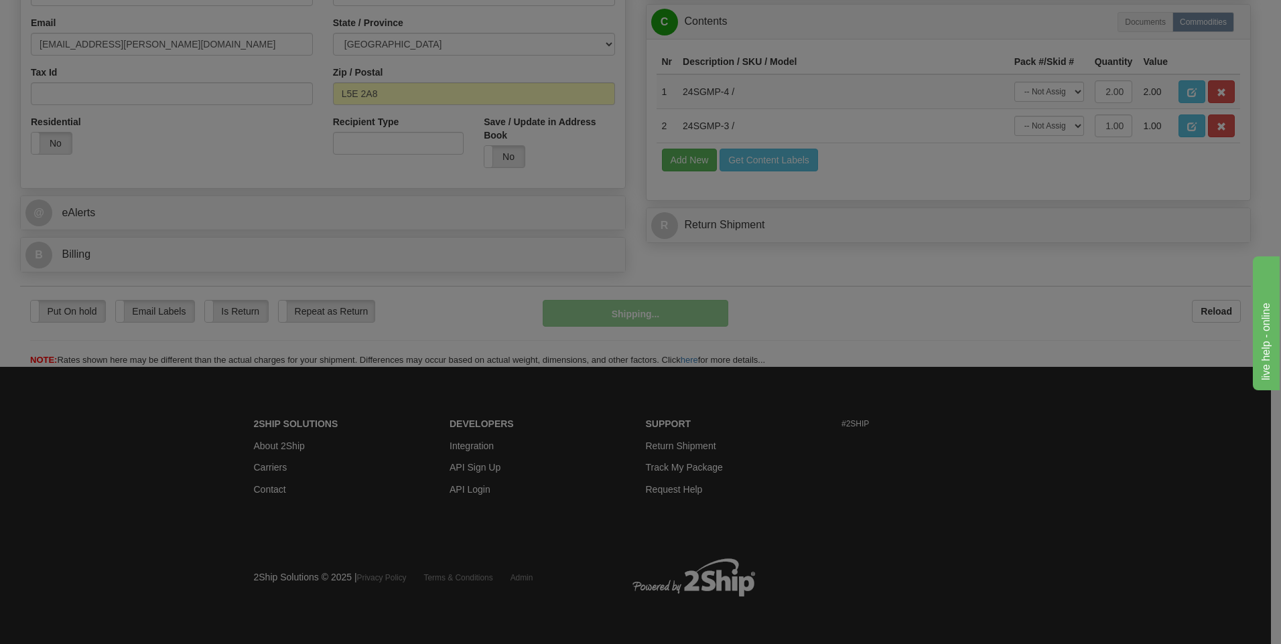
scroll to position [407, 0]
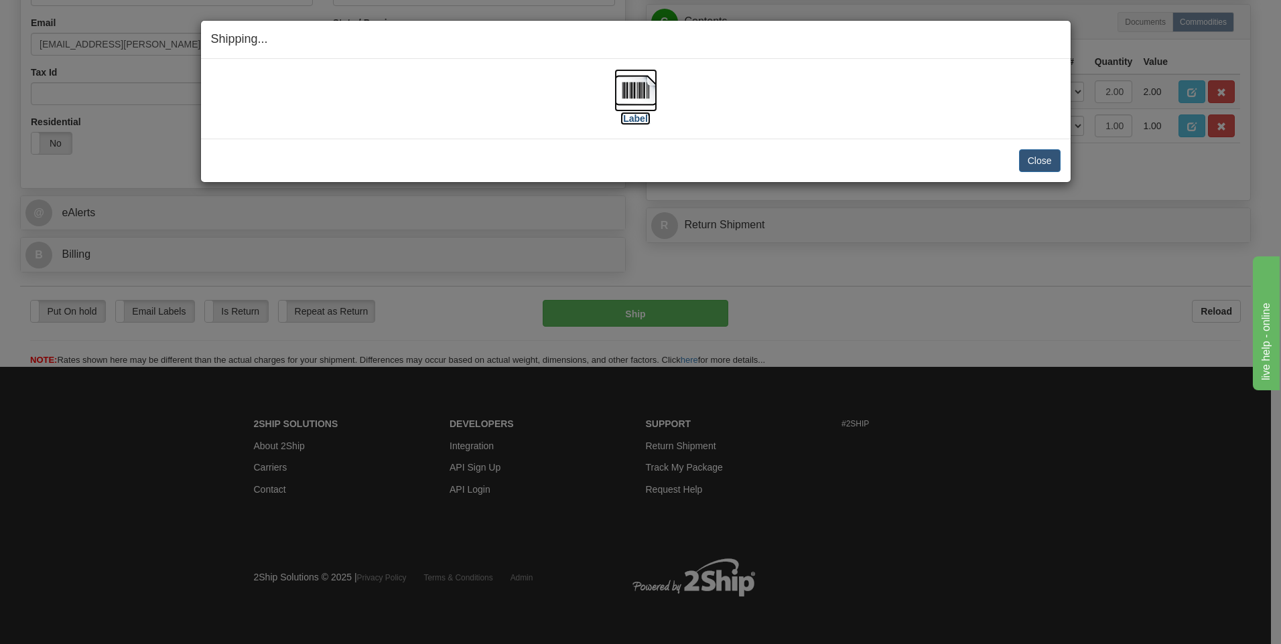
click at [645, 90] on img at bounding box center [635, 90] width 43 height 43
click at [1034, 157] on button "Close" at bounding box center [1040, 160] width 42 height 23
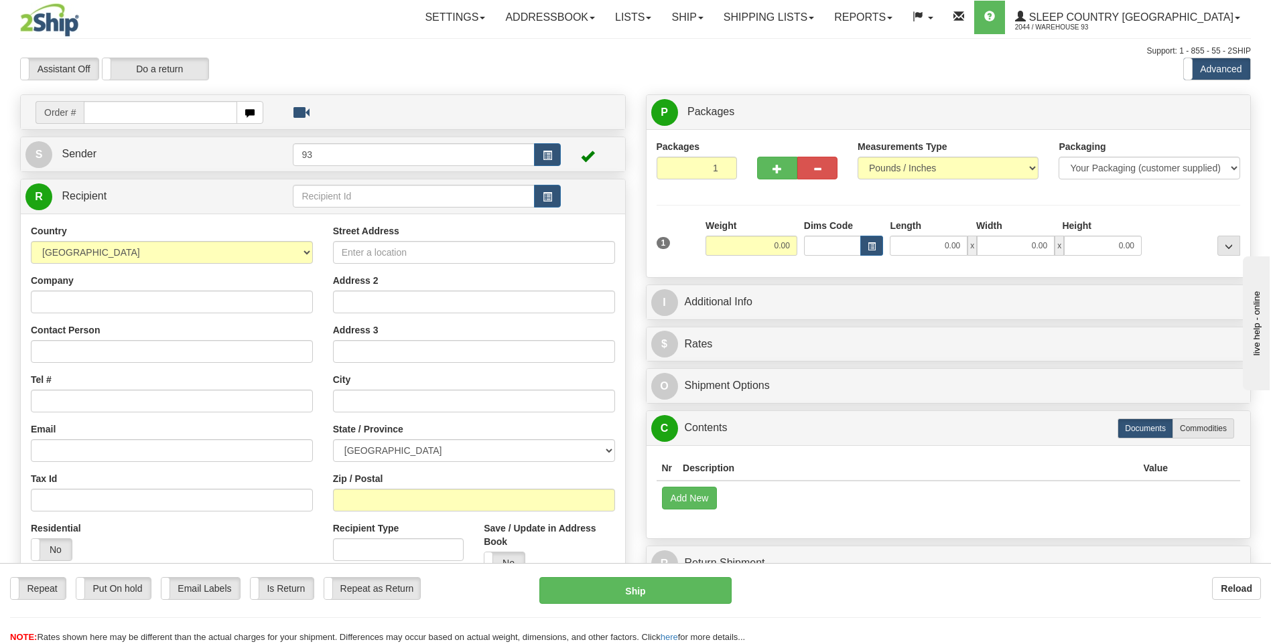
click at [136, 116] on input "text" at bounding box center [160, 112] width 153 height 23
type input "9000I077800"
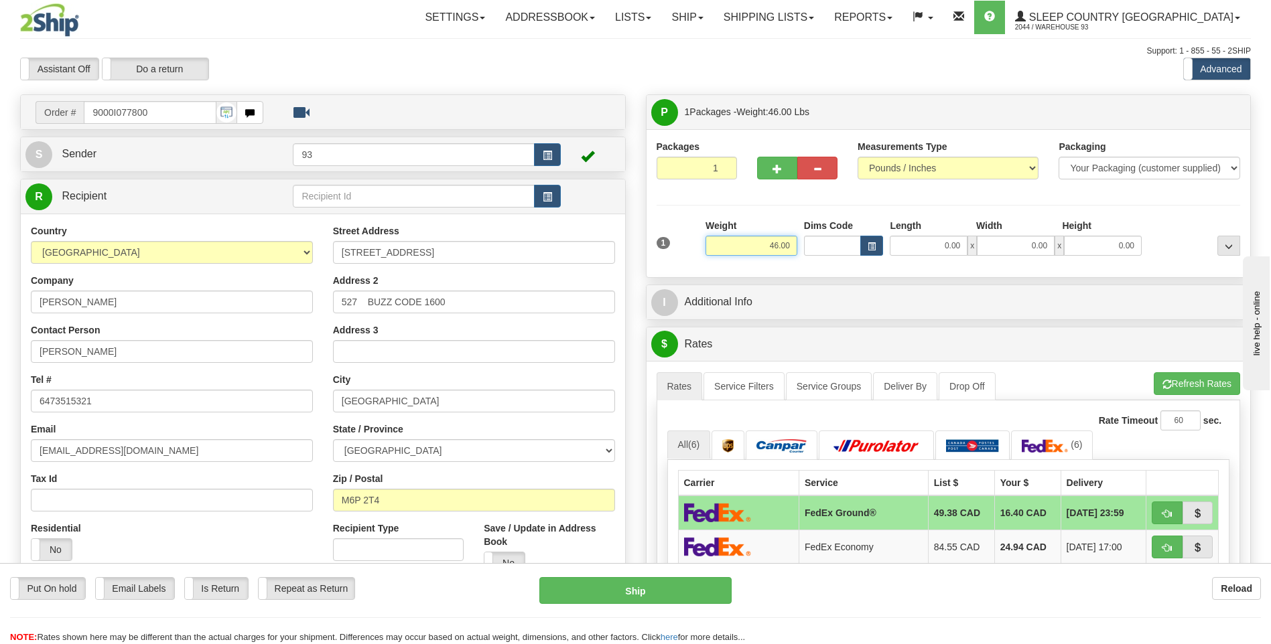
click at [791, 244] on input "46.00" at bounding box center [751, 246] width 92 height 20
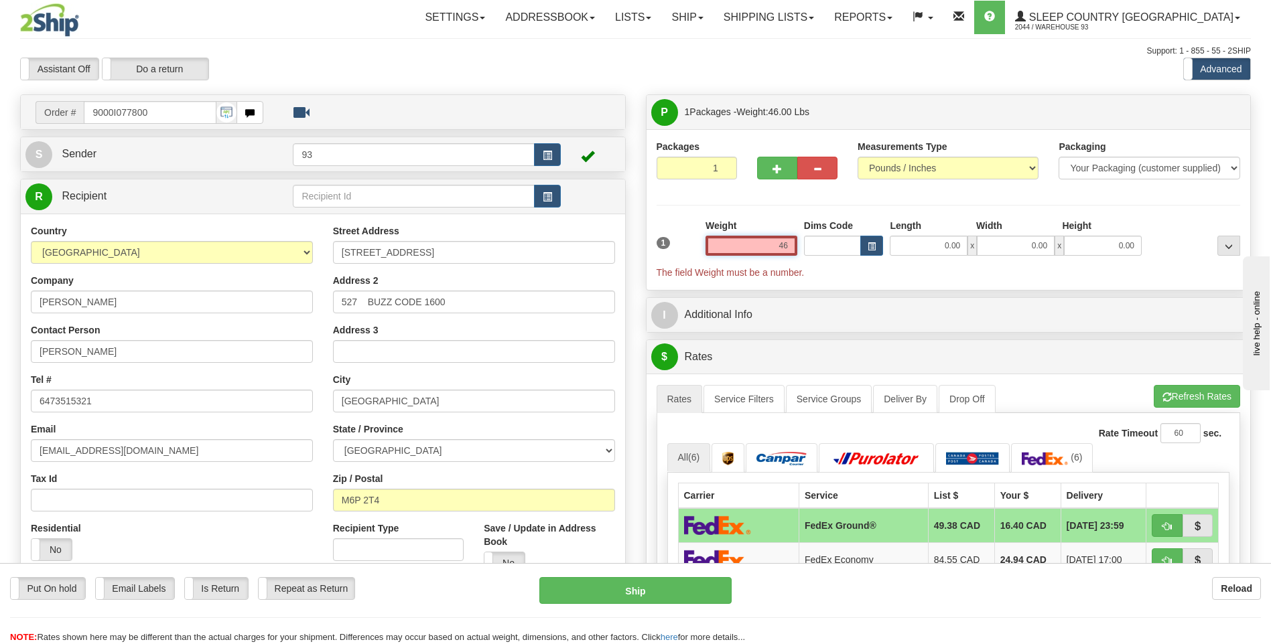
type input "4"
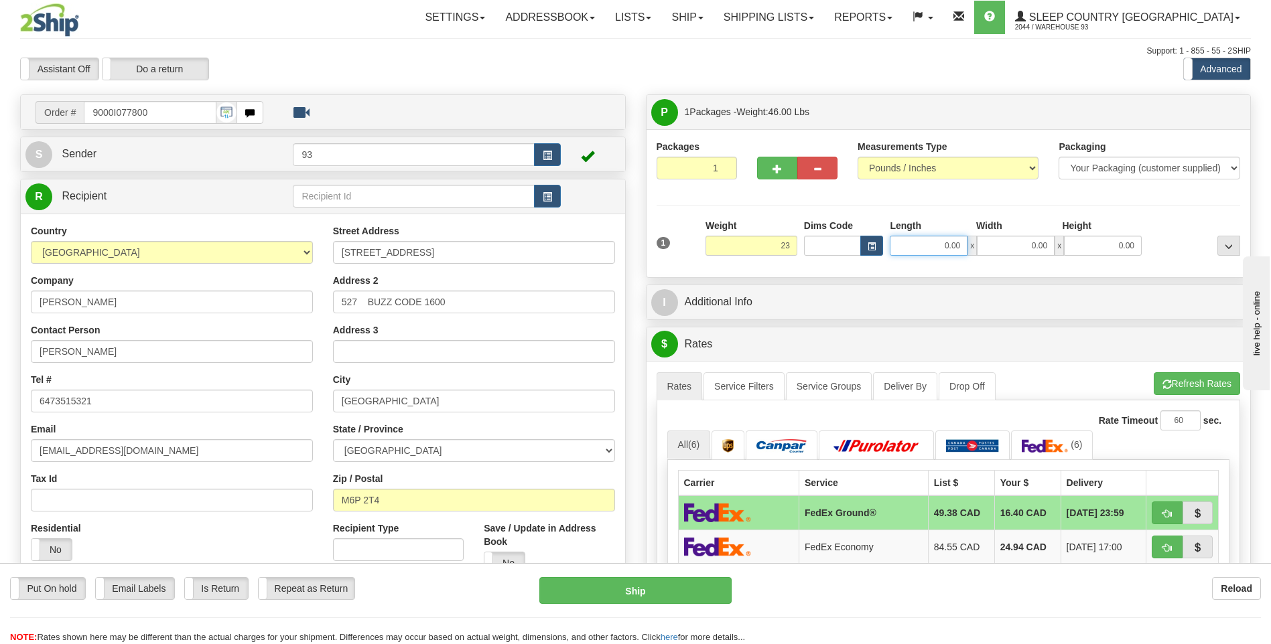
type input "23.00"
click at [935, 246] on input "0.00" at bounding box center [929, 246] width 78 height 20
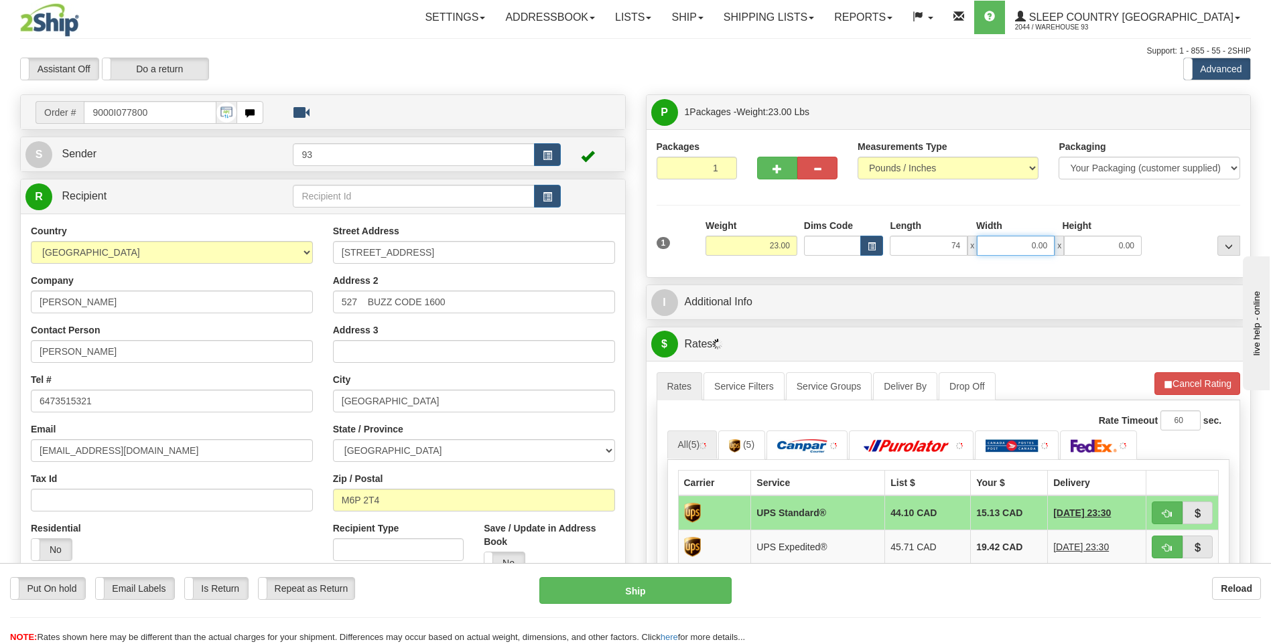
type input "74.00"
click at [1036, 247] on input "0.00" at bounding box center [1016, 246] width 78 height 20
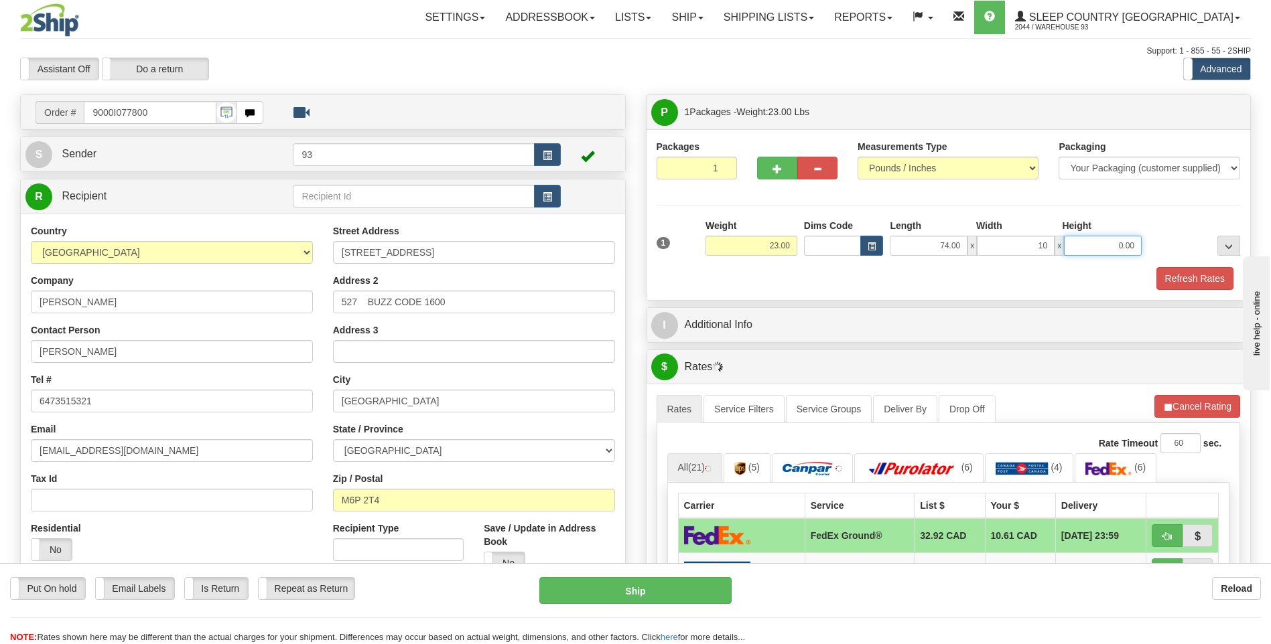
type input "10.00"
click at [1132, 244] on input "0.00" at bounding box center [1103, 246] width 78 height 20
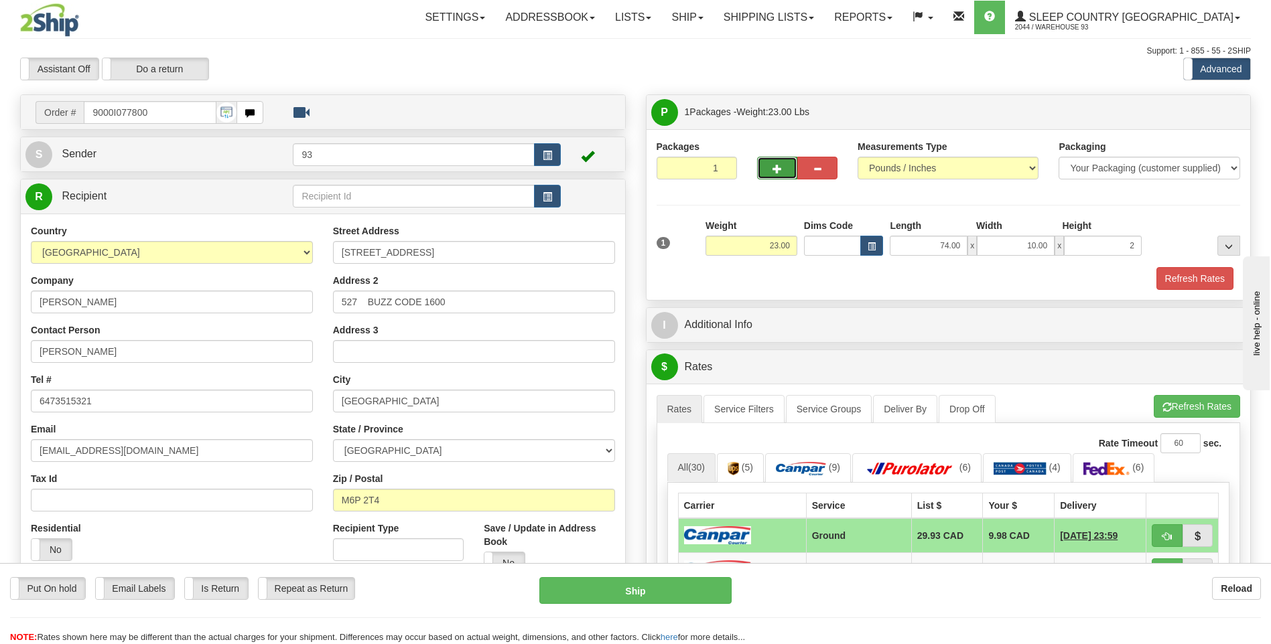
type input "2.00"
drag, startPoint x: 766, startPoint y: 164, endPoint x: 830, endPoint y: 166, distance: 64.3
click at [766, 164] on button "button" at bounding box center [777, 168] width 40 height 23
type input "2"
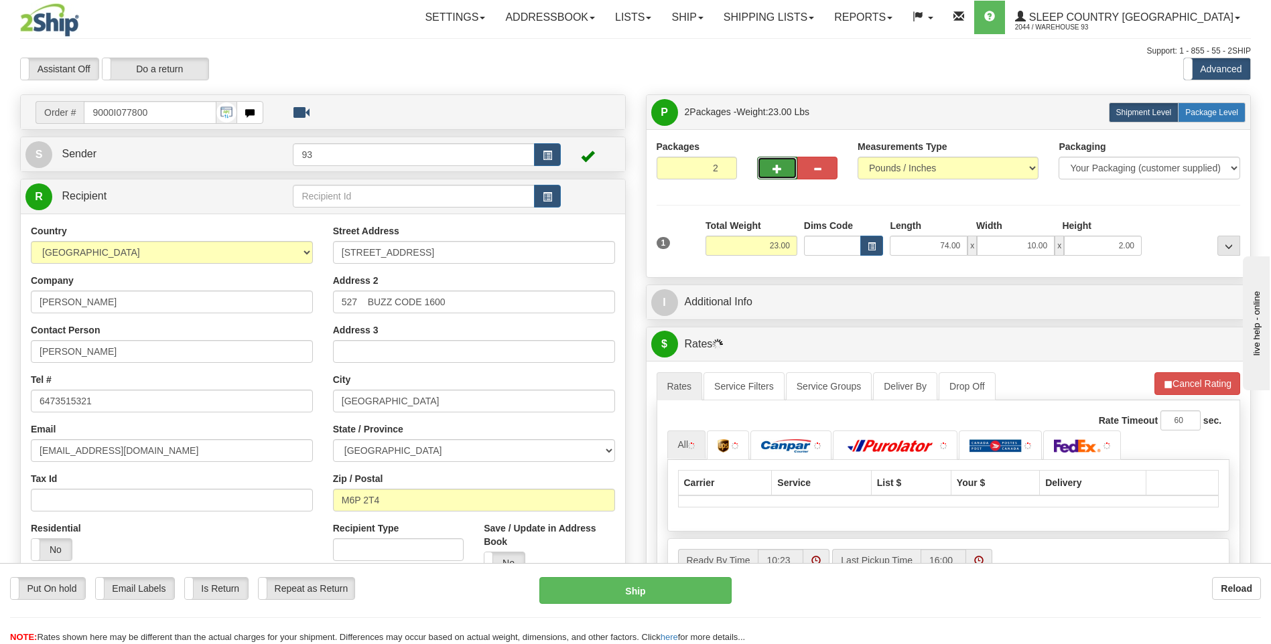
click at [1233, 114] on span "Package Level" at bounding box center [1211, 112] width 53 height 9
radio input "true"
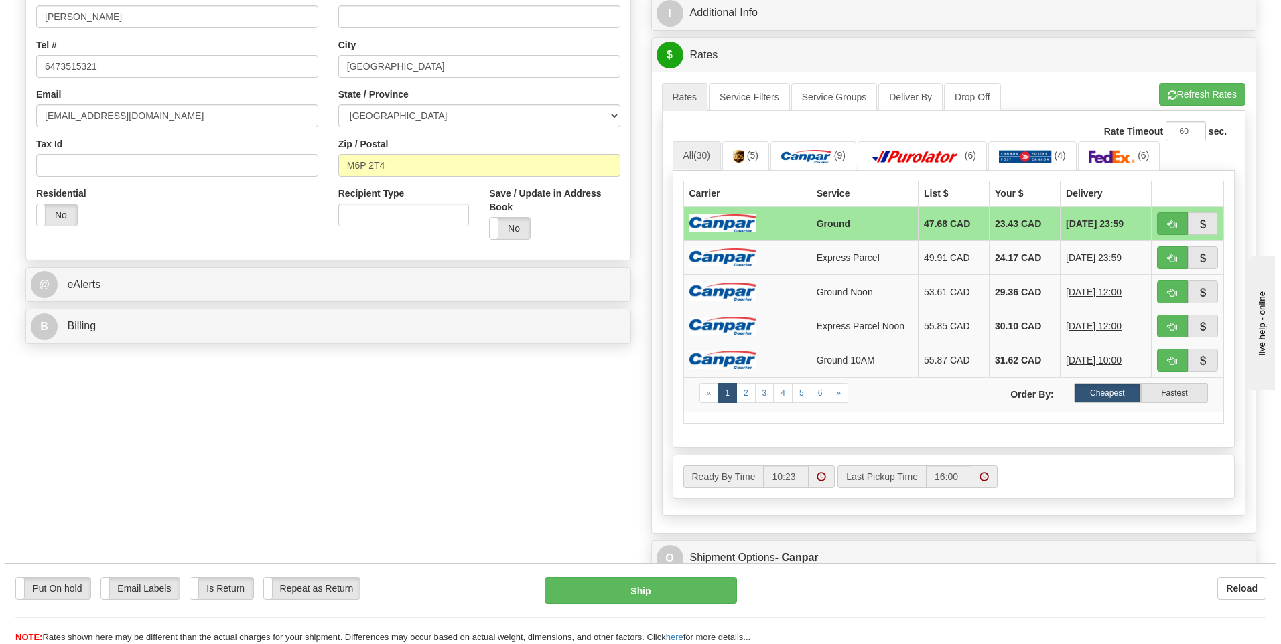
scroll to position [603, 0]
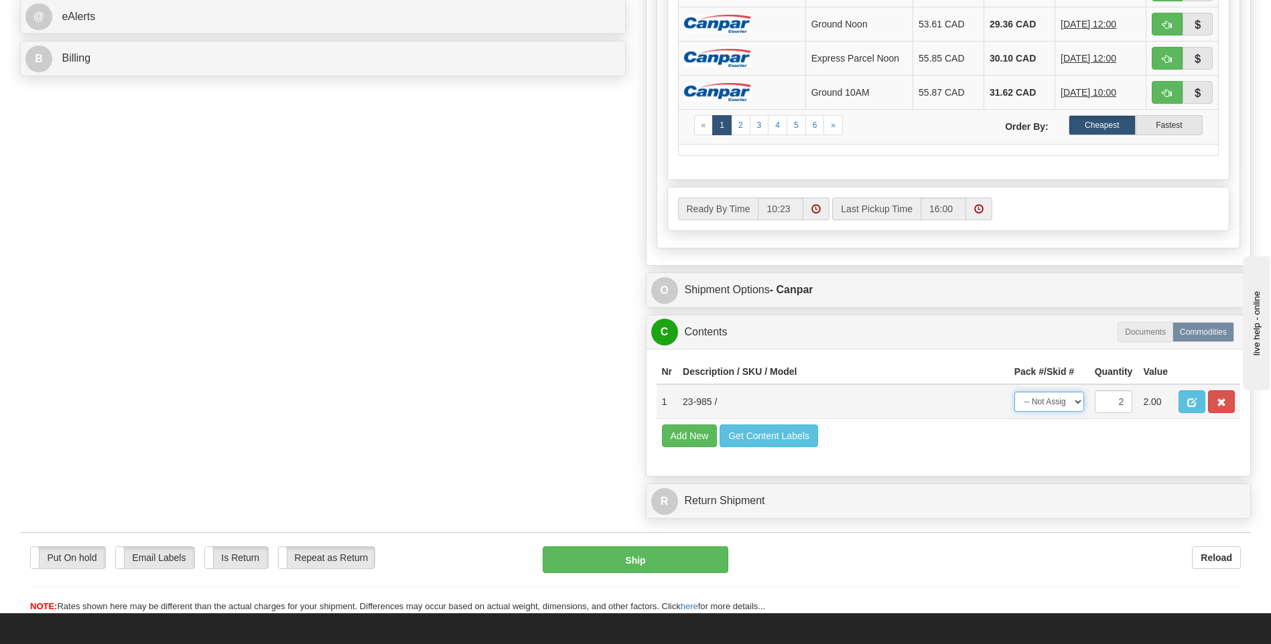
click at [1073, 400] on select "-- Not Assigned -- Package 1 Package 2 Split" at bounding box center [1049, 402] width 70 height 20
select select "SPLIT"
click at [1014, 392] on select "-- Not Assigned -- Package 1 Package 2 Split" at bounding box center [1049, 402] width 70 height 20
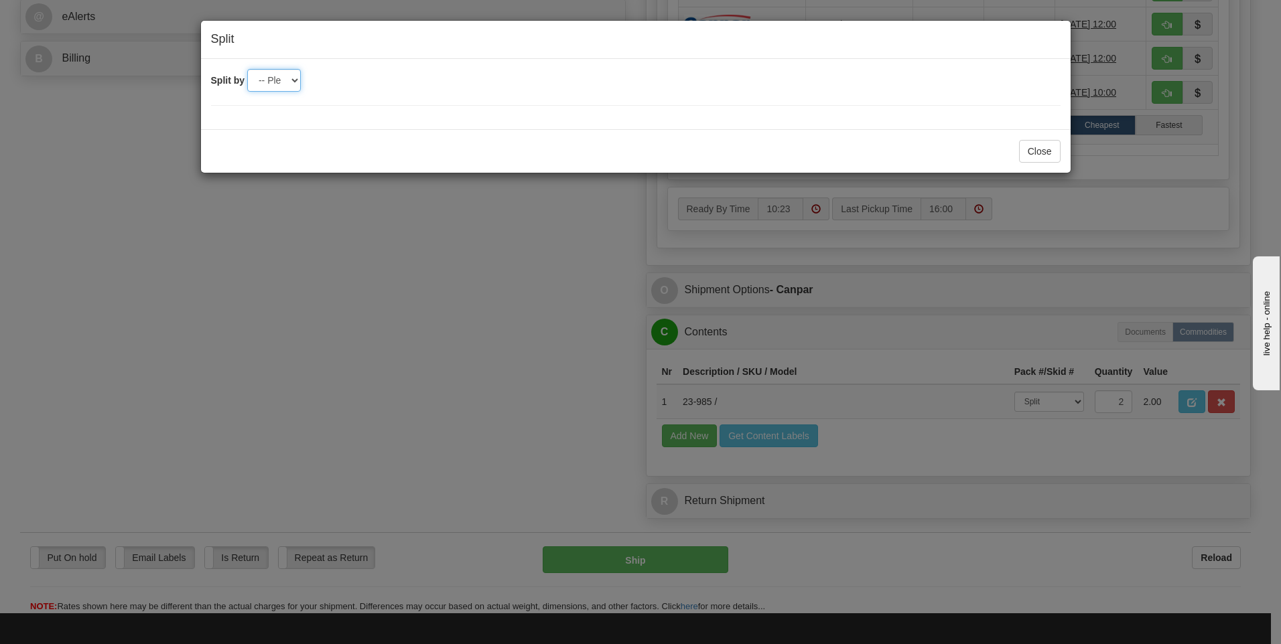
click at [268, 80] on select "-- Please select -- 2" at bounding box center [274, 80] width 54 height 23
select select "2"
click at [247, 69] on select "-- Please select -- 2" at bounding box center [274, 80] width 54 height 23
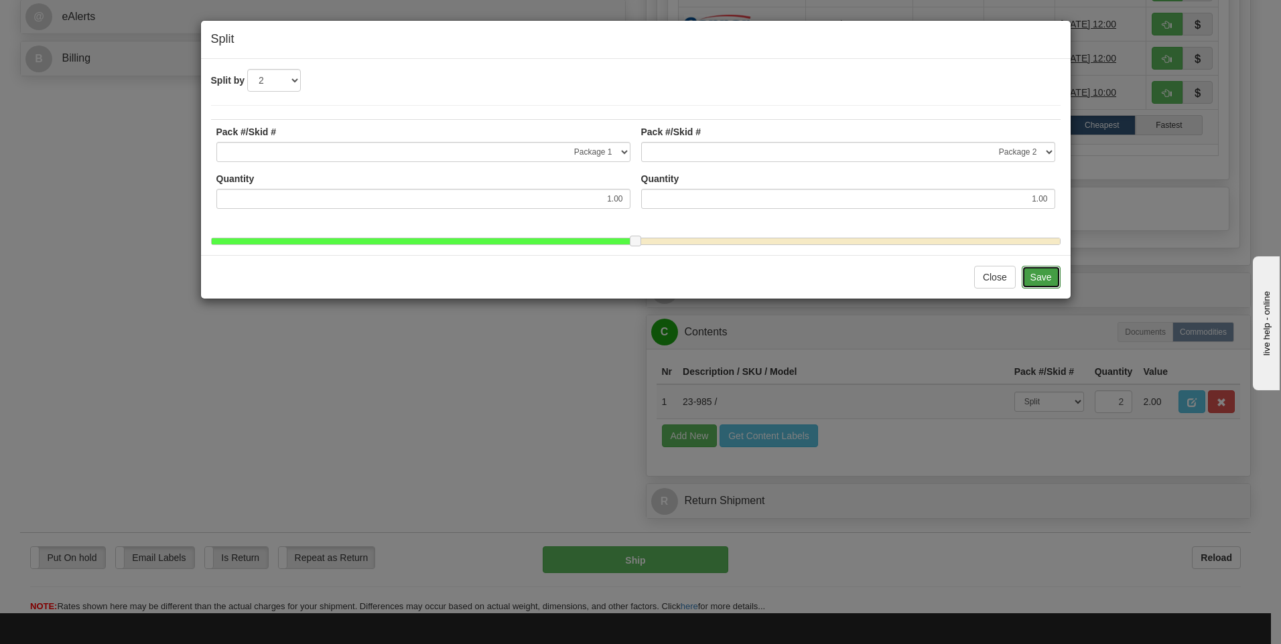
click at [1033, 283] on button "Save" at bounding box center [1041, 277] width 39 height 23
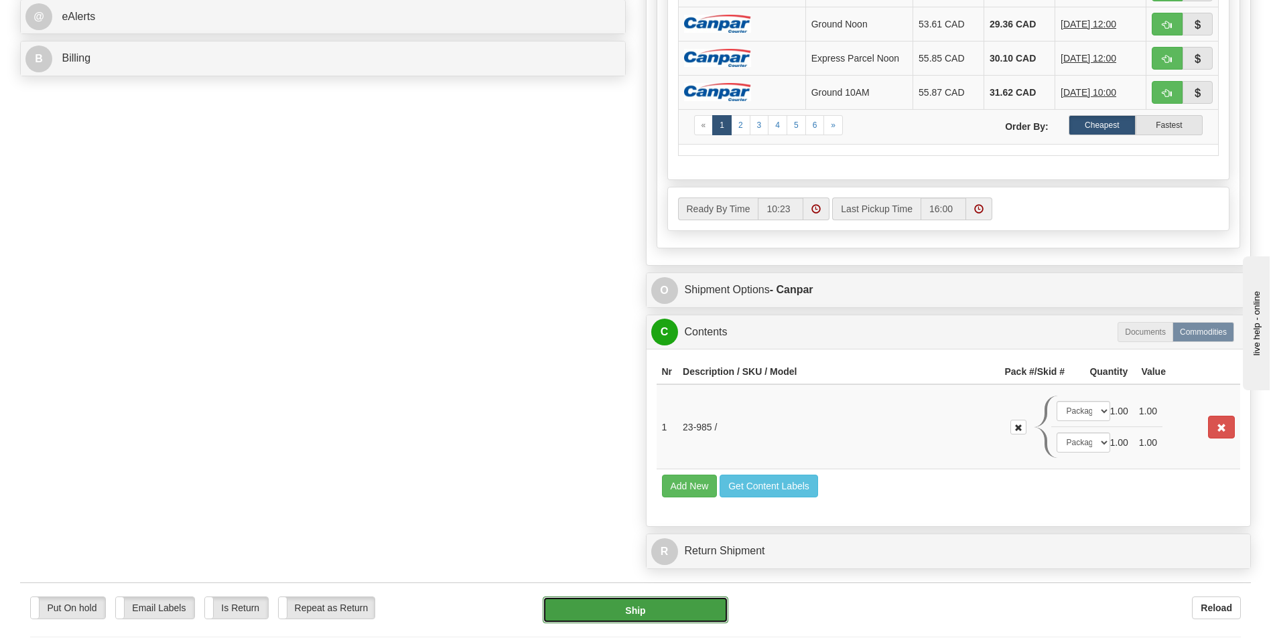
click at [662, 610] on button "Ship" at bounding box center [635, 610] width 185 height 27
type input "1"
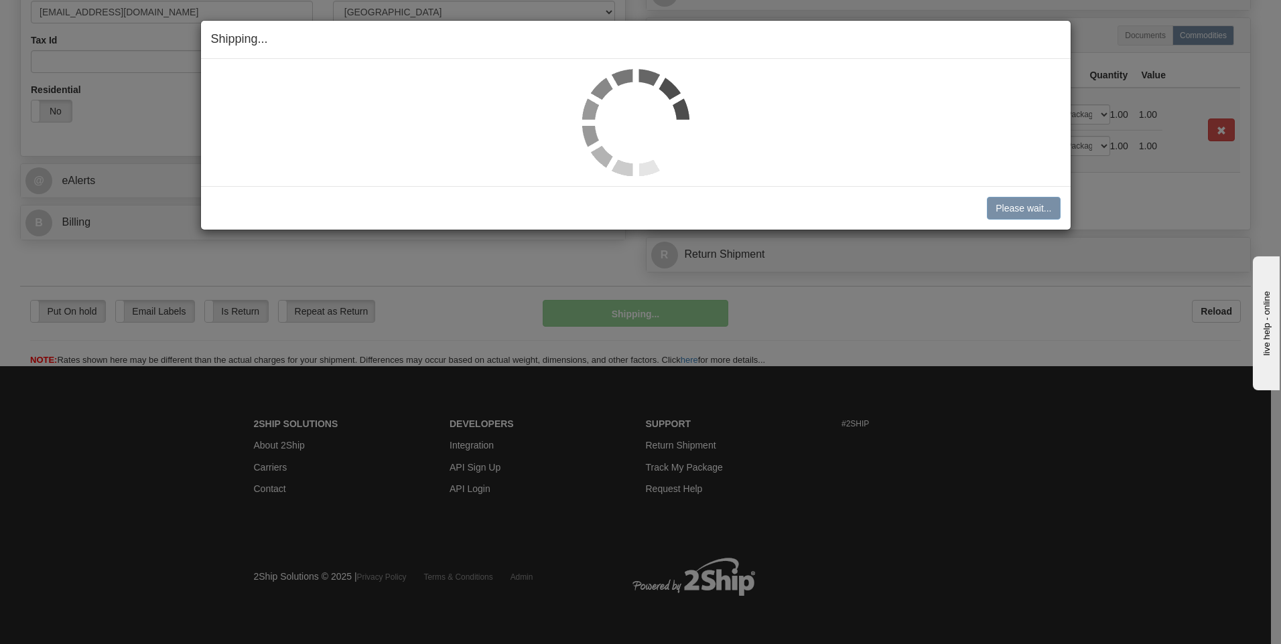
scroll to position [439, 0]
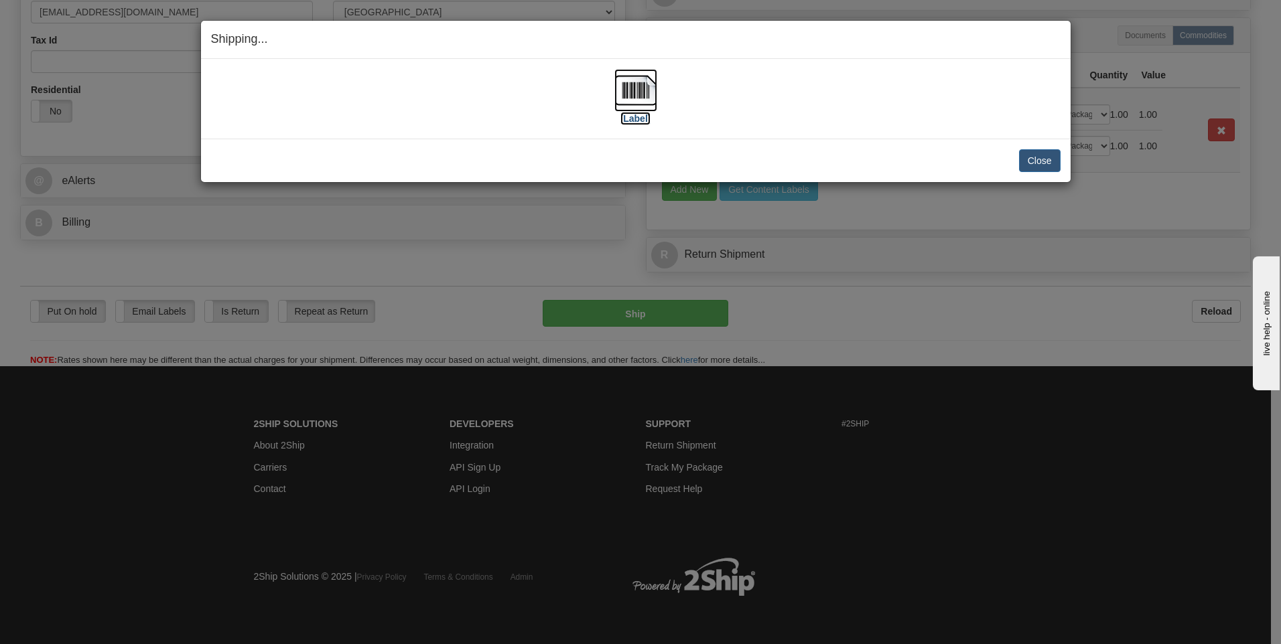
click at [636, 86] on img at bounding box center [635, 90] width 43 height 43
click at [1045, 161] on button "Close" at bounding box center [1040, 160] width 42 height 23
click at [625, 83] on img at bounding box center [635, 90] width 43 height 43
click at [1036, 155] on button "Close" at bounding box center [1040, 160] width 42 height 23
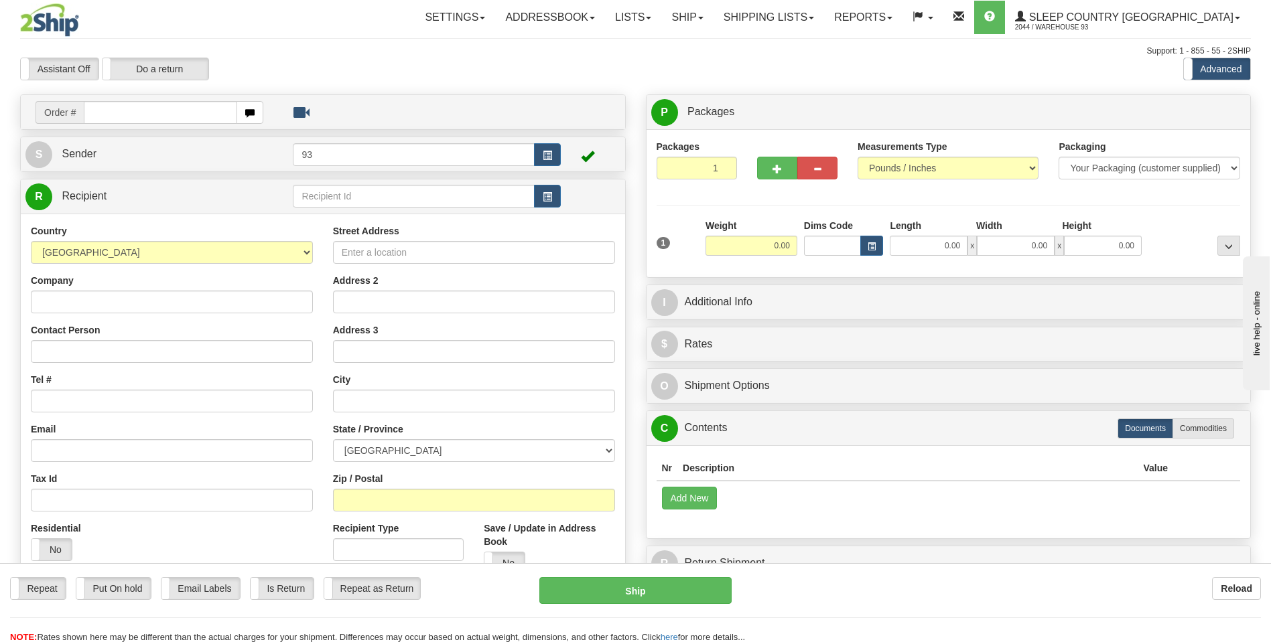
click at [168, 111] on input "text" at bounding box center [160, 112] width 153 height 23
type input "9000I077843"
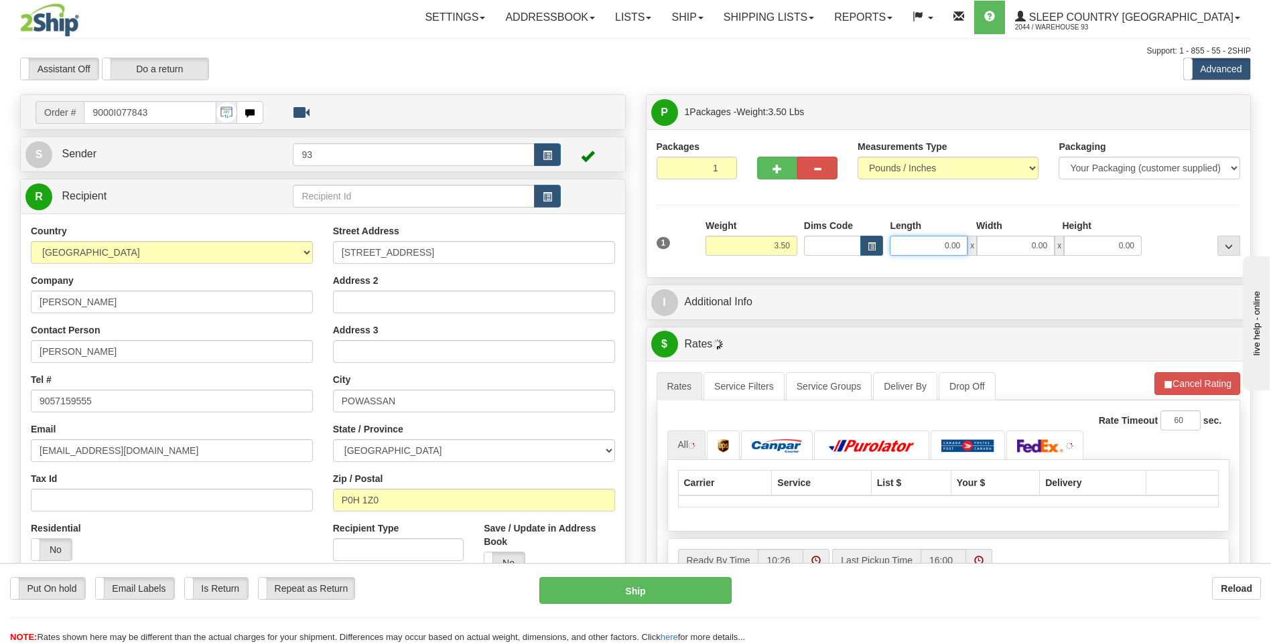
click at [933, 248] on input "0.00" at bounding box center [929, 246] width 78 height 20
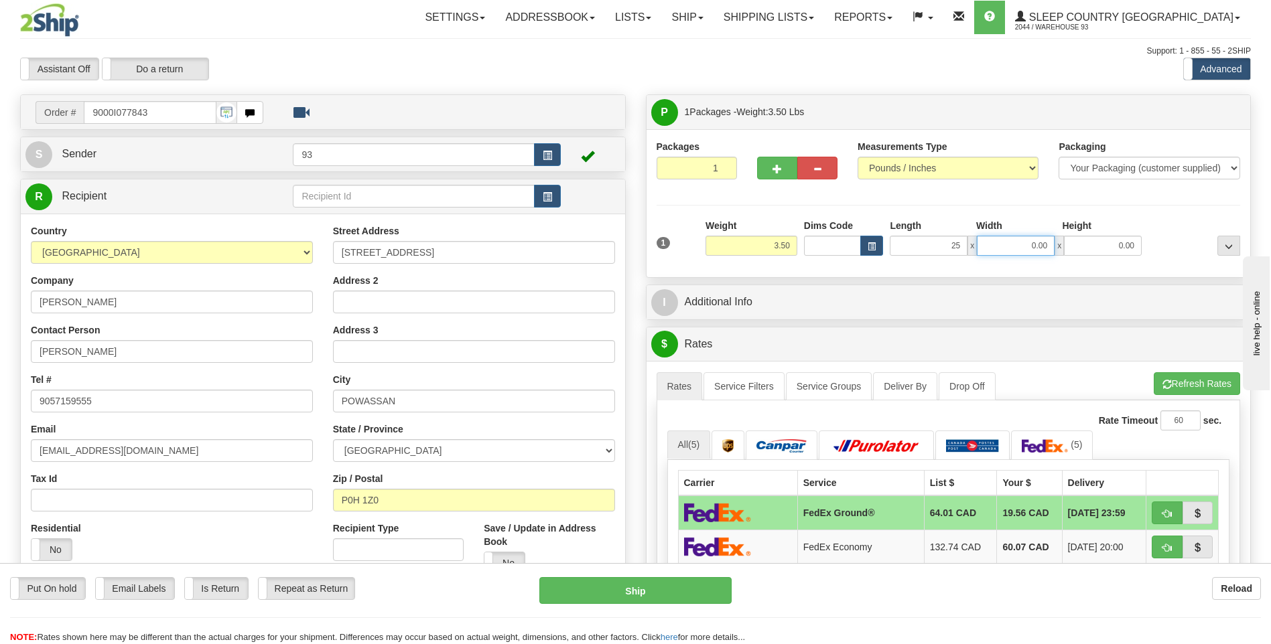
type input "25.00"
click at [1020, 247] on input "0.00" at bounding box center [1016, 246] width 78 height 20
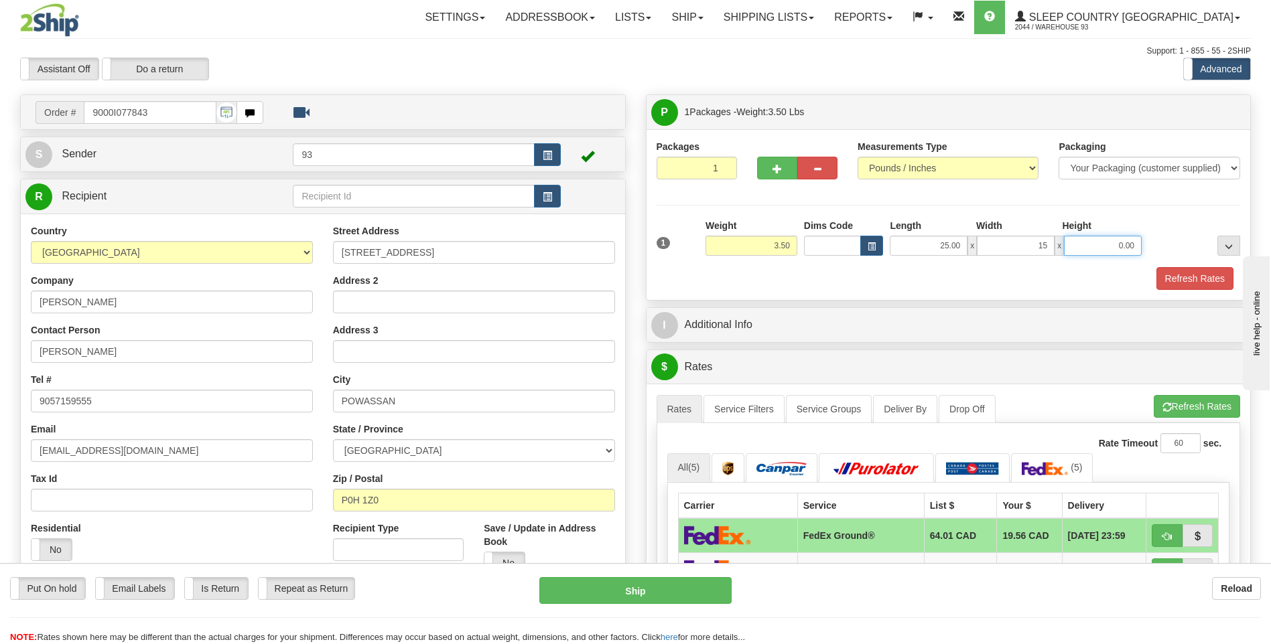
type input "15.00"
click at [1126, 243] on input "0.00" at bounding box center [1103, 246] width 78 height 20
type input "5"
type input "4.00"
click at [1189, 277] on button "Refresh Rates" at bounding box center [1194, 278] width 77 height 23
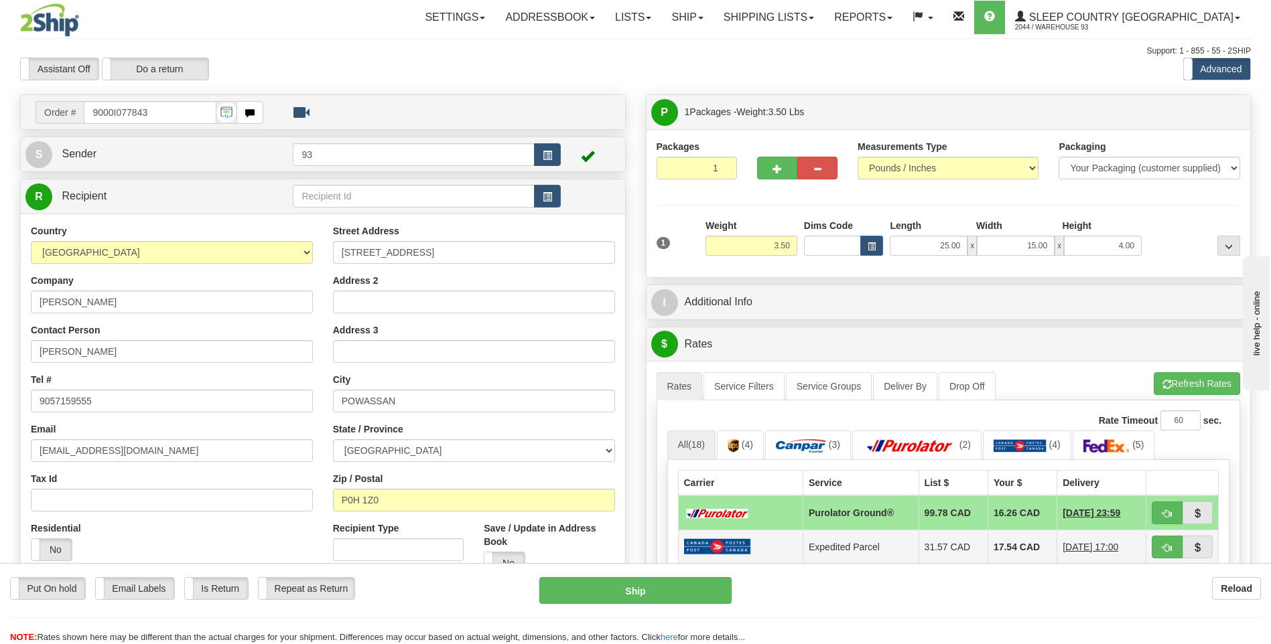
click at [758, 553] on td at bounding box center [740, 547] width 125 height 34
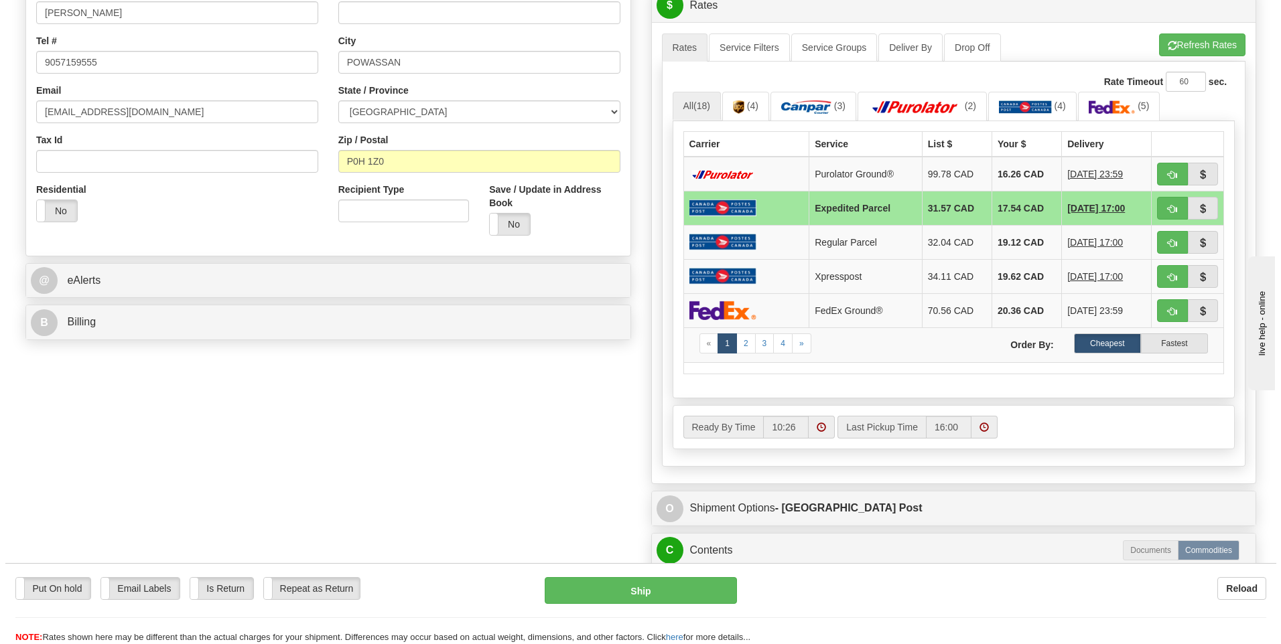
scroll to position [536, 0]
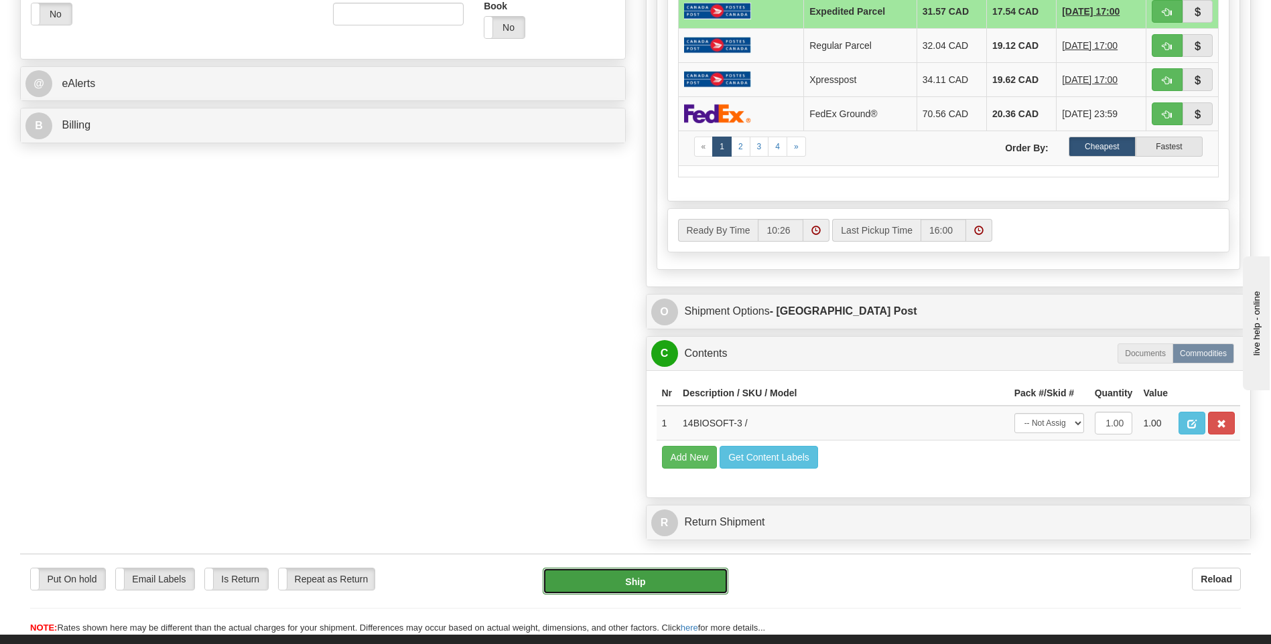
click at [686, 585] on button "Ship" at bounding box center [635, 581] width 185 height 27
type input "DOM.EP"
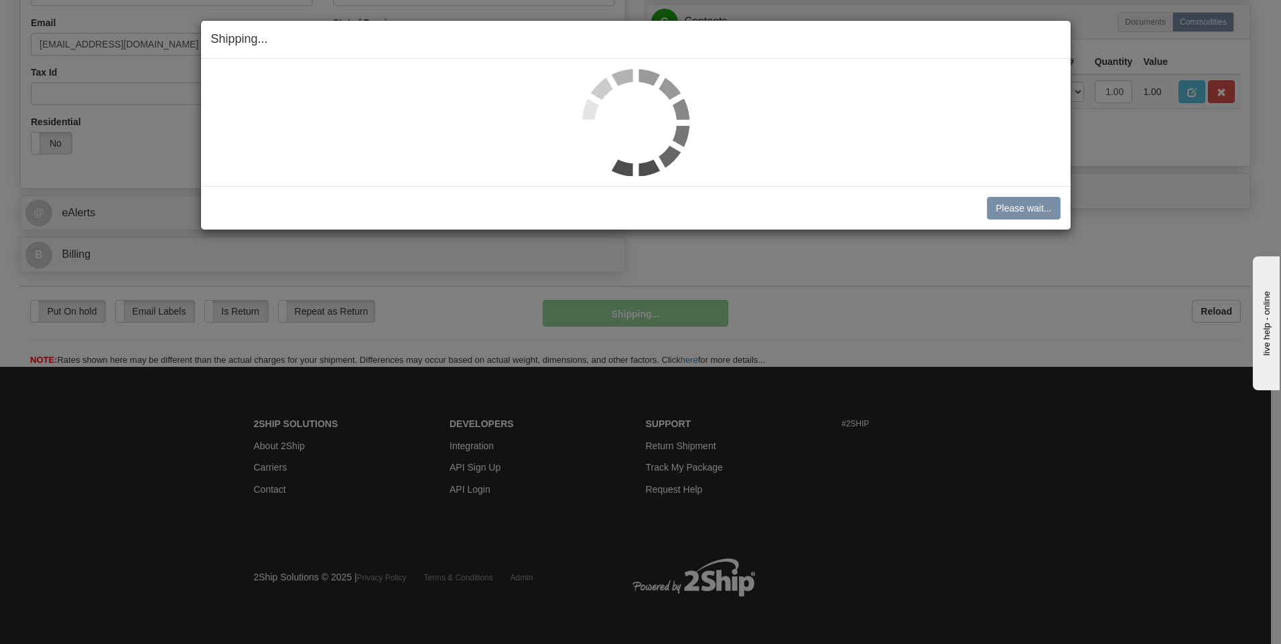
scroll to position [407, 0]
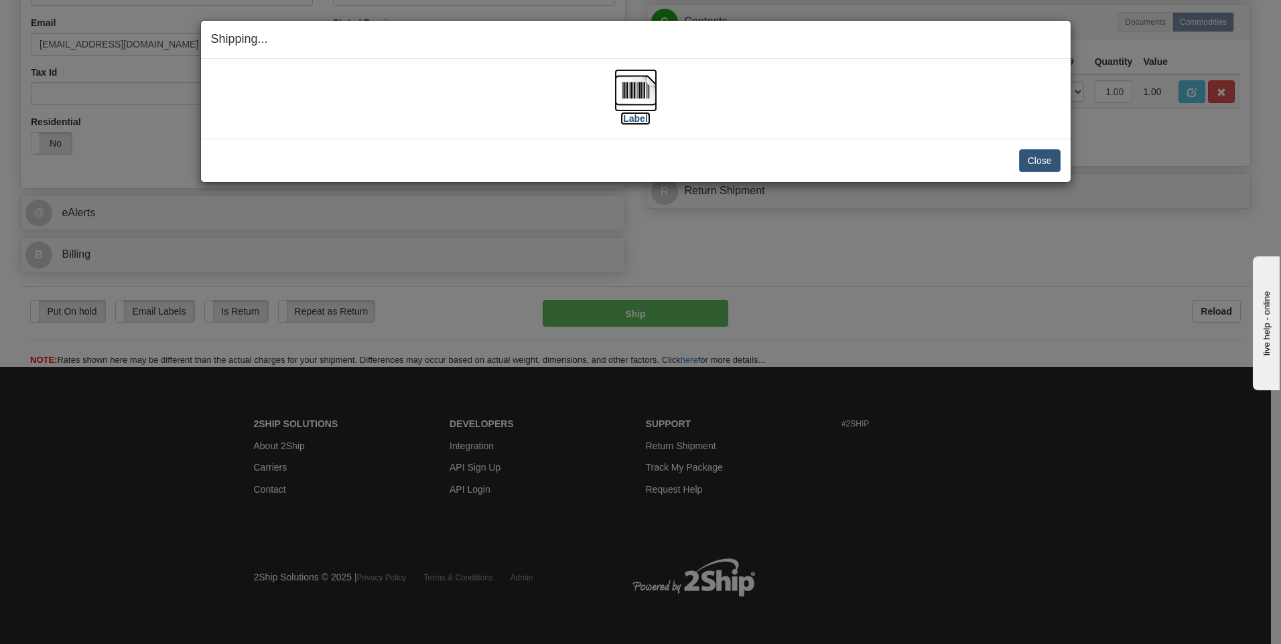
click at [639, 90] on img at bounding box center [635, 90] width 43 height 43
click at [1030, 161] on button "Close" at bounding box center [1040, 160] width 42 height 23
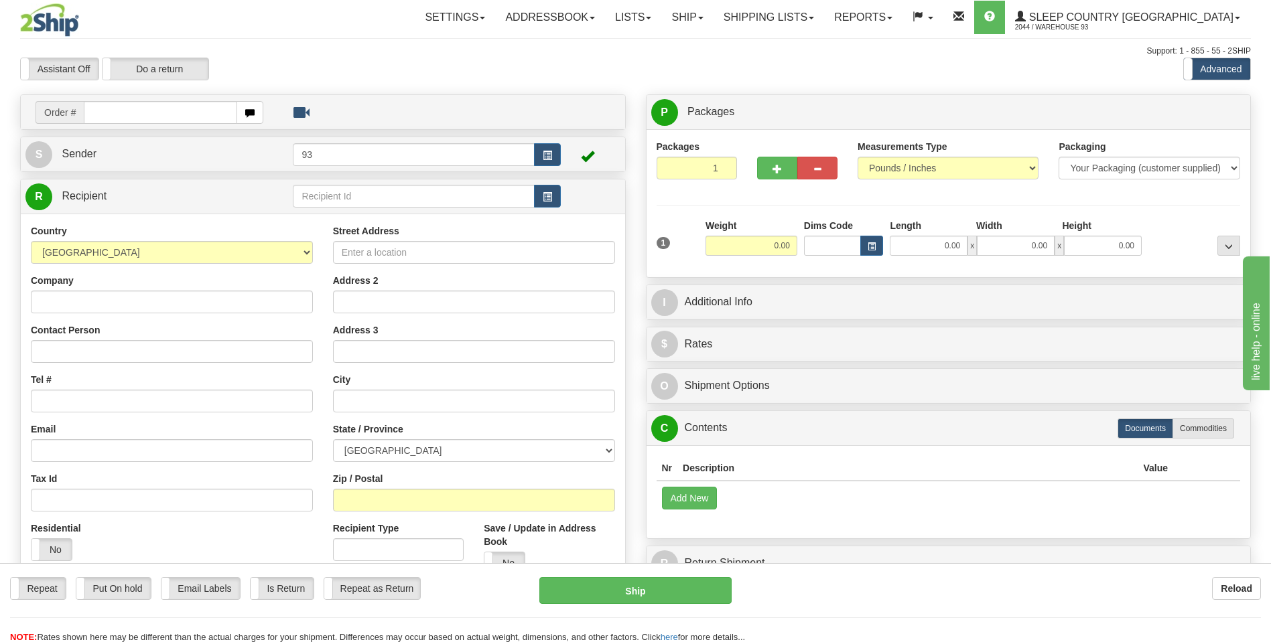
click at [167, 115] on input "text" at bounding box center [160, 112] width 153 height 23
type input "9007I077936"
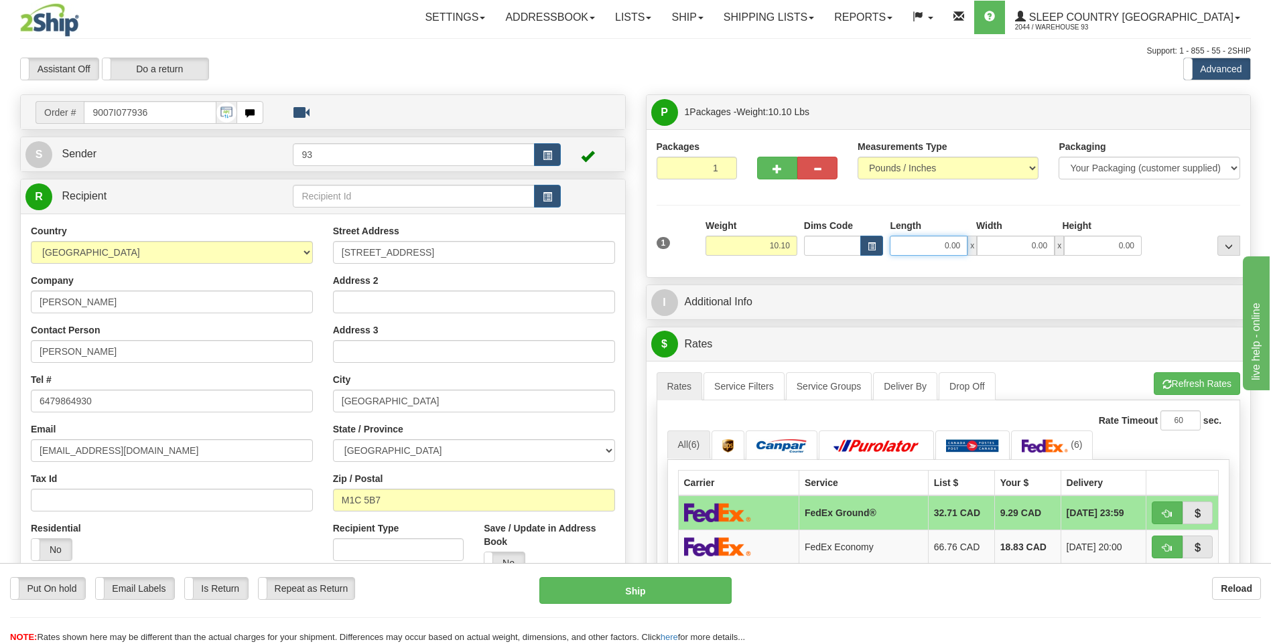
click at [931, 242] on input "0.00" at bounding box center [929, 246] width 78 height 20
type input "18.00"
click at [1026, 251] on input "0.00" at bounding box center [1016, 246] width 78 height 20
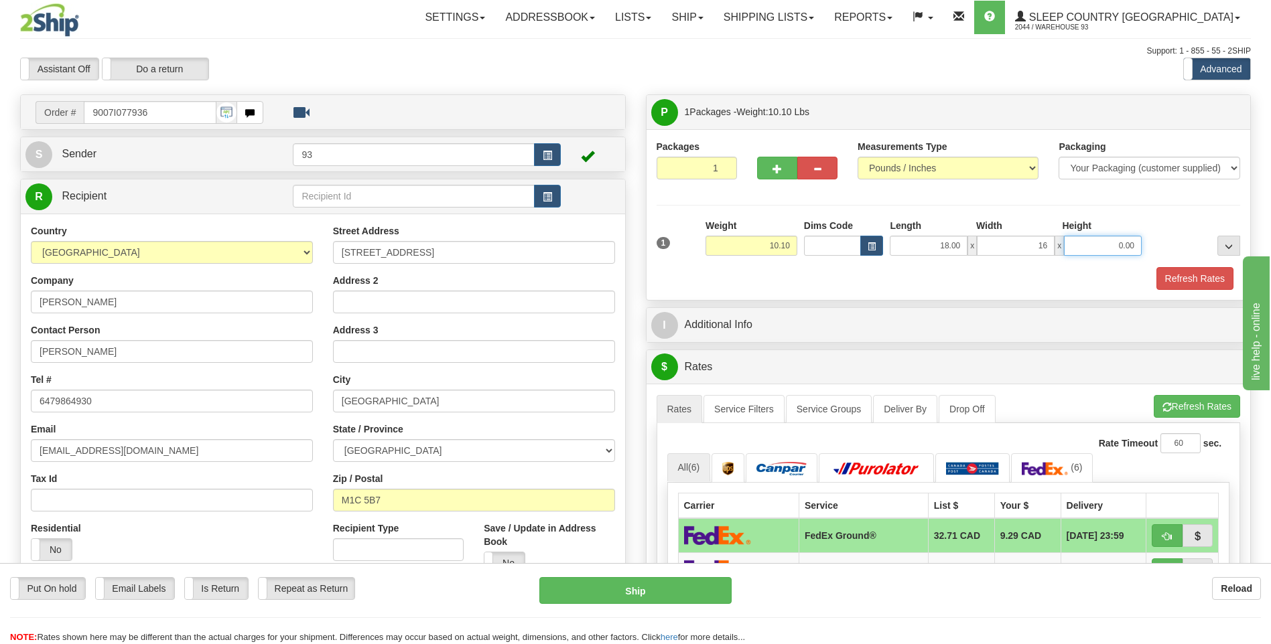
type input "16.00"
click at [1131, 242] on input "0.00" at bounding box center [1103, 246] width 78 height 20
type input "8.00"
click at [1189, 280] on button "Refresh Rates" at bounding box center [1194, 278] width 77 height 23
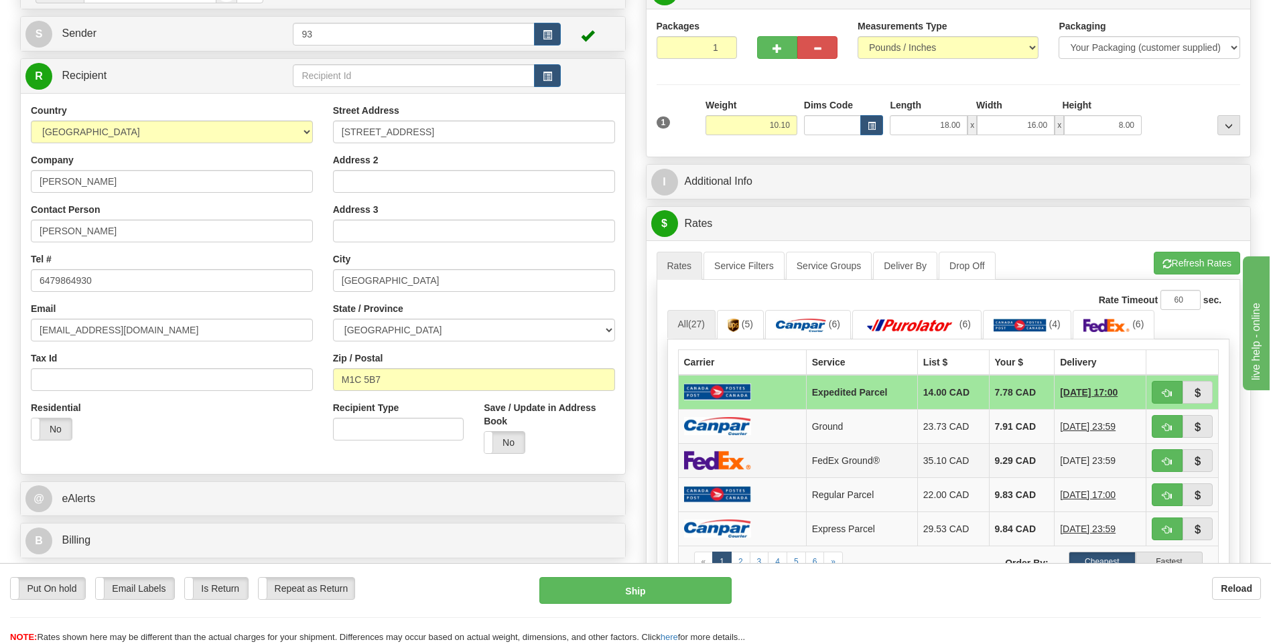
scroll to position [134, 0]
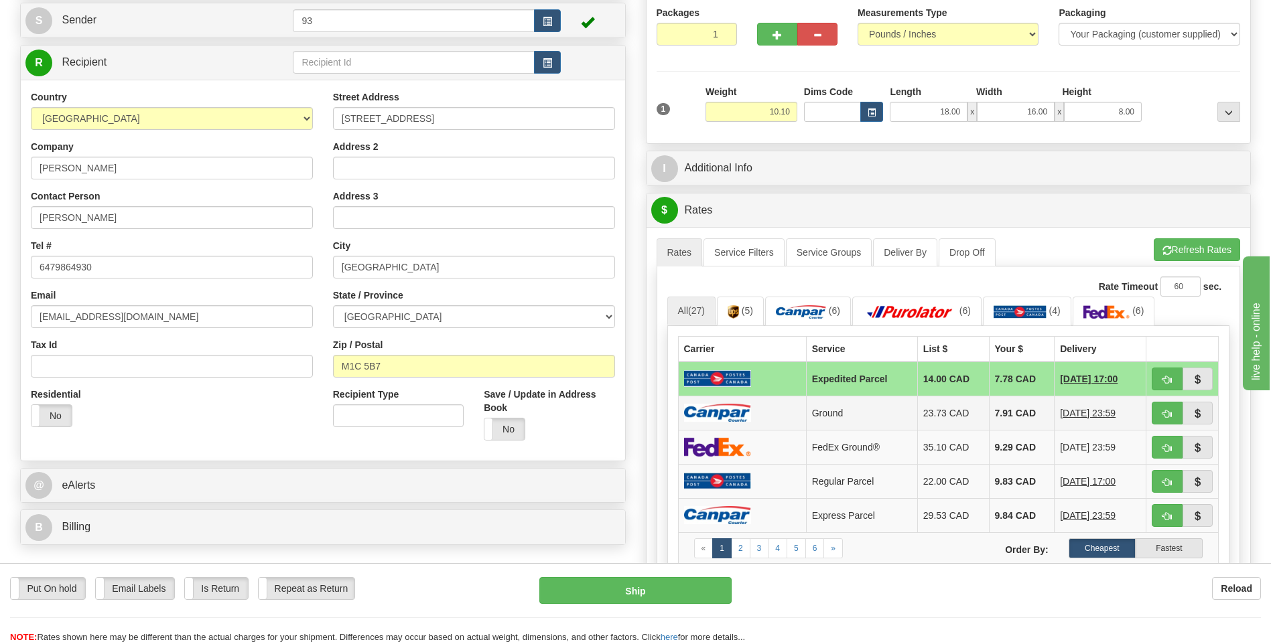
click at [714, 417] on img at bounding box center [717, 413] width 67 height 18
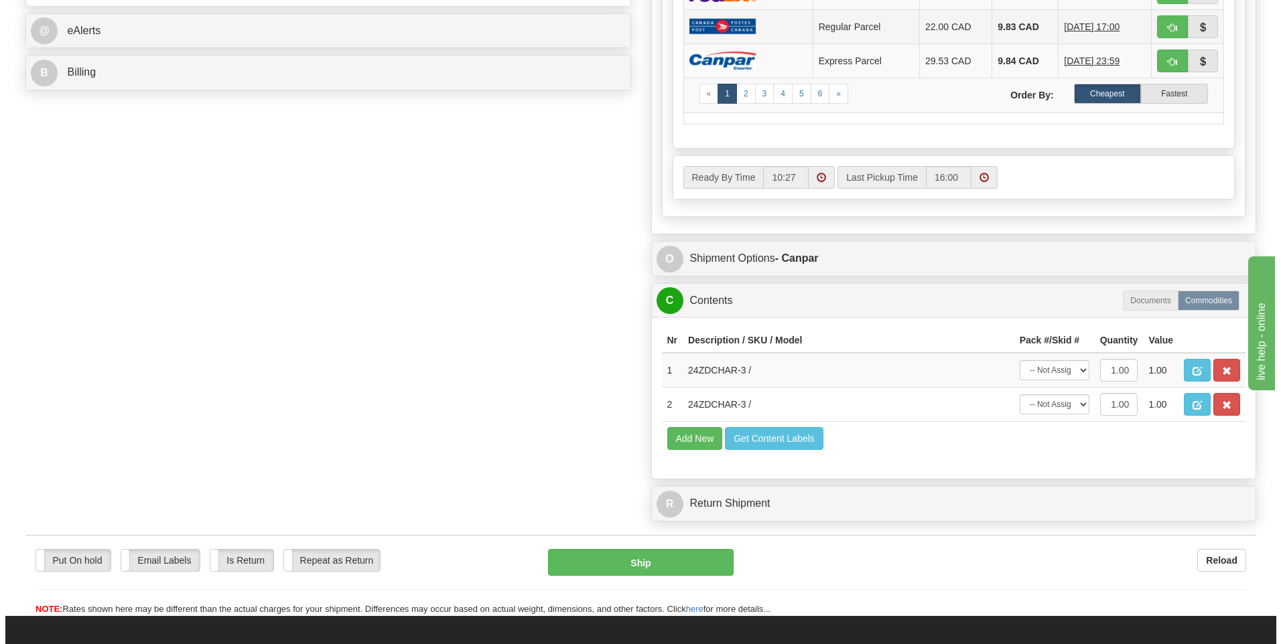
scroll to position [670, 0]
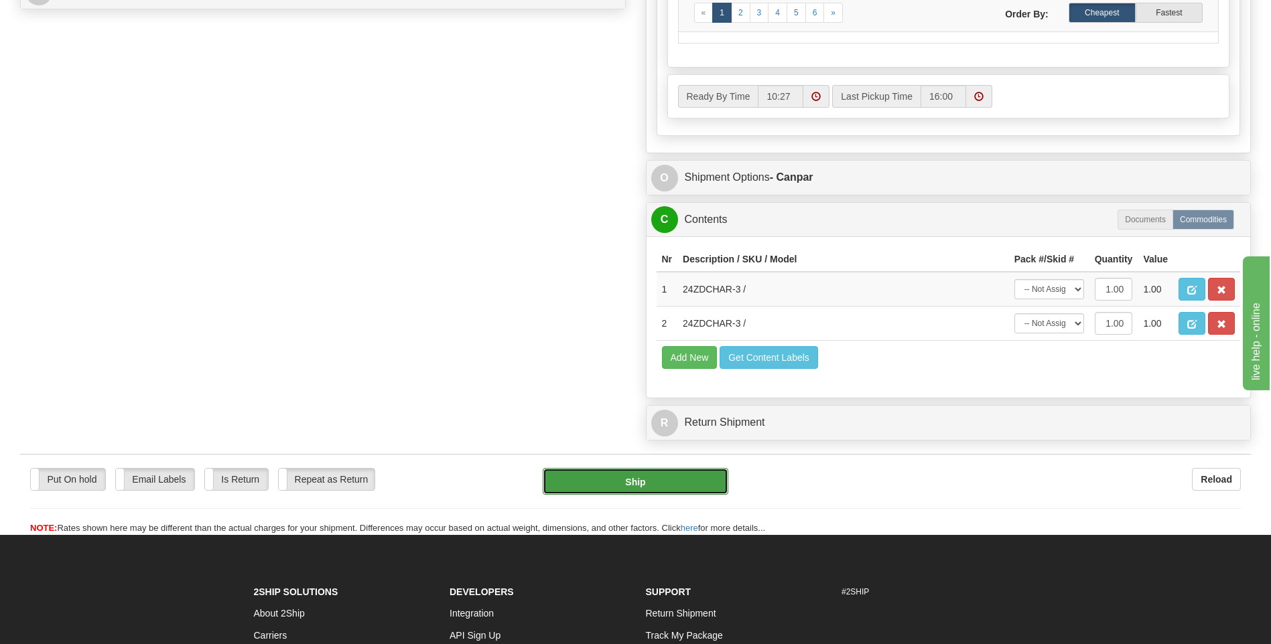
click at [691, 480] on button "Ship" at bounding box center [635, 481] width 185 height 27
type input "1"
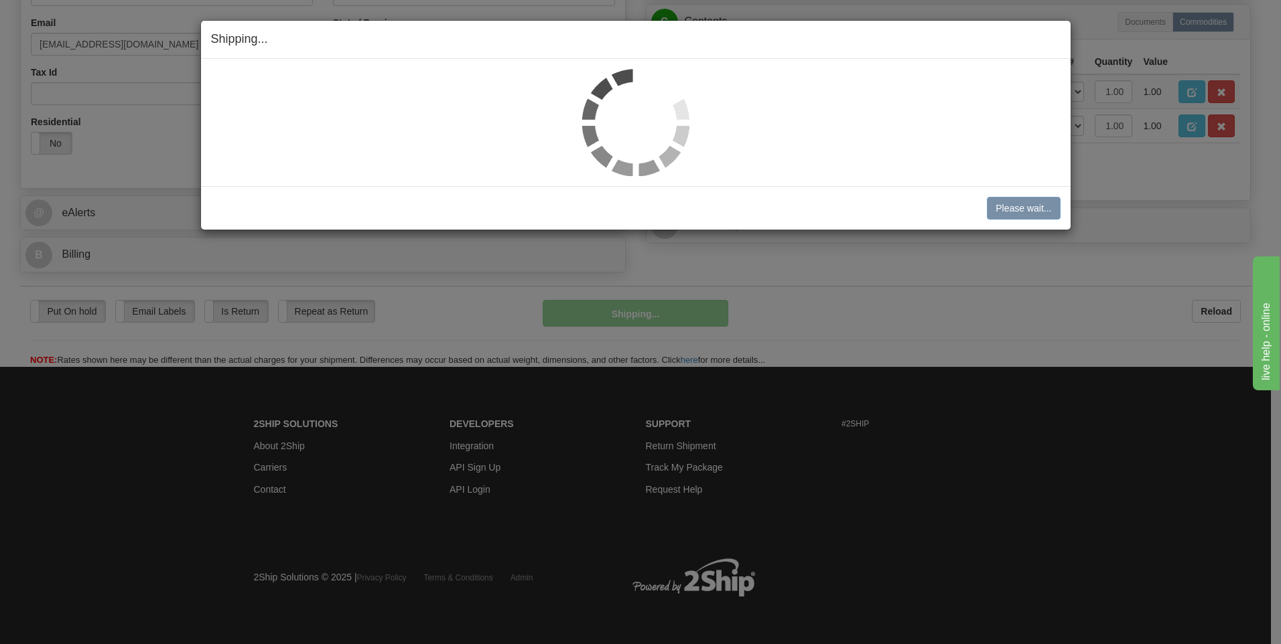
scroll to position [407, 0]
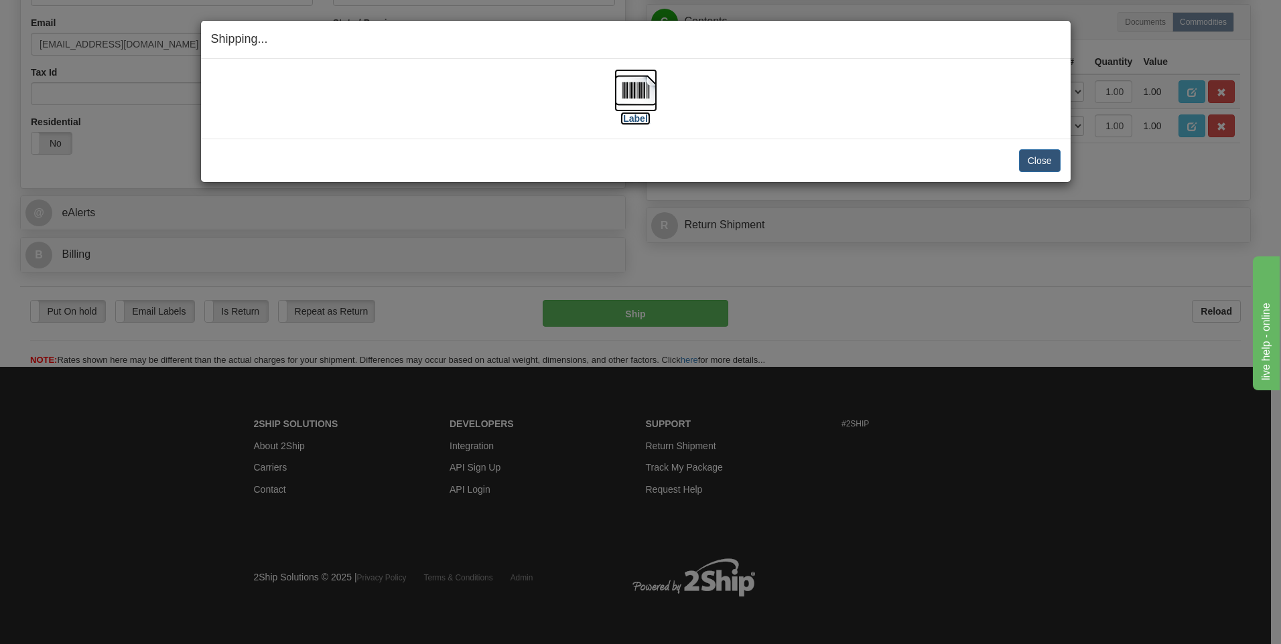
click at [636, 84] on img at bounding box center [635, 90] width 43 height 43
click at [1049, 163] on button "Close" at bounding box center [1040, 160] width 42 height 23
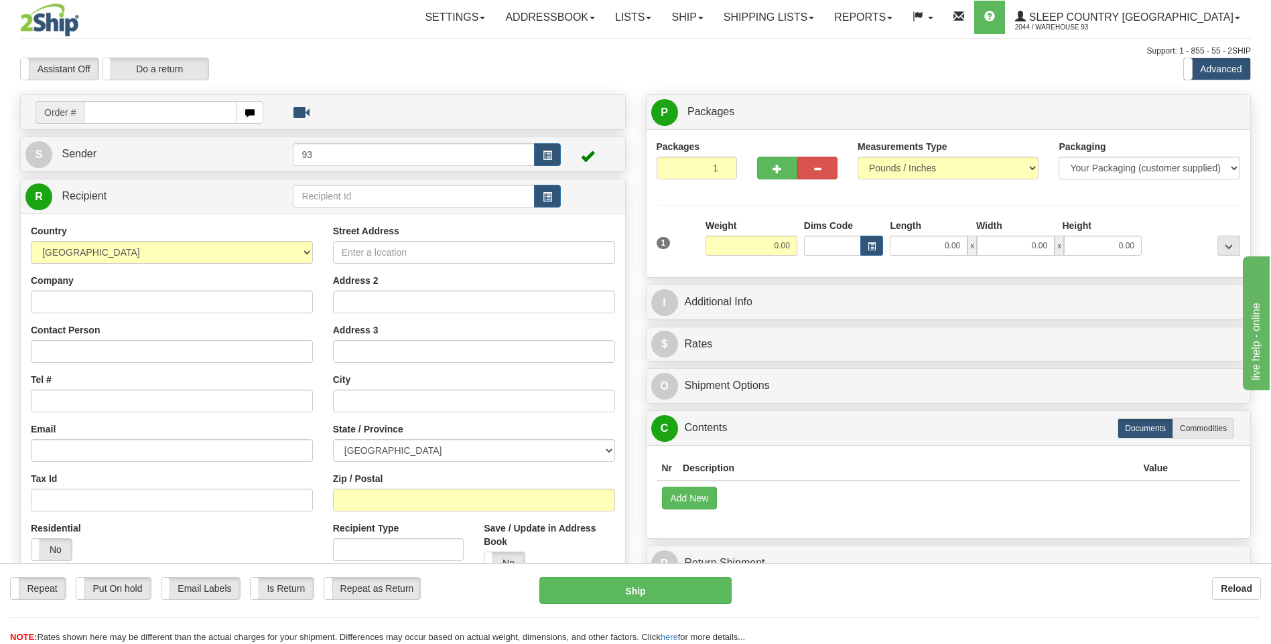
click at [159, 111] on input "text" at bounding box center [160, 112] width 153 height 23
type input "9000I078223"
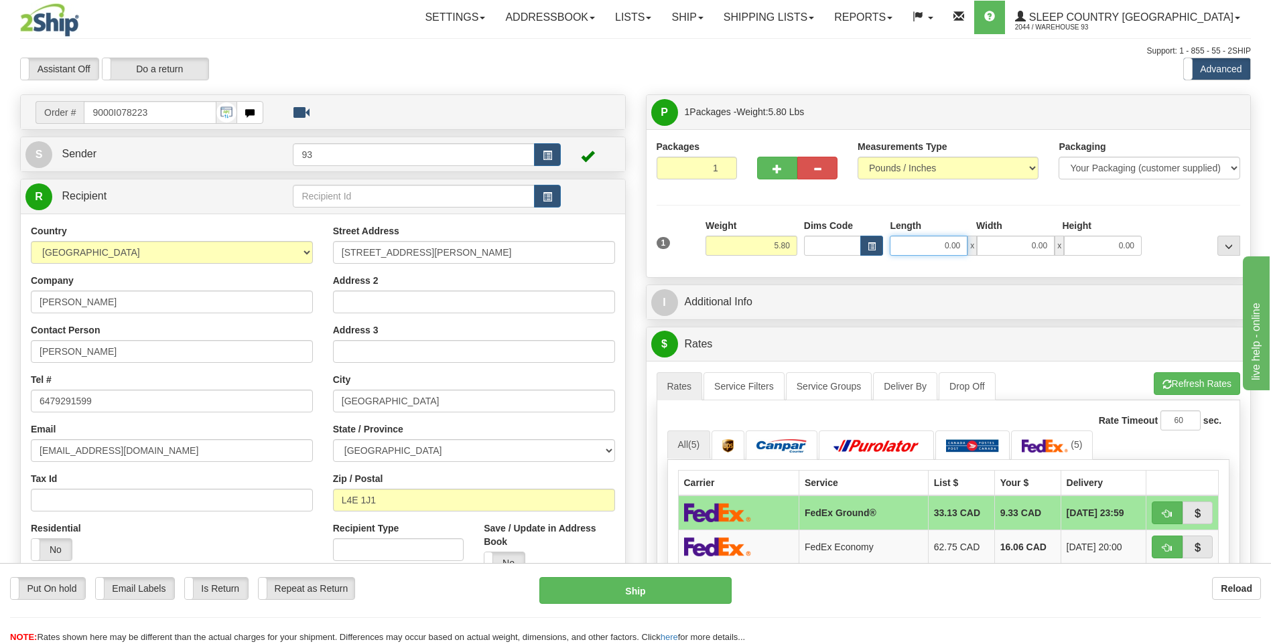
click at [926, 250] on input "0.00" at bounding box center [929, 246] width 78 height 20
type input "14.00"
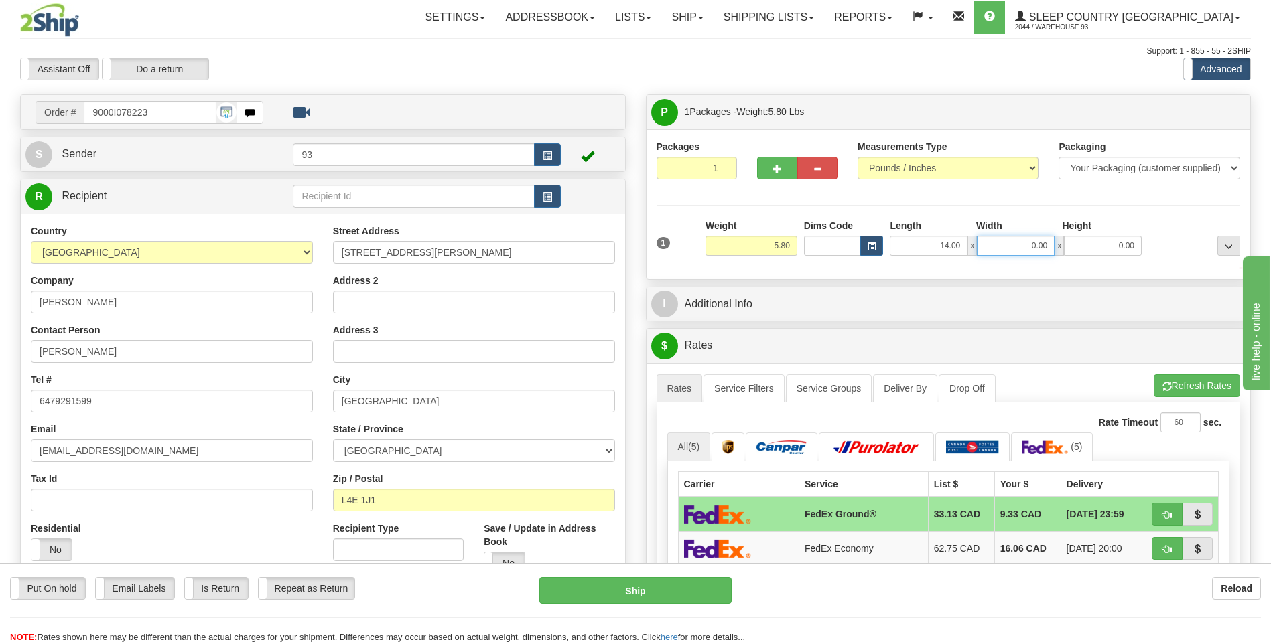
click at [1016, 246] on input "0.00" at bounding box center [1016, 246] width 78 height 20
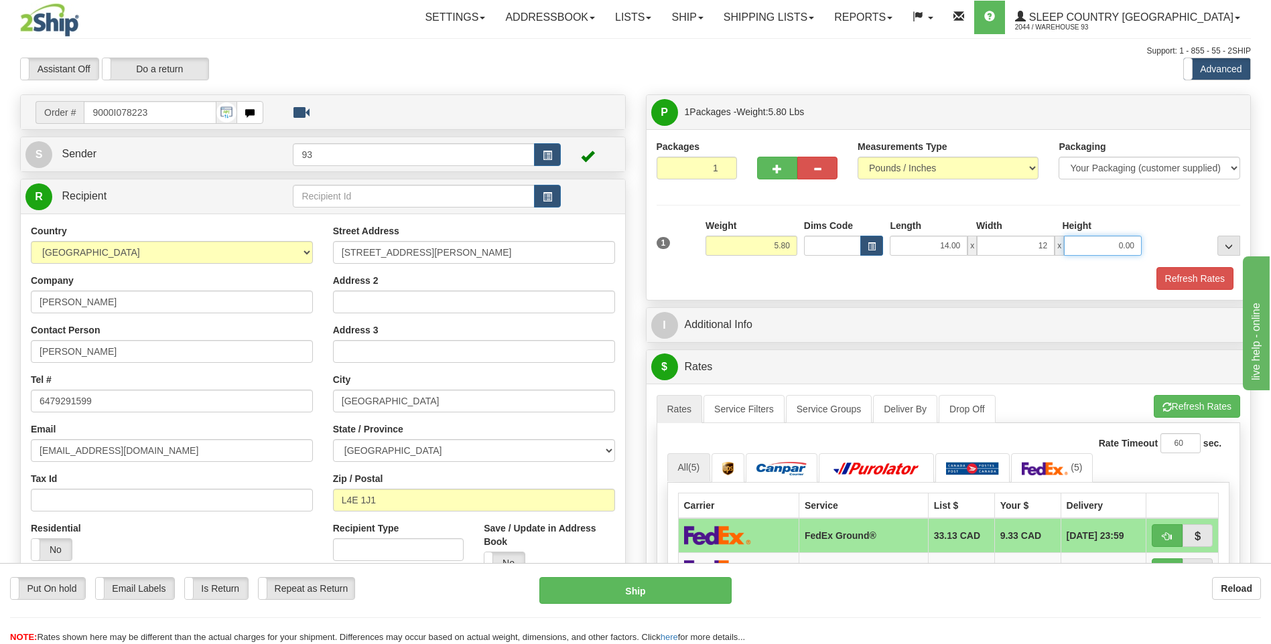
type input "12.00"
click at [1098, 249] on input "0.00" at bounding box center [1103, 246] width 78 height 20
type input "6.00"
click at [1194, 274] on button "Refresh Rates" at bounding box center [1194, 278] width 77 height 23
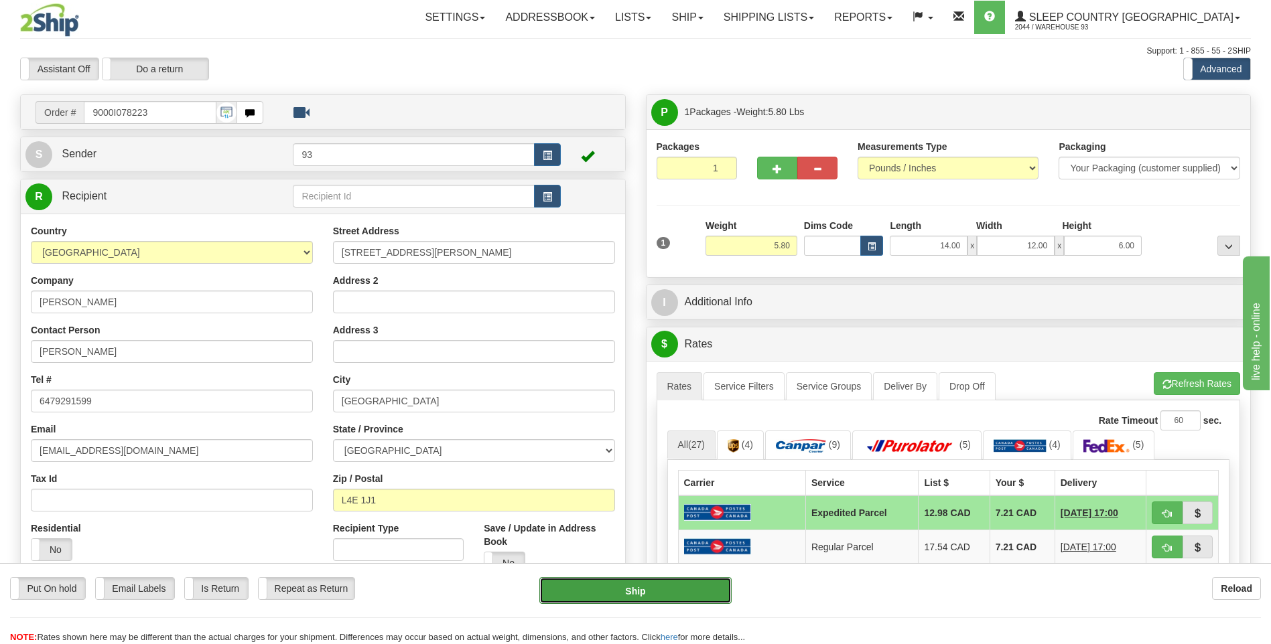
click at [697, 589] on button "Ship" at bounding box center [635, 590] width 192 height 27
type input "DOM.EP"
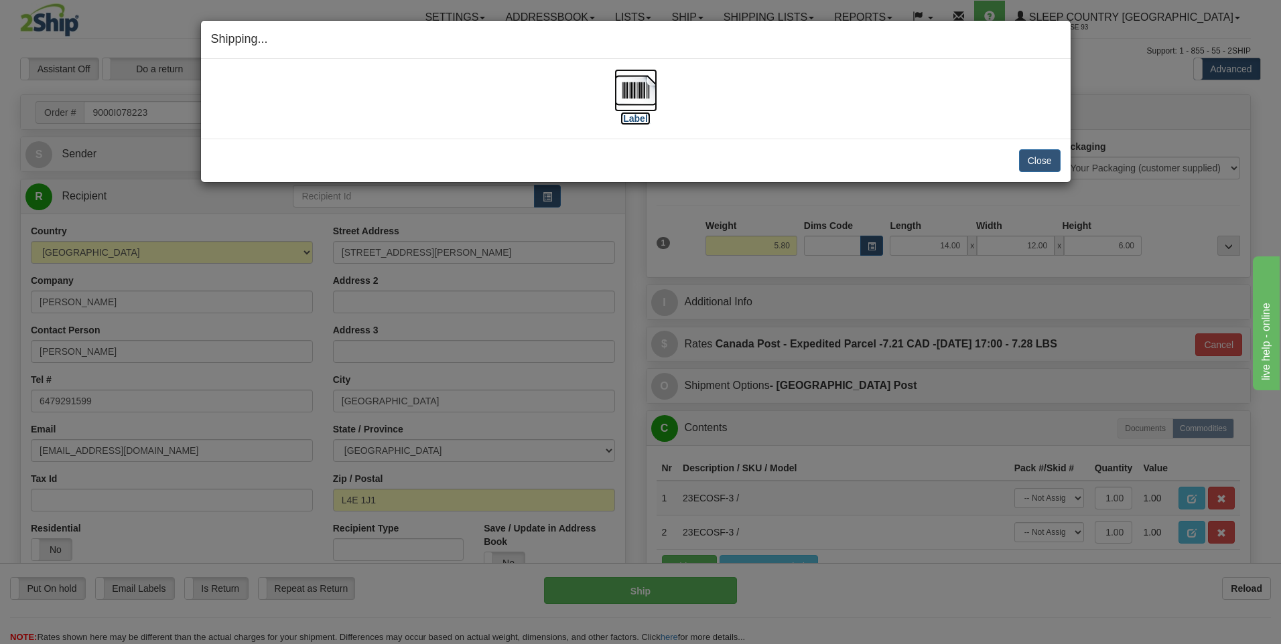
click at [632, 90] on img at bounding box center [635, 90] width 43 height 43
click at [1048, 165] on button "Close" at bounding box center [1040, 160] width 42 height 23
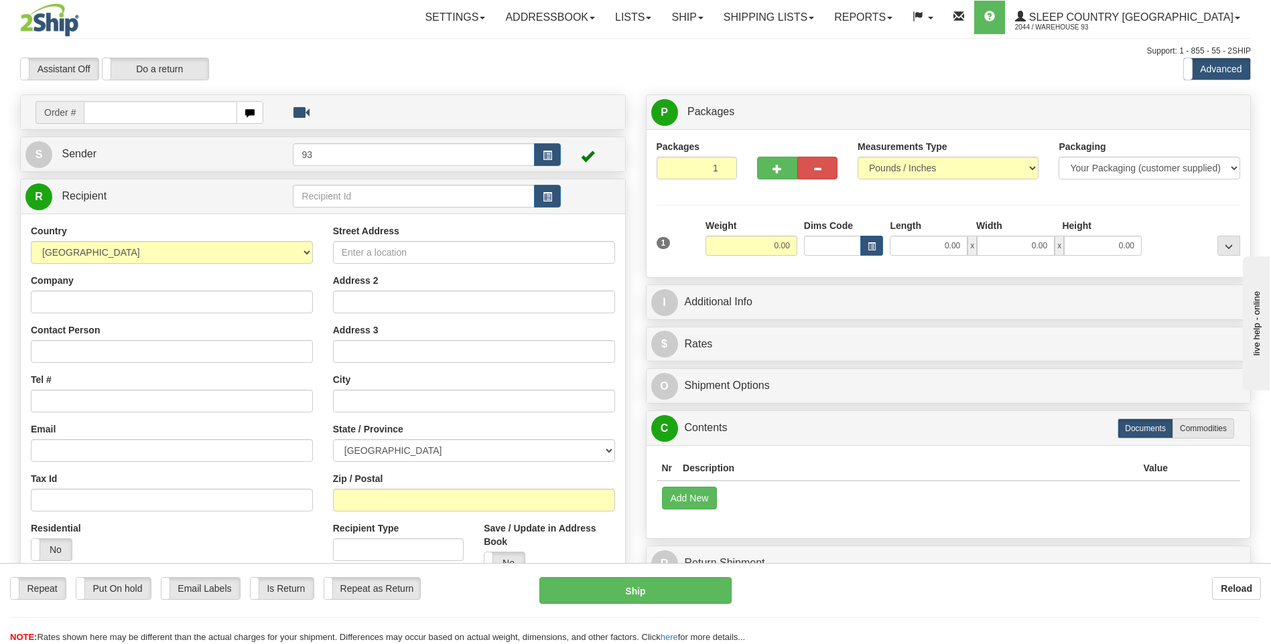
click at [102, 111] on input "text" at bounding box center [160, 112] width 153 height 23
type input "9000I078680"
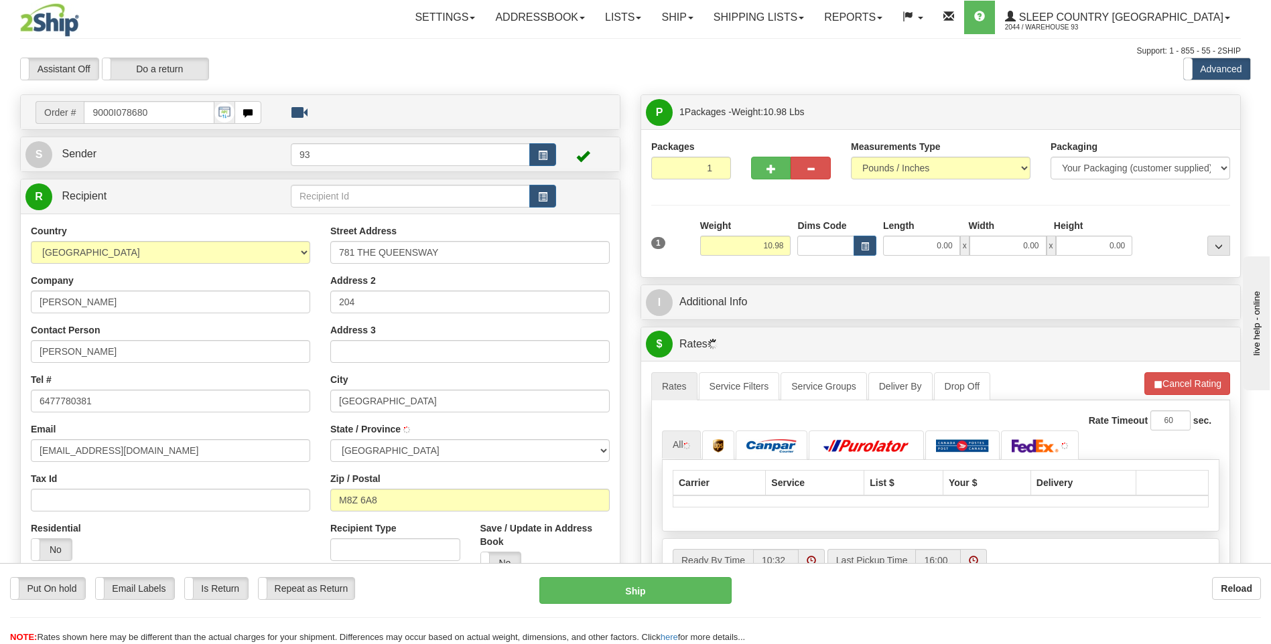
type input "ETOBICOKE"
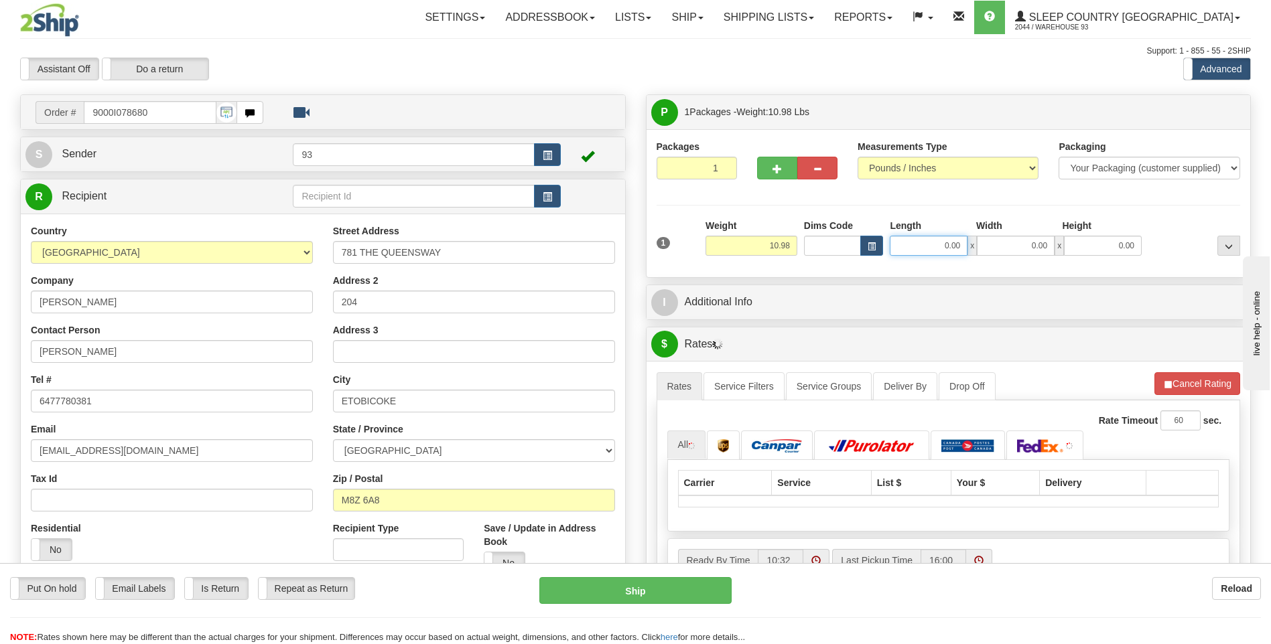
click at [920, 252] on input "0.00" at bounding box center [929, 246] width 78 height 20
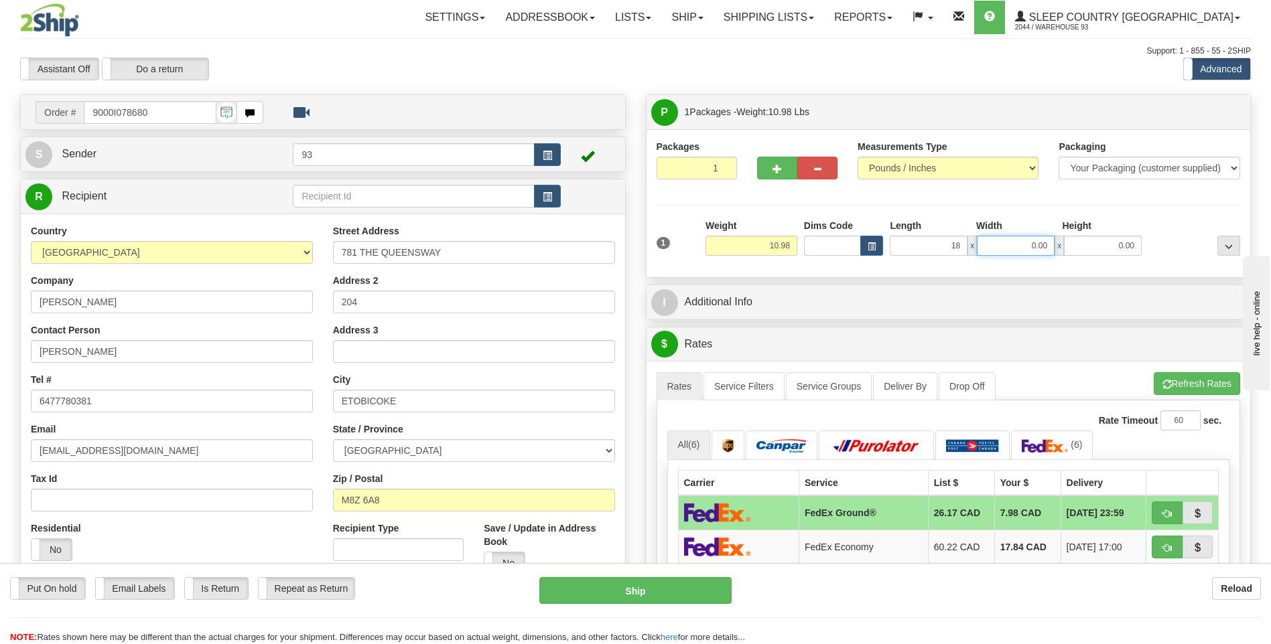
type input "18.00"
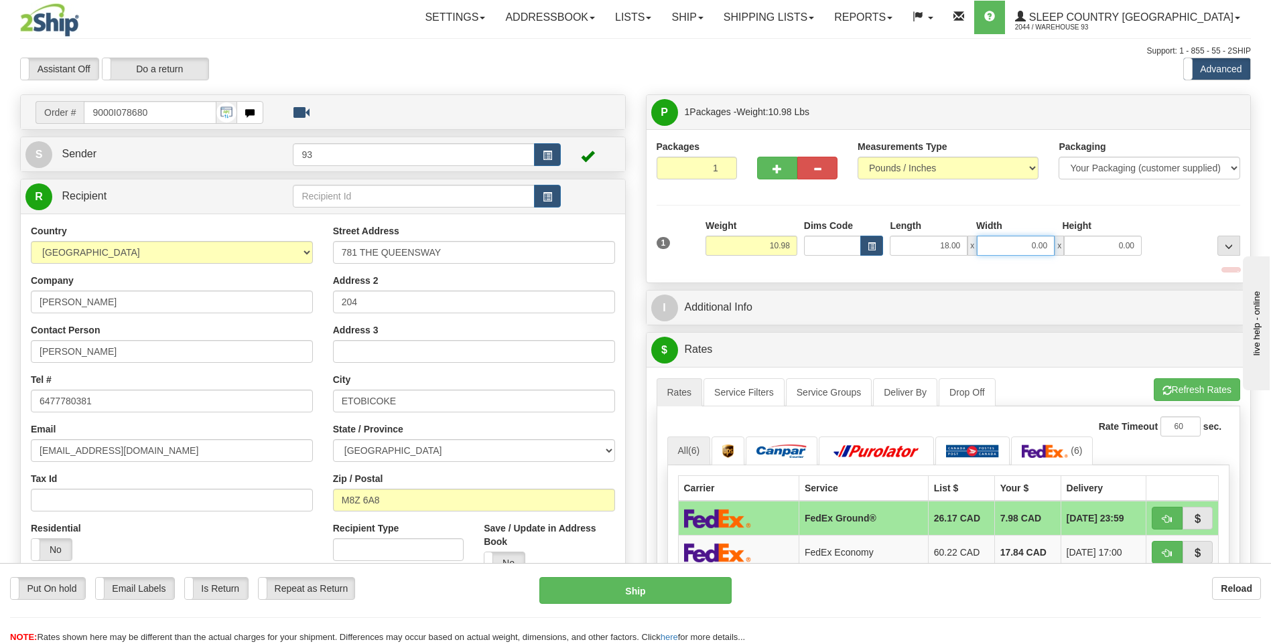
click at [1012, 249] on input "0.00" at bounding box center [1016, 246] width 78 height 20
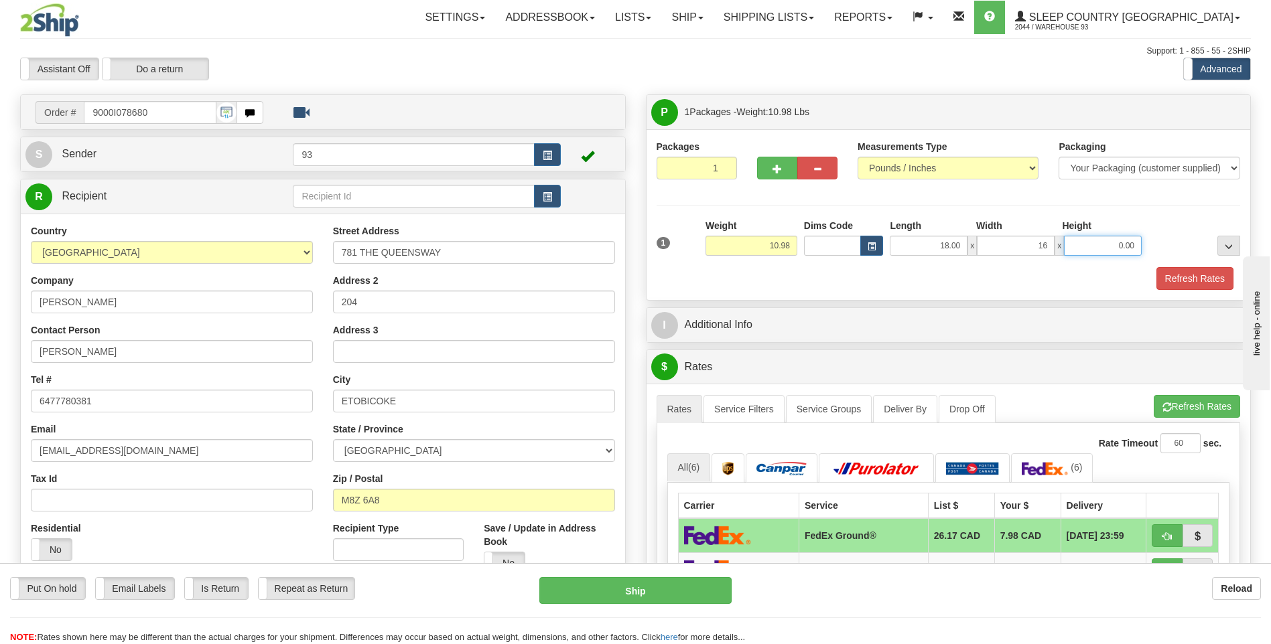
type input "16.00"
click at [1094, 248] on input "0.00" at bounding box center [1103, 246] width 78 height 20
type input "8.00"
click at [1181, 275] on button "Refresh Rates" at bounding box center [1194, 278] width 77 height 23
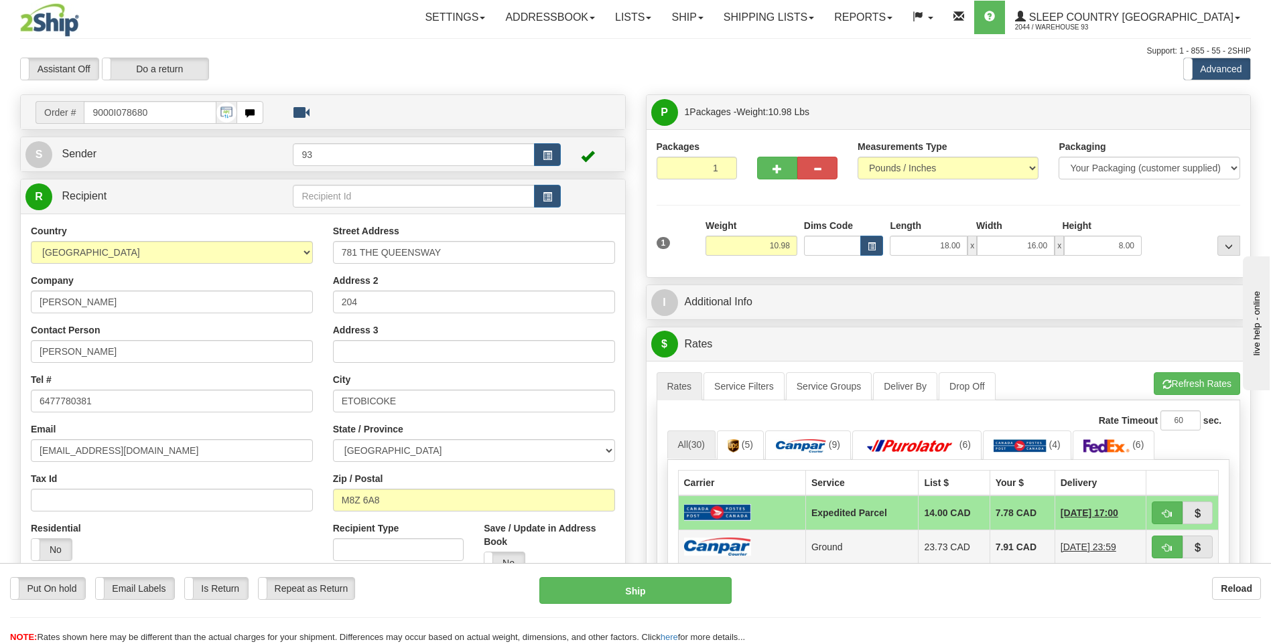
click at [746, 547] on img at bounding box center [717, 547] width 67 height 18
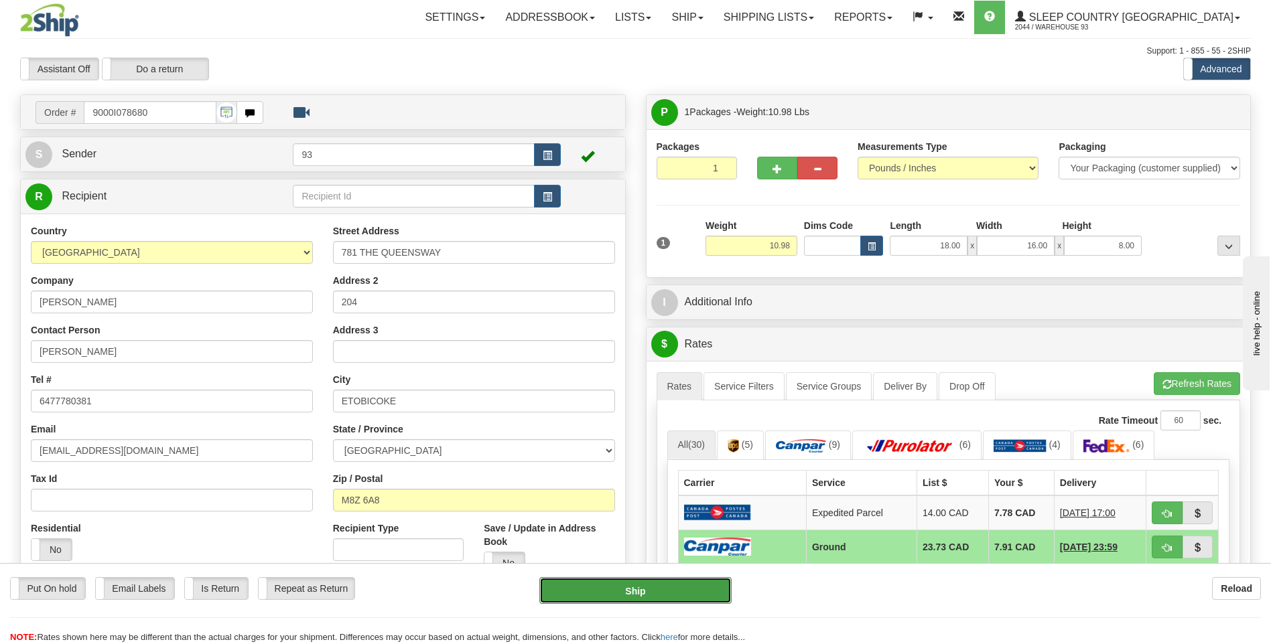
click at [658, 594] on button "Ship" at bounding box center [635, 590] width 192 height 27
type input "1"
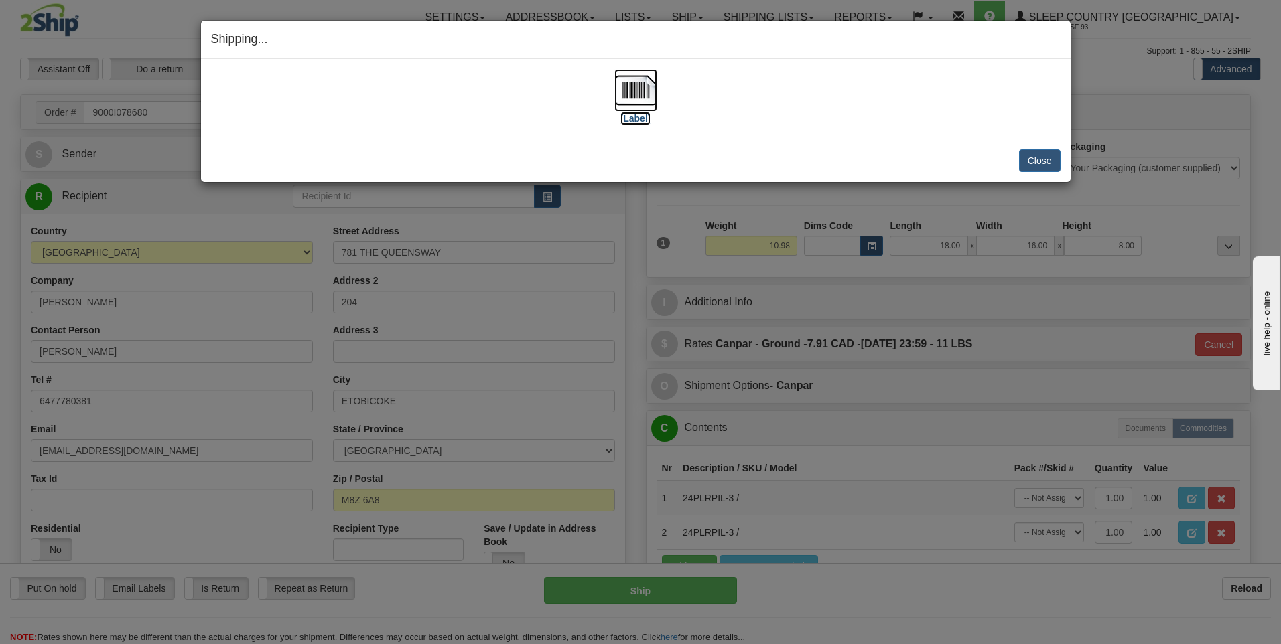
click at [634, 98] on img at bounding box center [635, 90] width 43 height 43
click at [1042, 161] on button "Close" at bounding box center [1040, 160] width 42 height 23
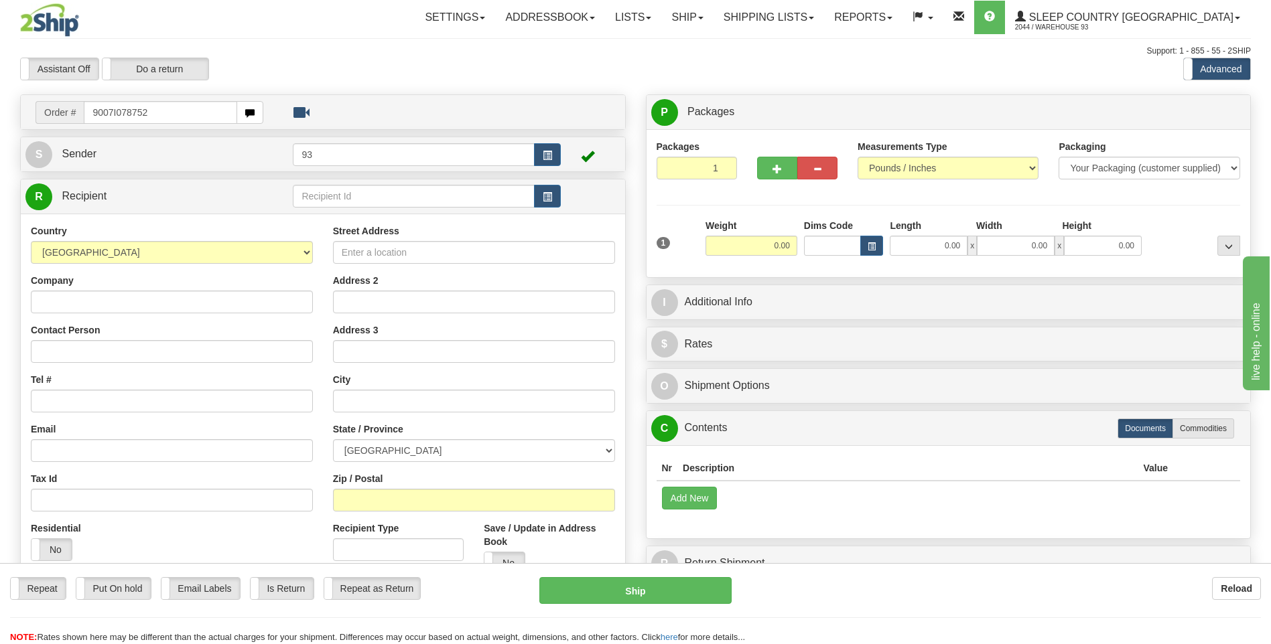
type input "9007I078752"
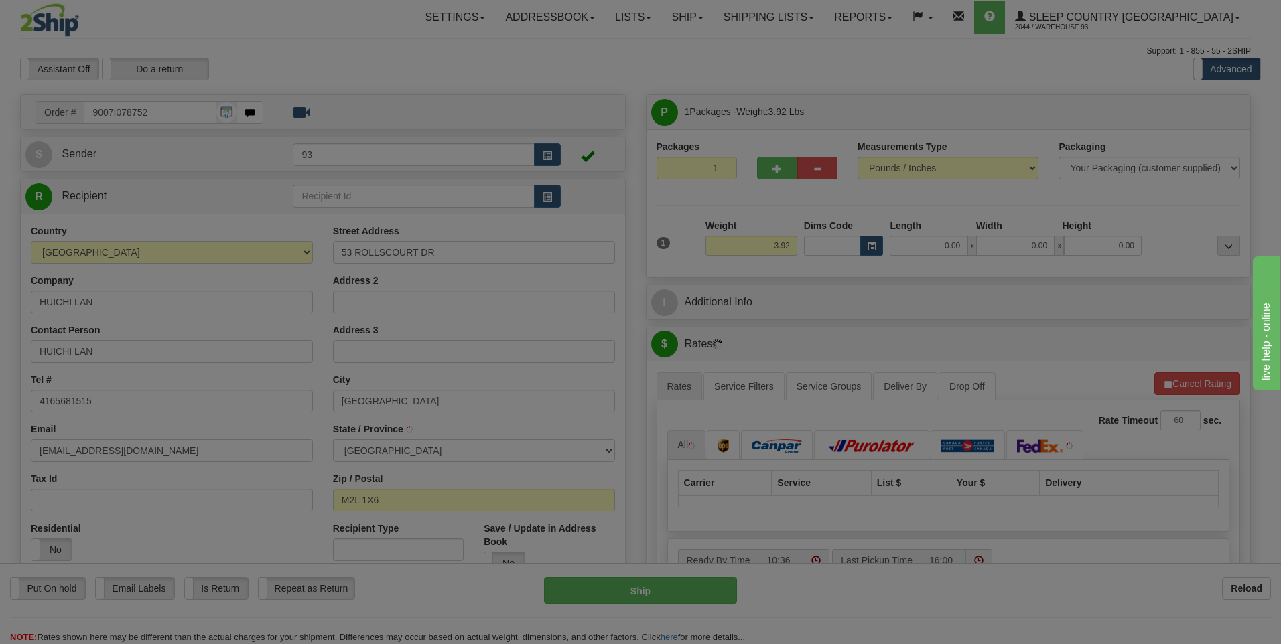
type input "[GEOGRAPHIC_DATA]"
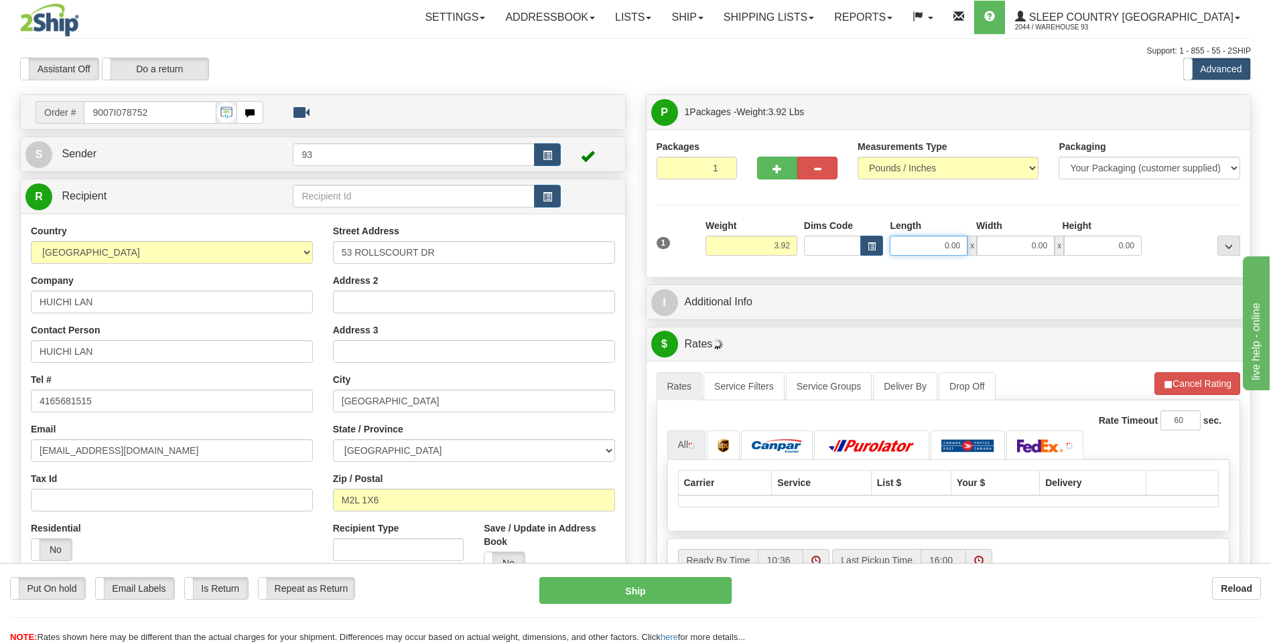
click at [914, 251] on input "0.00" at bounding box center [929, 246] width 78 height 20
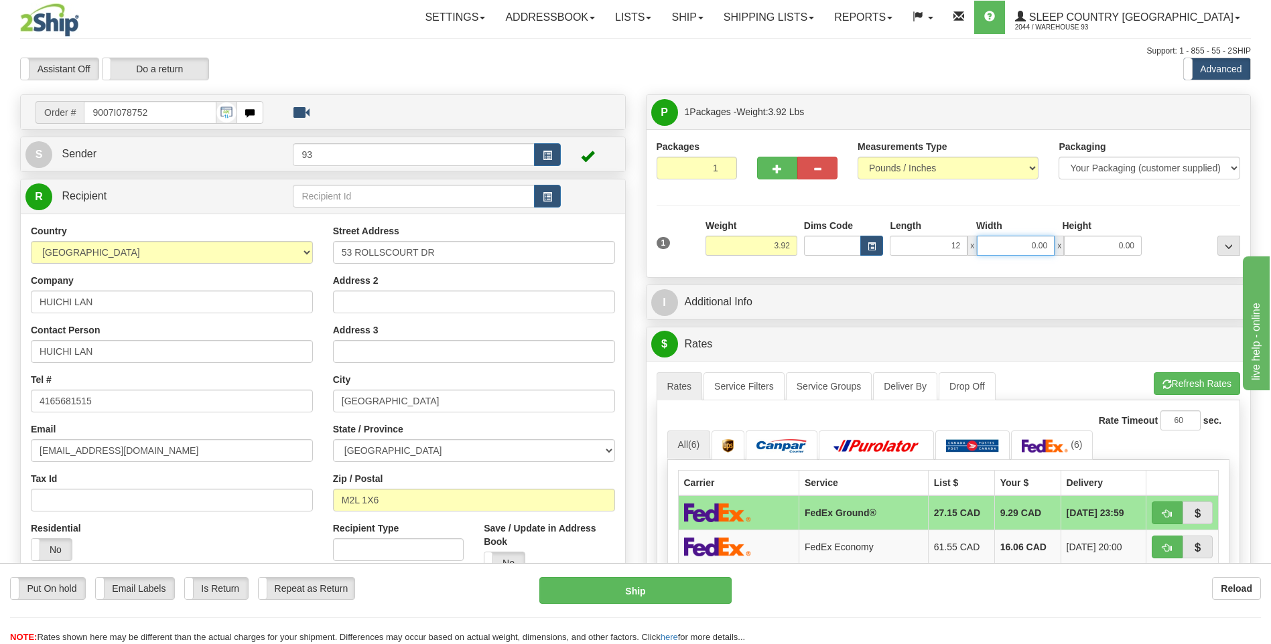
type input "12.00"
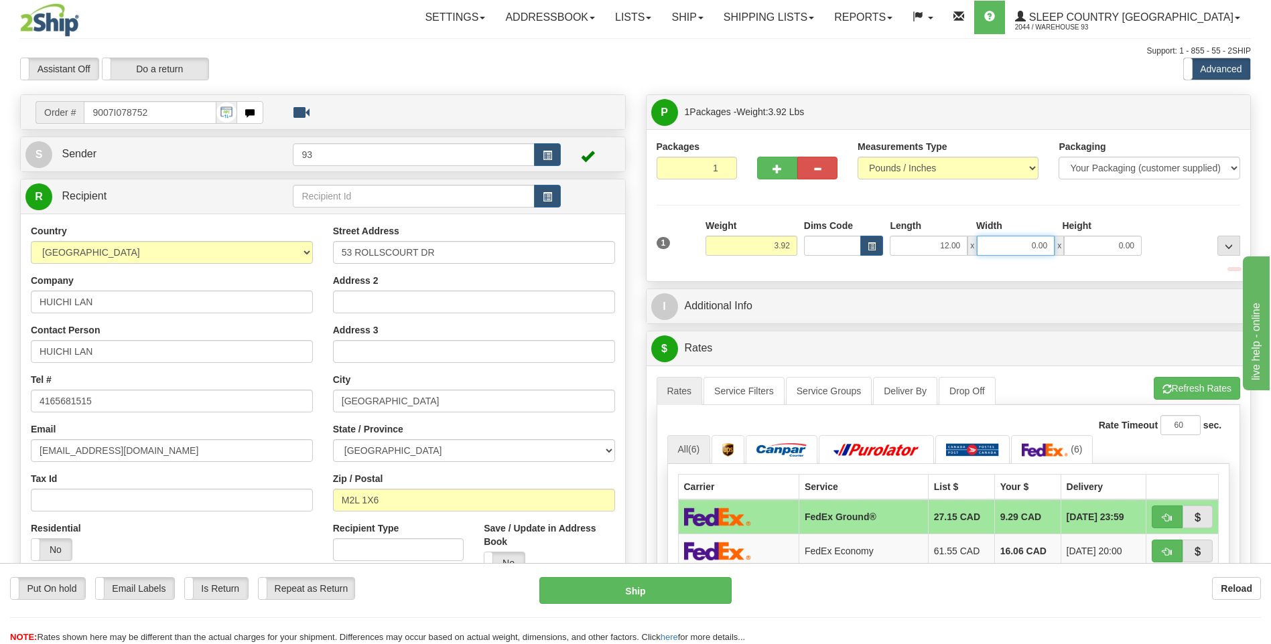
click at [1014, 243] on input "0.00" at bounding box center [1016, 246] width 78 height 20
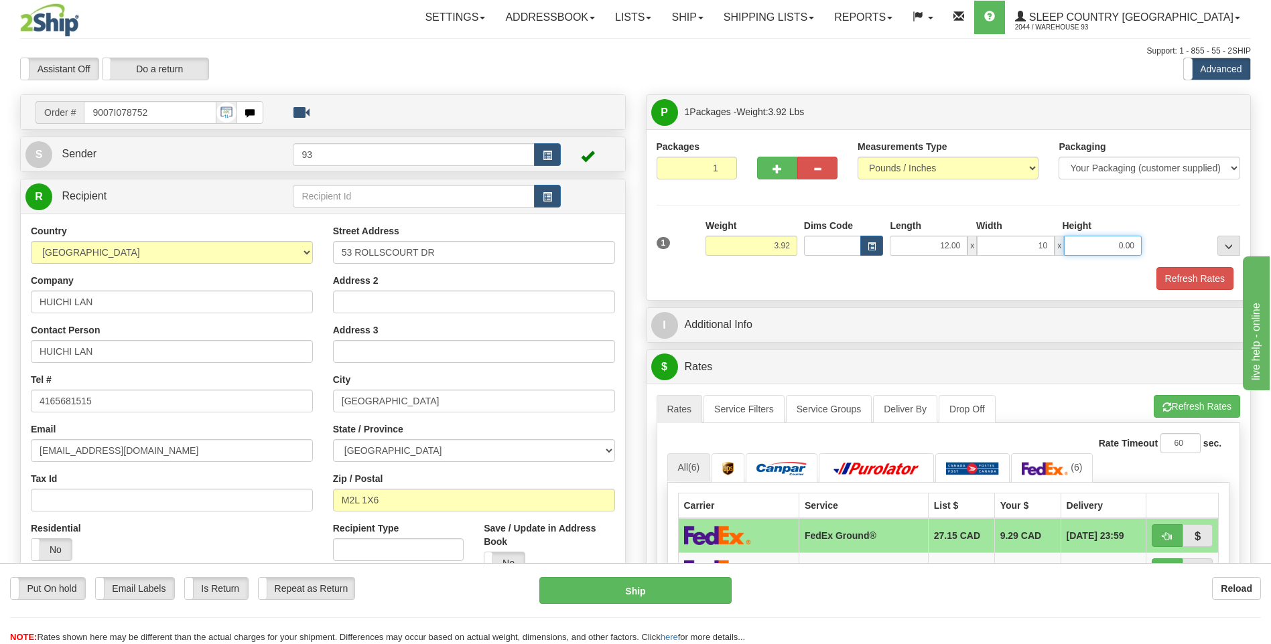
type input "10.00"
click at [1106, 247] on input "0.00" at bounding box center [1103, 246] width 78 height 20
type input "4.00"
click at [1213, 275] on button "Refresh Rates" at bounding box center [1194, 278] width 77 height 23
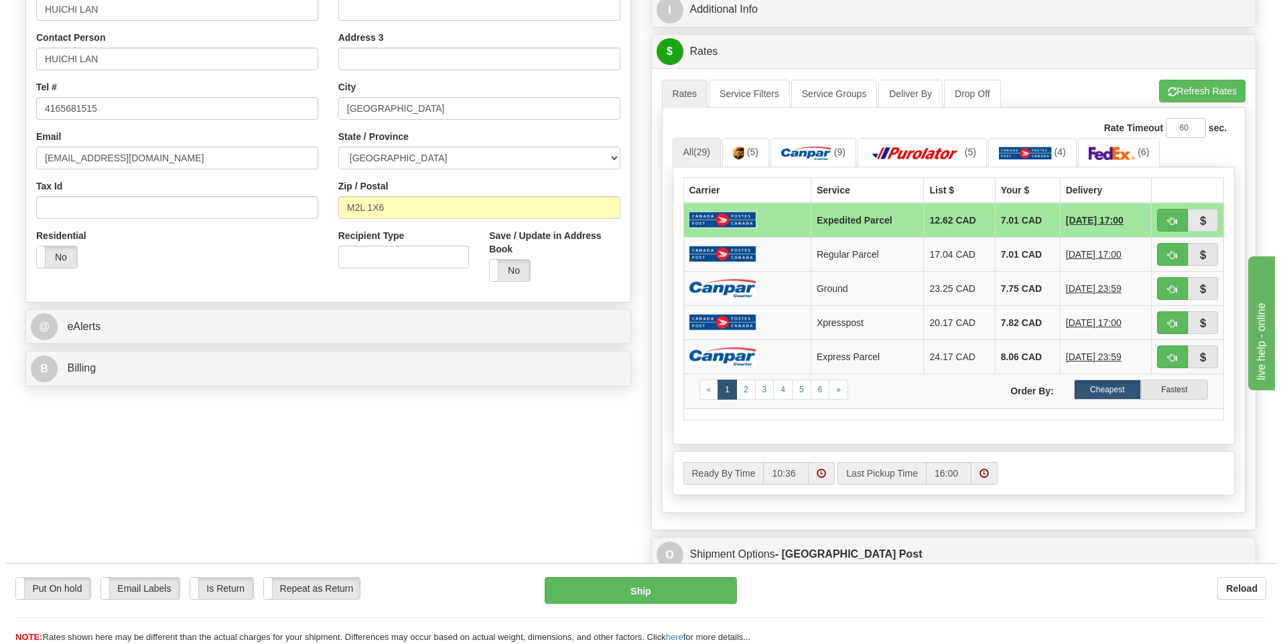
scroll to position [335, 0]
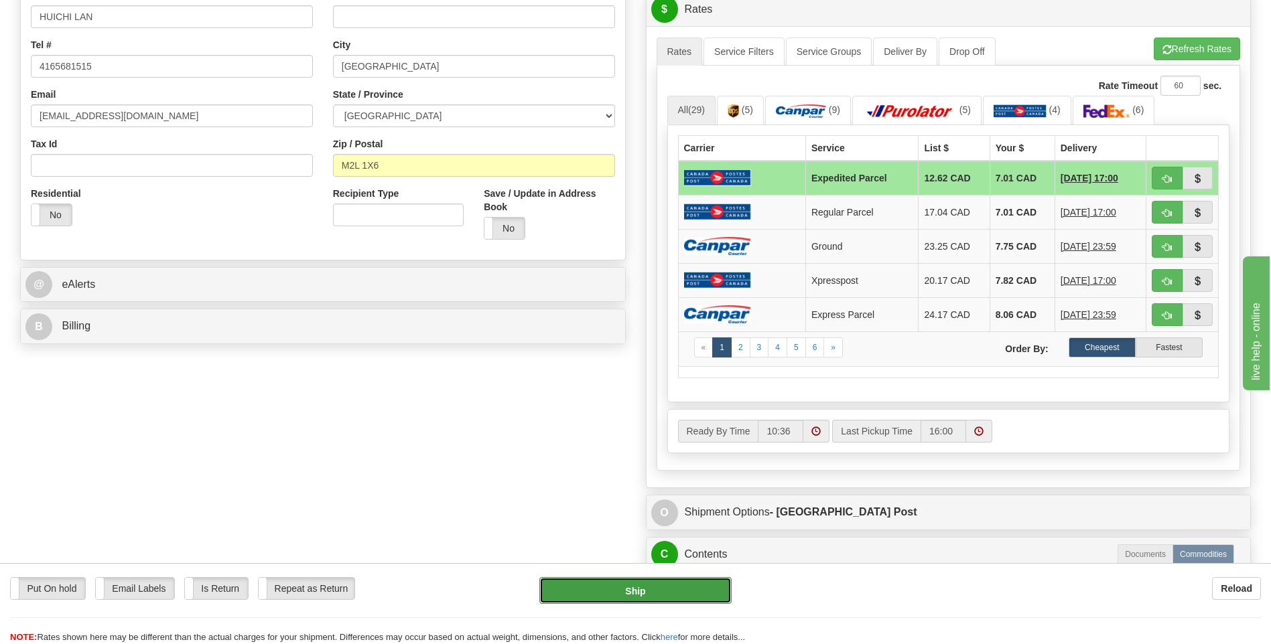
click at [675, 598] on button "Ship" at bounding box center [635, 590] width 192 height 27
type input "DOM.EP"
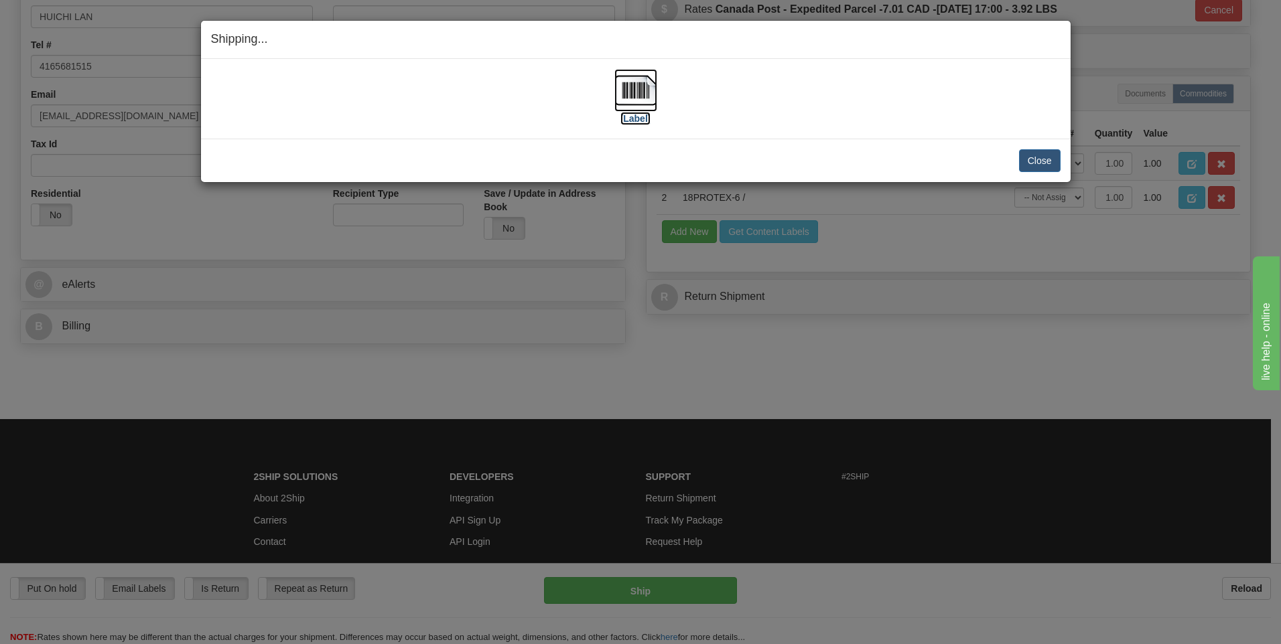
click at [637, 82] on img at bounding box center [635, 90] width 43 height 43
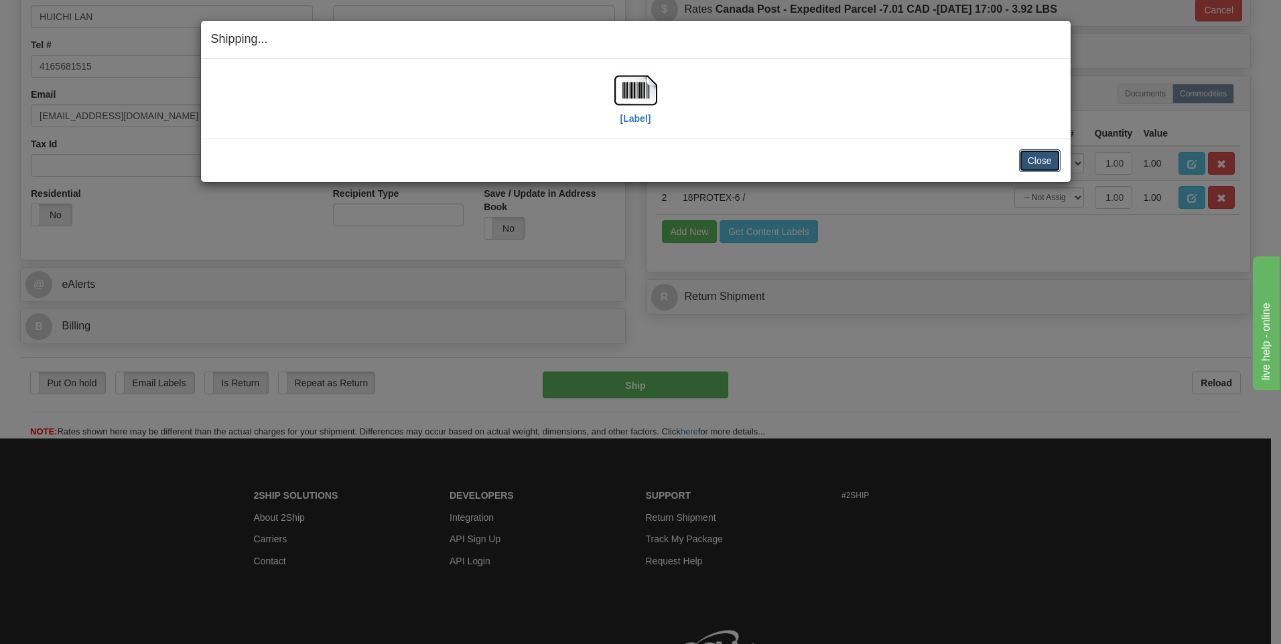
click at [1032, 157] on button "Close" at bounding box center [1040, 160] width 42 height 23
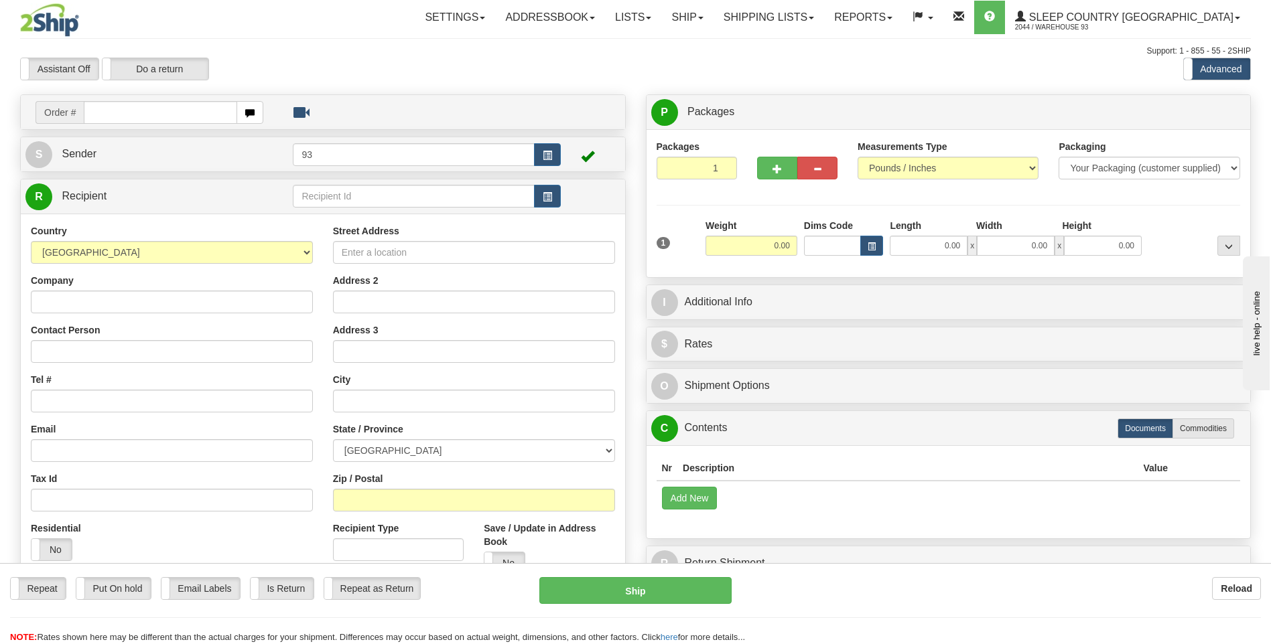
click at [212, 107] on input "text" at bounding box center [160, 112] width 153 height 23
type input "9000I079078"
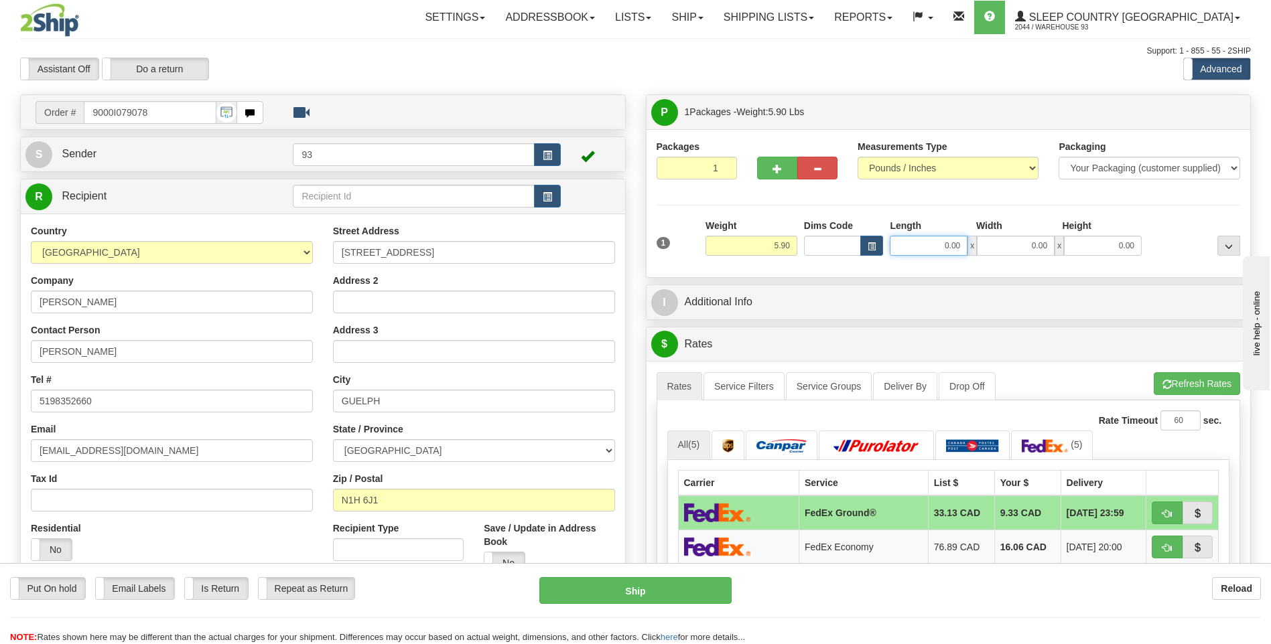
click at [940, 250] on input "0.00" at bounding box center [929, 246] width 78 height 20
type input "26.00"
click at [1033, 249] on input "0.00" at bounding box center [1016, 246] width 78 height 20
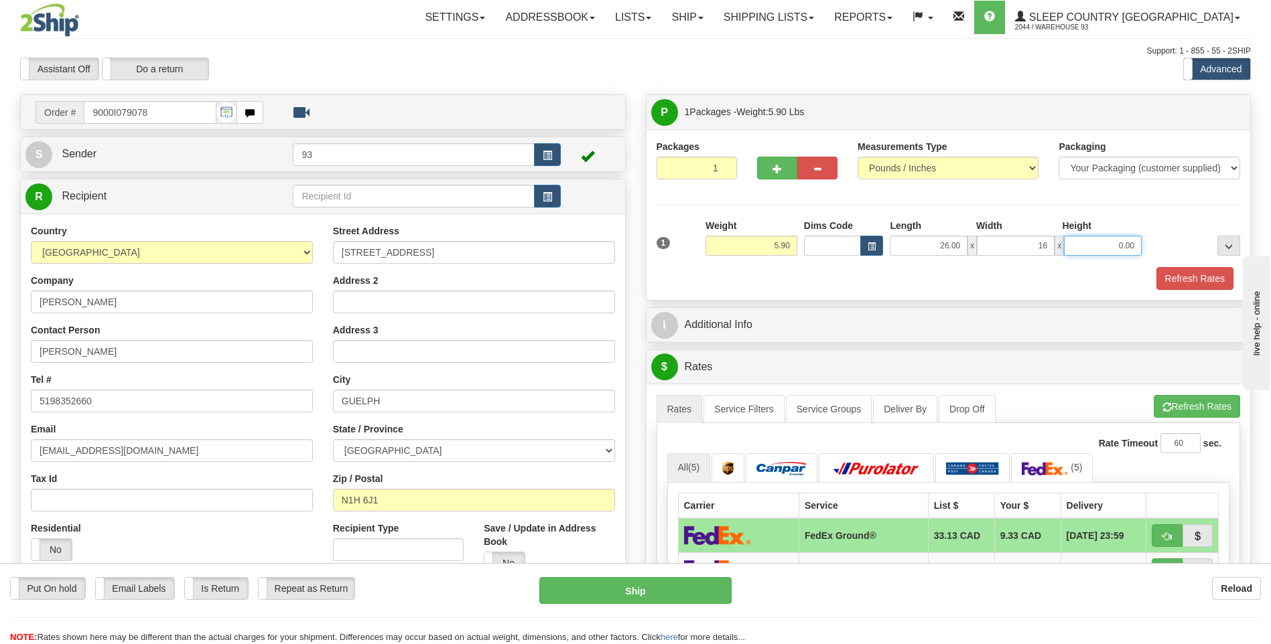
type input "16.00"
click at [1119, 242] on input "0.00" at bounding box center [1103, 246] width 78 height 20
type input "6.00"
click at [1175, 269] on div "1 Weight 5.90 Dims Code x" at bounding box center [949, 254] width 584 height 71
drag, startPoint x: 1175, startPoint y: 269, endPoint x: 1192, endPoint y: 281, distance: 21.2
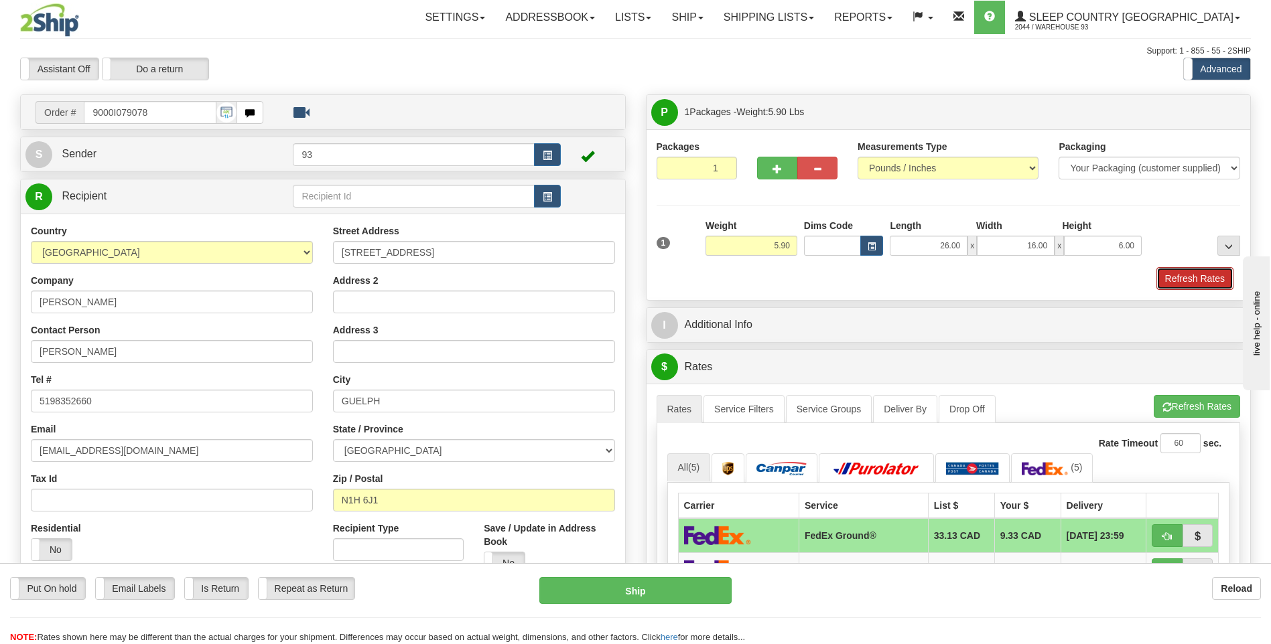
click at [1192, 281] on button "Refresh Rates" at bounding box center [1194, 278] width 77 height 23
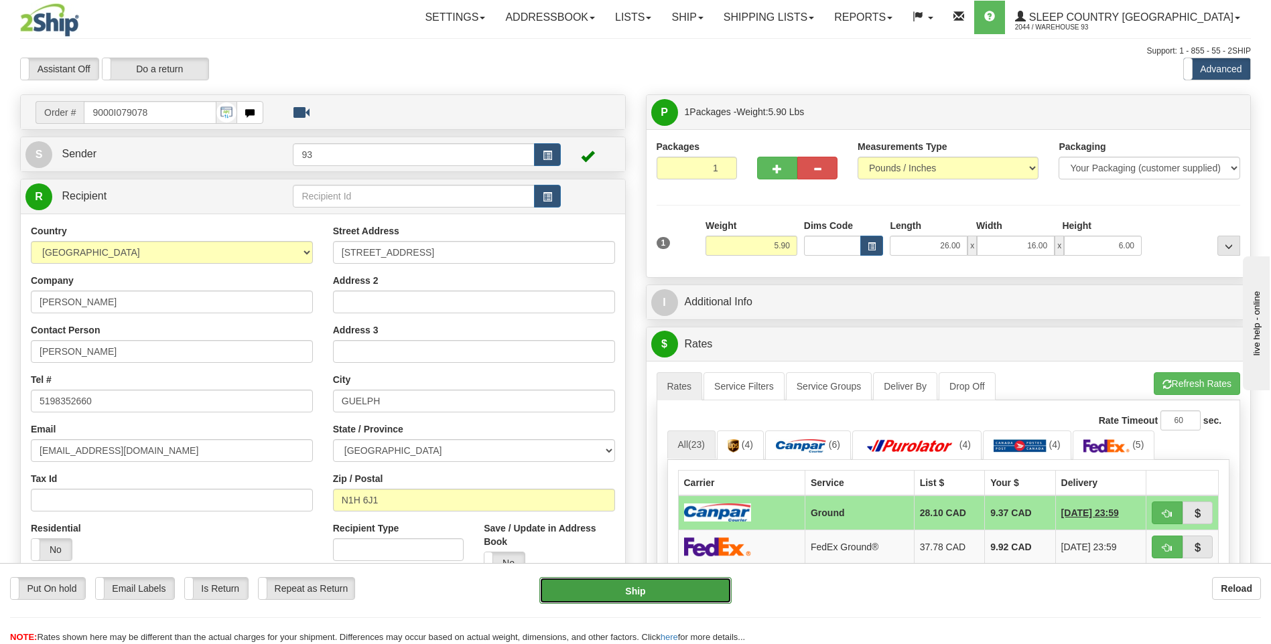
click at [705, 594] on button "Ship" at bounding box center [635, 590] width 192 height 27
type input "1"
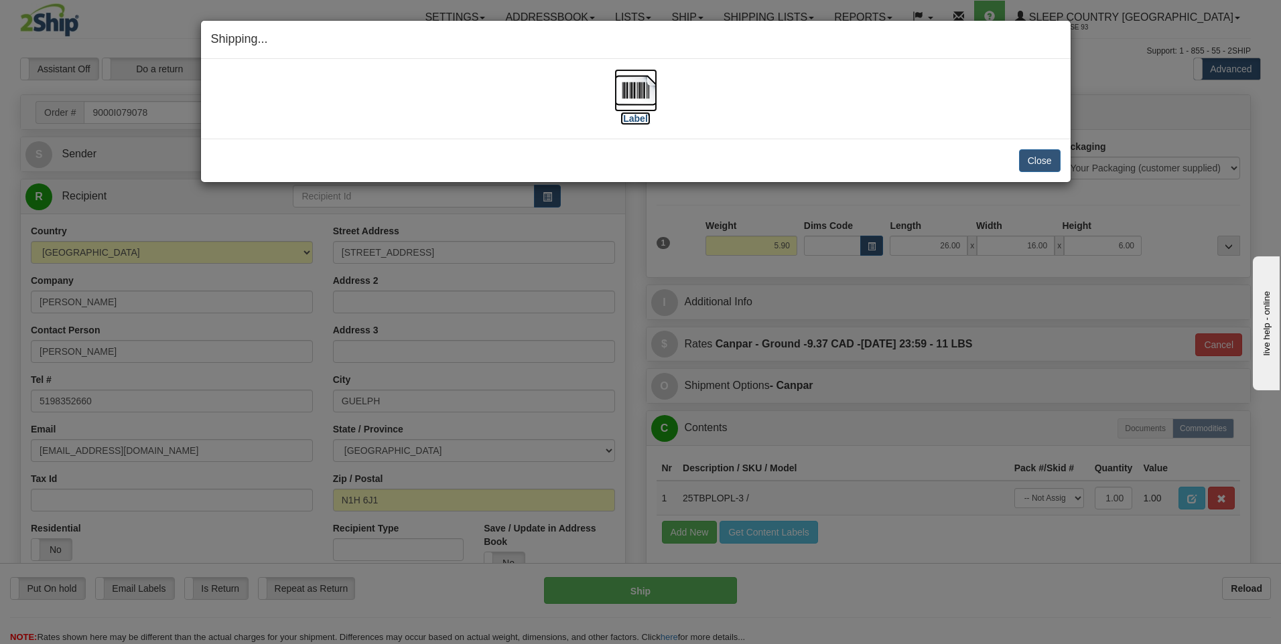
click at [641, 93] on img at bounding box center [635, 90] width 43 height 43
click at [1045, 160] on button "Close" at bounding box center [1040, 160] width 42 height 23
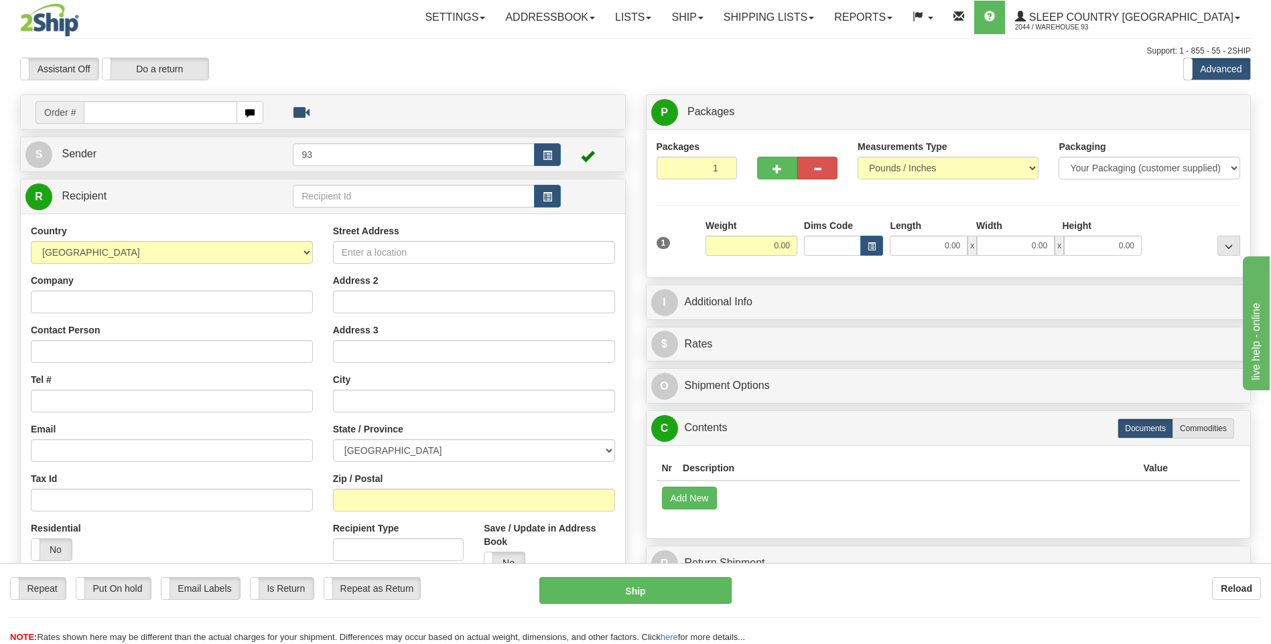
click at [149, 115] on input "text" at bounding box center [160, 112] width 153 height 23
type input "9000I079297"
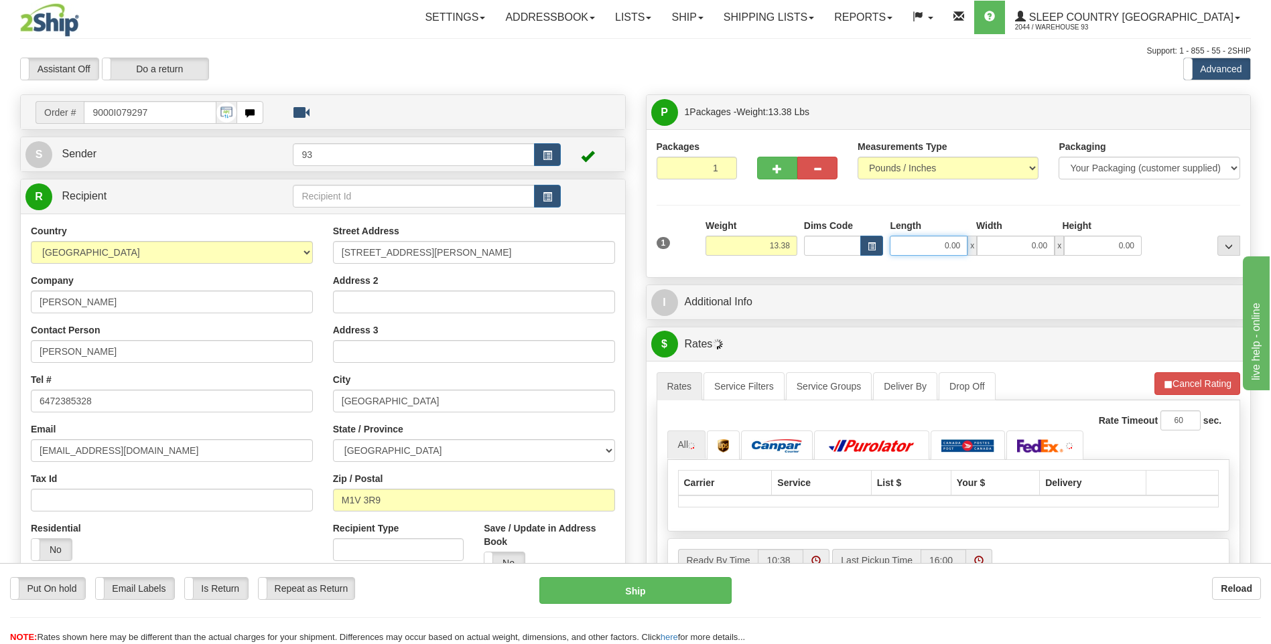
click at [937, 245] on input "0.00" at bounding box center [929, 246] width 78 height 20
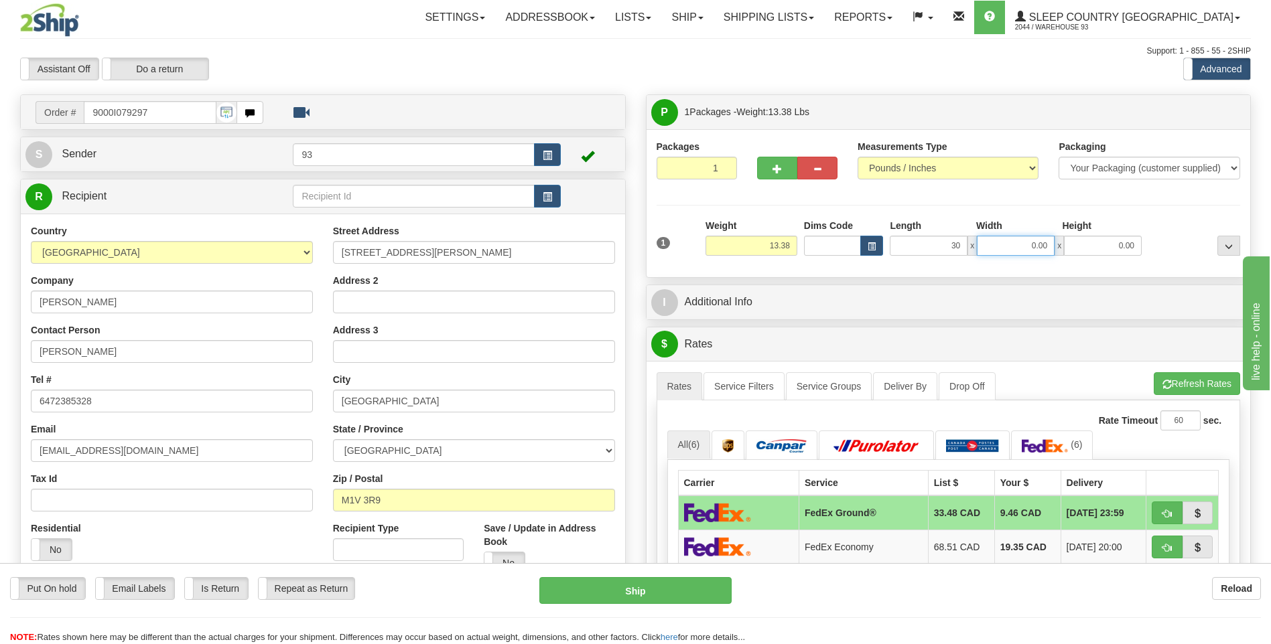
type input "30.00"
click at [1026, 247] on input "0.00" at bounding box center [1016, 246] width 78 height 20
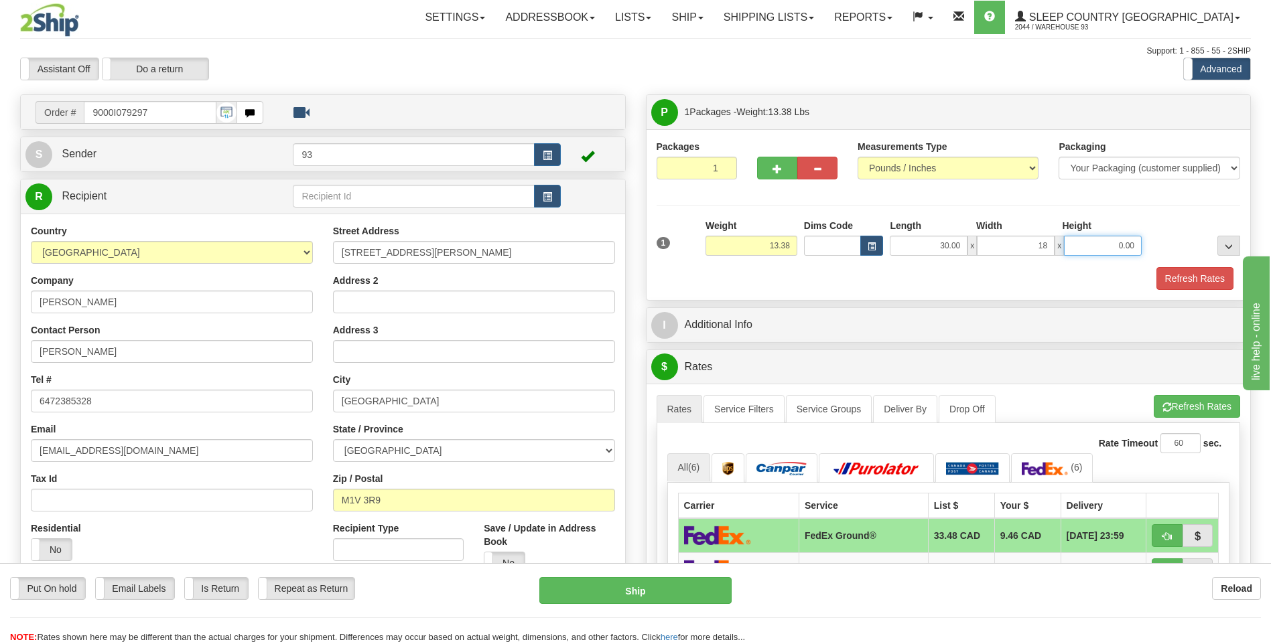
type input "18.00"
click at [1126, 240] on input "0.00" at bounding box center [1103, 246] width 78 height 20
type input "8.00"
drag, startPoint x: 100, startPoint y: 3, endPoint x: 1194, endPoint y: 271, distance: 1126.3
click at [1194, 271] on button "Refresh Rates" at bounding box center [1194, 278] width 77 height 23
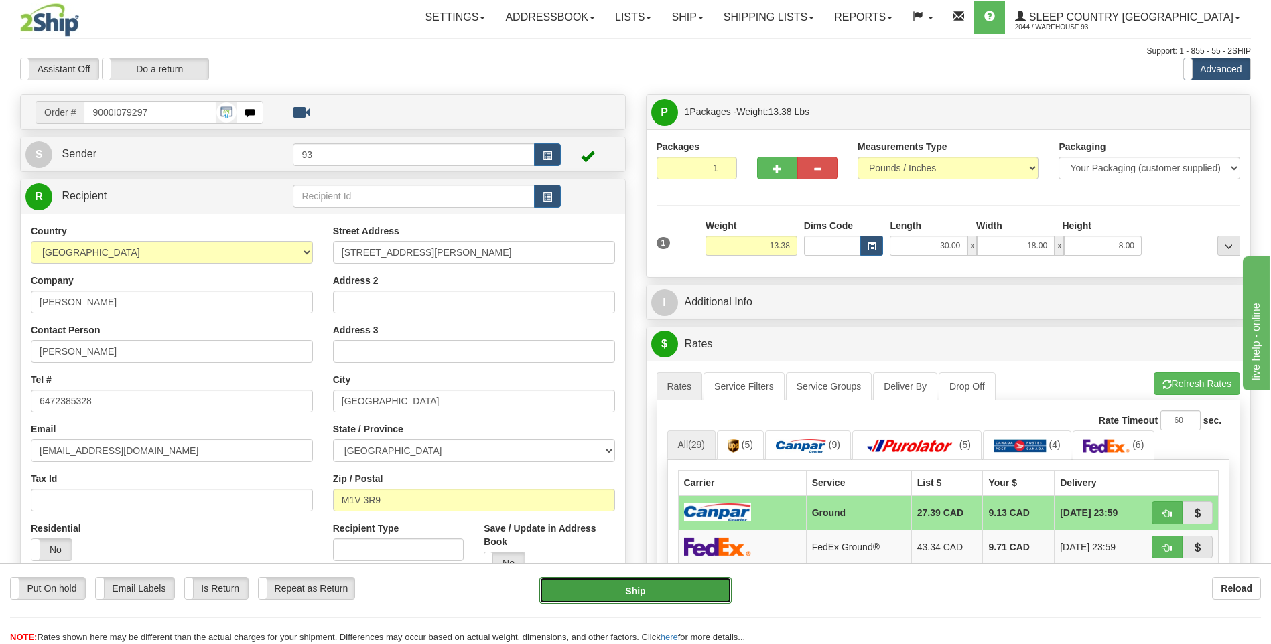
click at [674, 593] on button "Ship" at bounding box center [635, 590] width 192 height 27
type input "1"
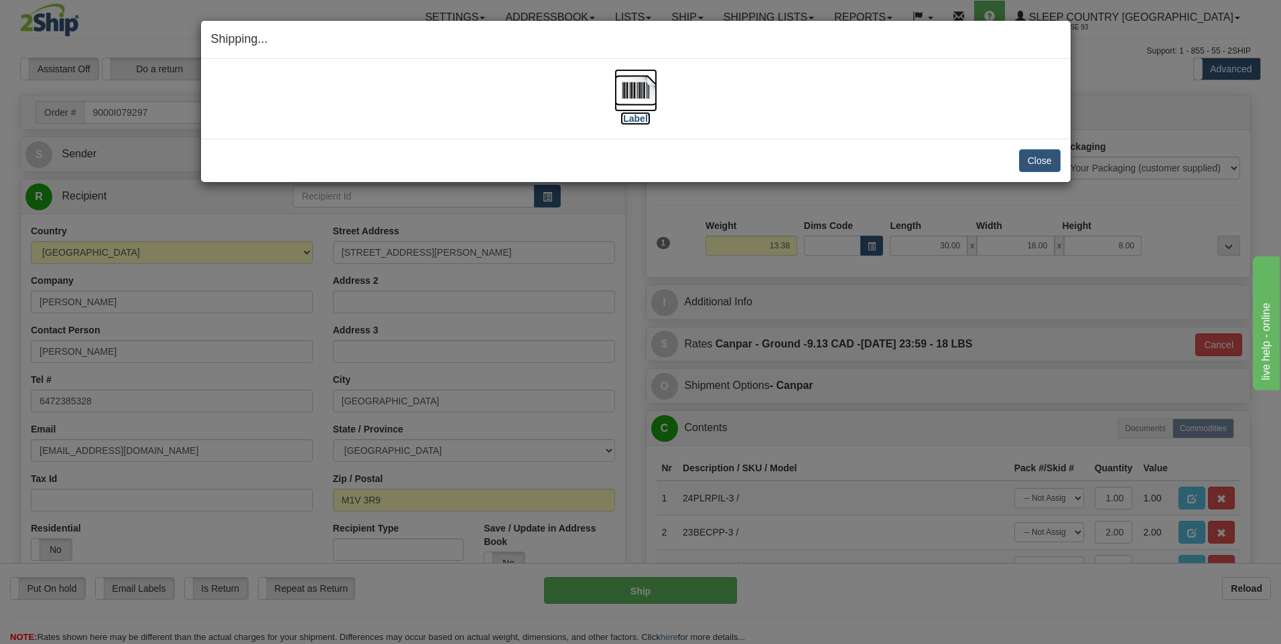
click at [638, 98] on img at bounding box center [635, 90] width 43 height 43
click at [1038, 159] on button "Close" at bounding box center [1040, 160] width 42 height 23
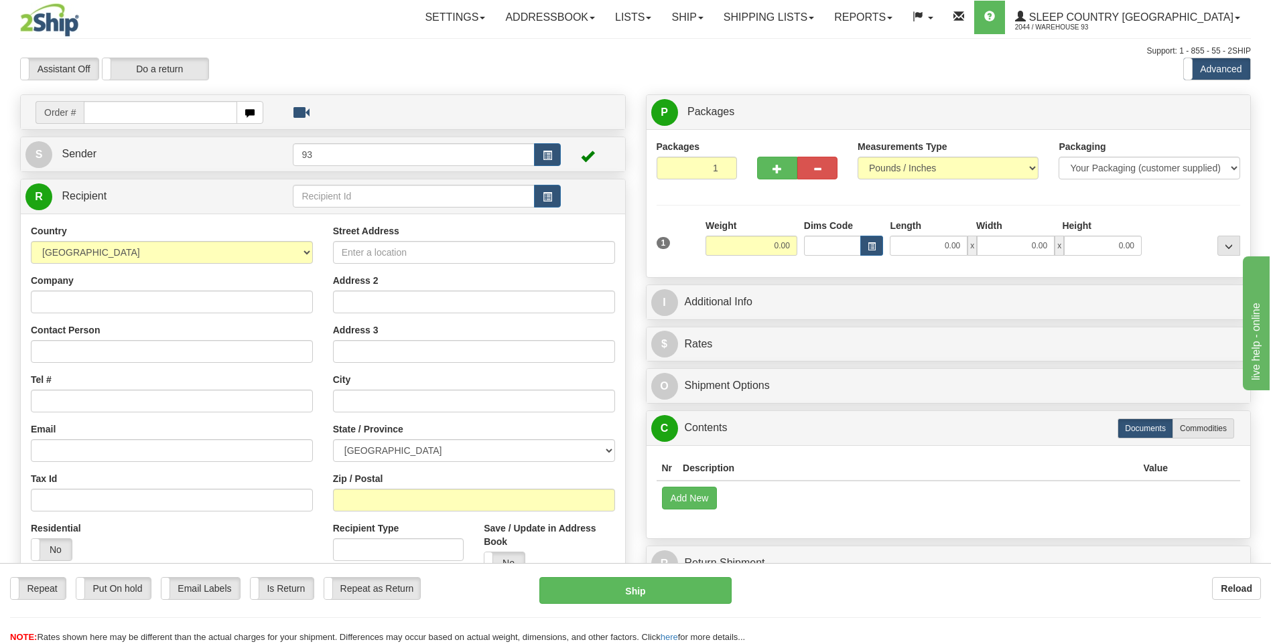
click at [123, 111] on input "text" at bounding box center [160, 112] width 153 height 23
type input "9000I079491"
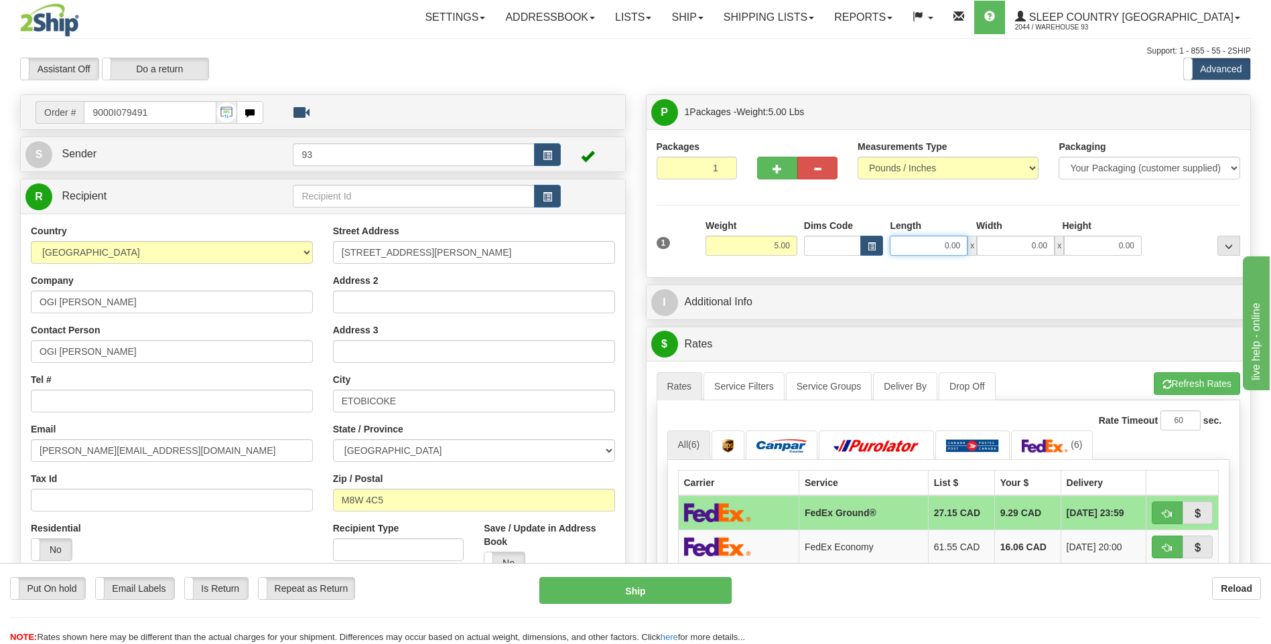
click at [920, 246] on input "0.00" at bounding box center [929, 246] width 78 height 20
type input "16.00"
click at [1006, 241] on input "0.00" at bounding box center [1016, 246] width 78 height 20
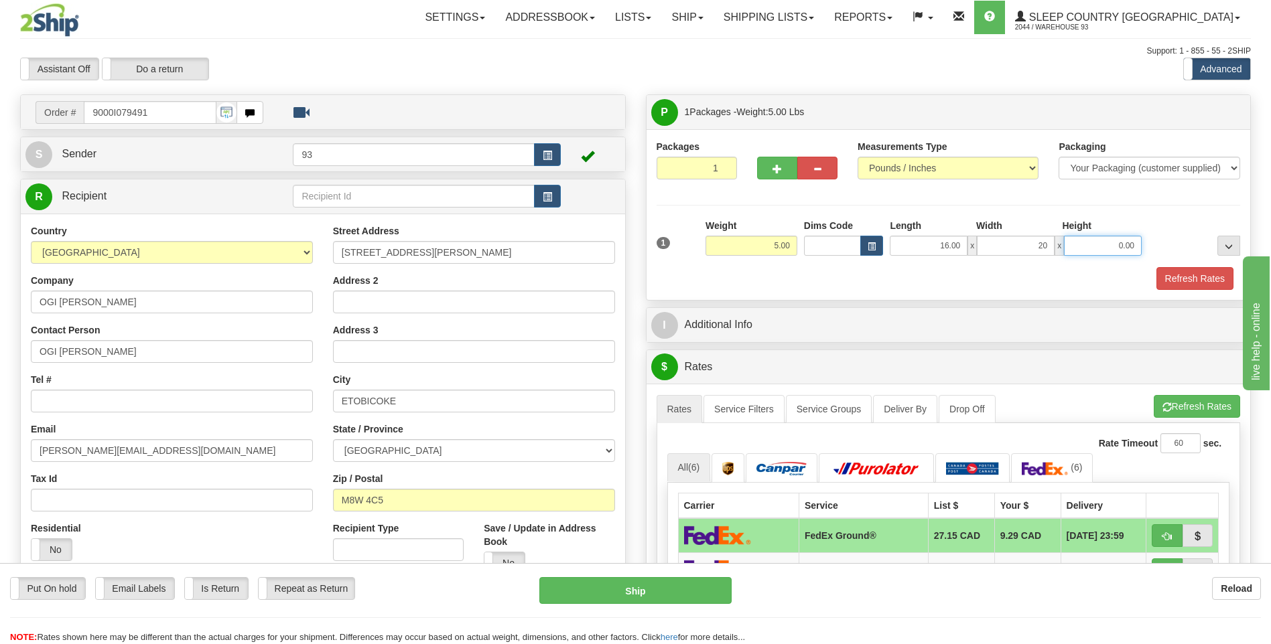
type input "20.00"
click at [1100, 245] on input "0.00" at bounding box center [1103, 246] width 78 height 20
type input "12.00"
click at [1205, 279] on button "Refresh Rates" at bounding box center [1194, 278] width 77 height 23
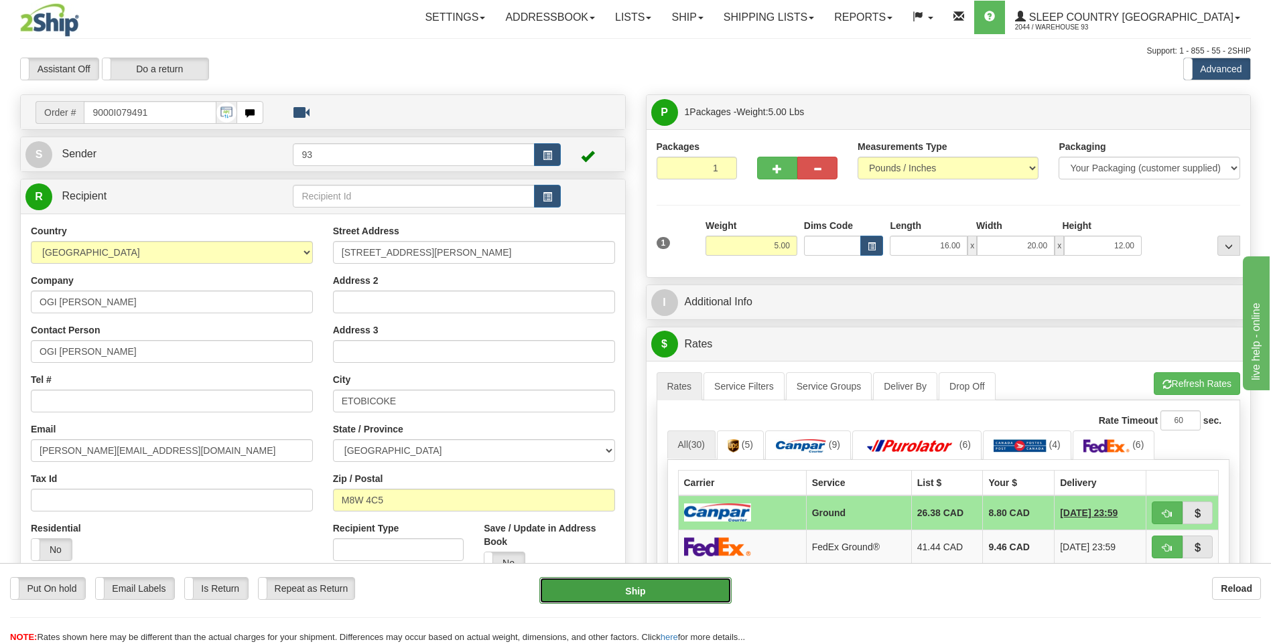
drag, startPoint x: 687, startPoint y: 592, endPoint x: 709, endPoint y: 585, distance: 23.7
click at [687, 592] on button "Ship" at bounding box center [635, 590] width 192 height 27
type input "1"
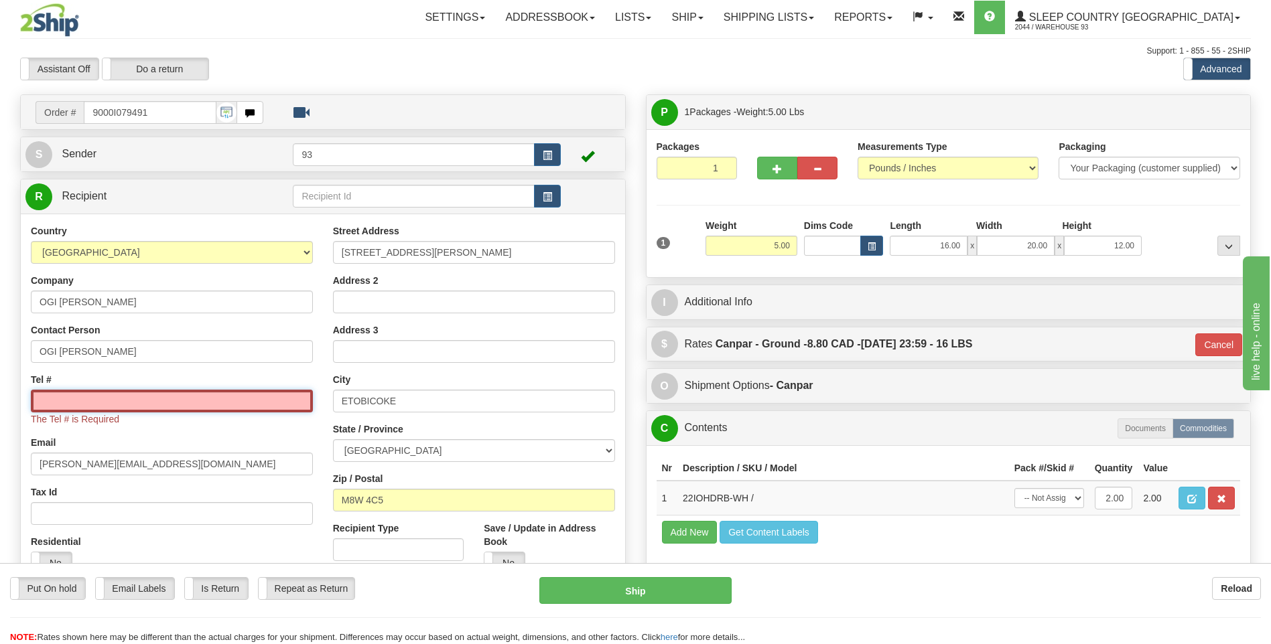
click at [118, 405] on input "Tel #" at bounding box center [172, 401] width 282 height 23
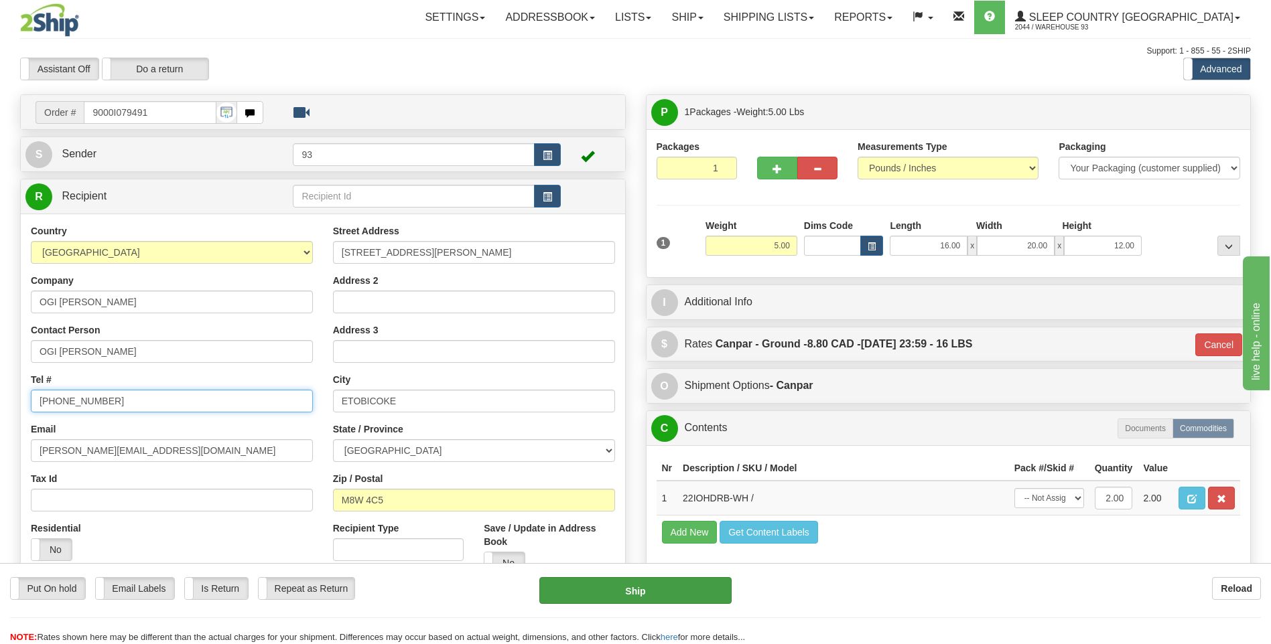
type input "647-713-7892"
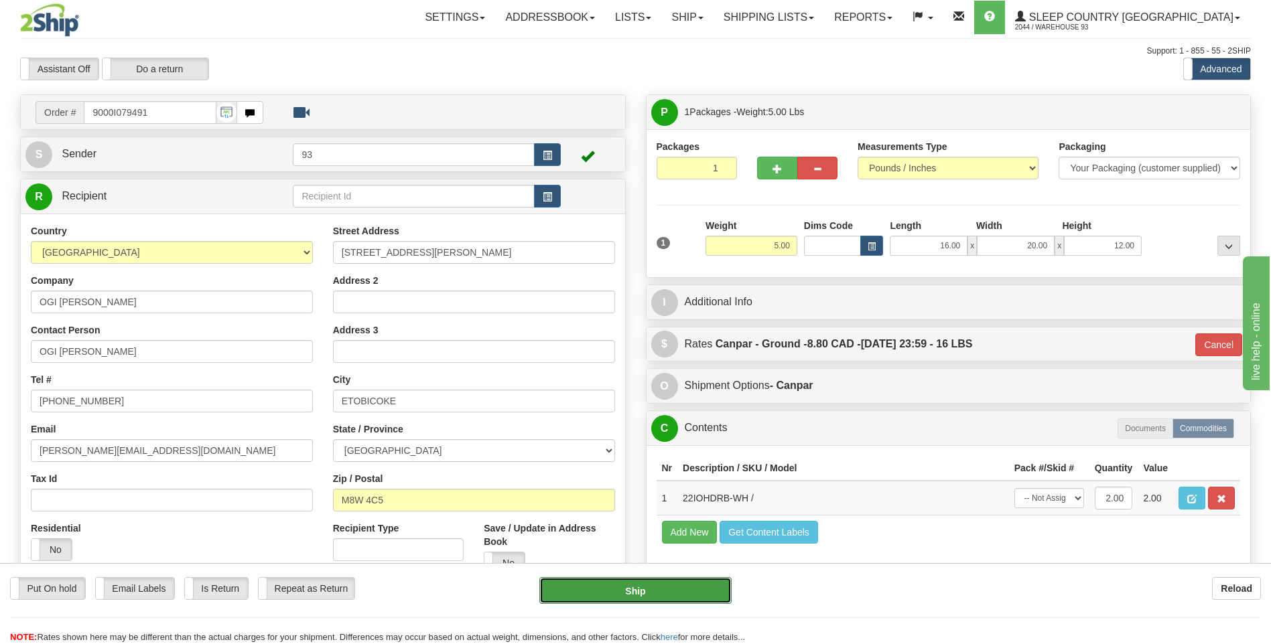
click at [578, 591] on button "Ship" at bounding box center [635, 590] width 192 height 27
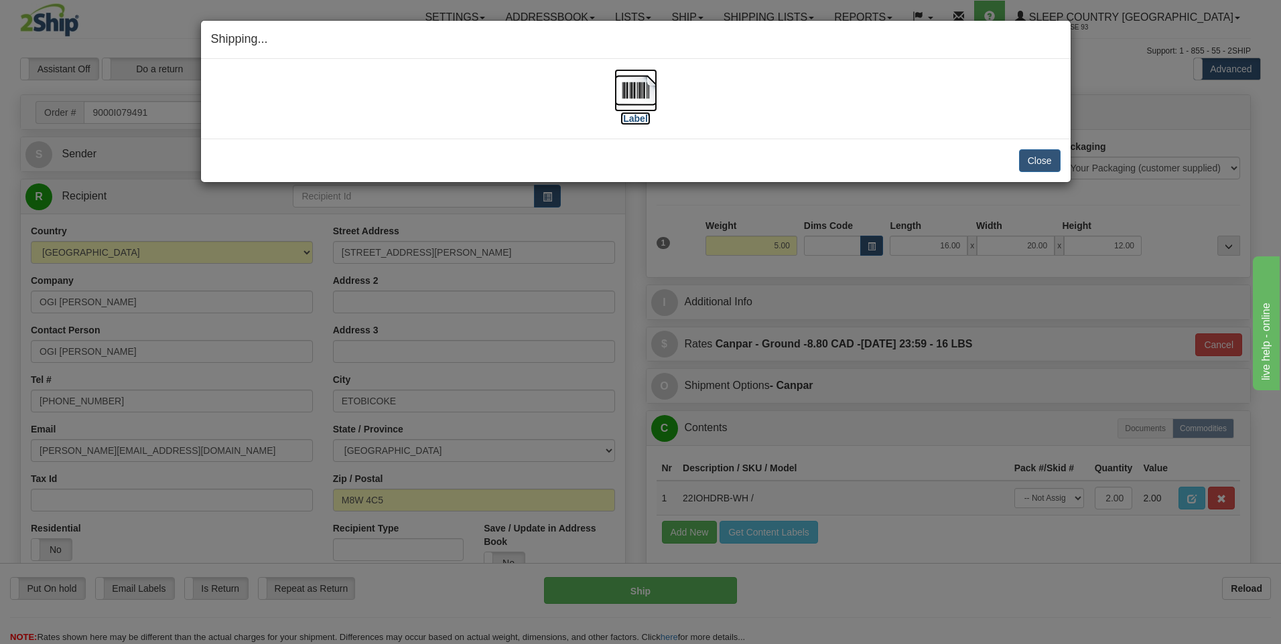
click at [632, 94] on img at bounding box center [635, 90] width 43 height 43
click at [1039, 163] on button "Close" at bounding box center [1040, 160] width 42 height 23
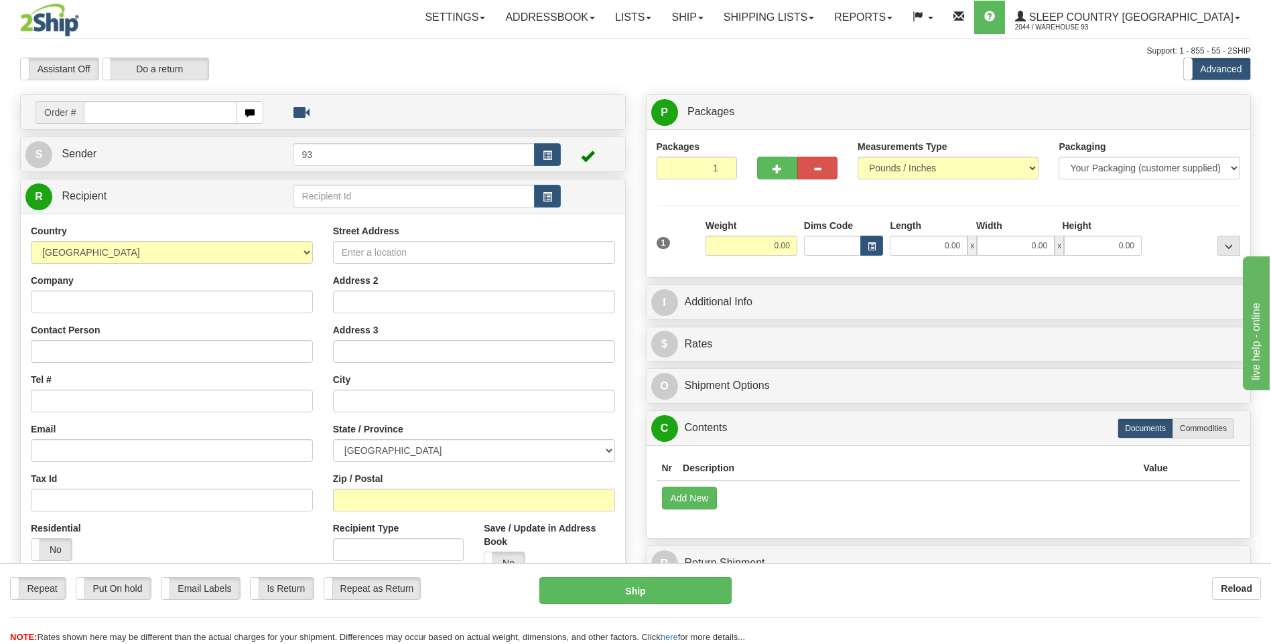
click at [212, 111] on input "text" at bounding box center [160, 112] width 153 height 23
type input "9000I079528"
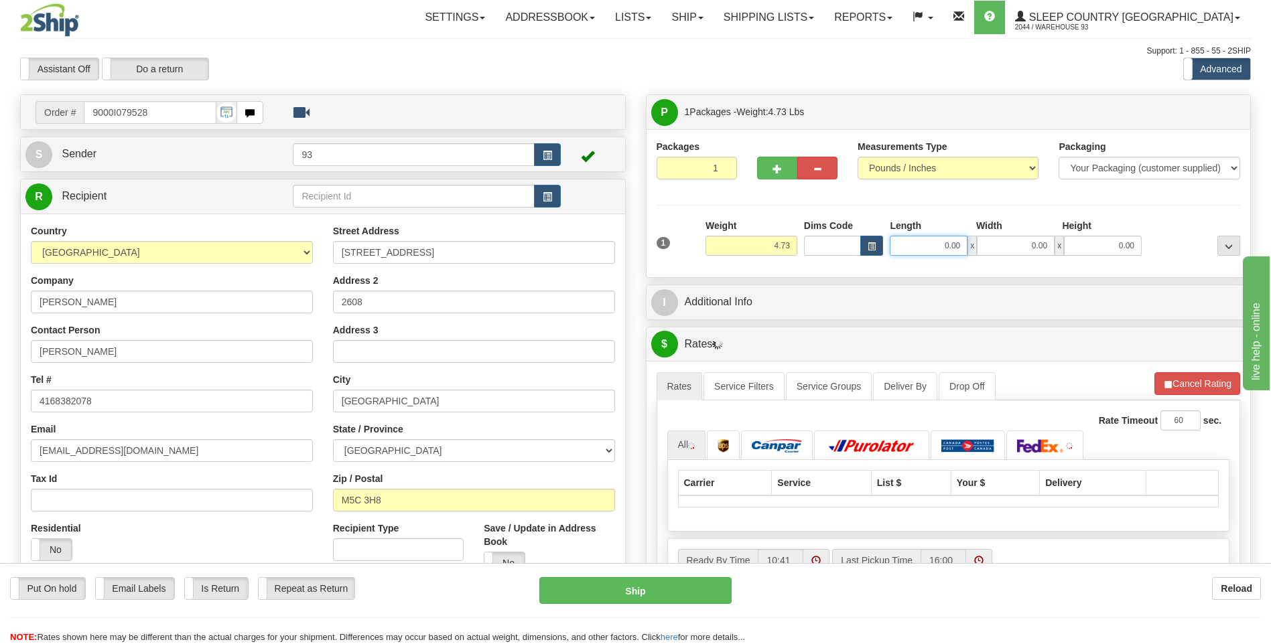
click at [931, 249] on input "0.00" at bounding box center [929, 246] width 78 height 20
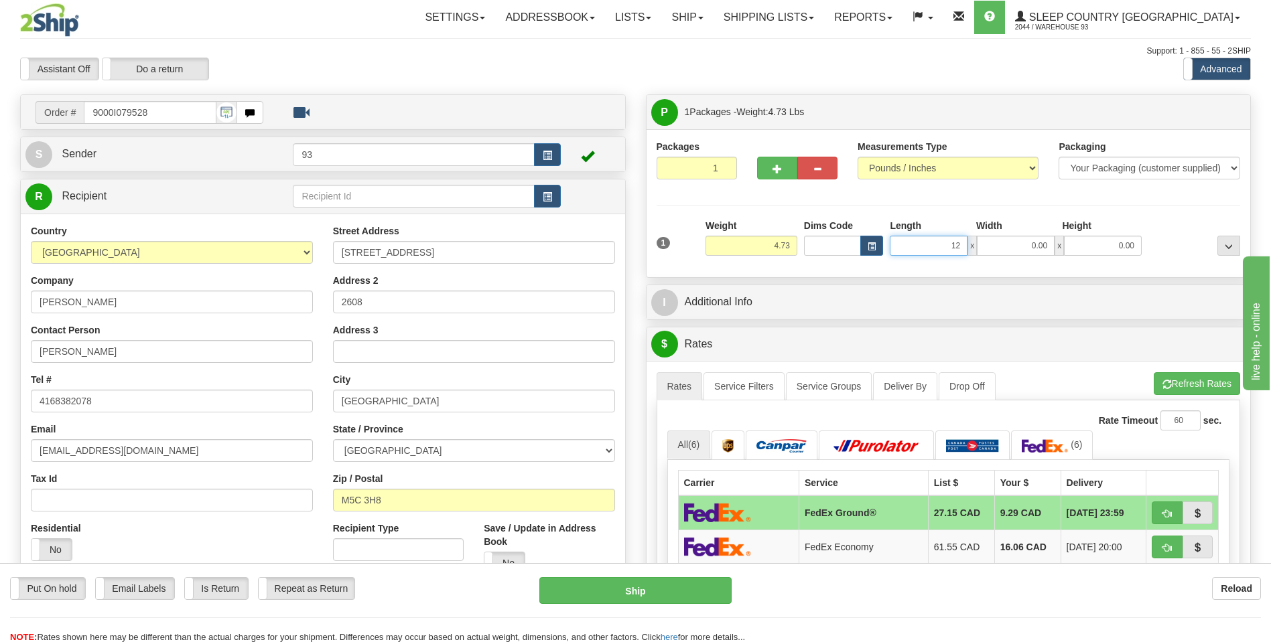
type input "1"
type input "14.00"
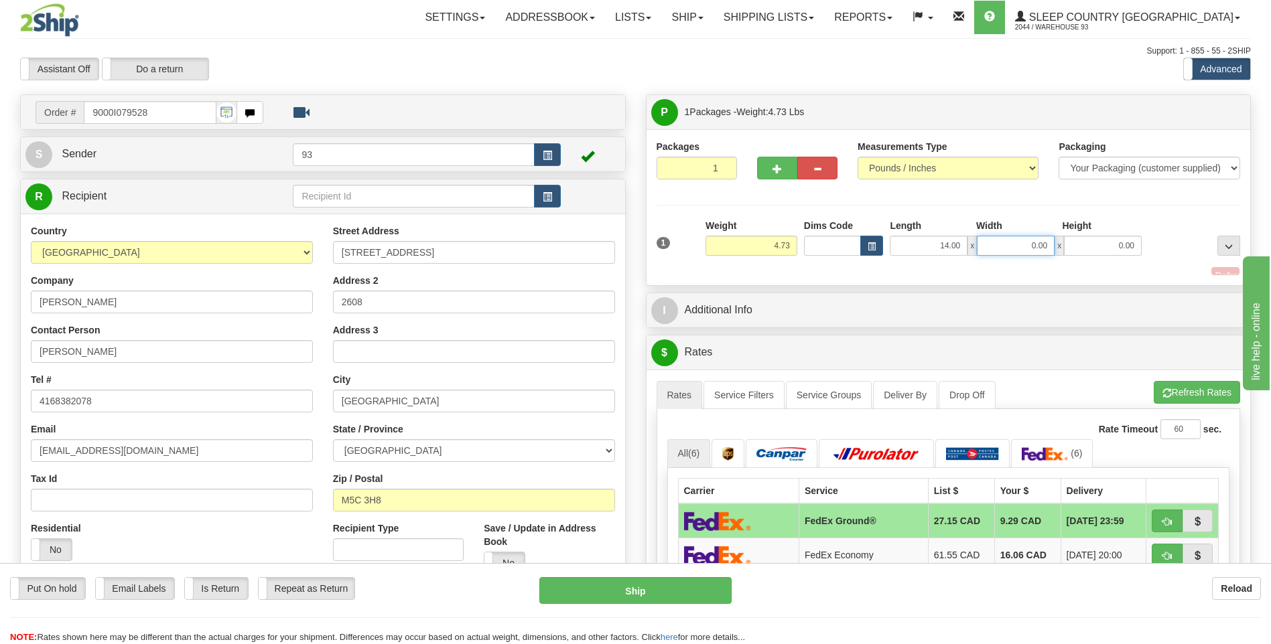
click at [1000, 247] on input "0.00" at bounding box center [1016, 246] width 78 height 20
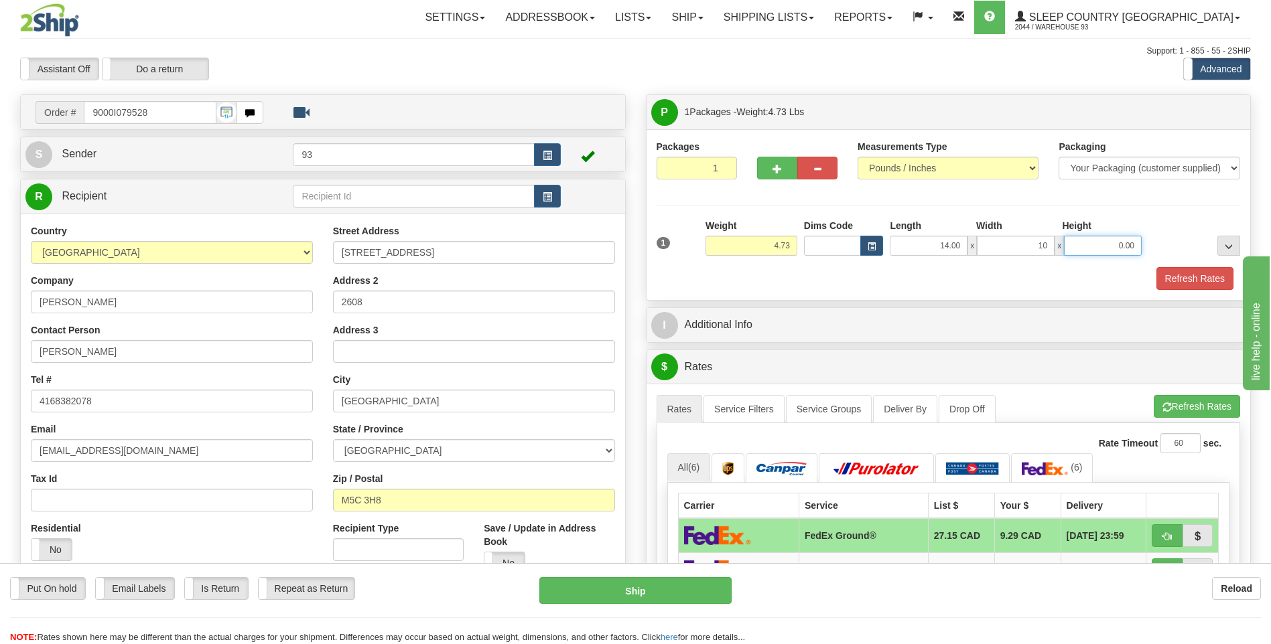
type input "10.00"
click at [1114, 247] on input "0.00" at bounding box center [1103, 246] width 78 height 20
type input "3.00"
click at [1178, 279] on button "Refresh Rates" at bounding box center [1194, 278] width 77 height 23
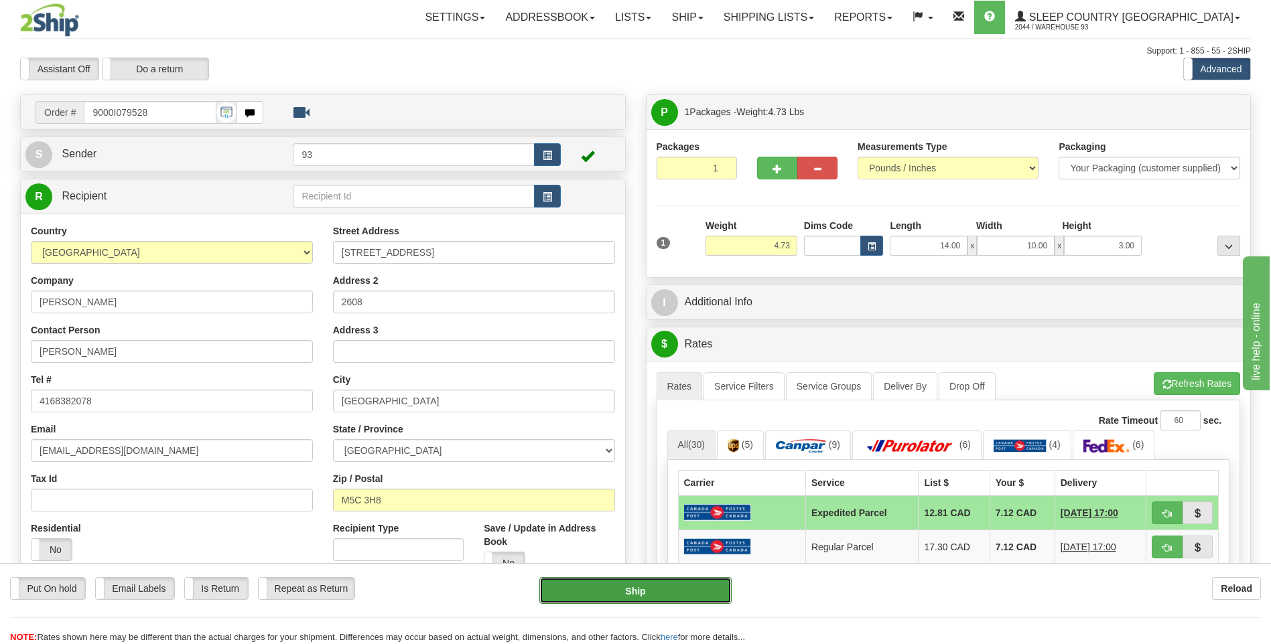
click at [682, 595] on button "Ship" at bounding box center [635, 590] width 192 height 27
type input "DOM.EP"
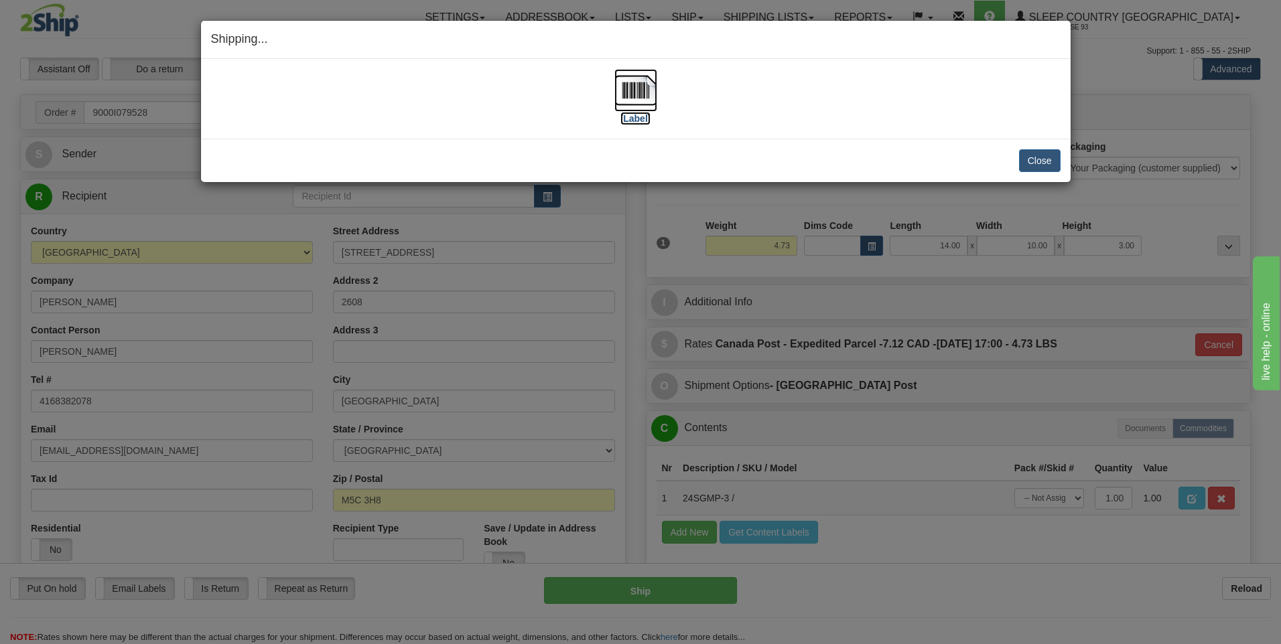
click at [638, 82] on img at bounding box center [635, 90] width 43 height 43
click at [1049, 169] on button "Close" at bounding box center [1040, 160] width 42 height 23
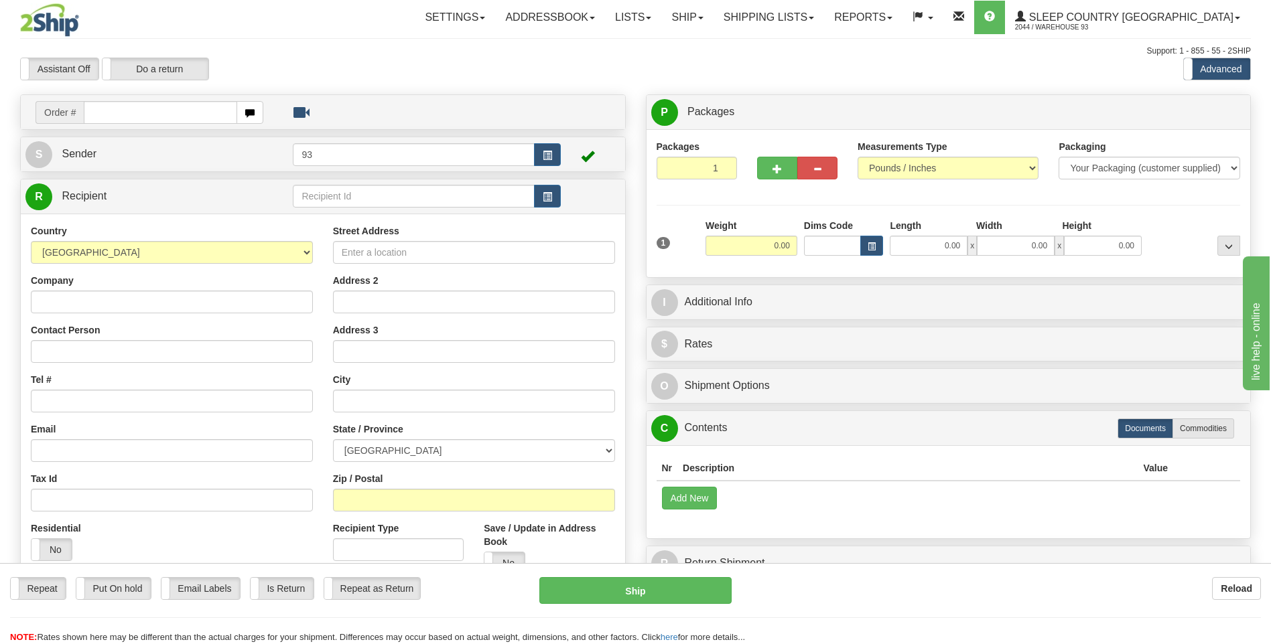
click at [123, 109] on input "text" at bounding box center [160, 112] width 153 height 23
type input "9000I079859"
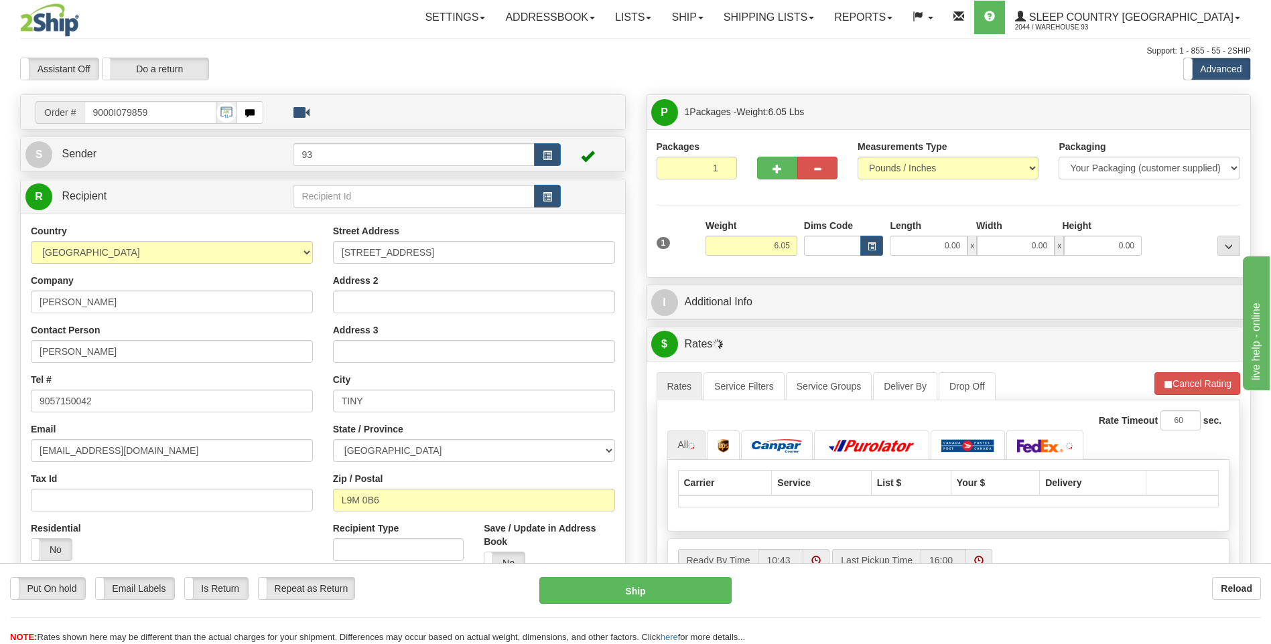
click at [912, 230] on label "Length" at bounding box center [905, 225] width 31 height 13
click at [912, 236] on input "0.00" at bounding box center [929, 246] width 78 height 20
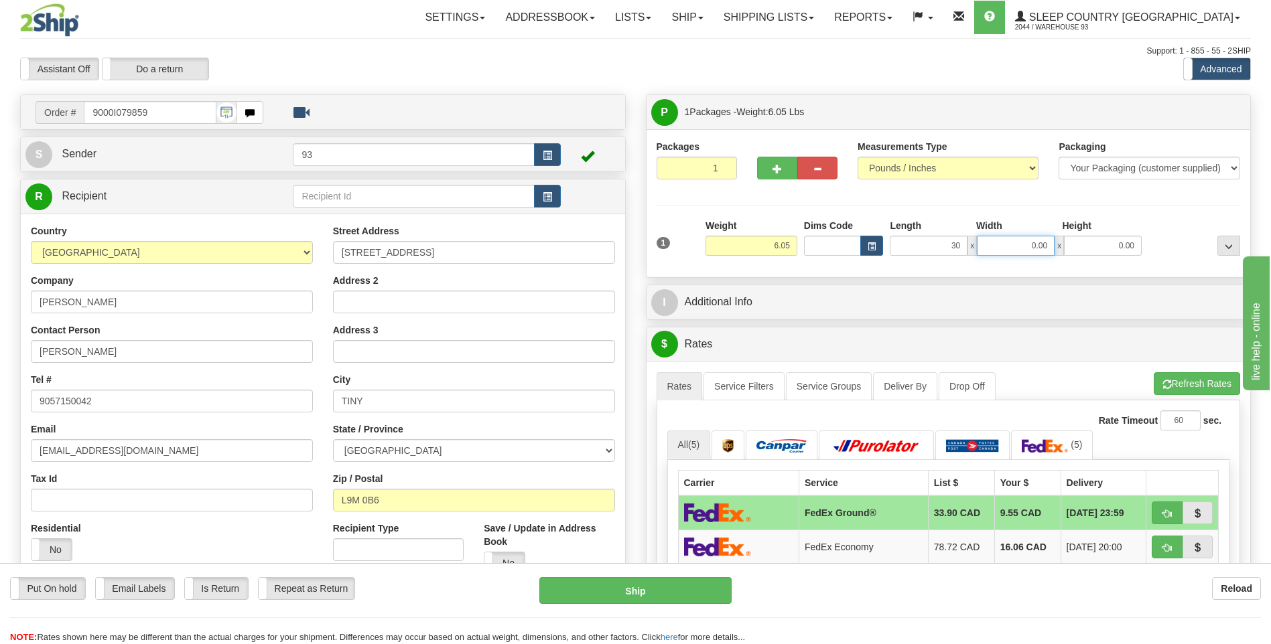
type input "30.00"
click at [996, 241] on input "0.00" at bounding box center [1016, 246] width 78 height 20
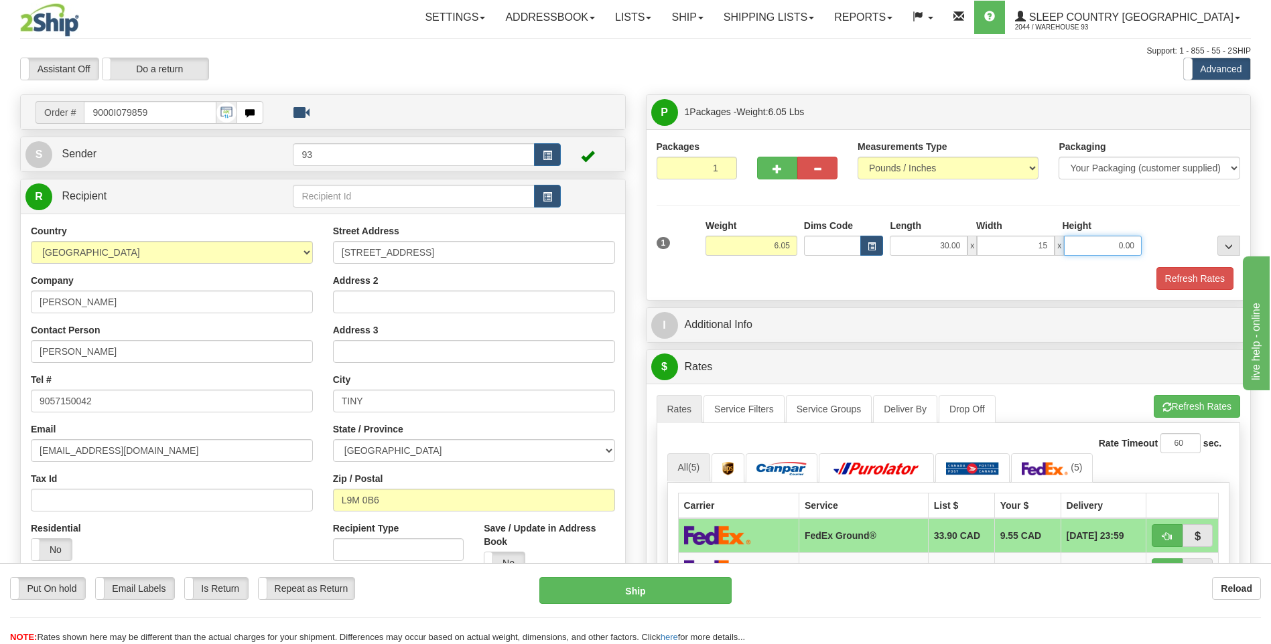
type input "15.00"
click at [1107, 236] on input "0.00" at bounding box center [1103, 246] width 78 height 20
type input "12.00"
click at [1207, 279] on button "Refresh Rates" at bounding box center [1194, 278] width 77 height 23
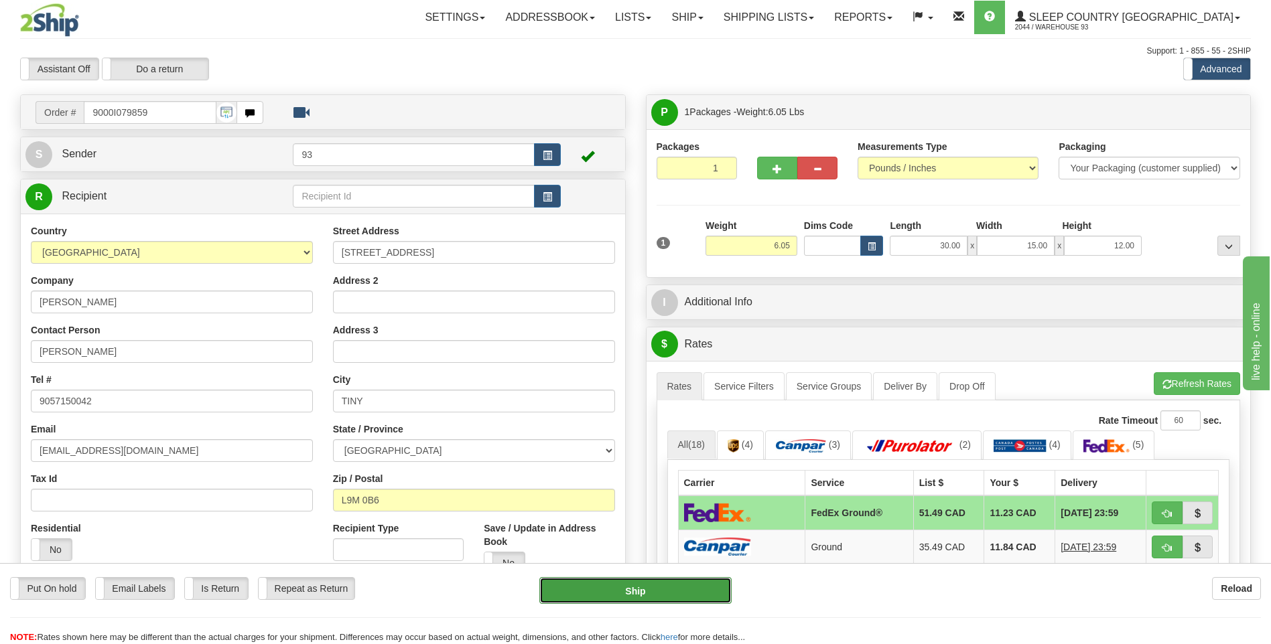
click at [693, 596] on button "Ship" at bounding box center [635, 590] width 192 height 27
type input "92"
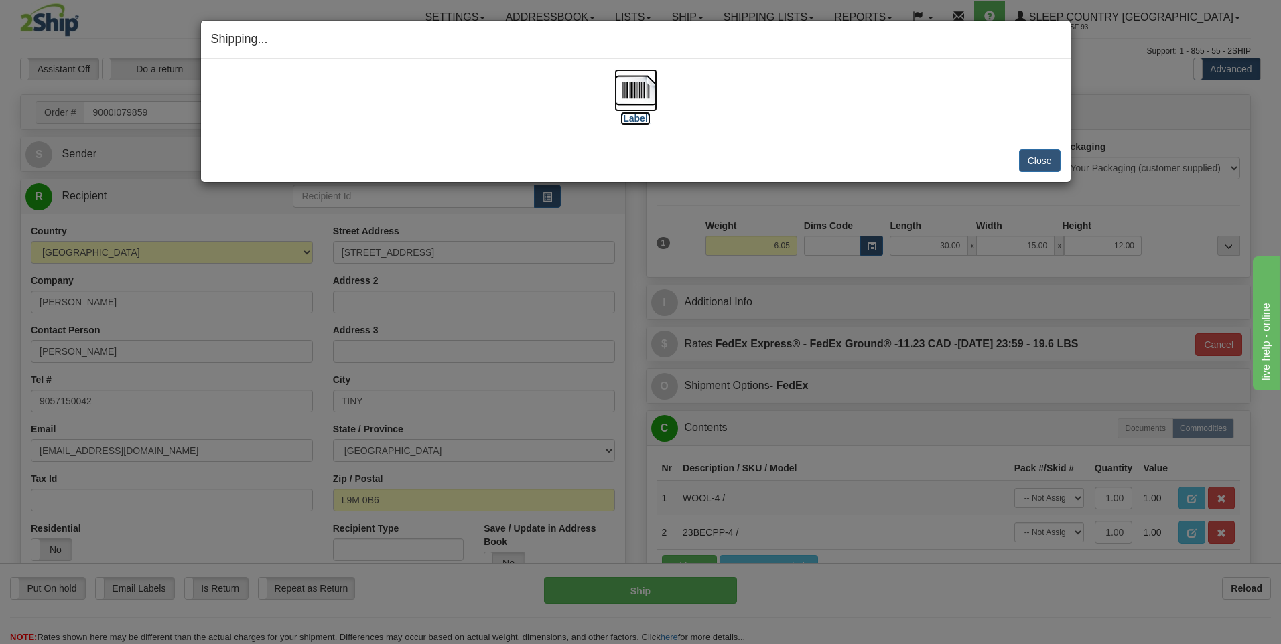
click at [614, 92] on img at bounding box center [635, 90] width 43 height 43
click at [1044, 154] on button "Close" at bounding box center [1040, 160] width 42 height 23
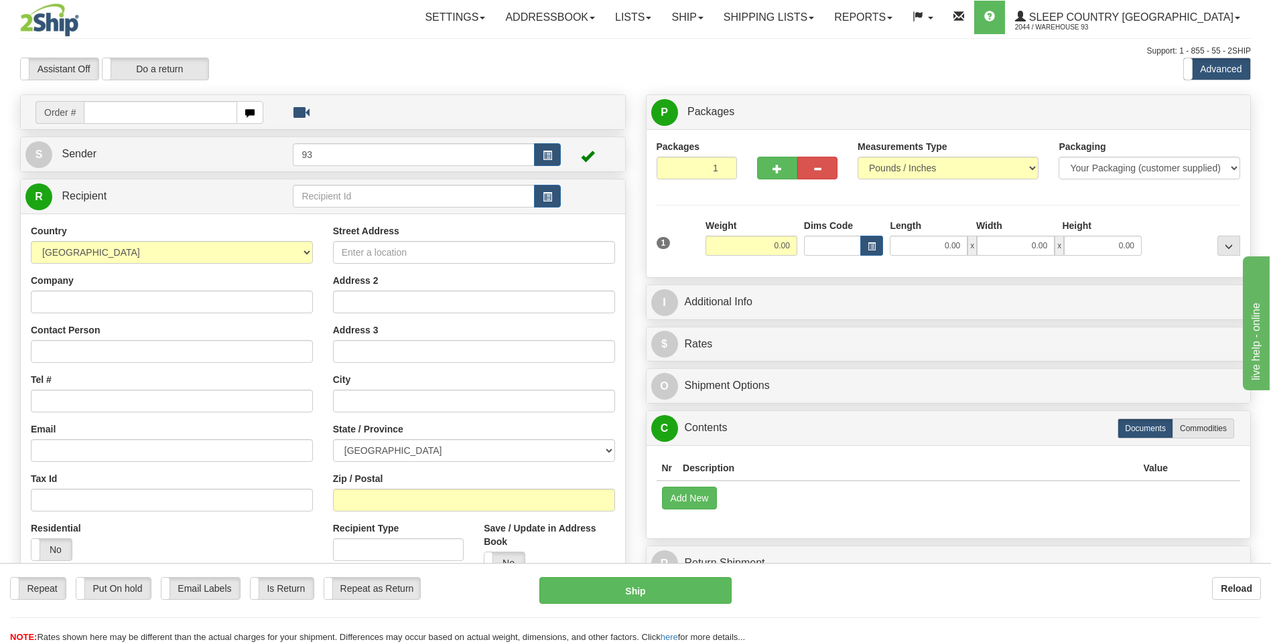
click at [133, 113] on div "Toggle navigation Settings Shipping Preferences Fields Preferences New" at bounding box center [635, 377] width 1271 height 754
click at [133, 113] on input "text" at bounding box center [160, 112] width 153 height 23
type input "9000I079888"
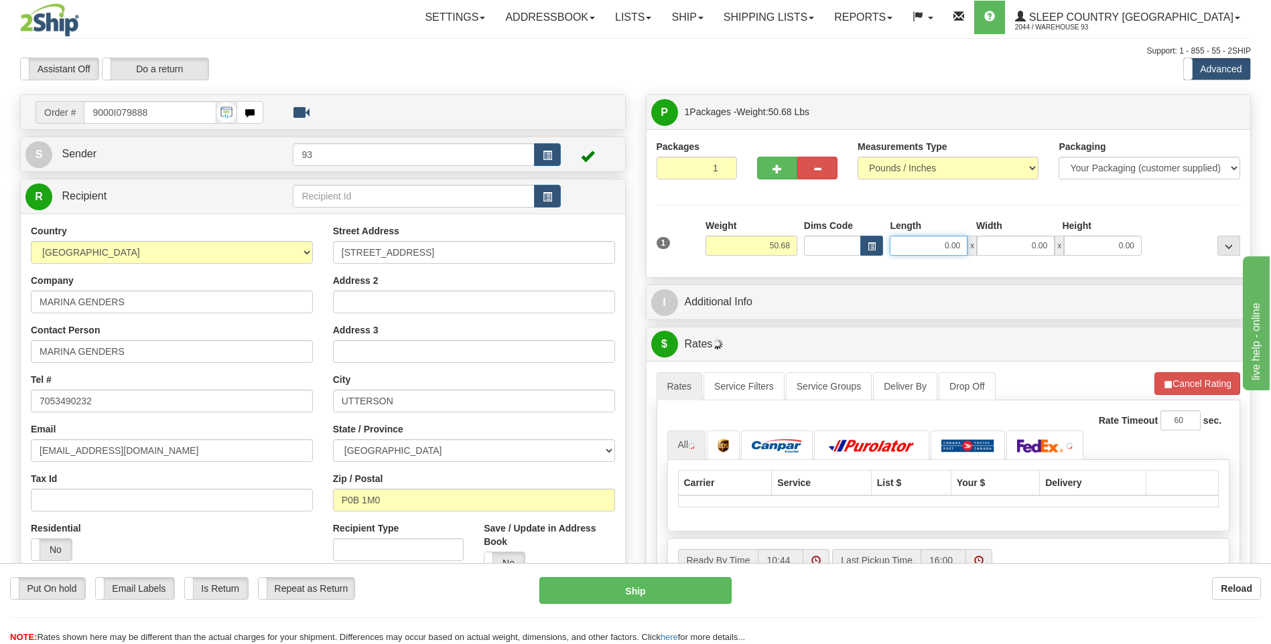
click at [929, 247] on input "0.00" at bounding box center [929, 246] width 78 height 20
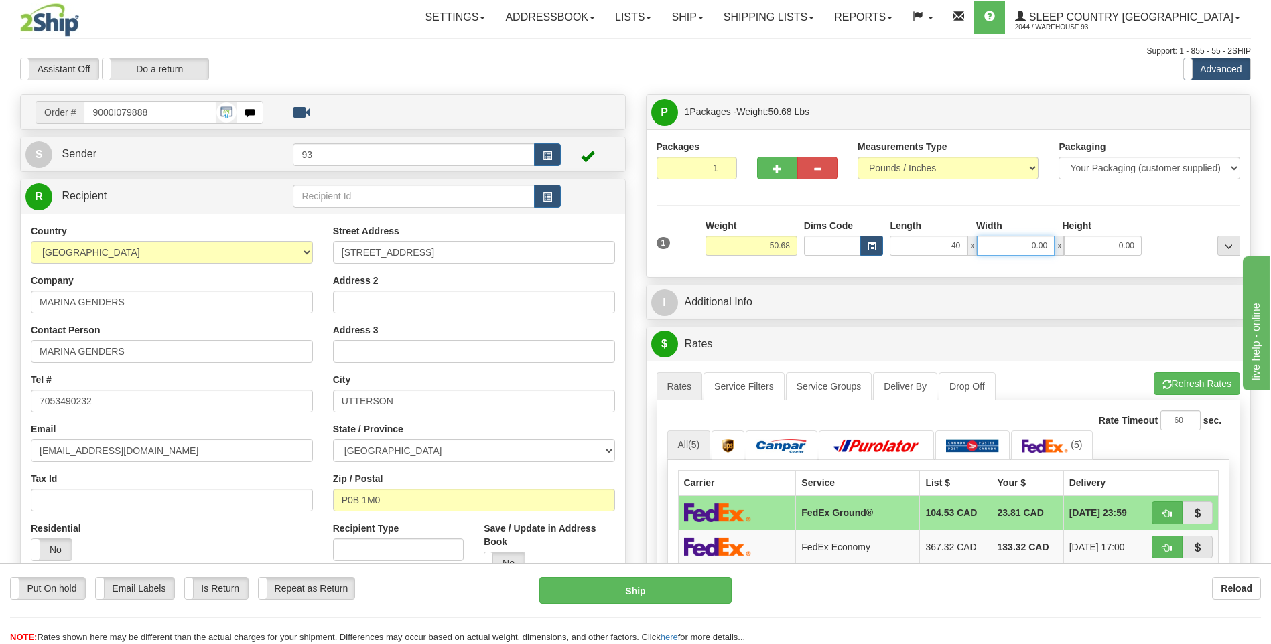
type input "40.00"
click at [1025, 248] on input "0.00" at bounding box center [1016, 246] width 78 height 20
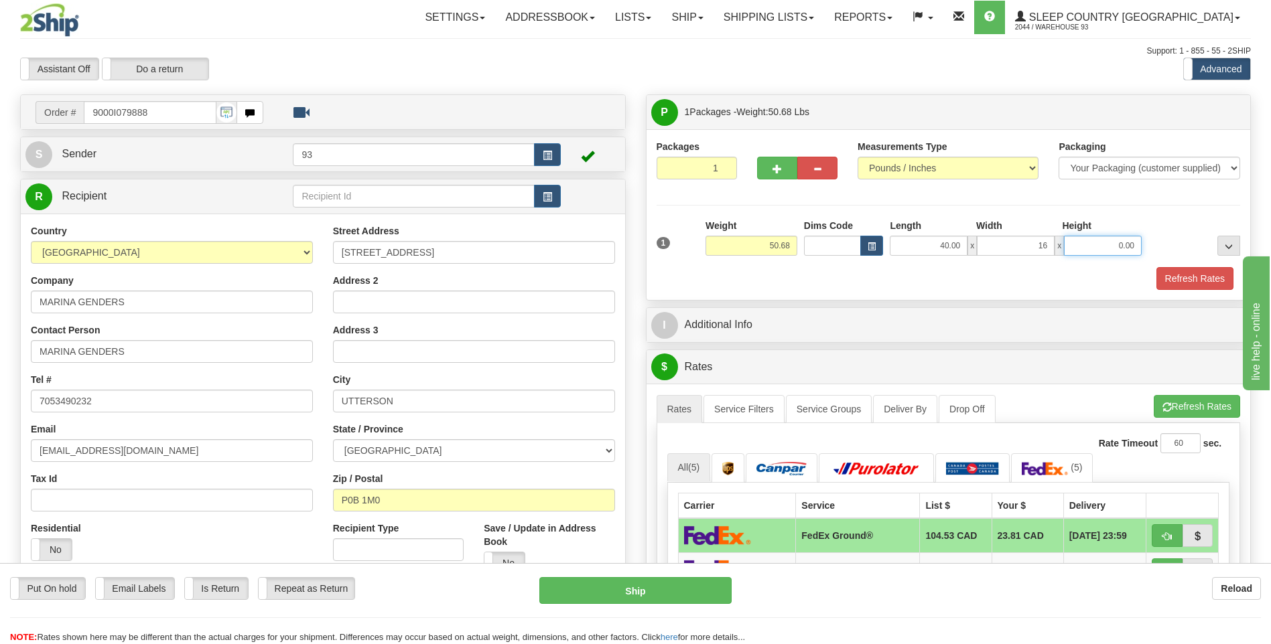
type input "16.00"
click at [1125, 247] on input "0.00" at bounding box center [1103, 246] width 78 height 20
type input "16.00"
click at [1196, 285] on button "Refresh Rates" at bounding box center [1194, 278] width 77 height 23
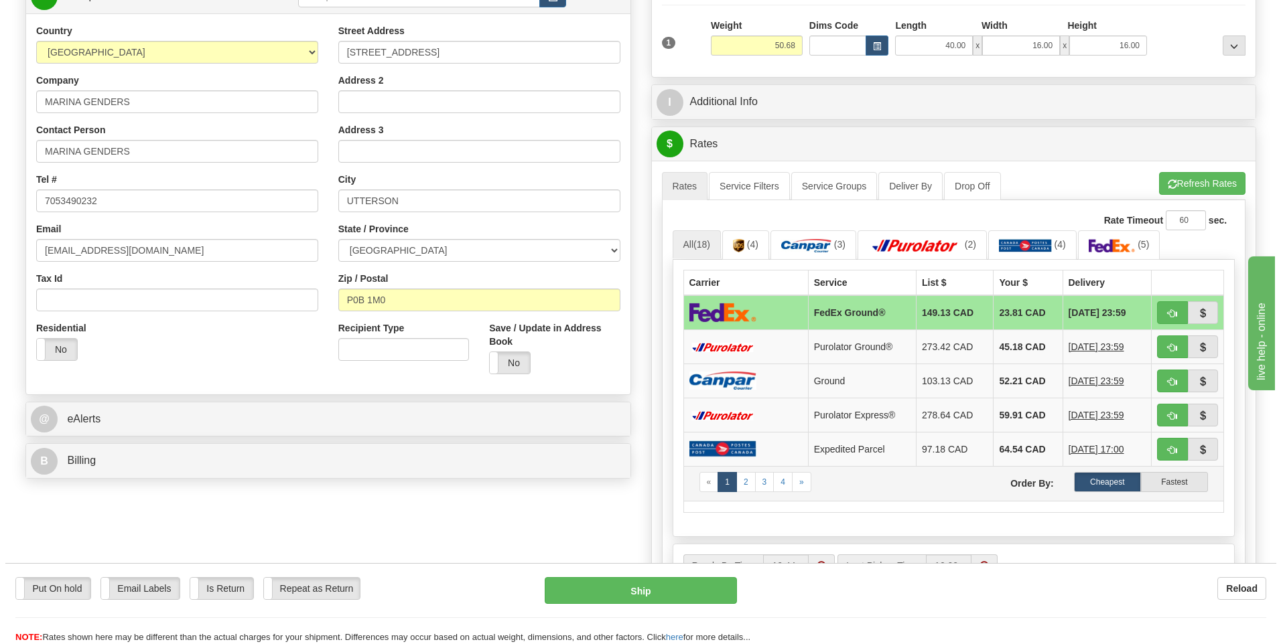
scroll to position [201, 0]
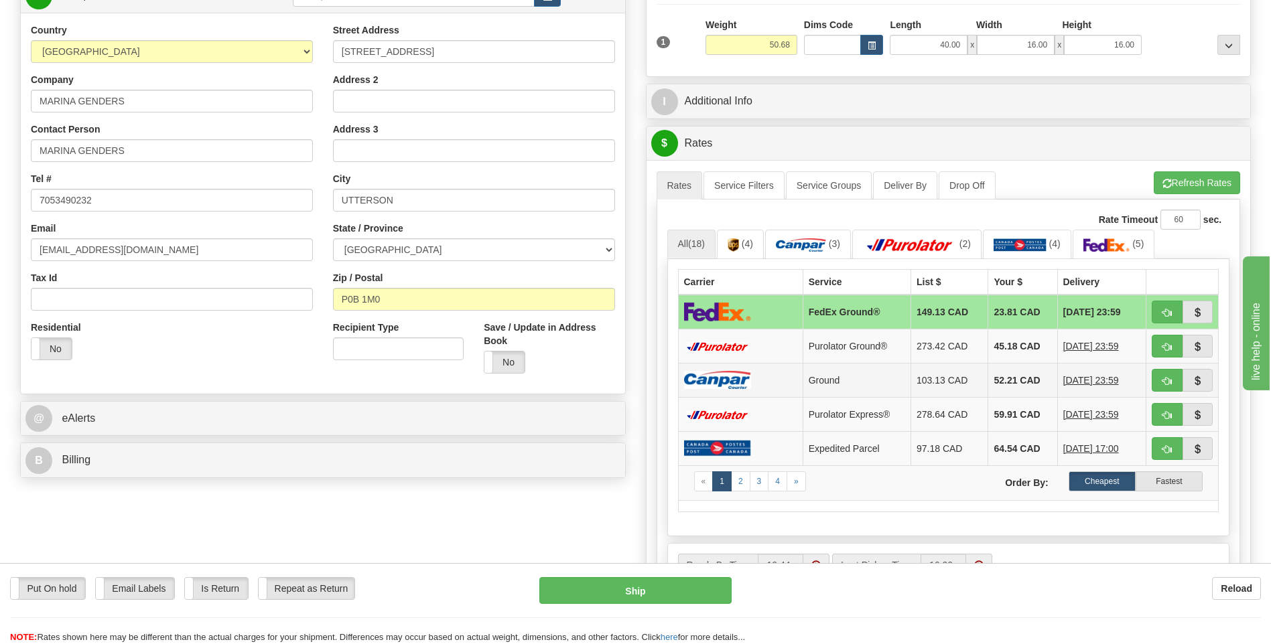
click at [760, 381] on td at bounding box center [740, 380] width 125 height 34
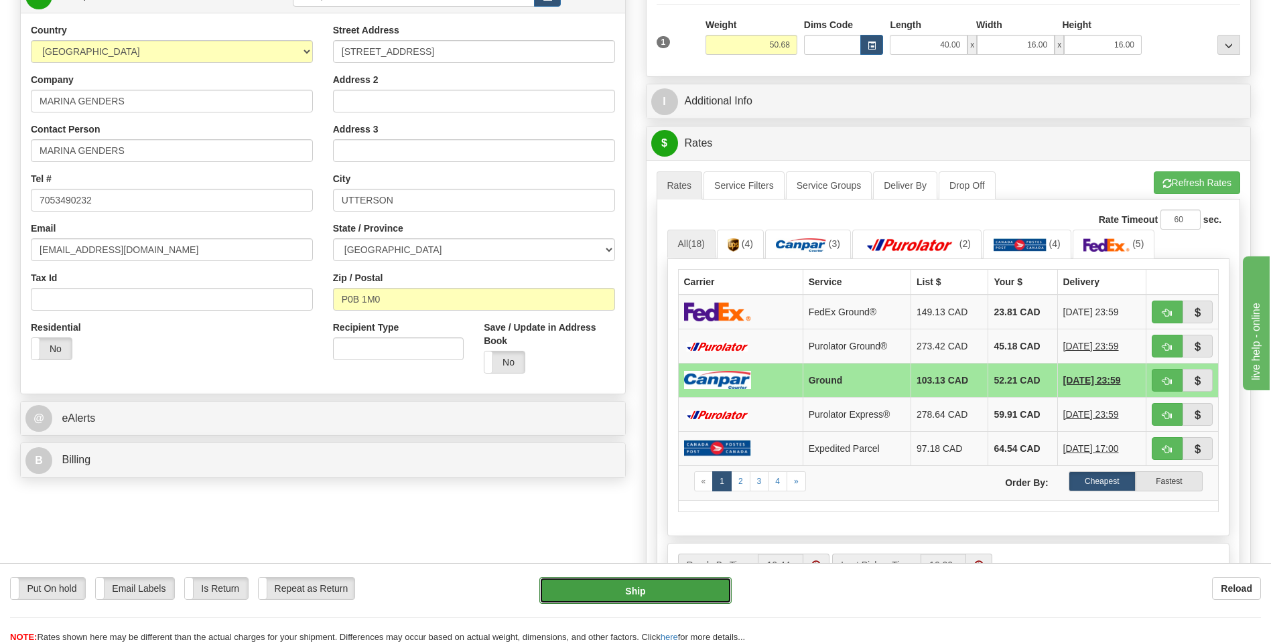
click at [680, 582] on button "Ship" at bounding box center [635, 590] width 192 height 27
type input "1"
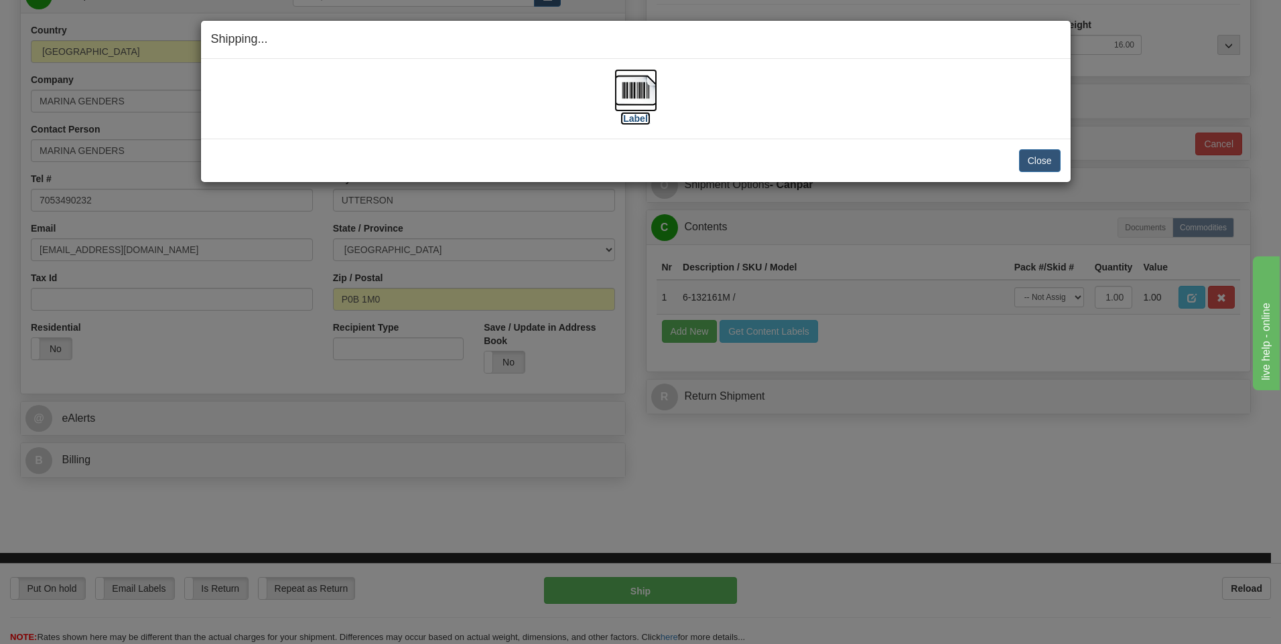
click at [638, 86] on img at bounding box center [635, 90] width 43 height 43
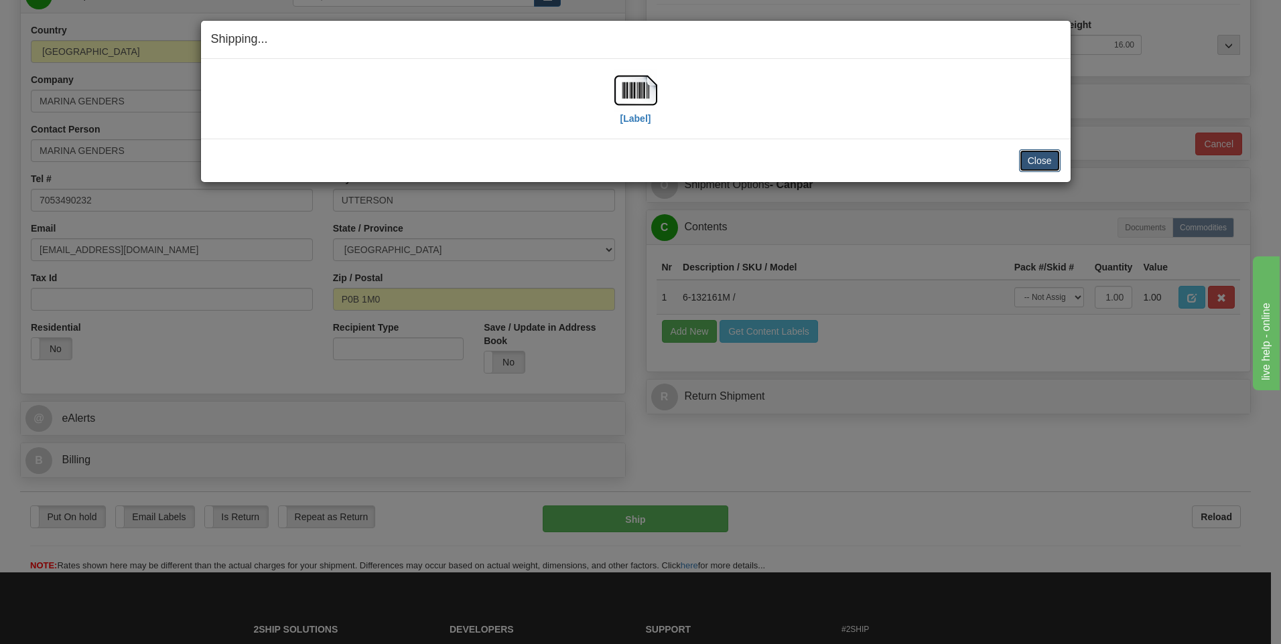
click at [1044, 161] on button "Close" at bounding box center [1040, 160] width 42 height 23
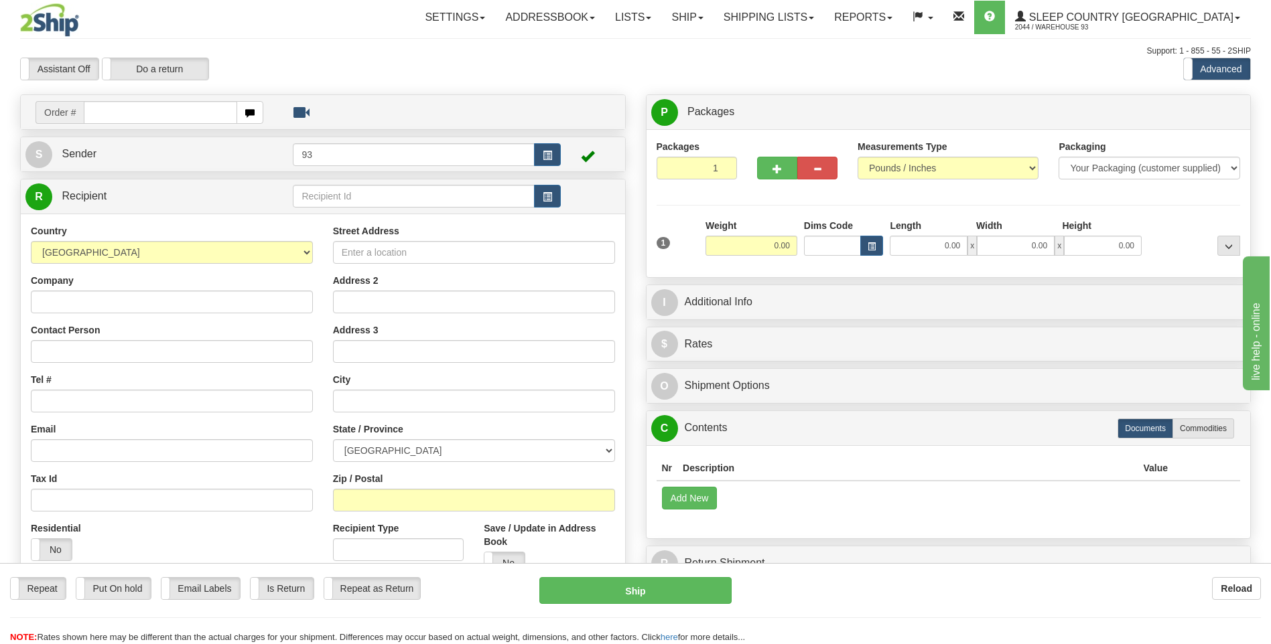
click at [145, 110] on input "text" at bounding box center [160, 112] width 153 height 23
type input "9007I079865"
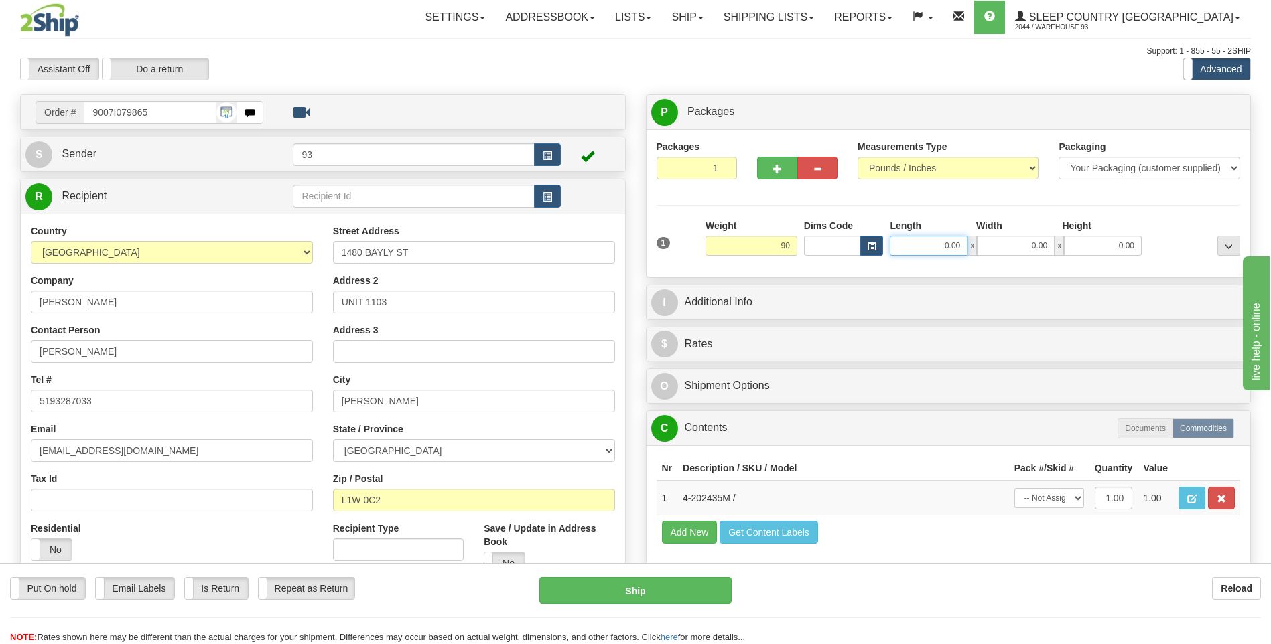
type input "90.00"
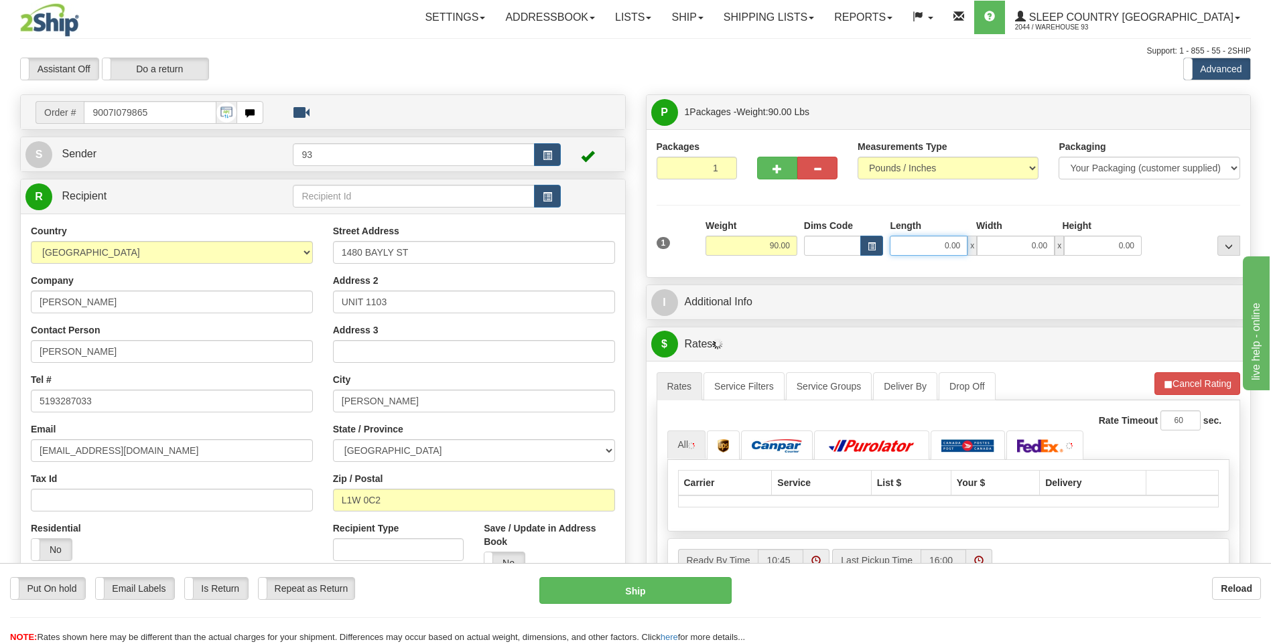
click at [935, 243] on input "0.00" at bounding box center [929, 246] width 78 height 20
type input "40.00"
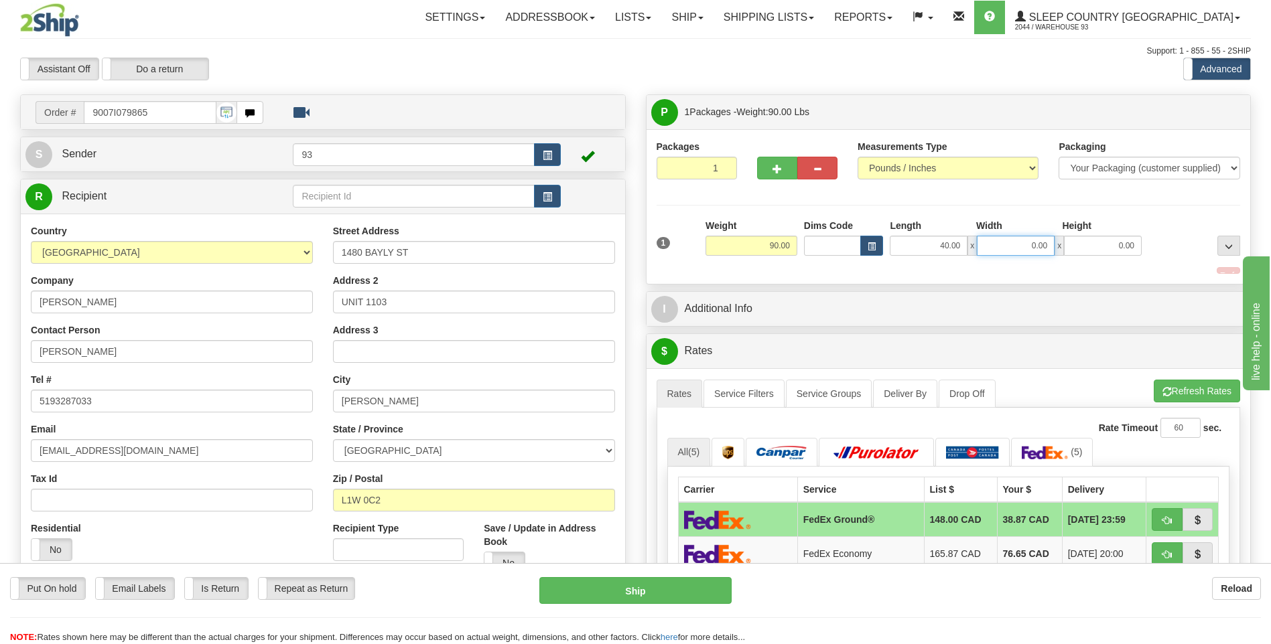
click at [1030, 246] on input "0.00" at bounding box center [1016, 246] width 78 height 20
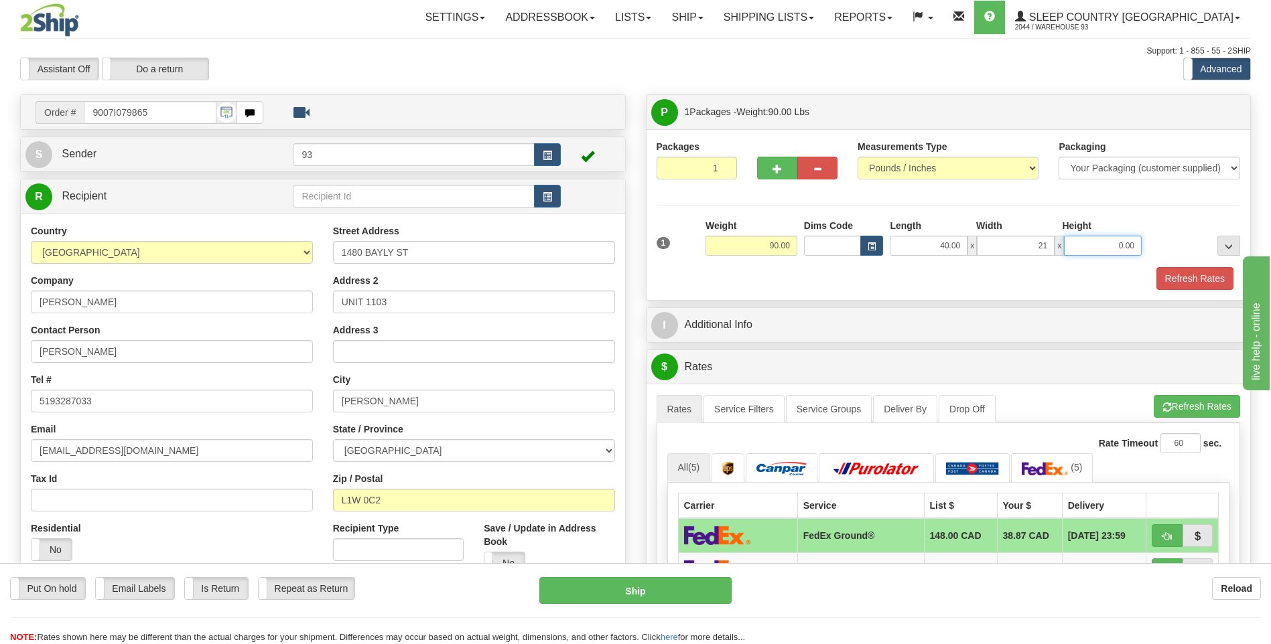
type input "21.00"
click at [1136, 241] on input "0.00" at bounding box center [1103, 246] width 78 height 20
type input "21.00"
click at [1183, 277] on button "Refresh Rates" at bounding box center [1194, 278] width 77 height 23
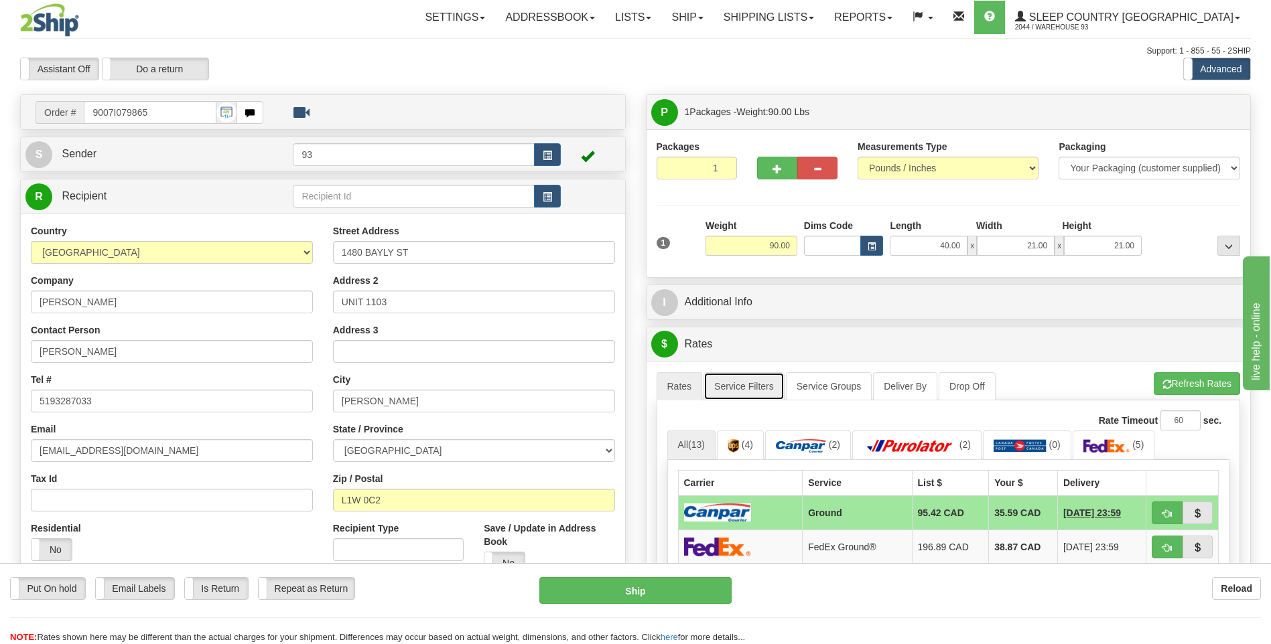
click at [744, 384] on link "Service Filters" at bounding box center [743, 386] width 81 height 28
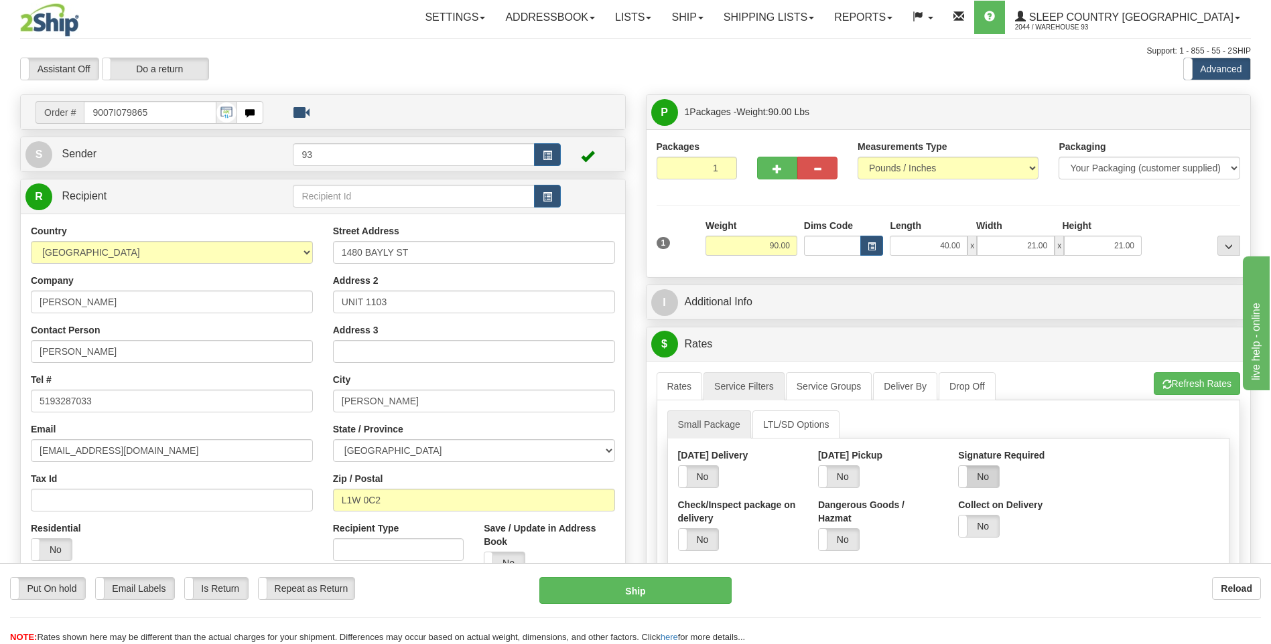
click at [989, 481] on label "No" at bounding box center [979, 476] width 40 height 21
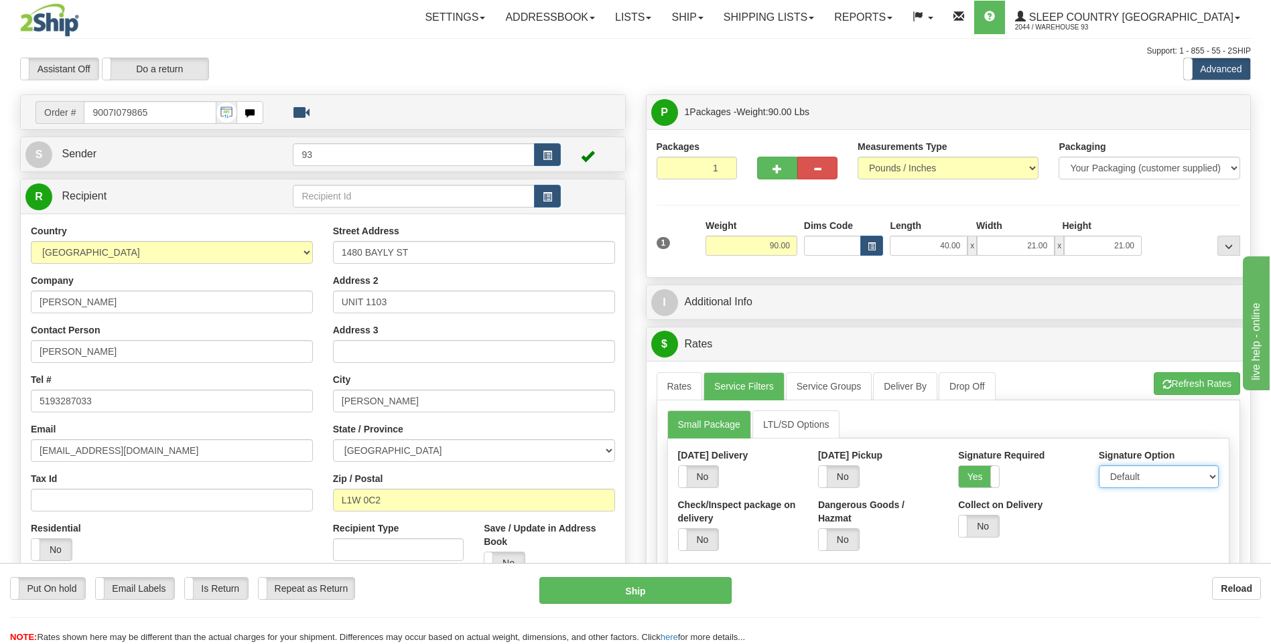
click at [1135, 475] on select "Default Adult Direct Indirect No Signature Required" at bounding box center [1159, 477] width 120 height 23
select select "1"
click at [1099, 466] on select "Default Adult Direct Indirect No Signature Required" at bounding box center [1159, 477] width 120 height 23
click at [679, 385] on link "Rates" at bounding box center [680, 386] width 46 height 28
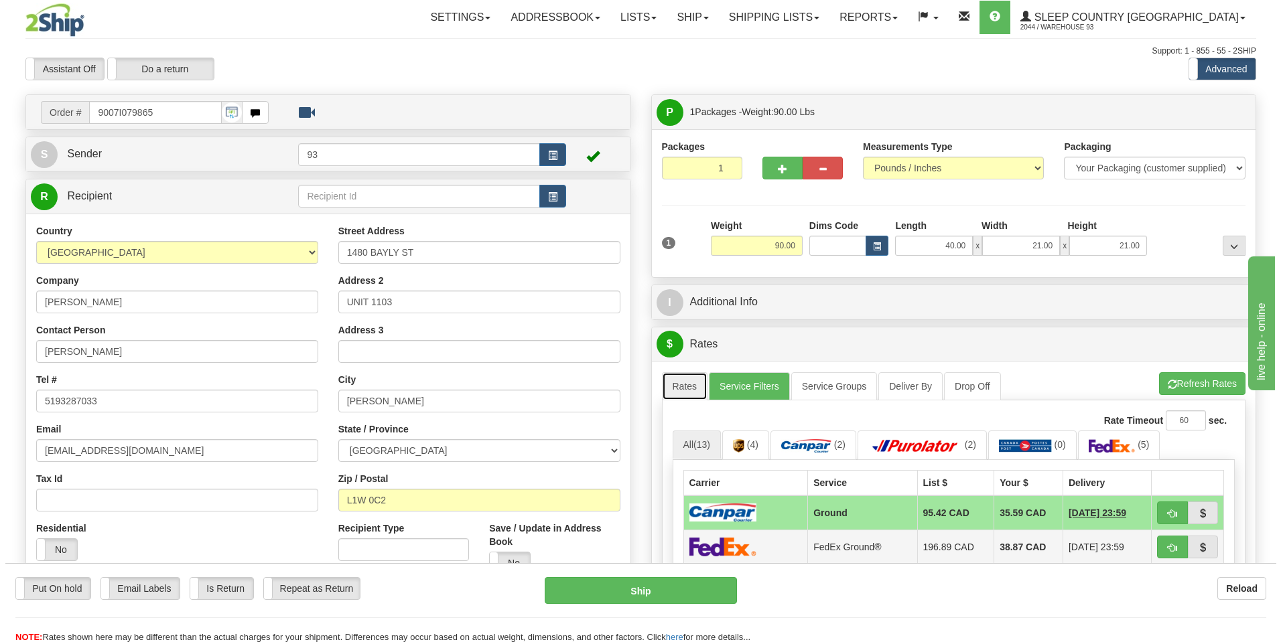
scroll to position [469, 0]
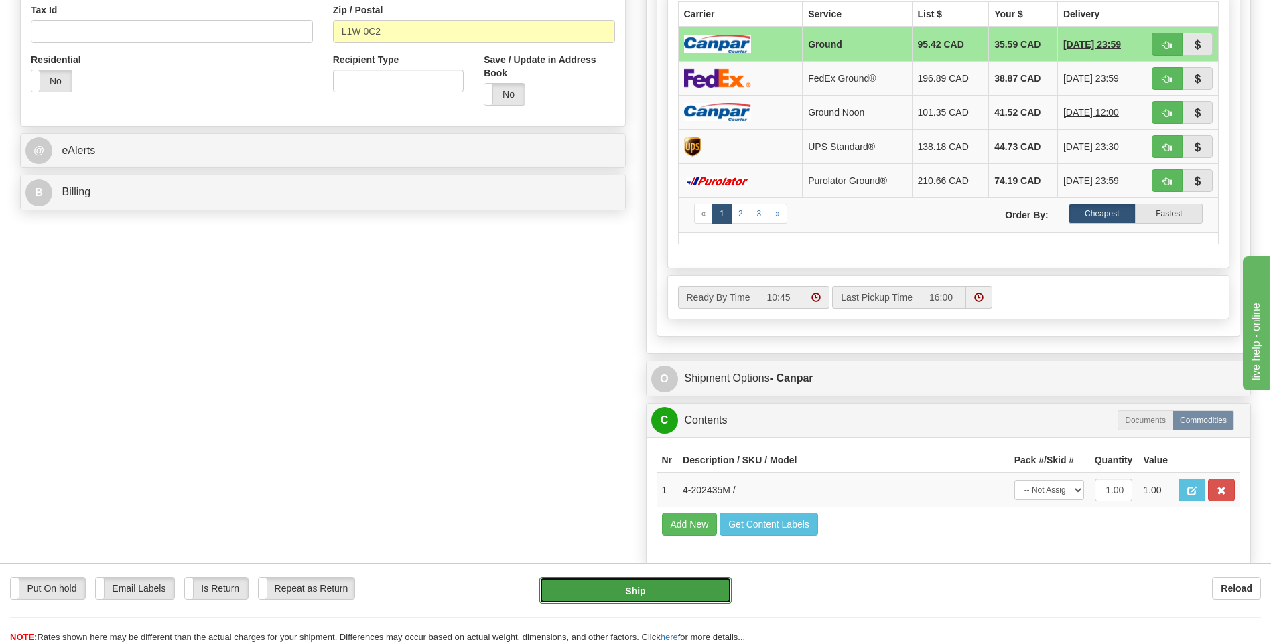
click at [713, 584] on button "Ship" at bounding box center [635, 590] width 192 height 27
type input "1"
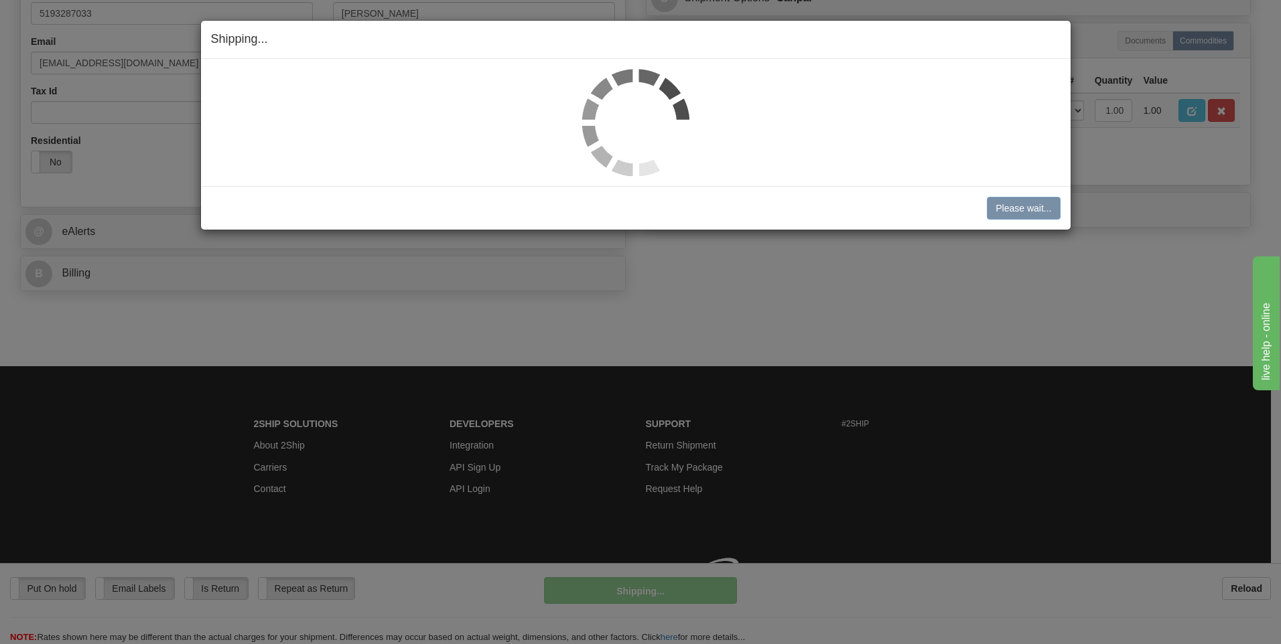
scroll to position [407, 0]
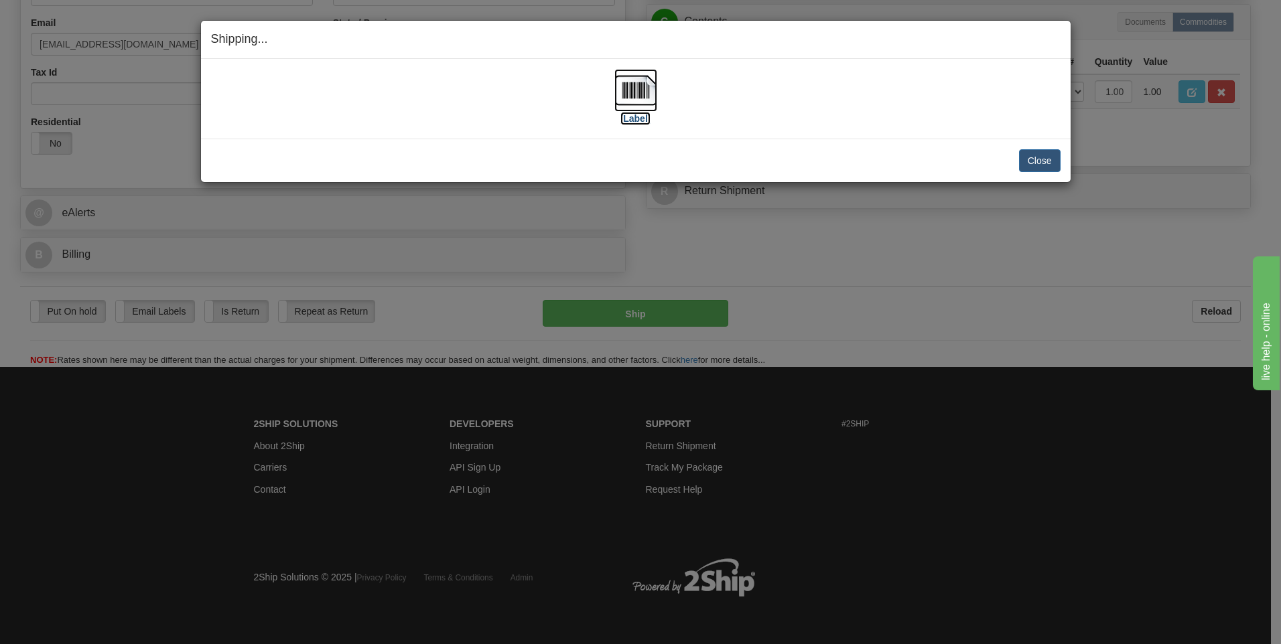
click at [638, 92] on img at bounding box center [635, 90] width 43 height 43
click at [1046, 155] on button "Close" at bounding box center [1040, 160] width 42 height 23
